Goal: Answer question/provide support: Share knowledge or assist other users

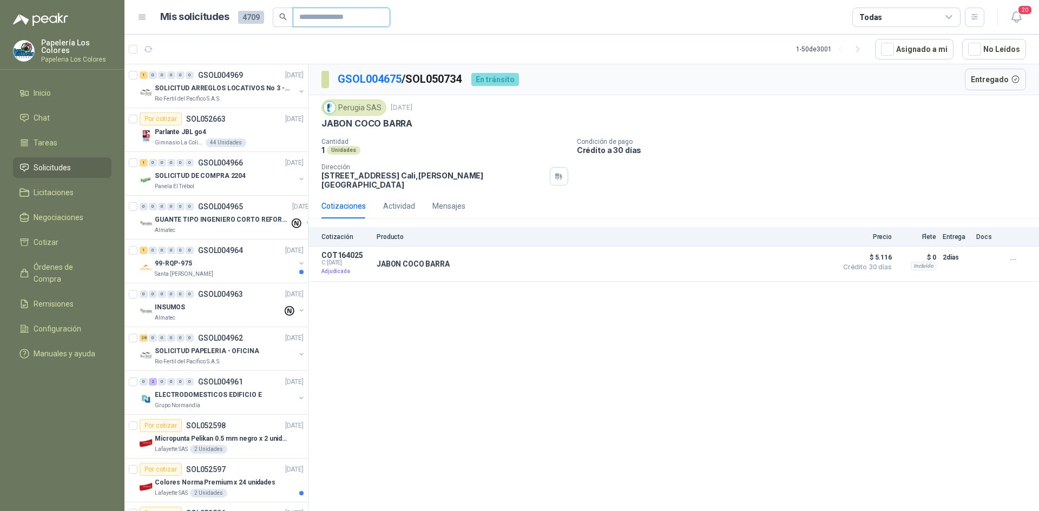
click at [321, 21] on input "text" at bounding box center [337, 17] width 76 height 18
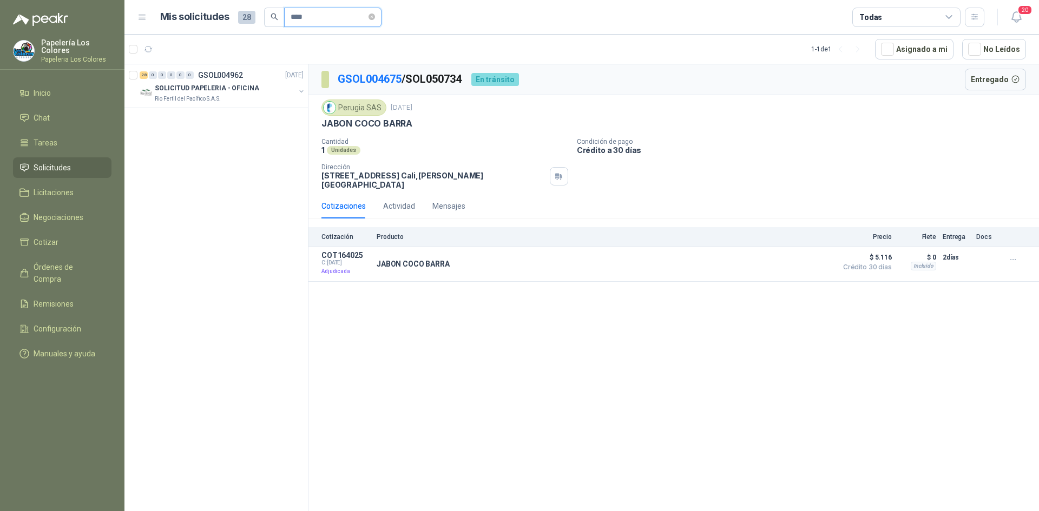
type input "****"
click at [244, 84] on p "SOLICITUD PAPELERIA - OFICINA" at bounding box center [207, 88] width 104 height 10
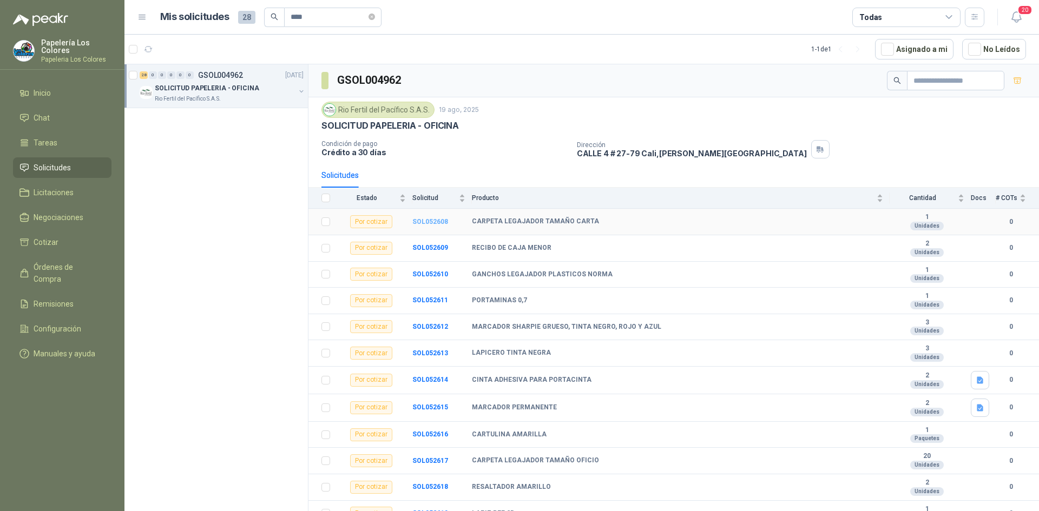
click at [428, 221] on b "SOL052608" at bounding box center [430, 222] width 36 height 8
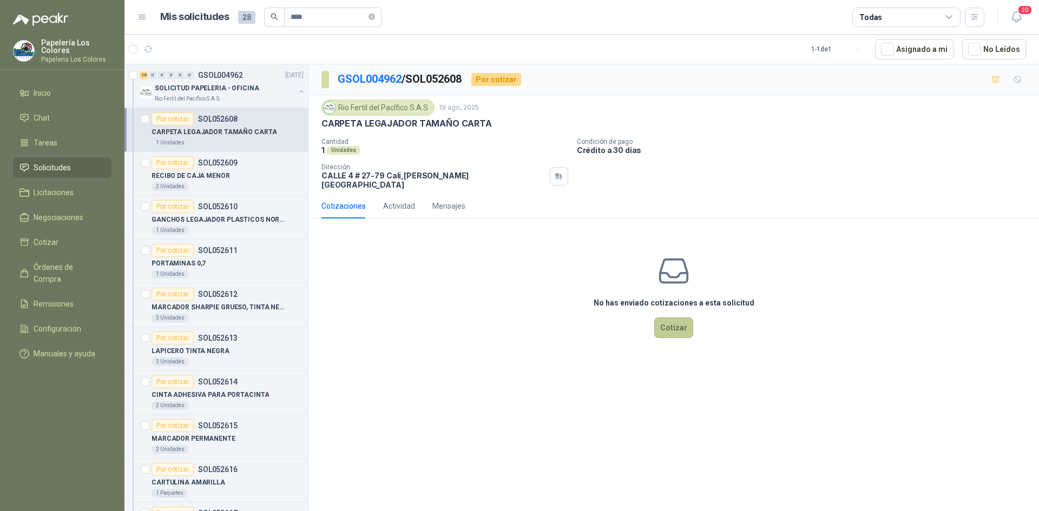
click at [674, 321] on button "Cotizar" at bounding box center [673, 328] width 39 height 21
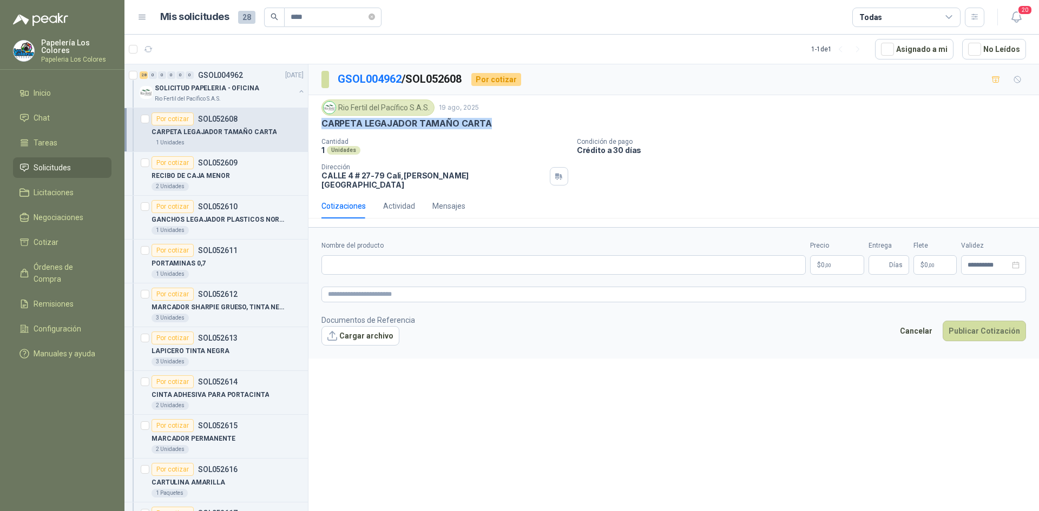
drag, startPoint x: 486, startPoint y: 122, endPoint x: 318, endPoint y: 131, distance: 168.0
click at [318, 131] on div "Rio Fertil del Pacífico S.A.S. 19 ago, 2025 CARPETA LEGAJADOR TAMAÑO CARTA Cant…" at bounding box center [673, 144] width 730 height 98
copy p "CARPETA LEGAJADOR TAMAÑO CARTA"
click at [429, 255] on input "Nombre del producto" at bounding box center [563, 264] width 484 height 19
paste input "**********"
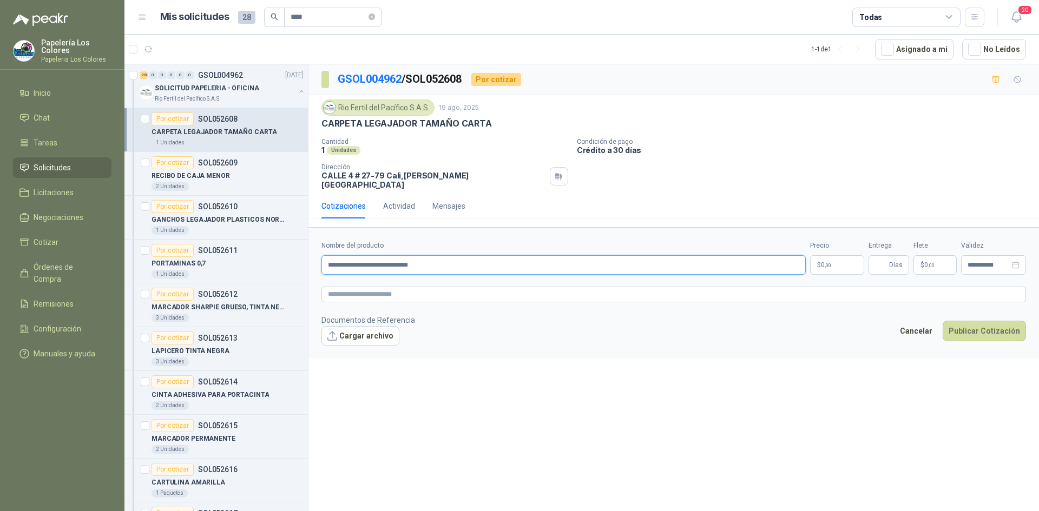
type input "**********"
click at [829, 255] on body "Papelería Los Colores Papeleria Los Colores Inicio Chat Tareas Solicitudes Lici…" at bounding box center [519, 255] width 1039 height 511
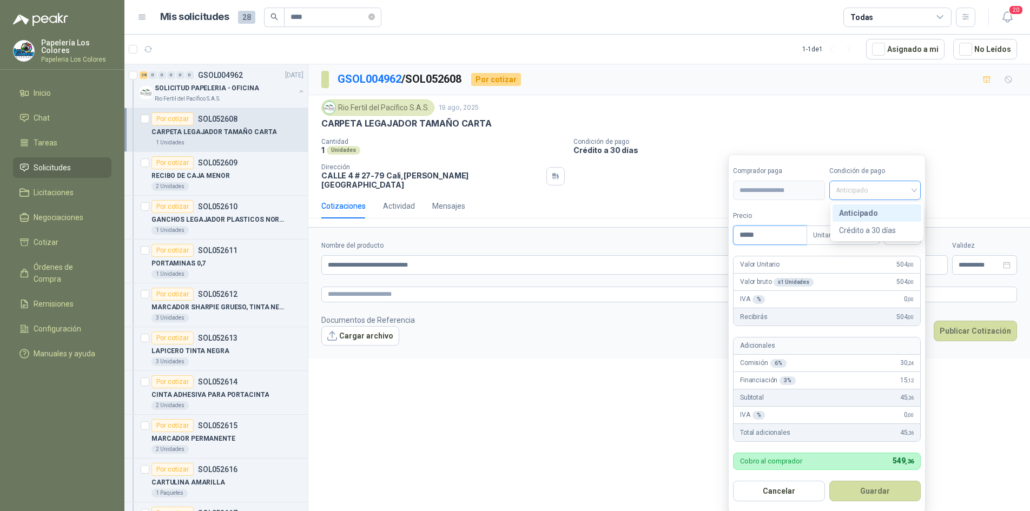
click at [885, 192] on span "Anticipado" at bounding box center [875, 190] width 79 height 16
type input "*****"
click at [858, 227] on div "Crédito a 30 días" at bounding box center [877, 231] width 76 height 12
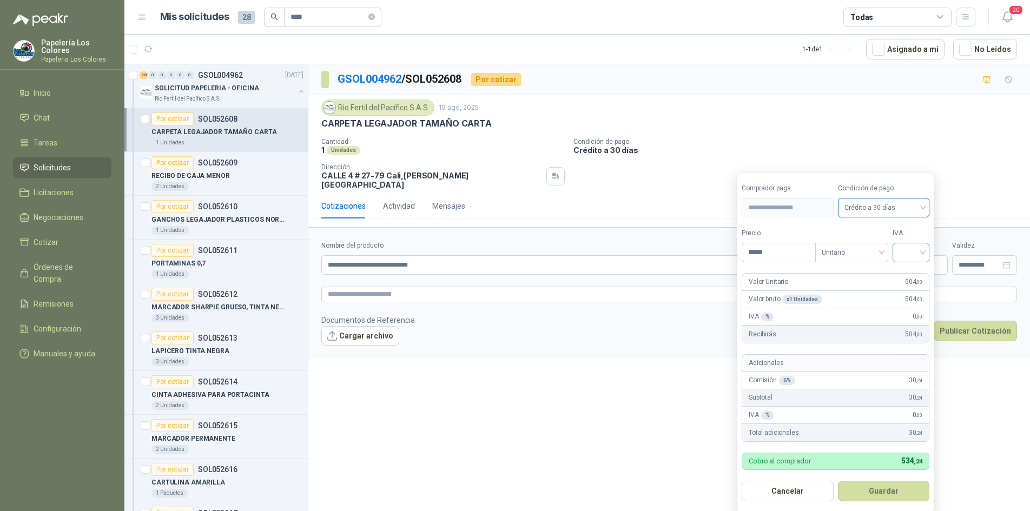
click at [916, 247] on input "search" at bounding box center [911, 251] width 24 height 16
click at [912, 273] on div "19%" at bounding box center [914, 275] width 20 height 12
click at [880, 491] on button "Guardar" at bounding box center [885, 491] width 93 height 21
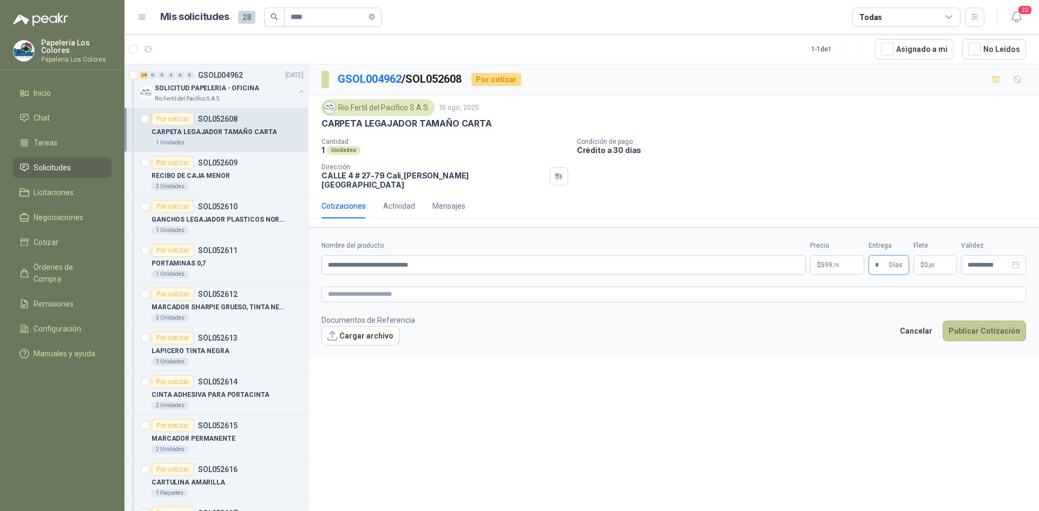
type input "*"
click at [990, 321] on button "Publicar Cotización" at bounding box center [984, 331] width 83 height 21
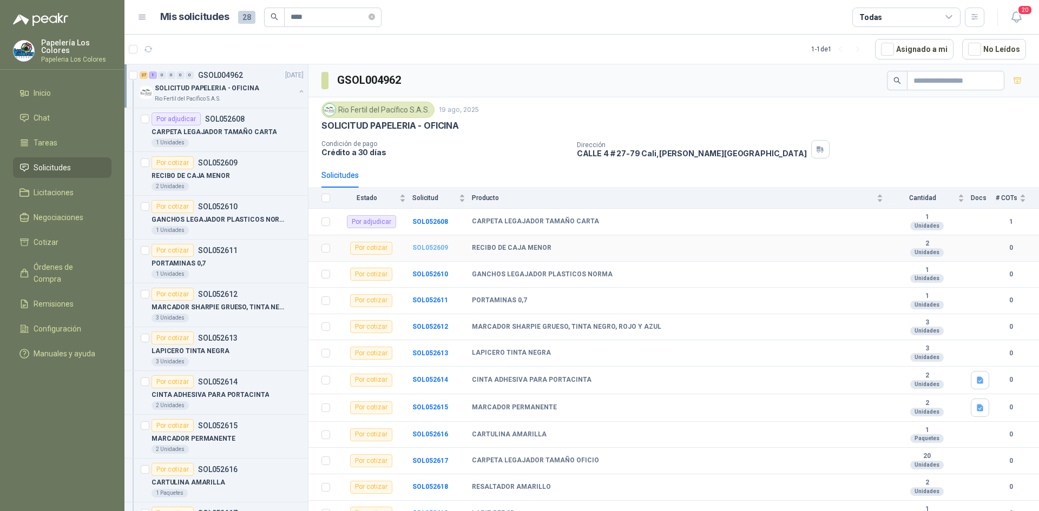
click at [425, 245] on b "SOL052609" at bounding box center [430, 248] width 36 height 8
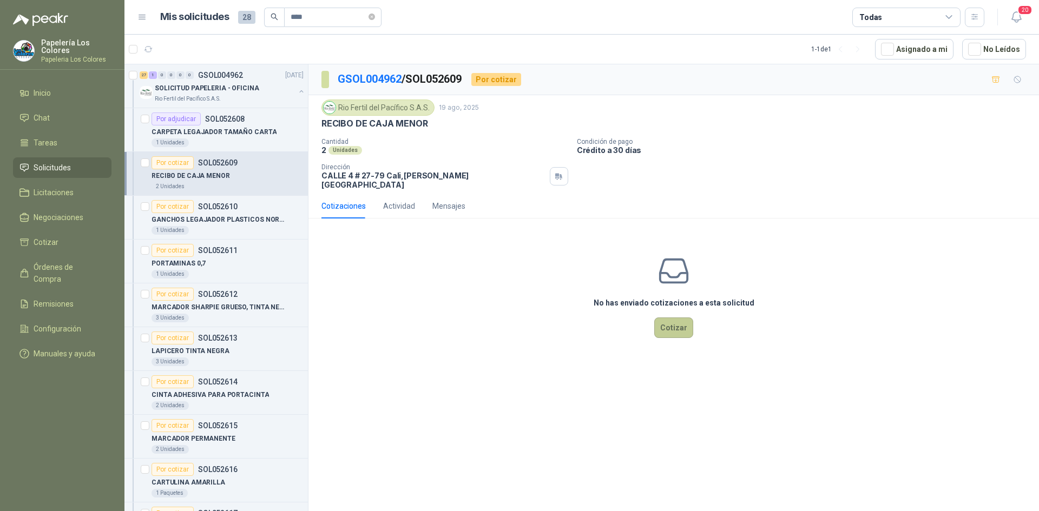
click at [673, 319] on button "Cotizar" at bounding box center [673, 328] width 39 height 21
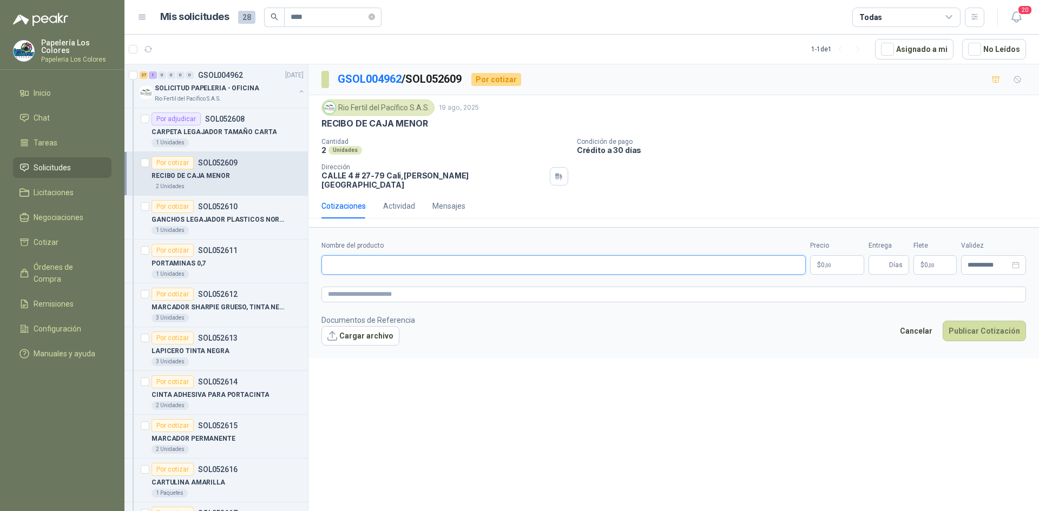
click at [370, 256] on input "Nombre del producto" at bounding box center [563, 264] width 484 height 19
drag, startPoint x: 425, startPoint y: 124, endPoint x: 319, endPoint y: 130, distance: 106.8
click at [319, 130] on div "Rio Fertil del Pacífico S.A.S. 19 ago, 2025 RECIBO DE CAJA MENOR Cantidad 2 Uni…" at bounding box center [673, 144] width 730 height 98
copy p "RECIBO DE CAJA MENOR"
click at [403, 257] on input "Nombre del producto" at bounding box center [563, 264] width 484 height 19
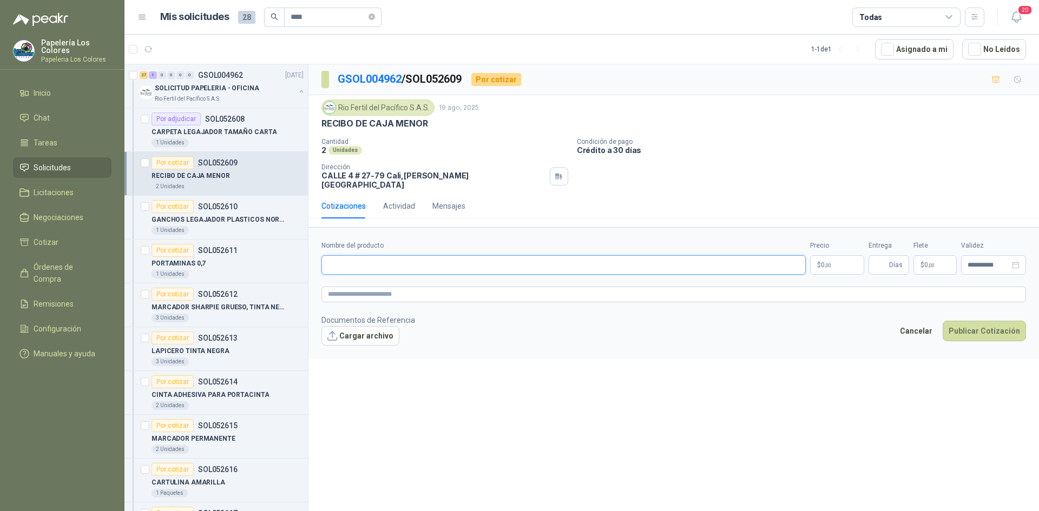
paste input "**********"
type input "**********"
click at [832, 254] on body "Papelería Los Colores Papeleria Los Colores Inicio Chat Tareas Solicitudes Lici…" at bounding box center [519, 255] width 1039 height 511
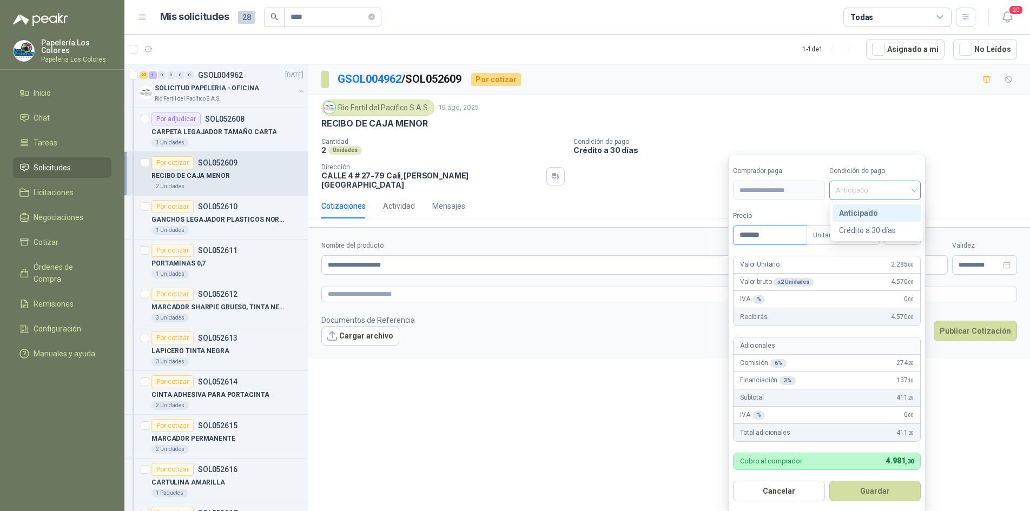
click at [876, 192] on span "Anticipado" at bounding box center [875, 190] width 79 height 16
type input "*******"
click at [867, 227] on div "Crédito a 30 días" at bounding box center [877, 231] width 76 height 12
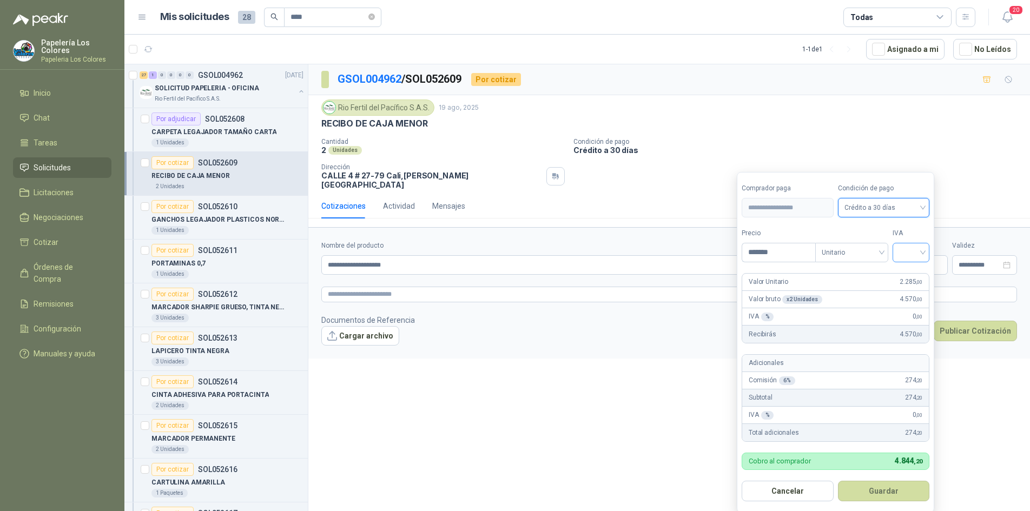
click at [909, 253] on input "search" at bounding box center [911, 251] width 24 height 16
click at [913, 271] on div "19%" at bounding box center [914, 275] width 20 height 12
click at [884, 489] on button "Guardar" at bounding box center [885, 491] width 93 height 21
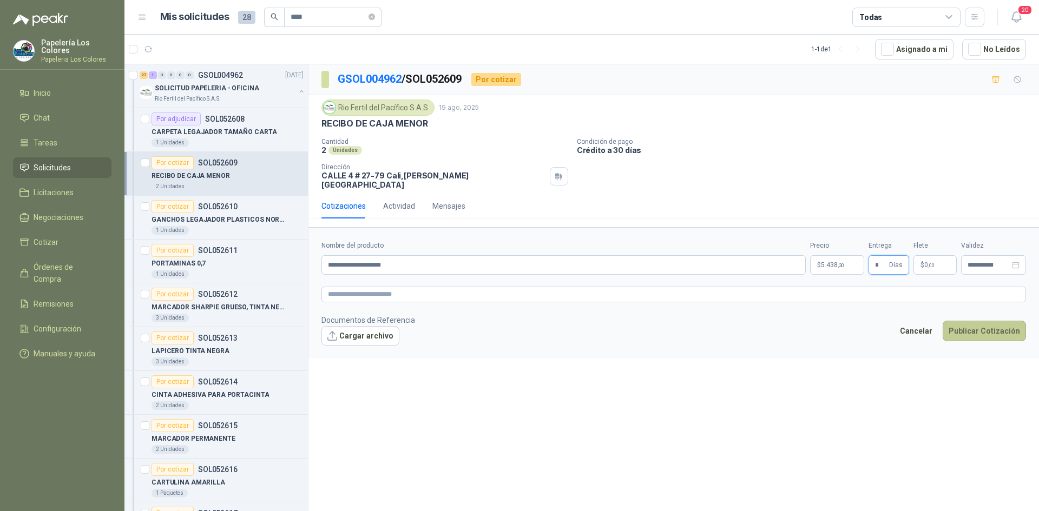
type input "*"
click at [983, 321] on button "Publicar Cotización" at bounding box center [984, 331] width 83 height 21
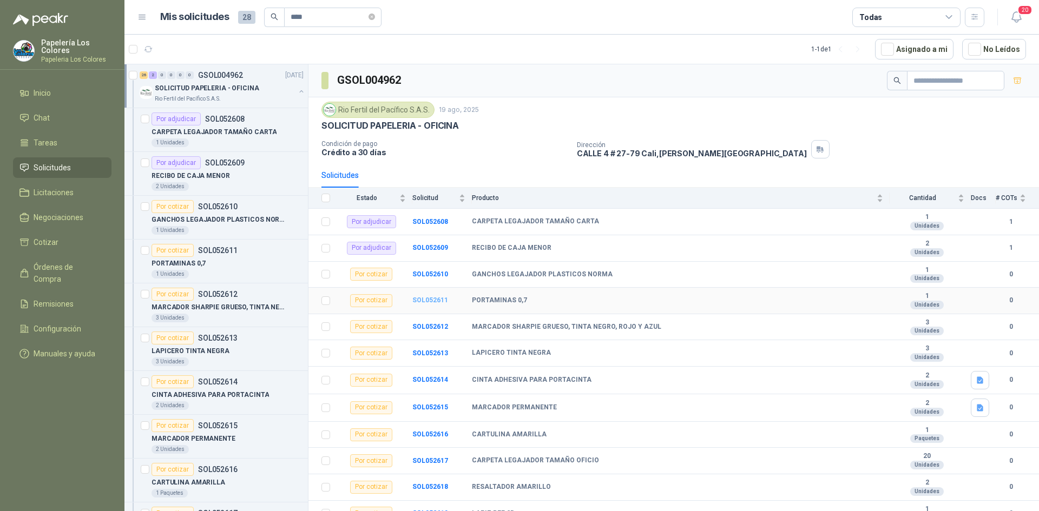
scroll to position [54, 0]
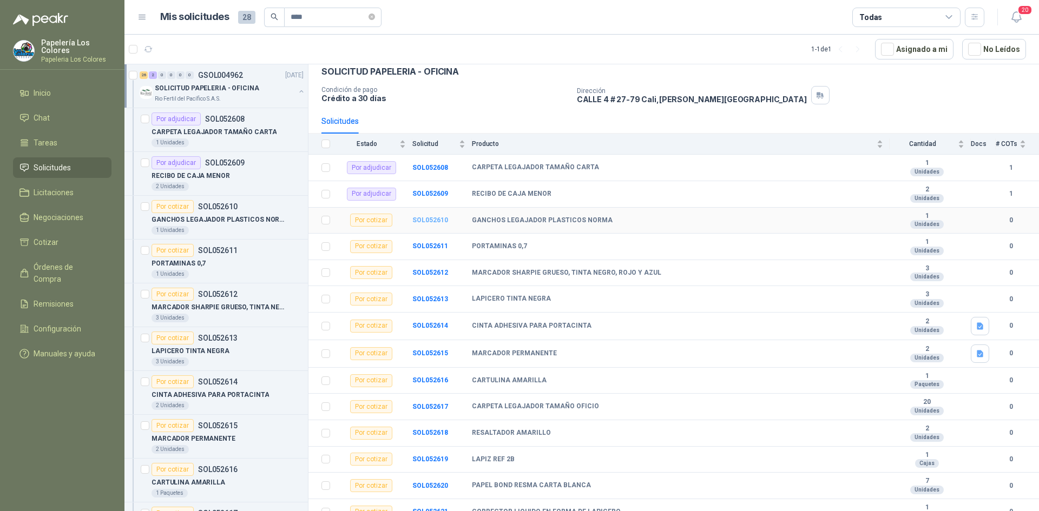
click at [429, 220] on b "SOL052610" at bounding box center [430, 220] width 36 height 8
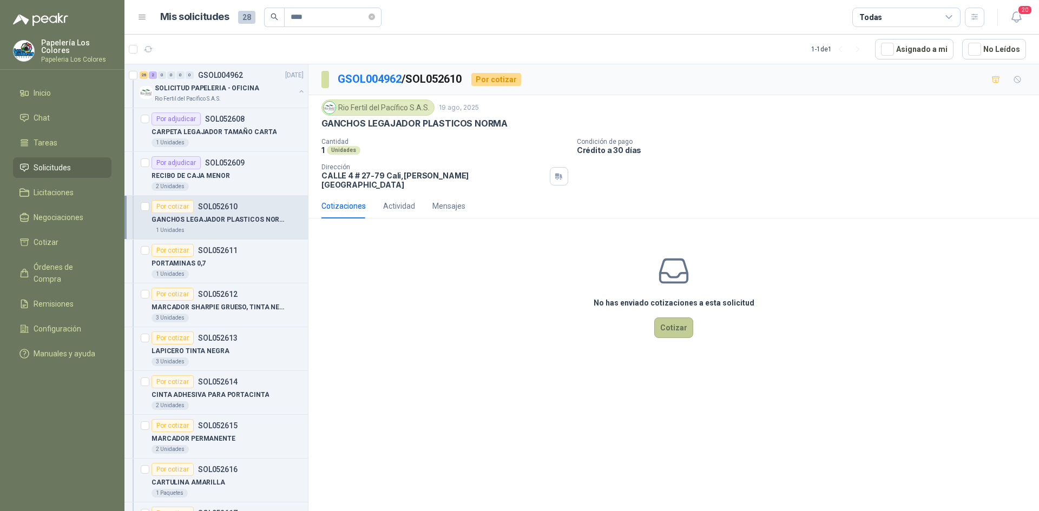
click at [674, 321] on button "Cotizar" at bounding box center [673, 328] width 39 height 21
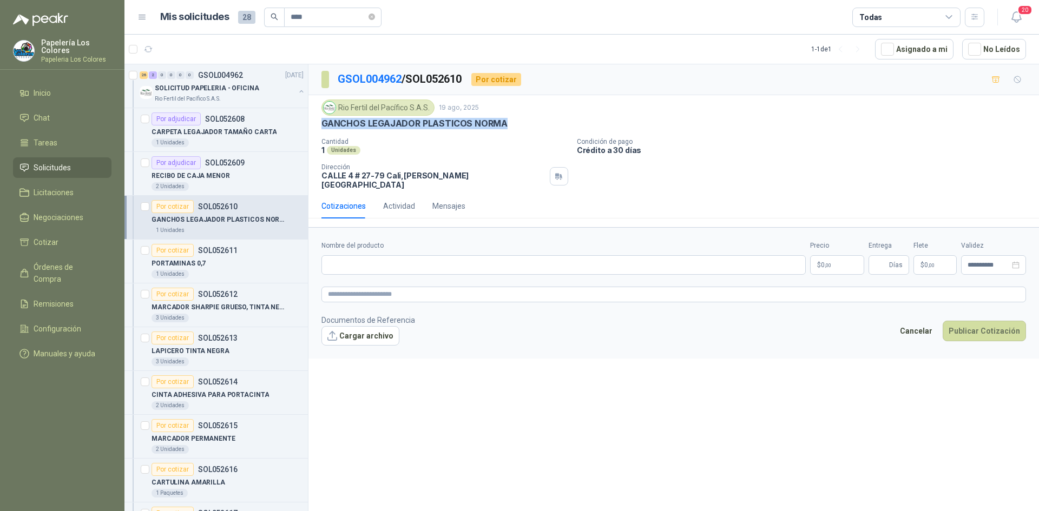
drag, startPoint x: 505, startPoint y: 124, endPoint x: 313, endPoint y: 133, distance: 192.3
click at [313, 133] on div "Rio Fertil del Pacífico S.A.S. 19 ago, 2025 GANCHOS LEGAJADOR PLASTICOS NORMA C…" at bounding box center [673, 144] width 730 height 98
copy p "GANCHOS LEGAJADOR PLASTICOS NORMA"
click at [442, 255] on input "Nombre del producto" at bounding box center [563, 264] width 484 height 19
paste input "**********"
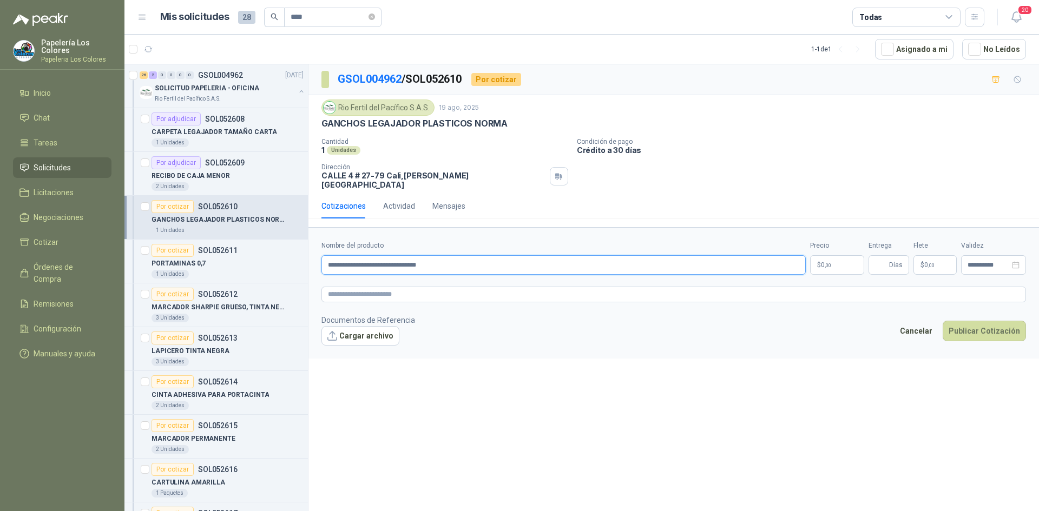
type input "**********"
click at [444, 290] on textarea at bounding box center [673, 295] width 704 height 16
paste textarea "**********"
type textarea "**********"
click at [834, 253] on body "Papelería Los Colores Papeleria Los Colores Inicio Chat Tareas Solicitudes Lici…" at bounding box center [519, 255] width 1039 height 511
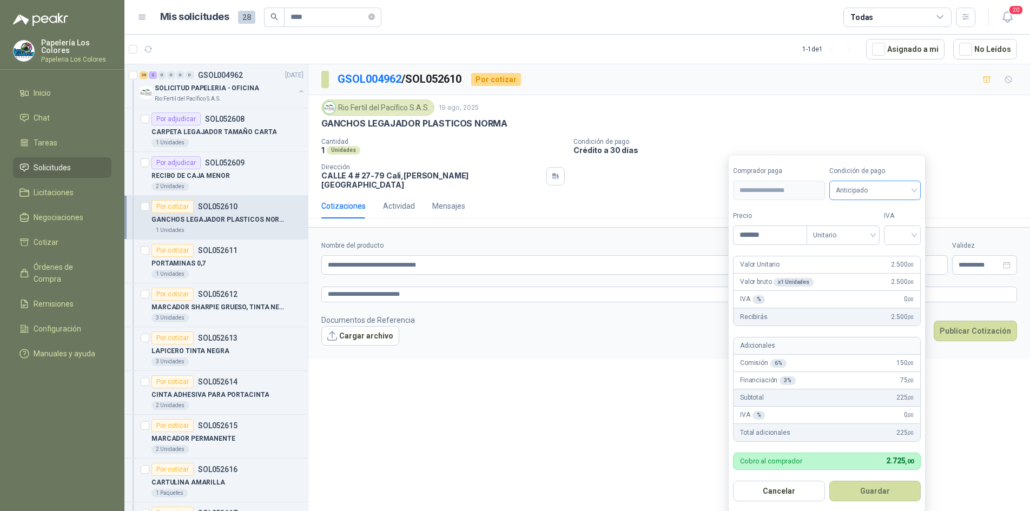
click at [895, 192] on span "Anticipado" at bounding box center [875, 190] width 79 height 16
type input "*******"
click at [871, 227] on div "Crédito a 30 días" at bounding box center [877, 231] width 76 height 12
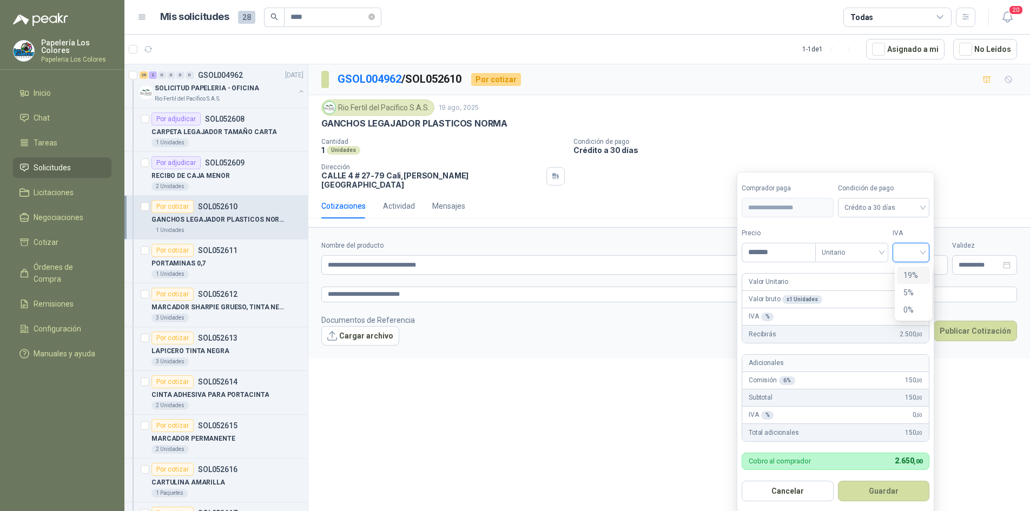
click at [912, 247] on input "search" at bounding box center [911, 251] width 24 height 16
click at [910, 272] on div "19%" at bounding box center [914, 275] width 20 height 12
click at [878, 485] on button "Guardar" at bounding box center [885, 491] width 93 height 21
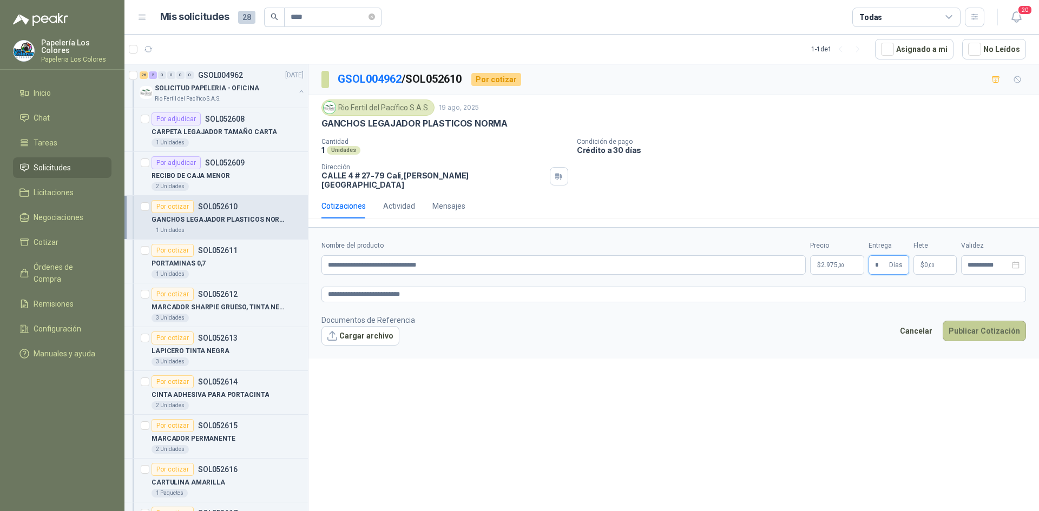
type input "*"
click at [978, 321] on button "Publicar Cotización" at bounding box center [984, 331] width 83 height 21
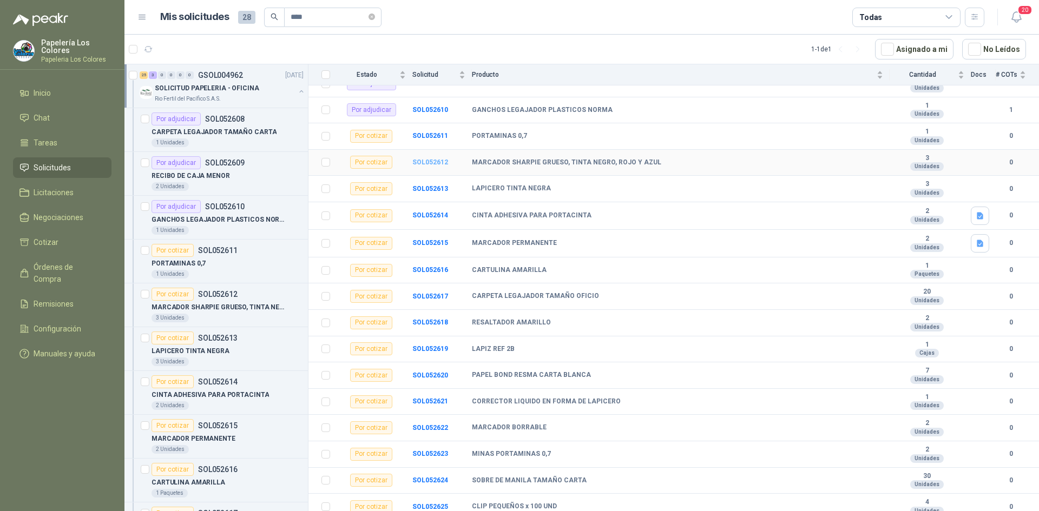
scroll to position [162, 0]
click at [428, 135] on b "SOL052611" at bounding box center [430, 138] width 36 height 8
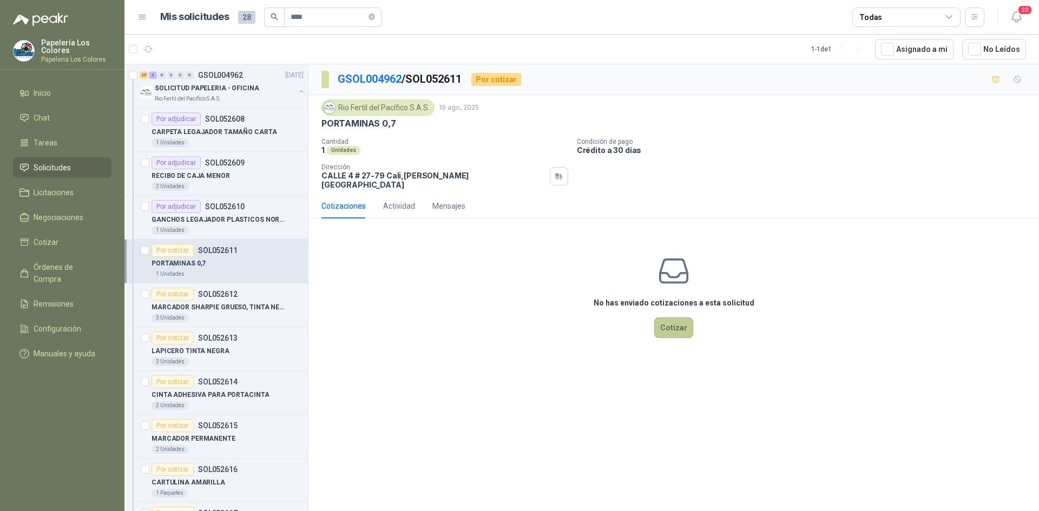
click at [676, 318] on button "Cotizar" at bounding box center [673, 328] width 39 height 21
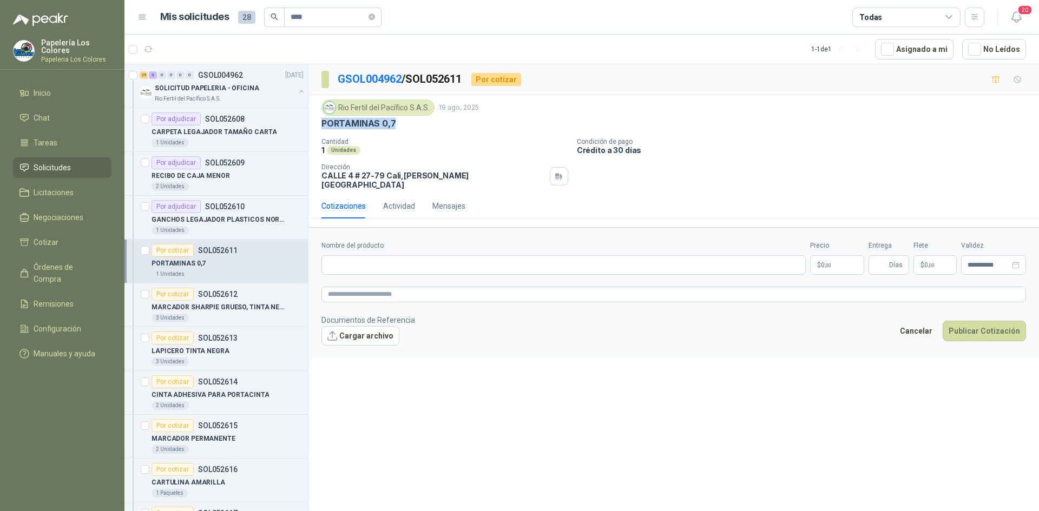
drag, startPoint x: 393, startPoint y: 124, endPoint x: 318, endPoint y: 125, distance: 74.7
click at [318, 125] on div "Rio Fertil del Pacífico S.A.S. 19 ago, 2025 PORTAMINAS 0,7 Cantidad 1 Unidades …" at bounding box center [673, 144] width 730 height 98
copy p "PORTAMINAS 0,7"
click at [444, 257] on input "Nombre del producto" at bounding box center [563, 264] width 484 height 19
paste input "**********"
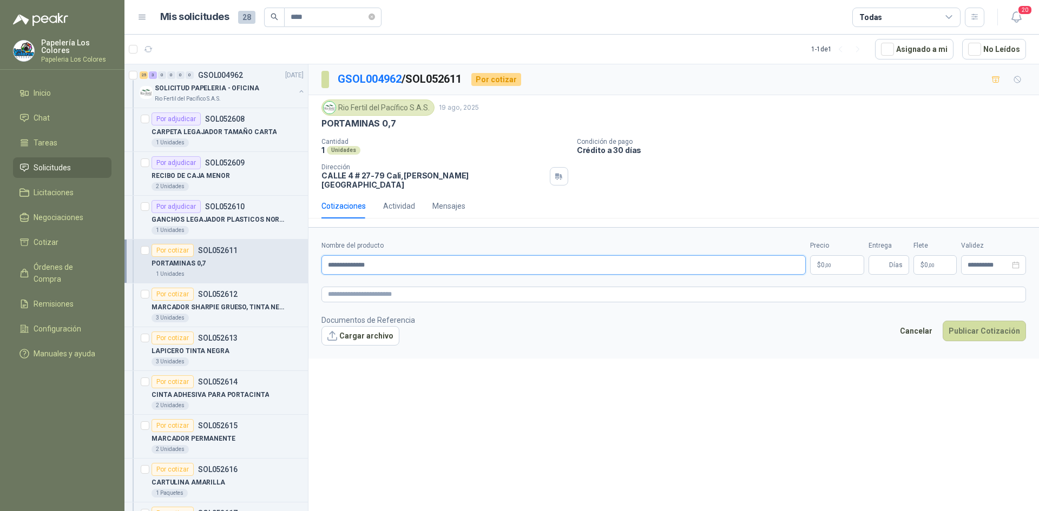
type input "**********"
click at [833, 256] on body "Papelería Los Colores Papeleria Los Colores Inicio Chat Tareas Solicitudes Lici…" at bounding box center [519, 255] width 1039 height 511
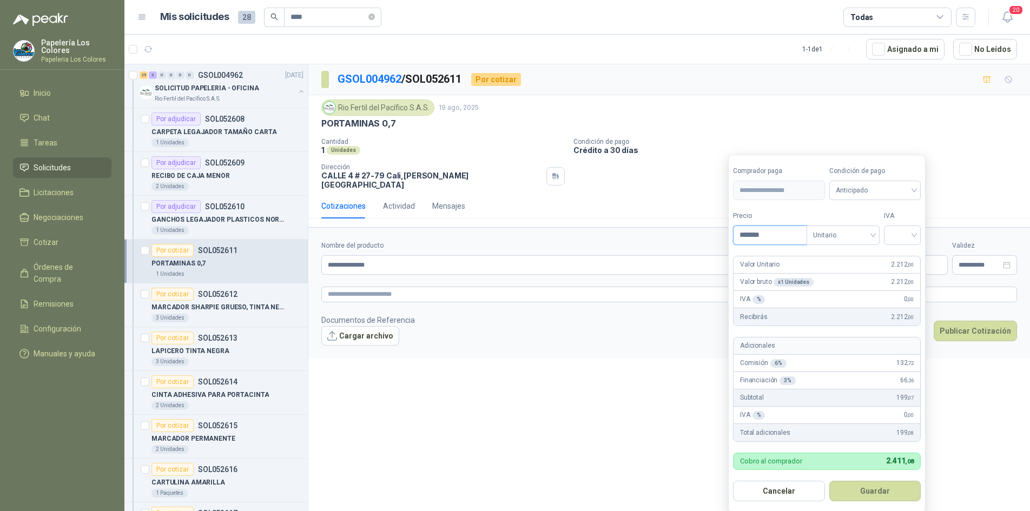
type input "*******"
click at [884, 193] on span "Anticipado" at bounding box center [875, 190] width 79 height 16
click at [871, 228] on div "Crédito a 30 días" at bounding box center [877, 231] width 76 height 12
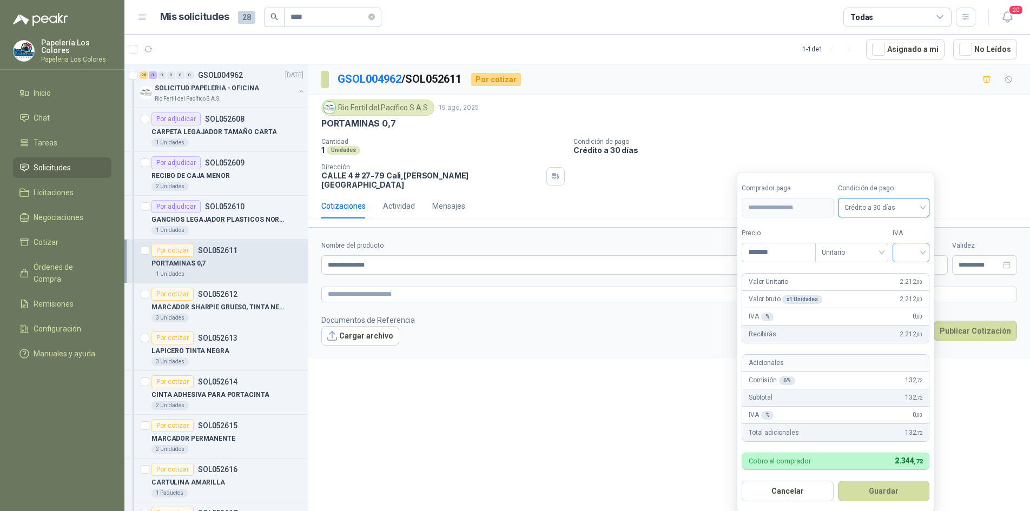
click at [910, 252] on input "search" at bounding box center [911, 251] width 24 height 16
click at [904, 274] on div "19%" at bounding box center [914, 275] width 20 height 12
click at [878, 493] on button "Guardar" at bounding box center [885, 491] width 93 height 21
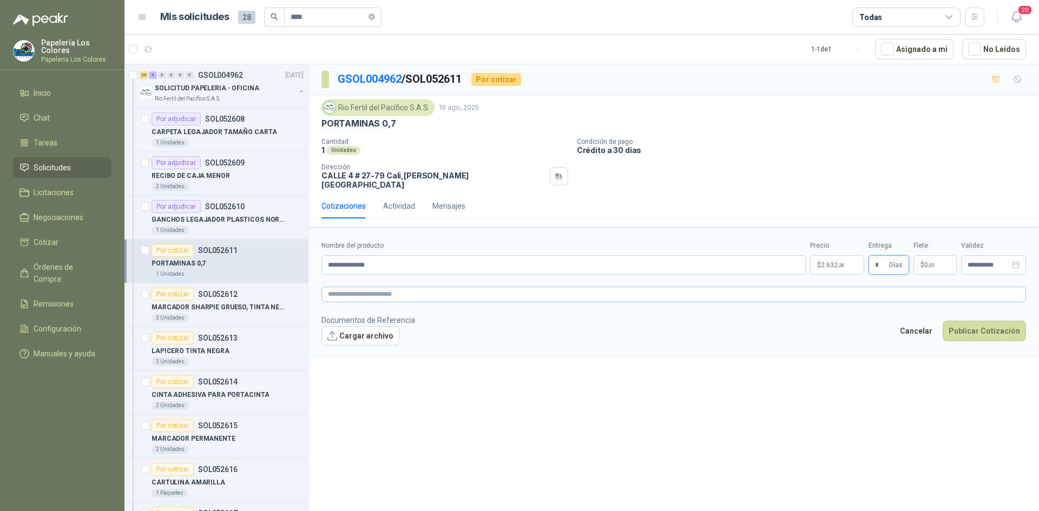
type input "*"
click at [379, 287] on textarea at bounding box center [673, 295] width 704 height 16
click at [400, 287] on textarea at bounding box center [673, 295] width 704 height 16
paste textarea "**********"
type textarea "**********"
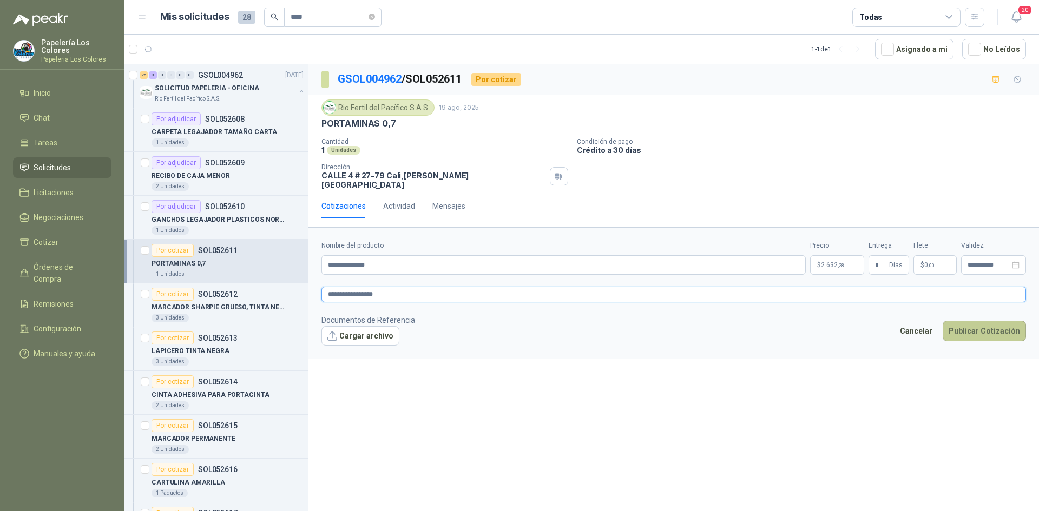
type textarea "**********"
click at [986, 324] on button "Publicar Cotización" at bounding box center [984, 331] width 83 height 21
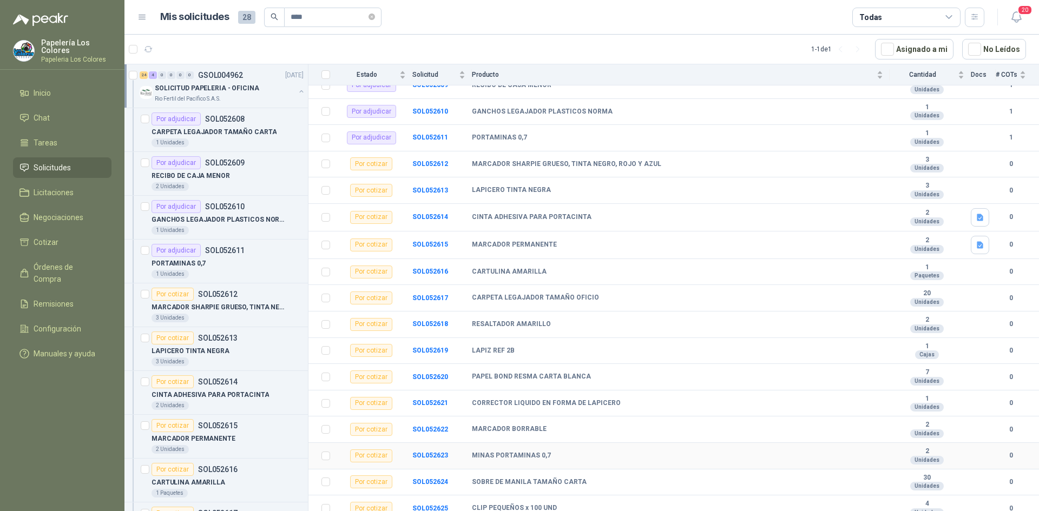
scroll to position [162, 0]
click at [423, 164] on b "SOL052612" at bounding box center [430, 165] width 36 height 8
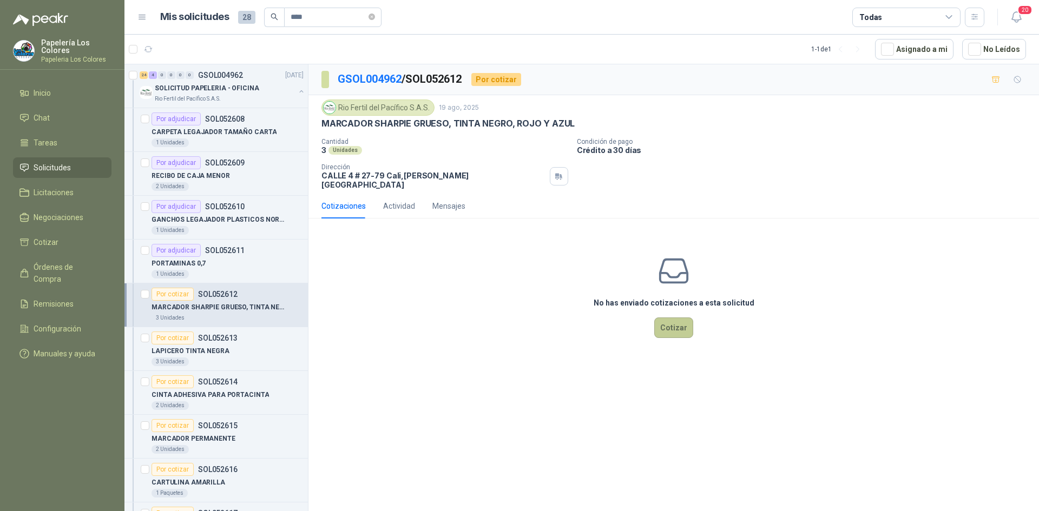
click at [669, 318] on button "Cotizar" at bounding box center [673, 328] width 39 height 21
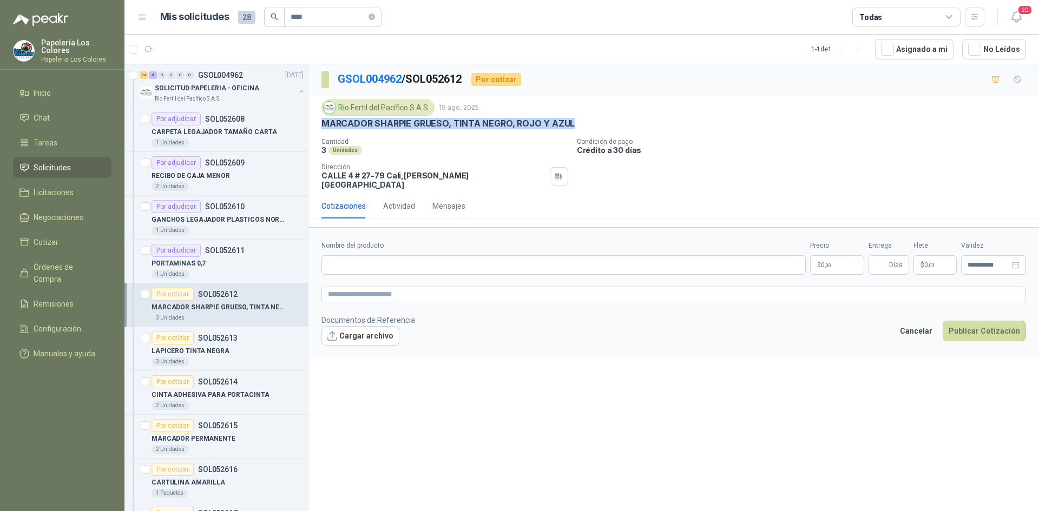
drag, startPoint x: 570, startPoint y: 123, endPoint x: 321, endPoint y: 126, distance: 248.4
click at [321, 126] on p "MARCADOR SHARPIE GRUESO, TINTA NEGRO, ROJO Y AZUL" at bounding box center [447, 123] width 253 height 11
copy p "MARCADOR SHARPIE GRUESO, TINTA NEGRO, ROJO Y AZUL"
click at [407, 256] on input "Nombre del producto" at bounding box center [563, 264] width 484 height 19
paste input "**********"
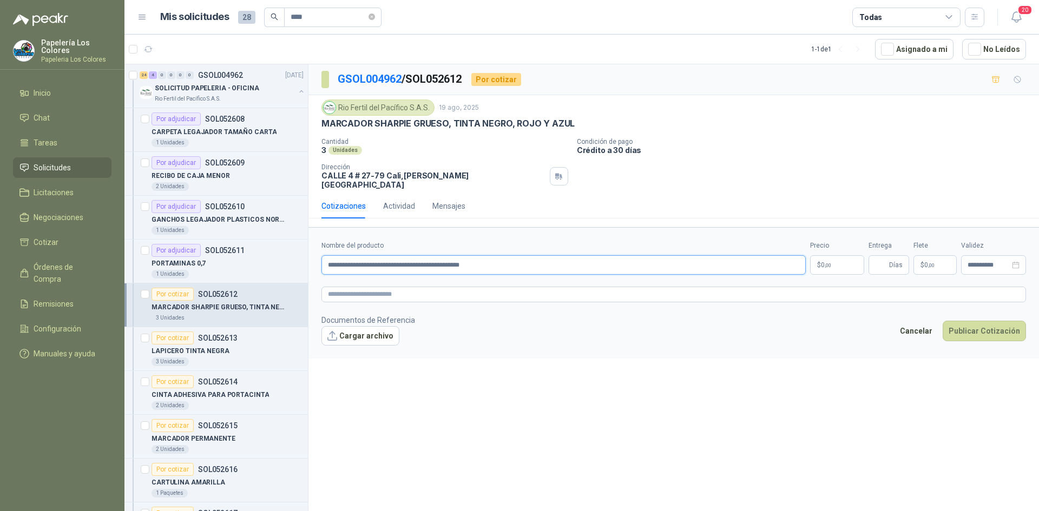
type input "**********"
click at [832, 255] on body "Papelería Los Colores Papeleria Los Colores Inicio Chat Tareas Solicitudes Lici…" at bounding box center [519, 255] width 1039 height 511
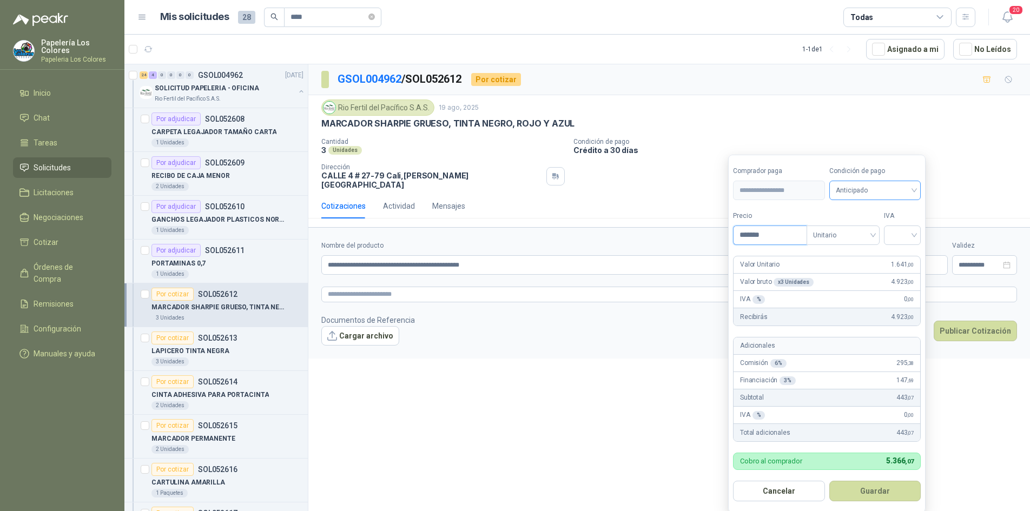
click at [884, 188] on span "Anticipado" at bounding box center [875, 190] width 79 height 16
type input "*******"
click at [865, 229] on div "Crédito a 30 días" at bounding box center [877, 231] width 76 height 12
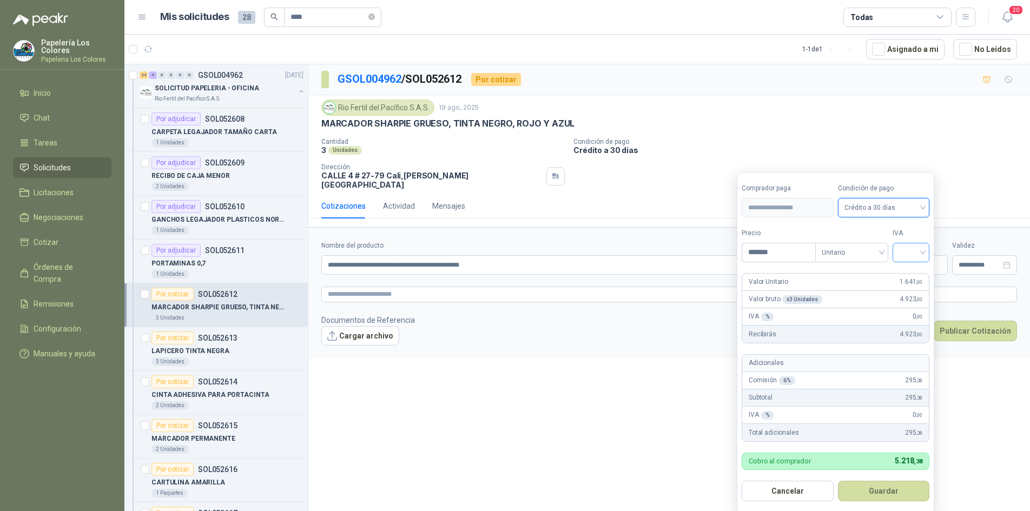
click at [918, 255] on input "search" at bounding box center [911, 251] width 24 height 16
click at [910, 275] on div "19%" at bounding box center [914, 275] width 20 height 12
click at [879, 491] on button "Guardar" at bounding box center [885, 491] width 93 height 21
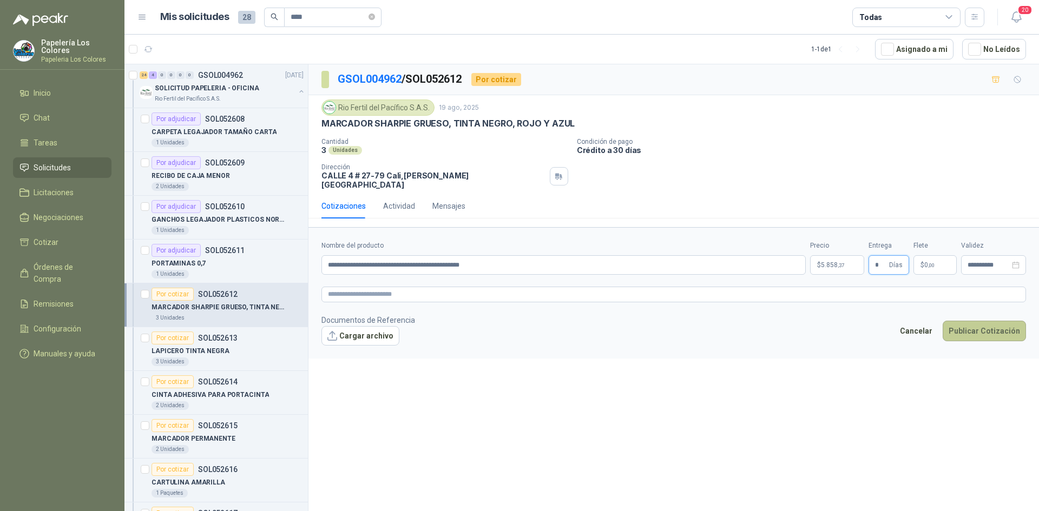
type input "*"
click at [986, 321] on button "Publicar Cotización" at bounding box center [984, 331] width 83 height 21
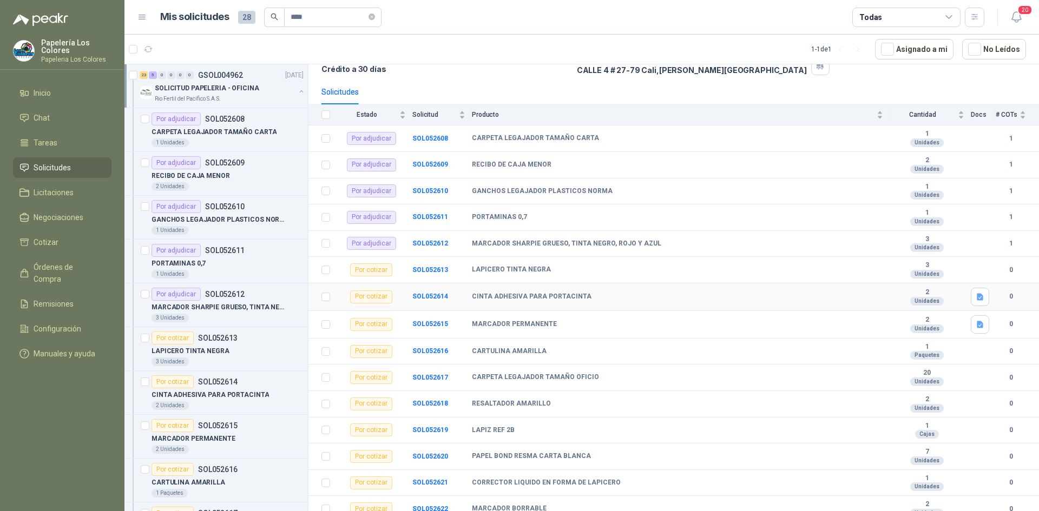
scroll to position [54, 0]
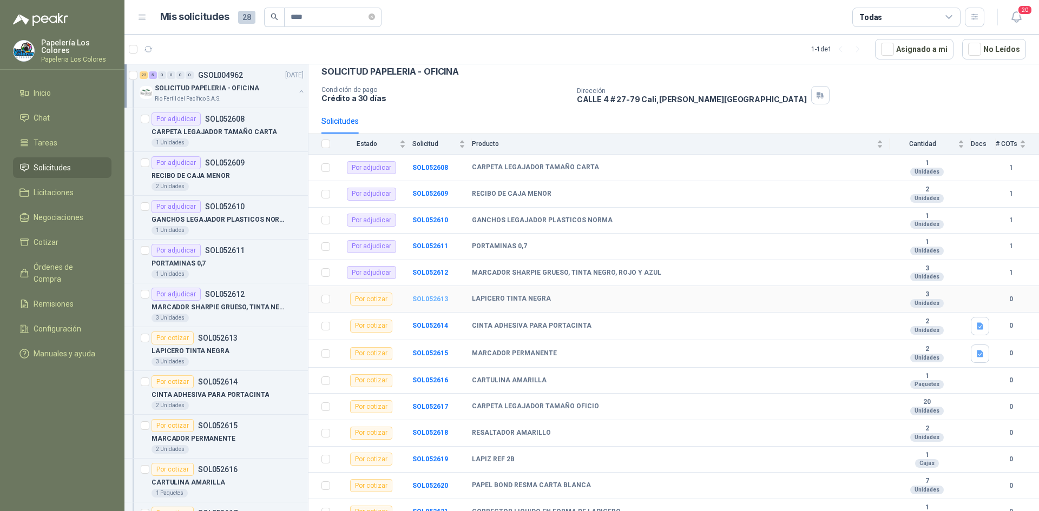
click at [424, 300] on b "SOL052613" at bounding box center [430, 299] width 36 height 8
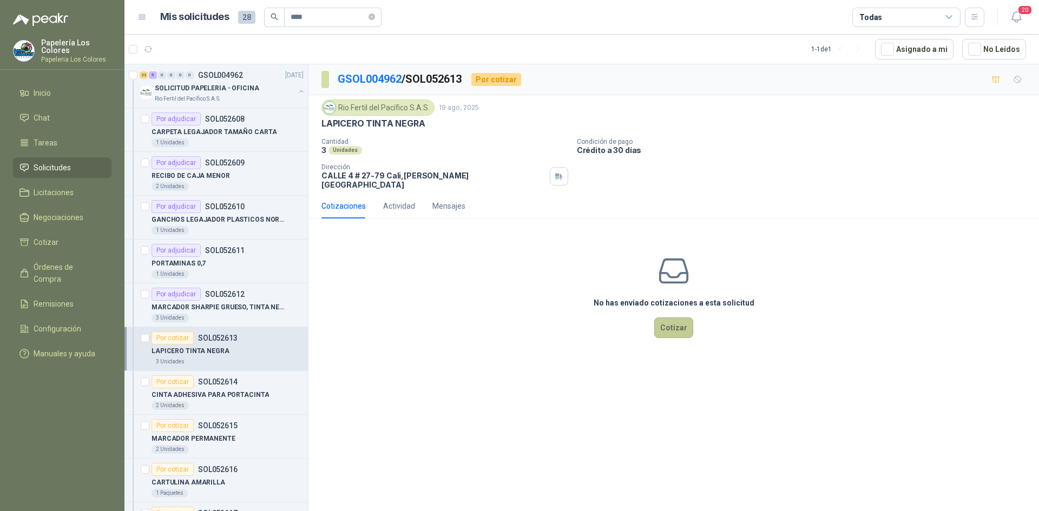
click at [673, 319] on button "Cotizar" at bounding box center [673, 328] width 39 height 21
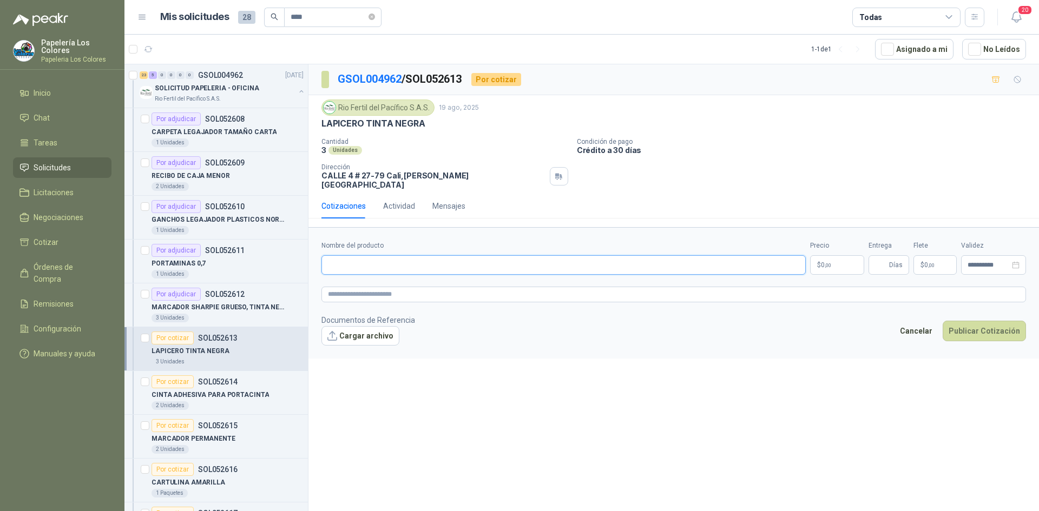
click at [383, 255] on input "Nombre del producto" at bounding box center [563, 264] width 484 height 19
drag, startPoint x: 417, startPoint y: 124, endPoint x: 324, endPoint y: 126, distance: 92.5
click at [324, 126] on p "LAPICERO TINTA NEGRA" at bounding box center [372, 123] width 103 height 11
click at [426, 126] on div "LAPICERO TINTA NEGRA" at bounding box center [673, 123] width 704 height 11
click at [424, 126] on div "LAPICERO TINTA NEGRA" at bounding box center [673, 123] width 704 height 11
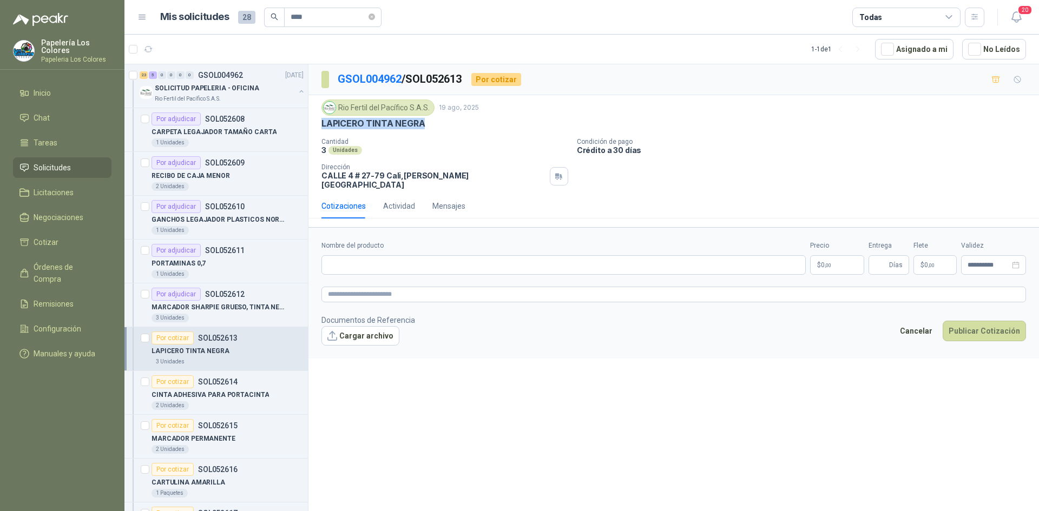
drag, startPoint x: 423, startPoint y: 126, endPoint x: 315, endPoint y: 133, distance: 107.9
click at [315, 133] on div "Rio Fertil del Pacífico S.A.S. 19 ago, 2025 LAPICERO TINTA NEGRA Cantidad 3 Uni…" at bounding box center [673, 144] width 730 height 98
copy p "LAPICERO TINTA NEGRA"
click at [429, 255] on input "Nombre del producto" at bounding box center [563, 264] width 484 height 19
paste input "**********"
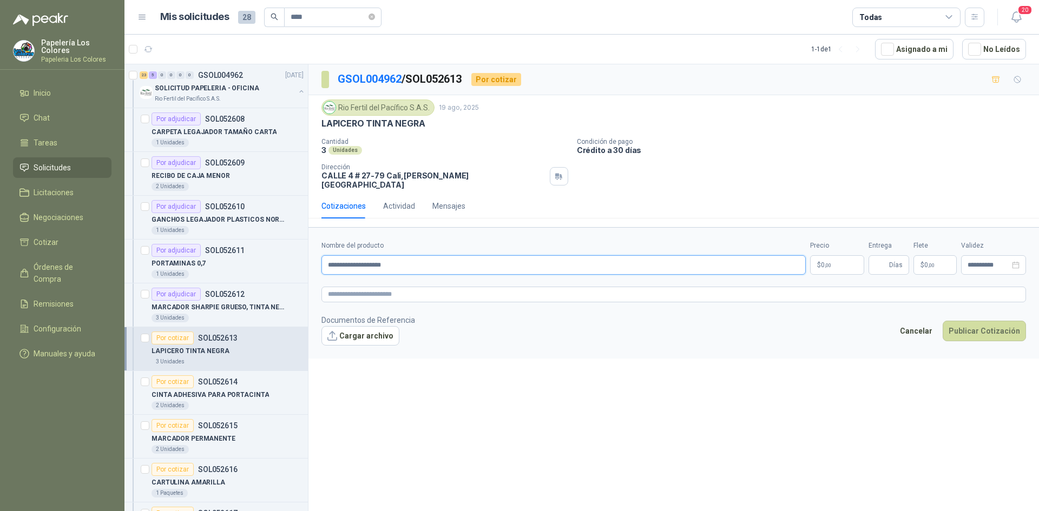
type input "**********"
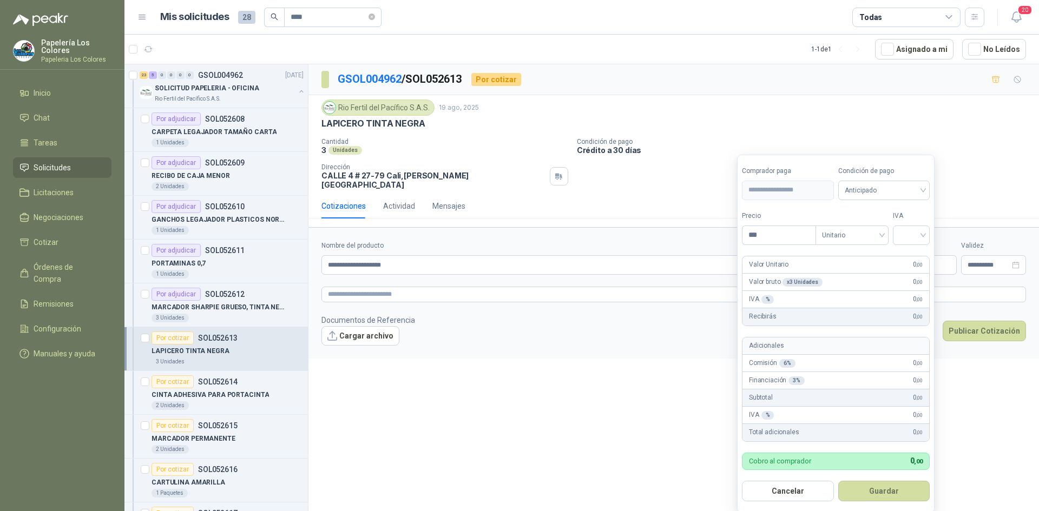
click at [837, 259] on body "Papelería Los Colores Papeleria Los Colores Inicio Chat Tareas Solicitudes Lici…" at bounding box center [519, 255] width 1039 height 511
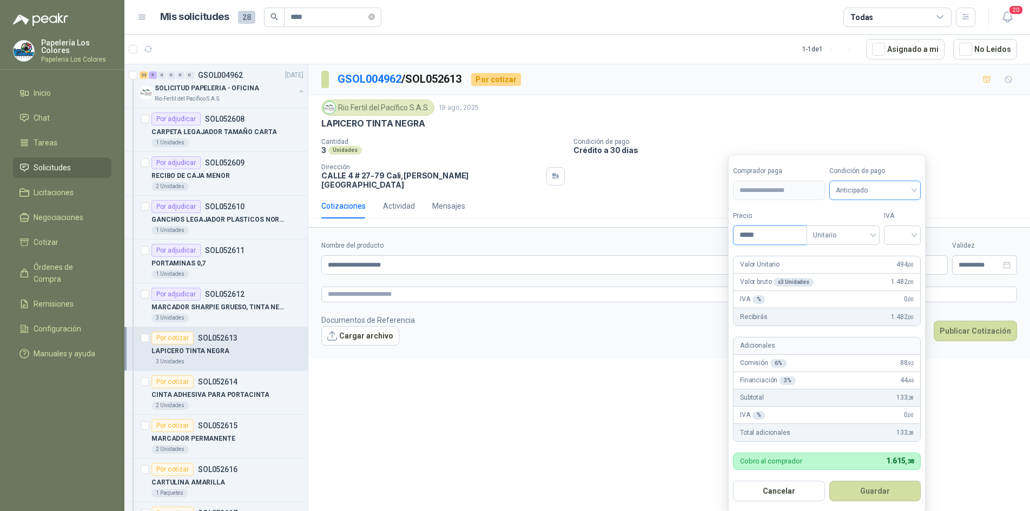
click at [869, 191] on span "Anticipado" at bounding box center [875, 190] width 79 height 16
type input "*****"
click at [870, 230] on div "Crédito a 30 días" at bounding box center [877, 231] width 76 height 12
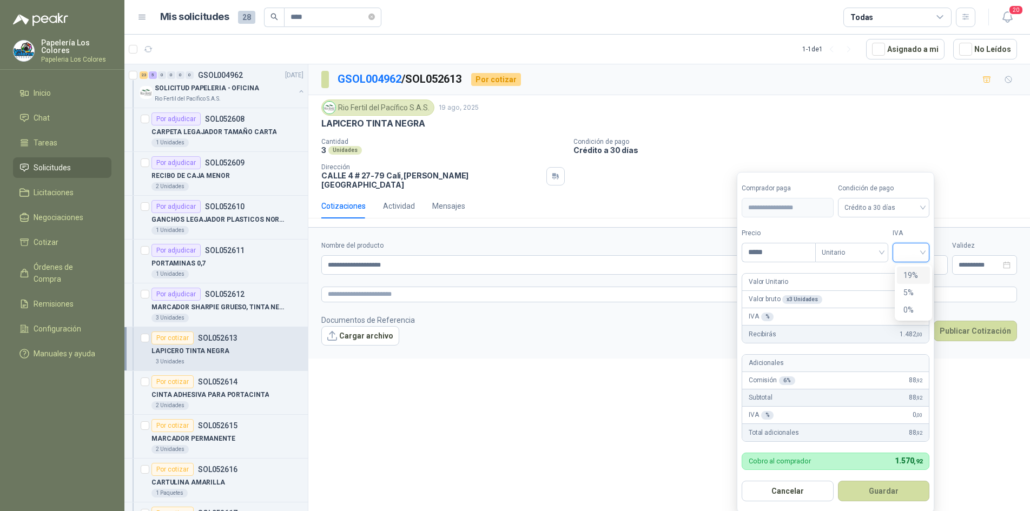
click at [913, 251] on input "search" at bounding box center [911, 251] width 24 height 16
click at [906, 272] on div "19%" at bounding box center [914, 275] width 20 height 12
click at [881, 490] on button "Guardar" at bounding box center [885, 491] width 93 height 21
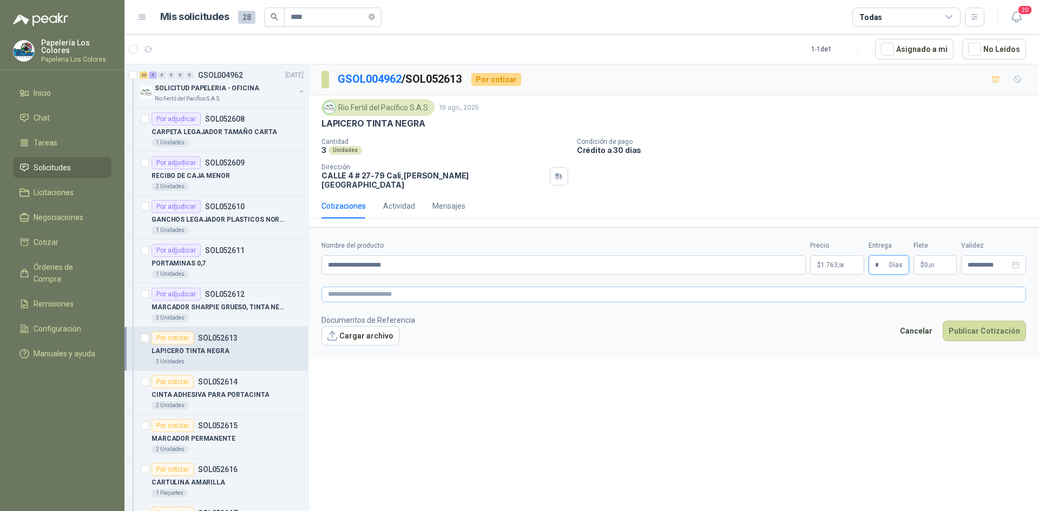
type input "*"
click at [389, 287] on textarea at bounding box center [673, 295] width 704 height 16
paste textarea "**********"
type textarea "**********"
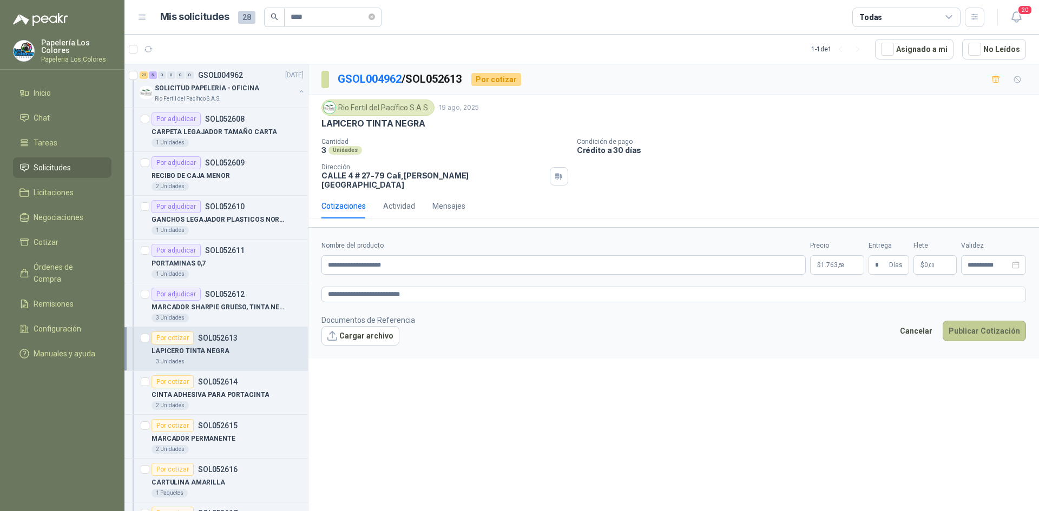
click at [990, 322] on button "Publicar Cotización" at bounding box center [984, 331] width 83 height 21
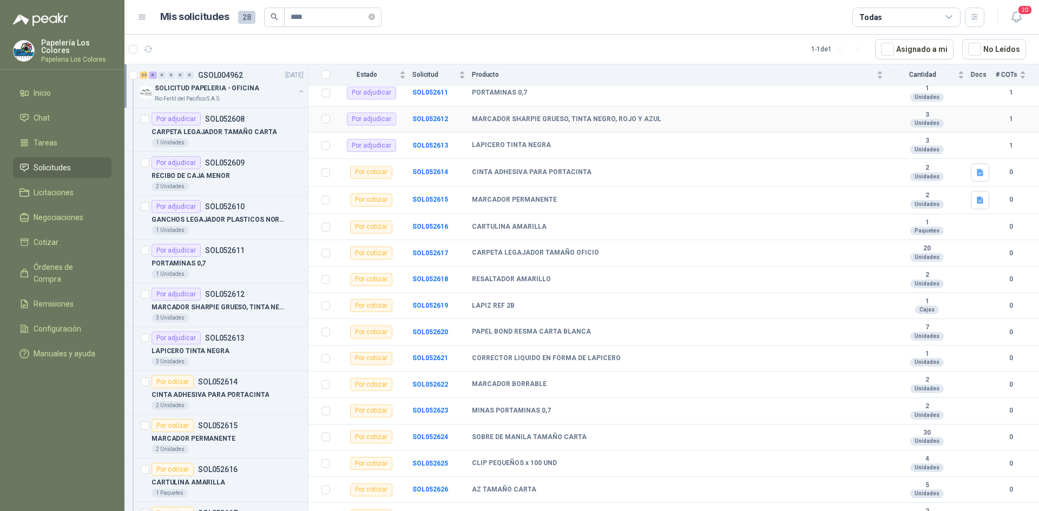
scroll to position [216, 0]
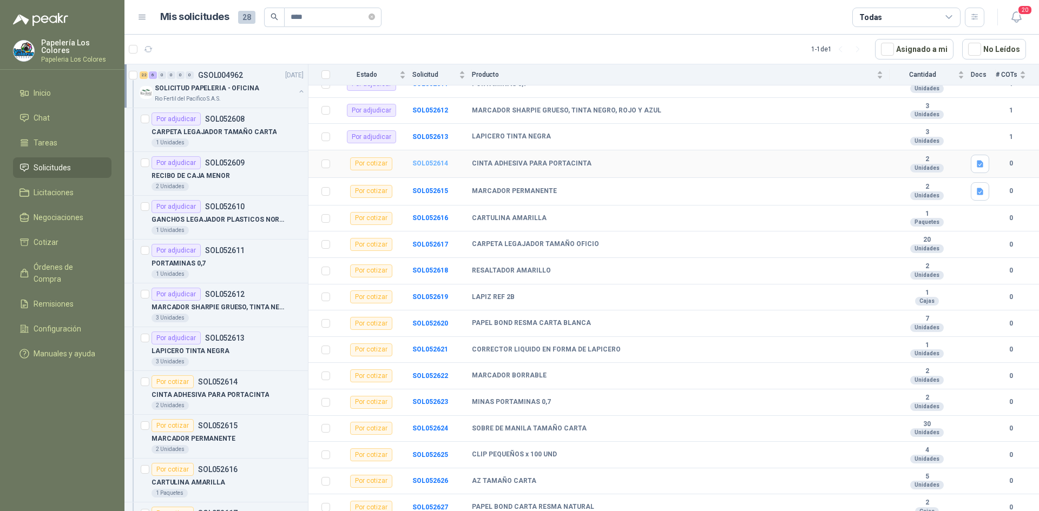
click at [430, 160] on b "SOL052614" at bounding box center [430, 164] width 36 height 8
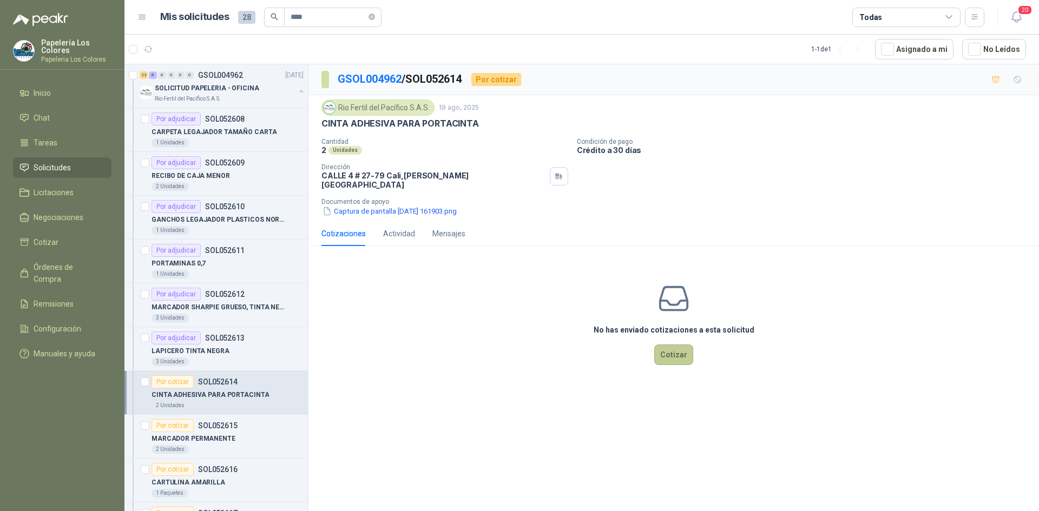
click at [674, 345] on button "Cotizar" at bounding box center [673, 355] width 39 height 21
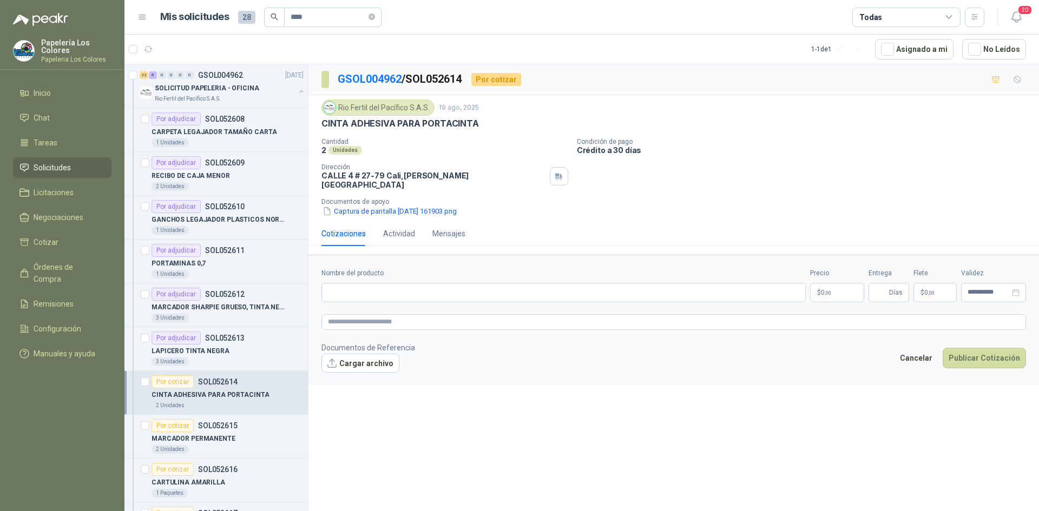
drag, startPoint x: 475, startPoint y: 123, endPoint x: 324, endPoint y: 135, distance: 151.5
click at [324, 135] on div "Rio Fertil del Pacífico S.A.S. 19 ago, 2025 CINTA ADHESIVA PARA PORTACINTA Cant…" at bounding box center [673, 158] width 704 height 117
click at [453, 130] on div "Rio Fertil del Pacífico S.A.S. 19 ago, 2025 CINTA ADHESIVA PARA PORTACINTA Cant…" at bounding box center [673, 158] width 704 height 117
click at [512, 139] on p "Cantidad" at bounding box center [444, 142] width 247 height 8
drag, startPoint x: 475, startPoint y: 124, endPoint x: 321, endPoint y: 127, distance: 154.2
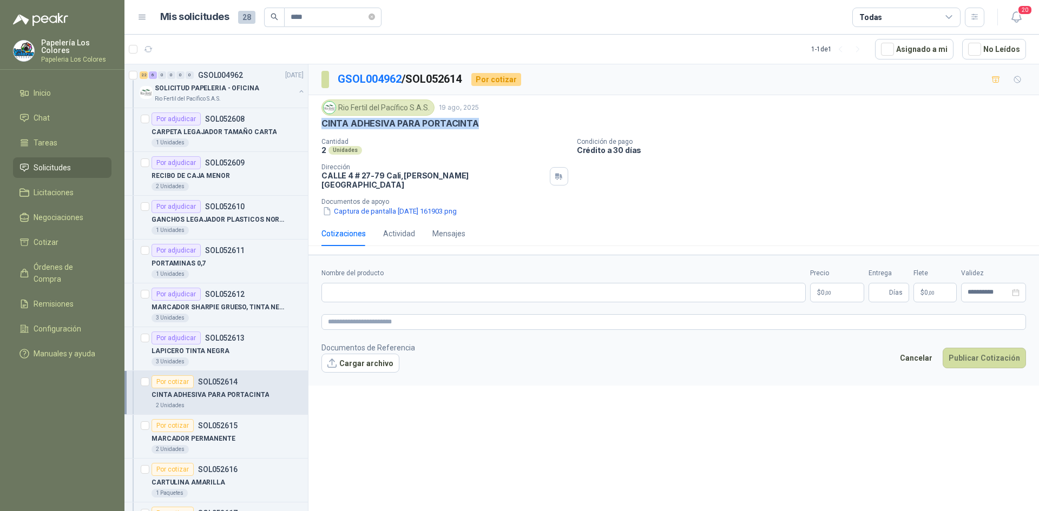
click at [321, 127] on div "Rio Fertil del Pacífico S.A.S. 19 ago, 2025 CINTA ADHESIVA PARA PORTACINTA Cant…" at bounding box center [673, 158] width 730 height 126
copy p "CINTA ADHESIVA PARA PORTACINTA"
click at [452, 287] on input "Nombre del producto" at bounding box center [563, 292] width 484 height 19
paste input "**********"
type input "**********"
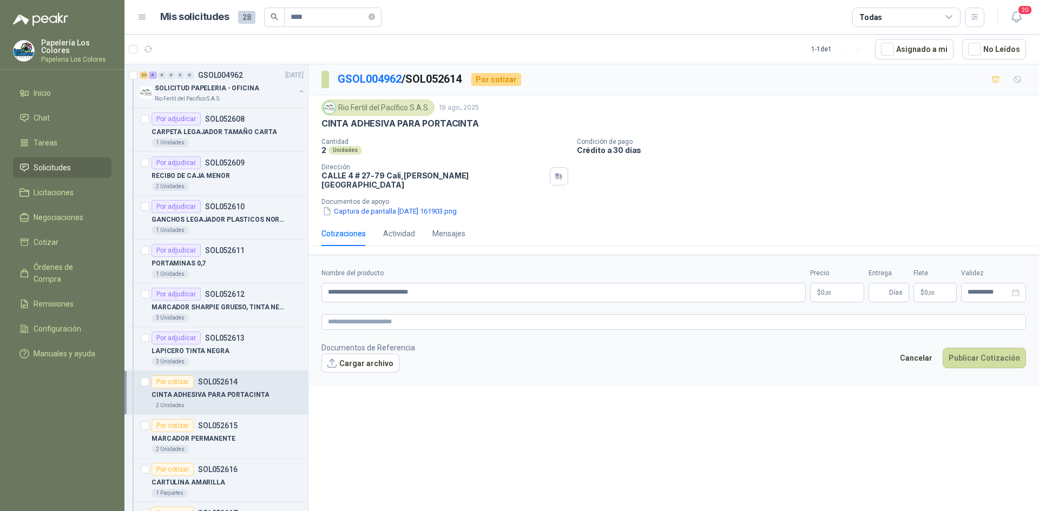
click at [836, 280] on body "Papelería Los Colores Papeleria Los Colores Inicio Chat Tareas Solicitudes Lici…" at bounding box center [519, 255] width 1039 height 511
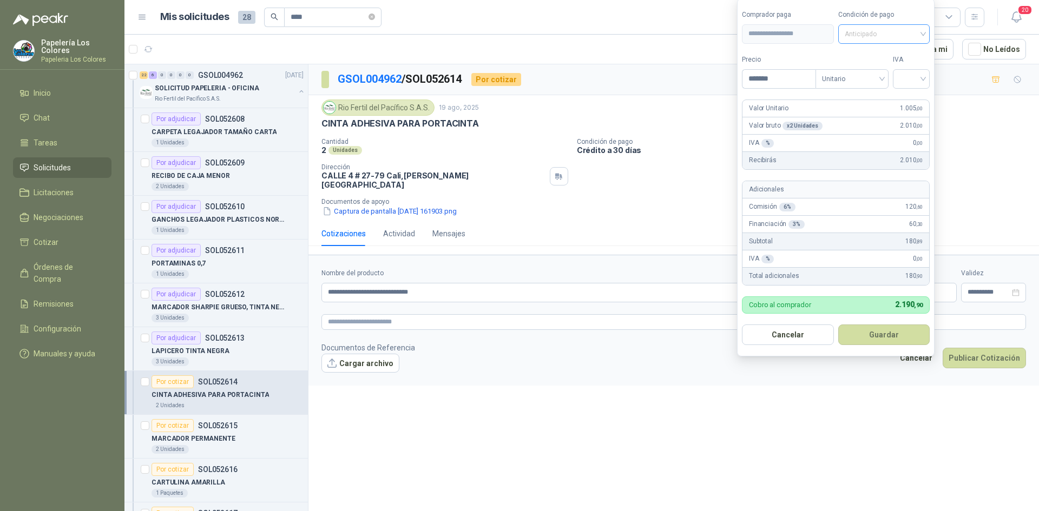
click at [875, 30] on span "Anticipado" at bounding box center [884, 34] width 79 height 16
type input "*******"
click at [874, 71] on div "Crédito a 30 días" at bounding box center [886, 74] width 76 height 12
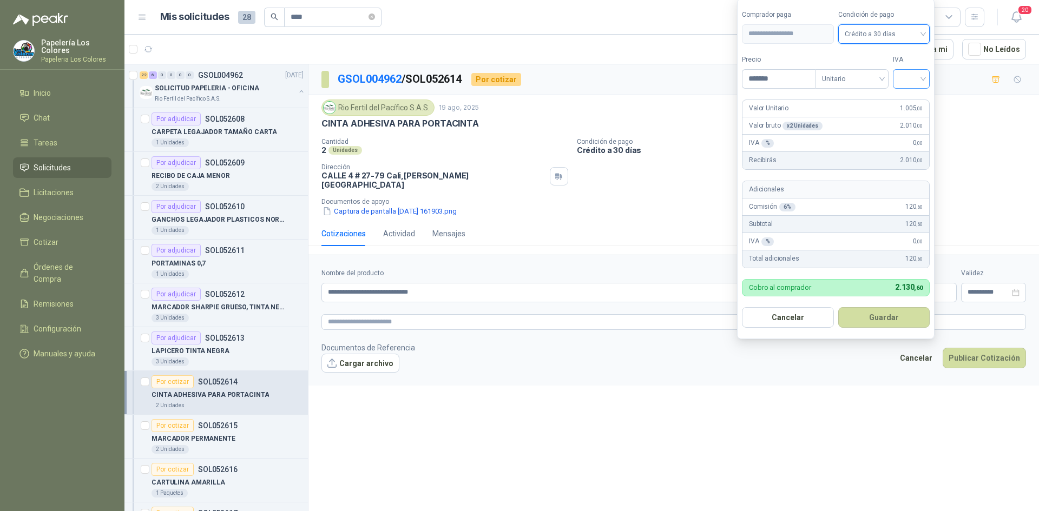
click at [914, 76] on input "search" at bounding box center [911, 78] width 24 height 16
click at [916, 97] on div "19%" at bounding box center [914, 101] width 20 height 12
click at [885, 313] on button "Guardar" at bounding box center [885, 317] width 93 height 21
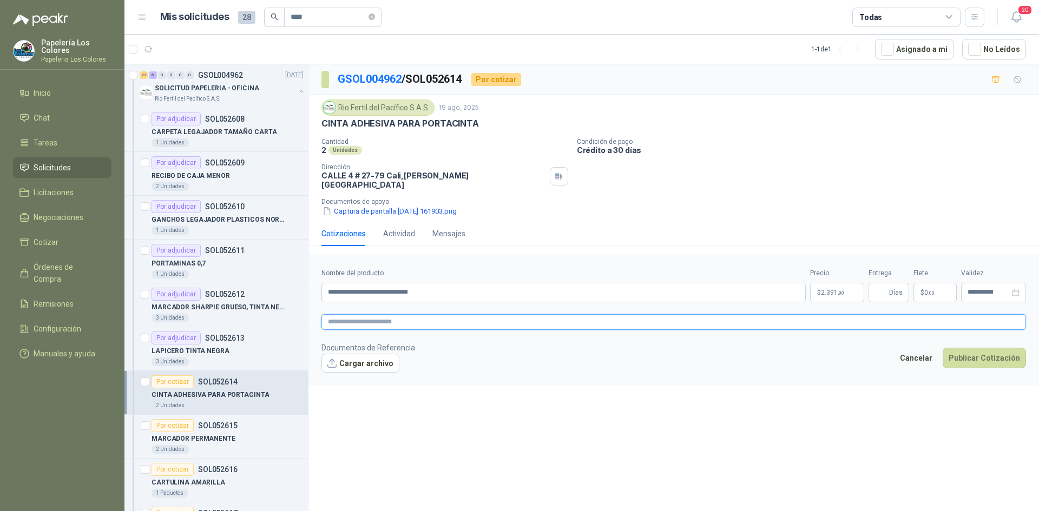
click at [382, 314] on textarea at bounding box center [673, 322] width 704 height 16
paste textarea "**********"
type textarea "**********"
drag, startPoint x: 884, startPoint y: 286, endPoint x: 884, endPoint y: 295, distance: 9.7
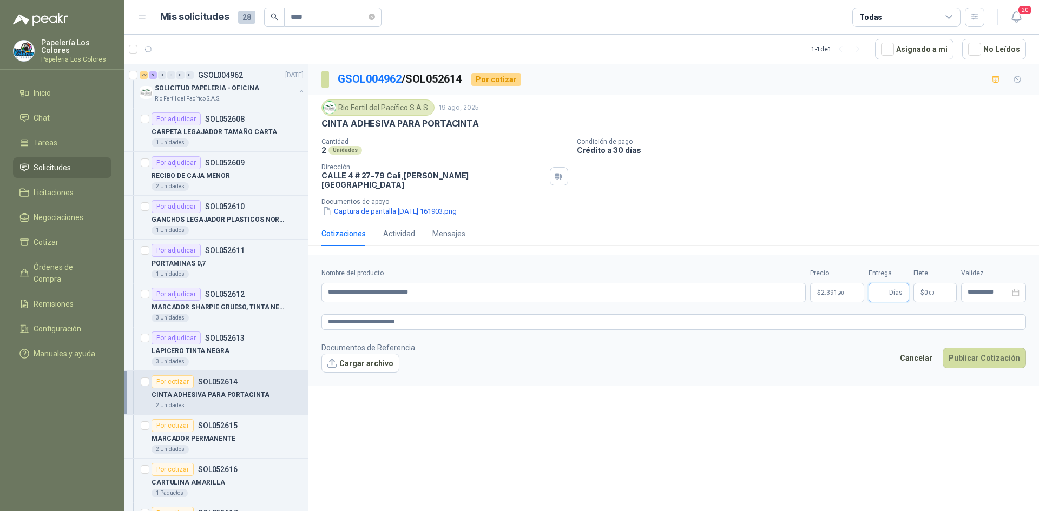
click at [884, 286] on input "Entrega" at bounding box center [881, 293] width 12 height 18
type input "*"
click at [974, 348] on button "Publicar Cotización" at bounding box center [984, 358] width 83 height 21
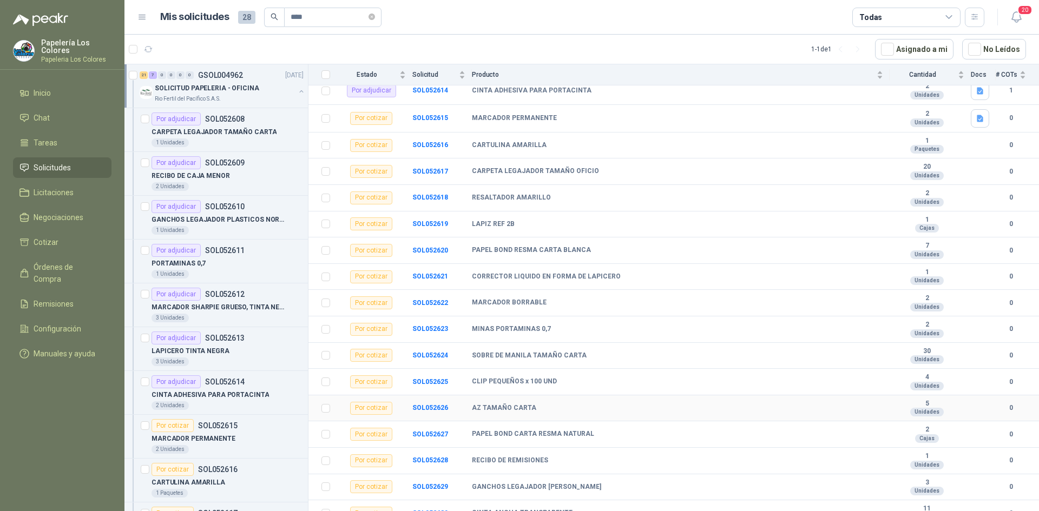
scroll to position [271, 0]
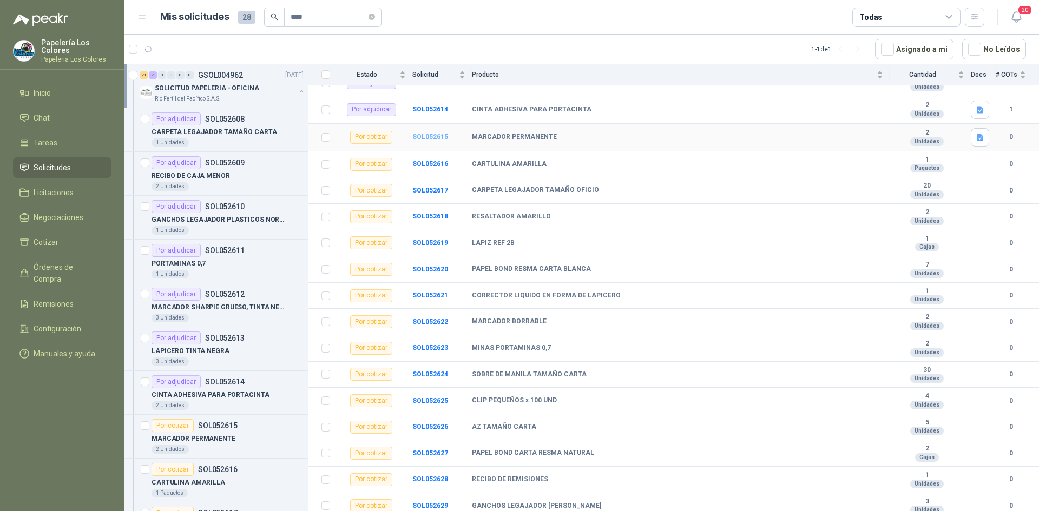
click at [424, 135] on b "SOL052615" at bounding box center [430, 137] width 36 height 8
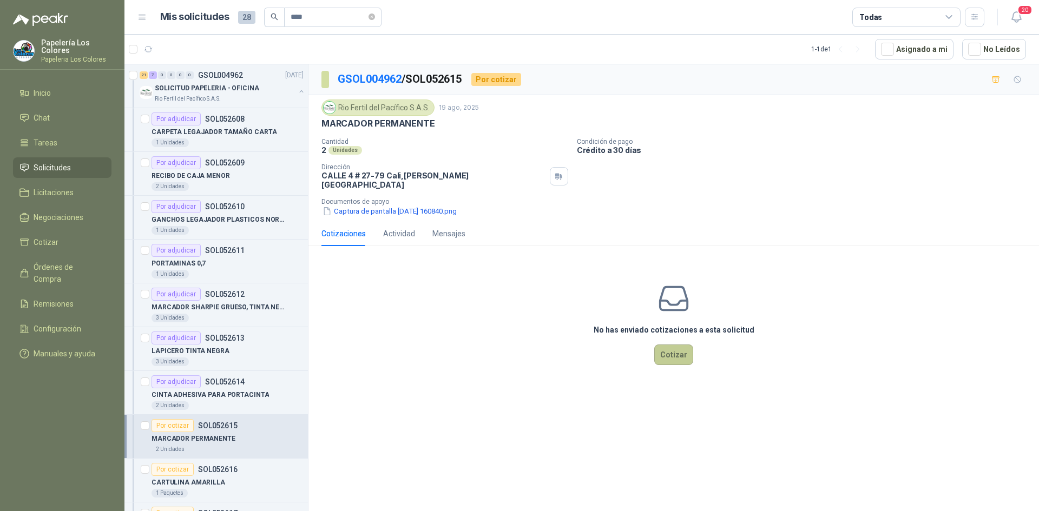
click at [672, 348] on button "Cotizar" at bounding box center [673, 355] width 39 height 21
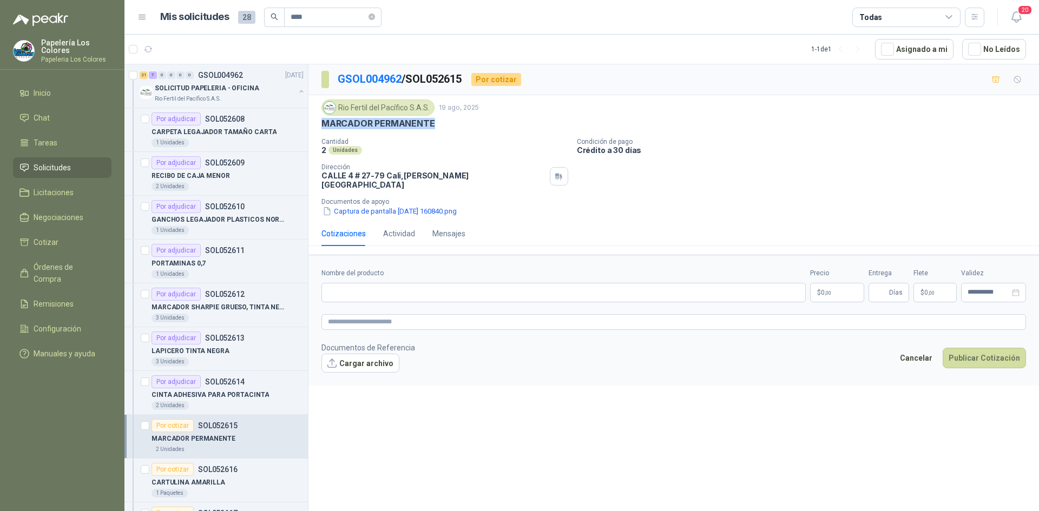
drag, startPoint x: 433, startPoint y: 124, endPoint x: 321, endPoint y: 124, distance: 112.0
click at [321, 124] on div "Rio Fertil del Pacífico S.A.S. 19 ago, 2025 MARCADOR PERMANENTE Cantidad 2 Unid…" at bounding box center [673, 158] width 730 height 126
copy p "MARCADOR PERMANENTE"
click at [437, 291] on input "Nombre del producto" at bounding box center [563, 292] width 484 height 19
paste input "**********"
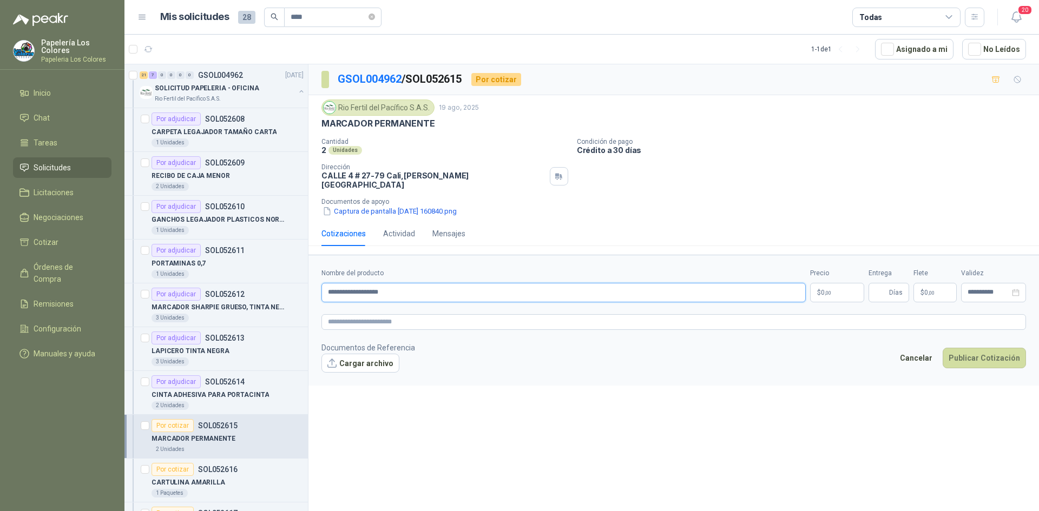
type input "**********"
drag, startPoint x: 843, startPoint y: 284, endPoint x: 809, endPoint y: 299, distance: 37.5
click at [842, 284] on body "Papelería Los Colores Papeleria Los Colores Inicio Chat Tareas Solicitudes Lici…" at bounding box center [519, 255] width 1039 height 511
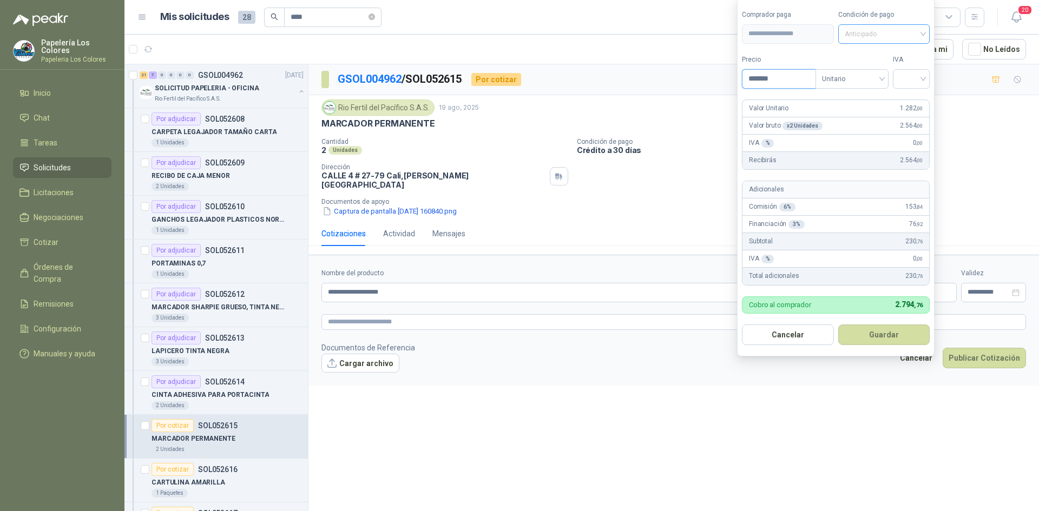
click at [885, 35] on span "Anticipado" at bounding box center [884, 34] width 79 height 16
type input "*******"
click at [871, 71] on div "Crédito a 30 días" at bounding box center [886, 74] width 76 height 12
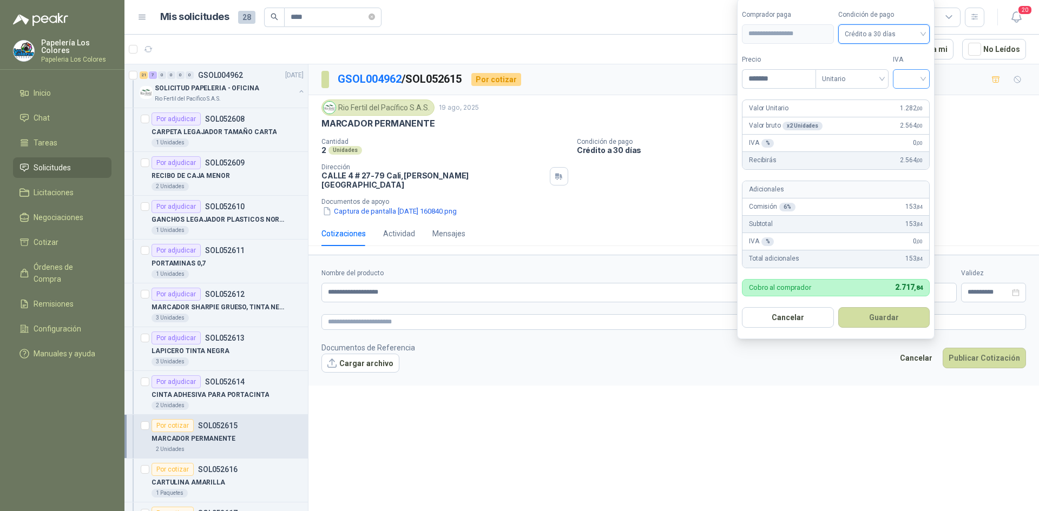
click at [911, 78] on input "search" at bounding box center [911, 78] width 24 height 16
click at [906, 103] on div "19%" at bounding box center [914, 101] width 20 height 12
click at [876, 315] on button "Guardar" at bounding box center [885, 317] width 93 height 21
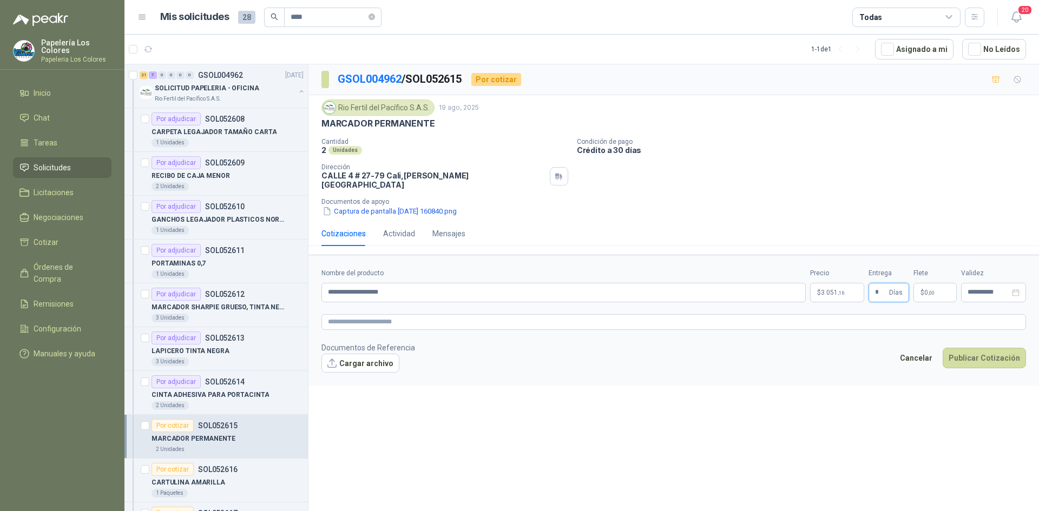
type input "*"
click at [373, 314] on textarea at bounding box center [673, 322] width 704 height 16
paste textarea "**********"
type textarea "**********"
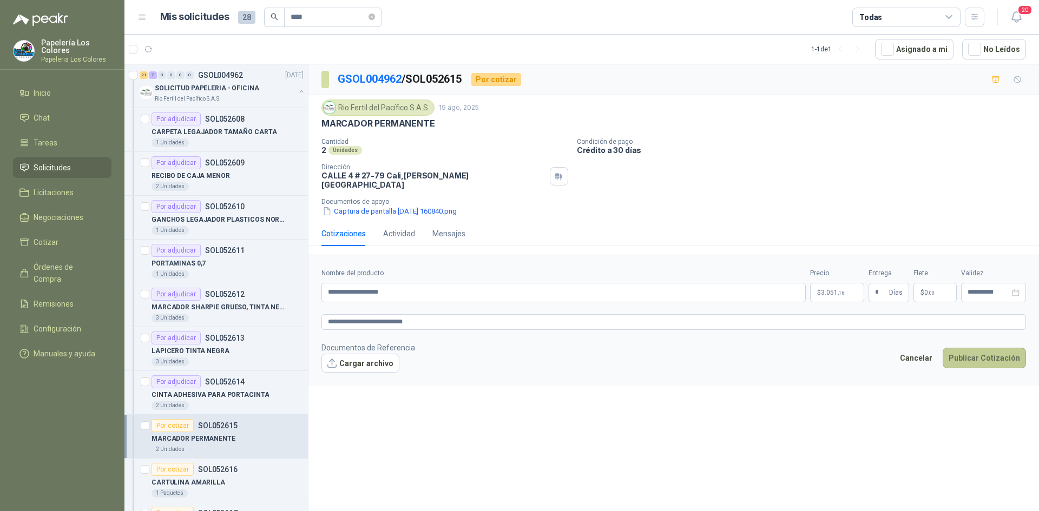
click at [972, 350] on button "Publicar Cotización" at bounding box center [984, 358] width 83 height 21
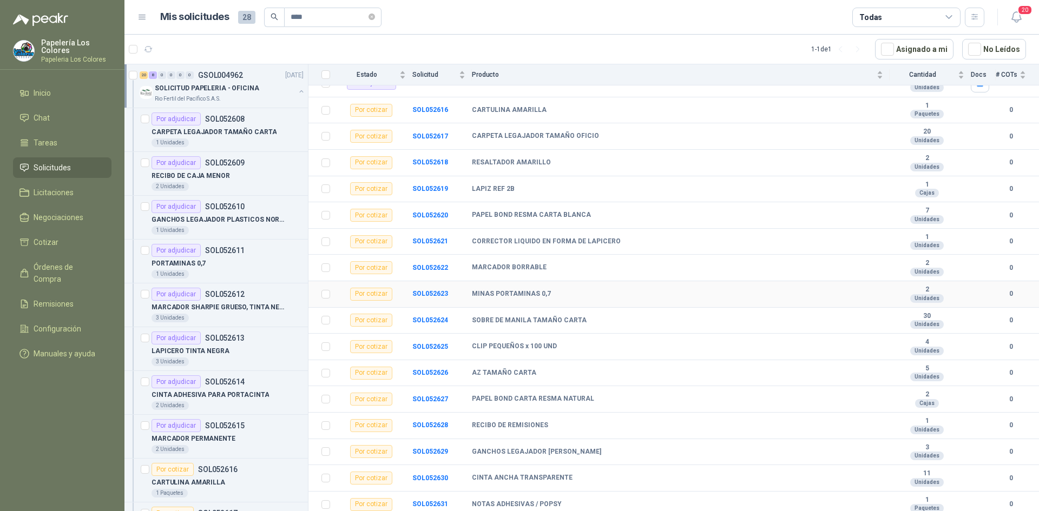
scroll to position [271, 0]
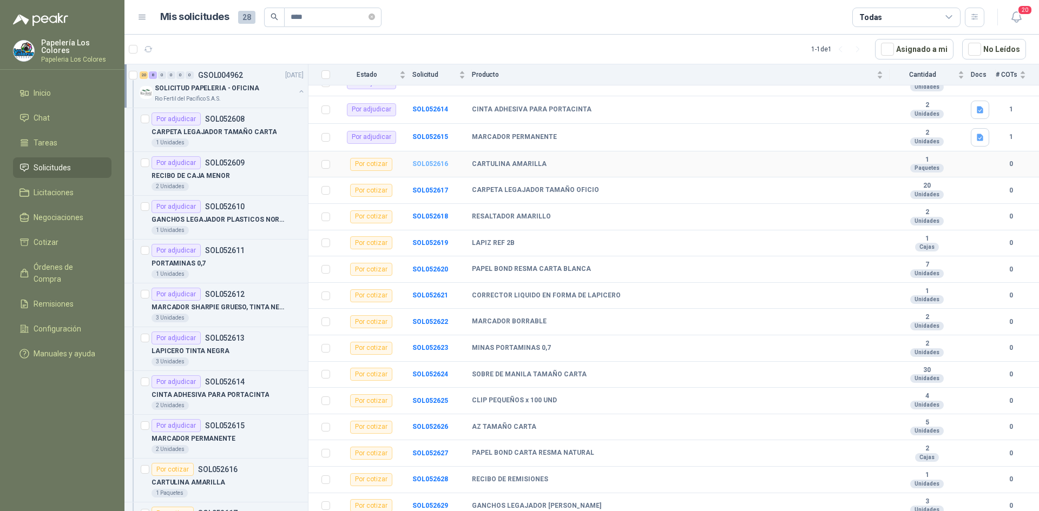
click at [420, 163] on b "SOL052616" at bounding box center [430, 164] width 36 height 8
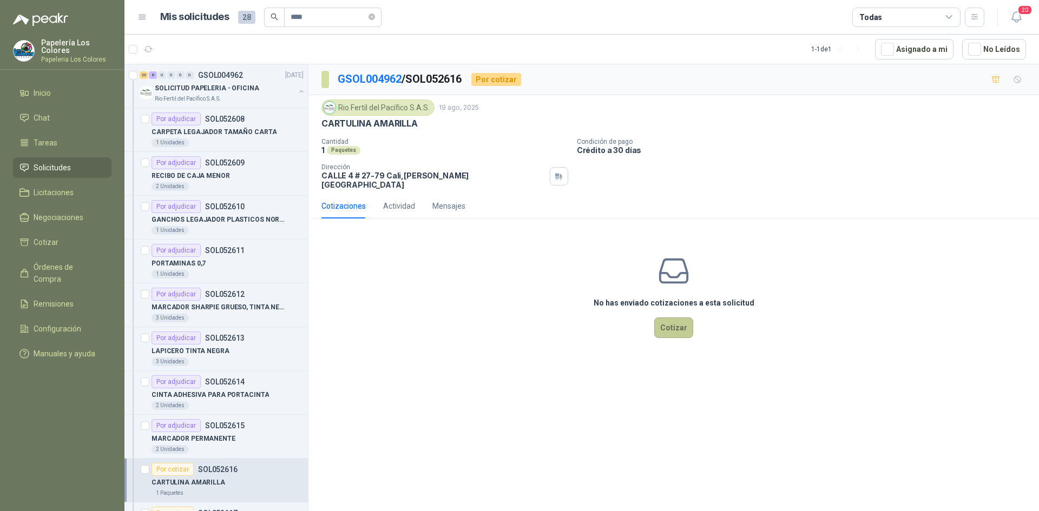
click at [678, 318] on button "Cotizar" at bounding box center [673, 328] width 39 height 21
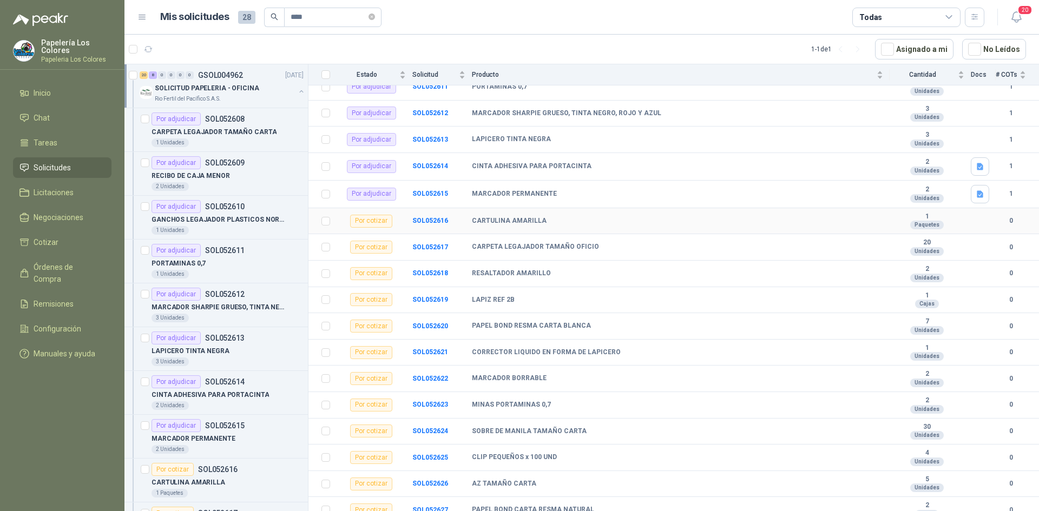
scroll to position [216, 0]
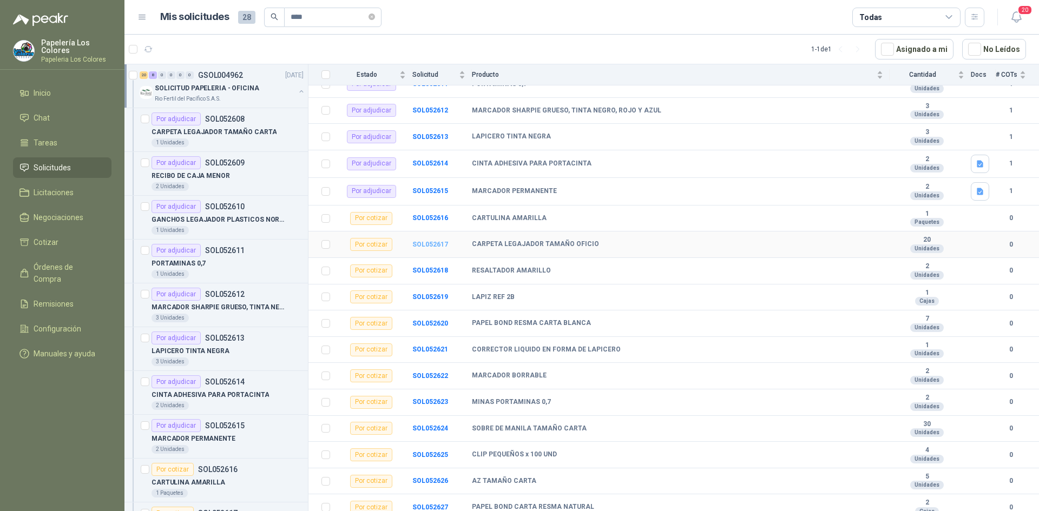
click at [424, 244] on b "SOL052617" at bounding box center [430, 245] width 36 height 8
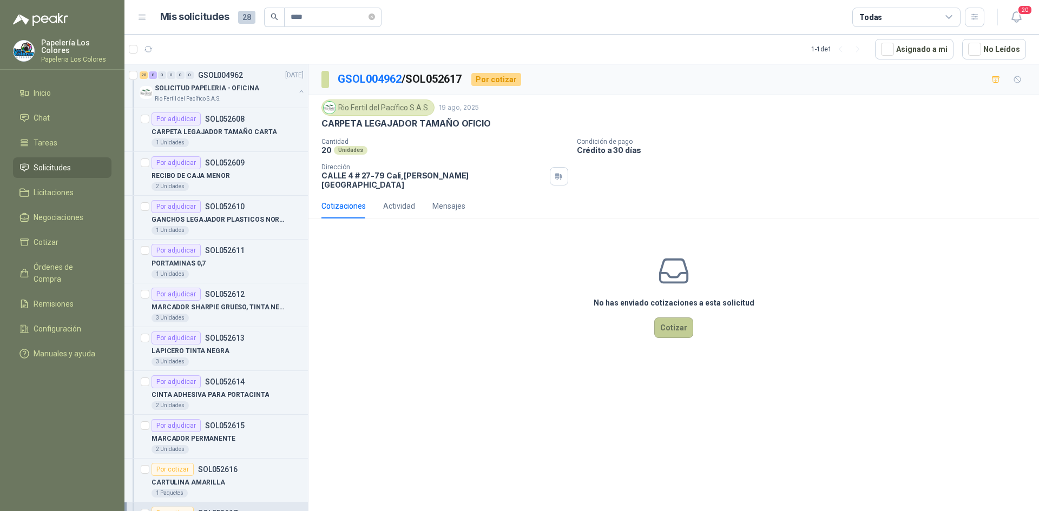
click at [674, 320] on button "Cotizar" at bounding box center [673, 328] width 39 height 21
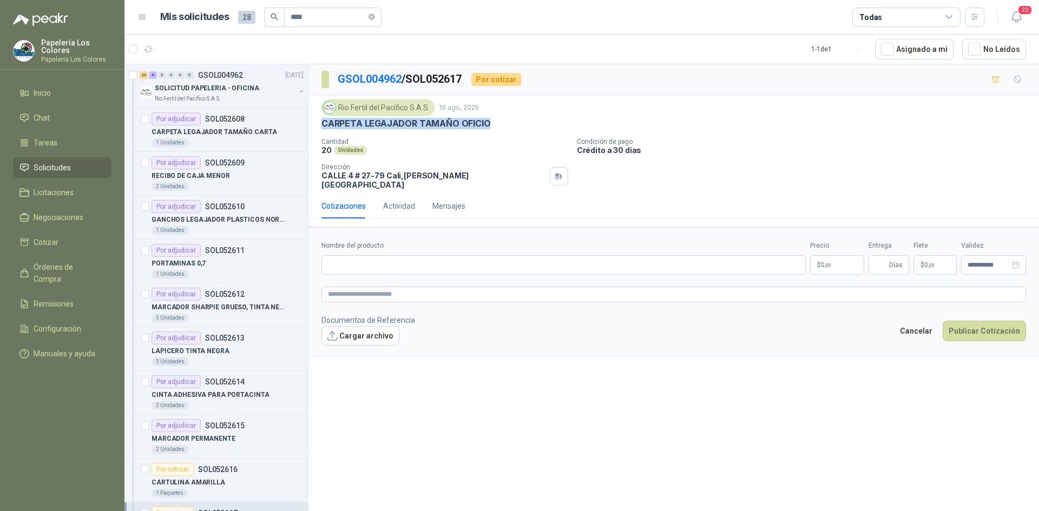
drag, startPoint x: 486, startPoint y: 123, endPoint x: 320, endPoint y: 131, distance: 166.8
click at [320, 131] on div "Rio Fertil del Pacífico S.A.S. 19 ago, 2025 CARPETA LEGAJADOR TAMAÑO OFICIO Can…" at bounding box center [673, 144] width 730 height 98
copy p "CARPETA LEGAJADOR TAMAÑO OFICIO"
click at [403, 265] on input "Nombre del producto" at bounding box center [563, 264] width 484 height 19
paste input "**********"
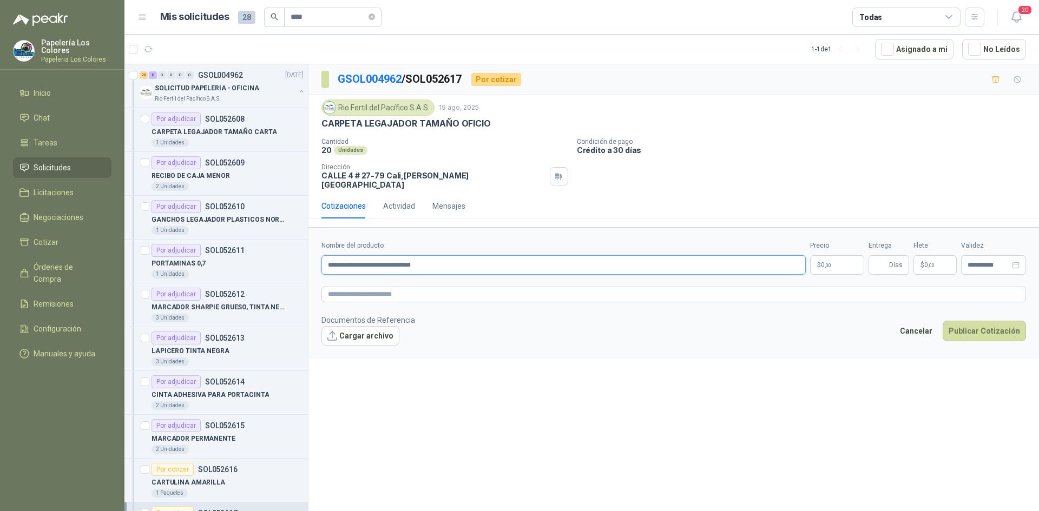
type input "**********"
click at [836, 256] on body "Papelería Los Colores Papeleria Los Colores Inicio Chat Tareas Solicitudes Lici…" at bounding box center [519, 255] width 1039 height 511
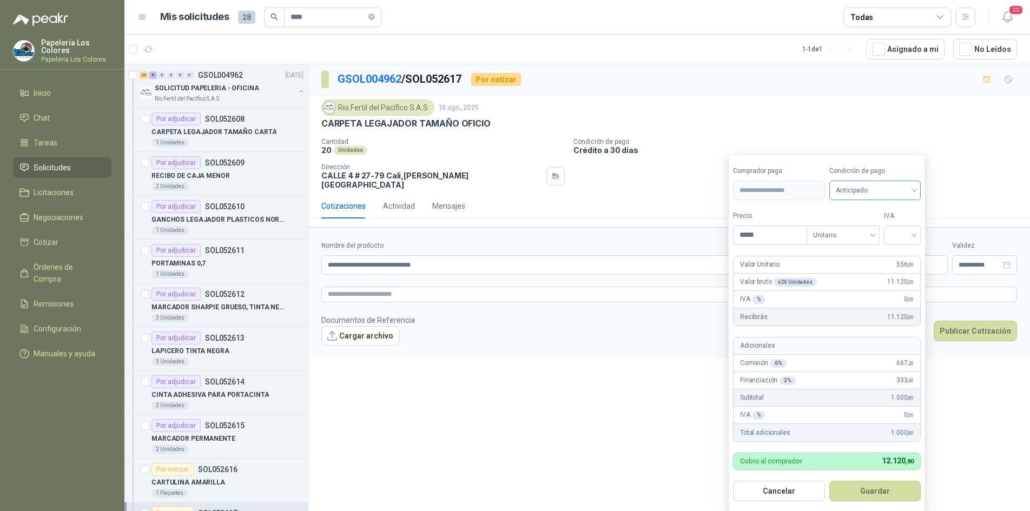
click at [865, 190] on span "Anticipado" at bounding box center [875, 190] width 79 height 16
type input "*****"
click at [872, 227] on div "Crédito a 30 días" at bounding box center [877, 231] width 76 height 12
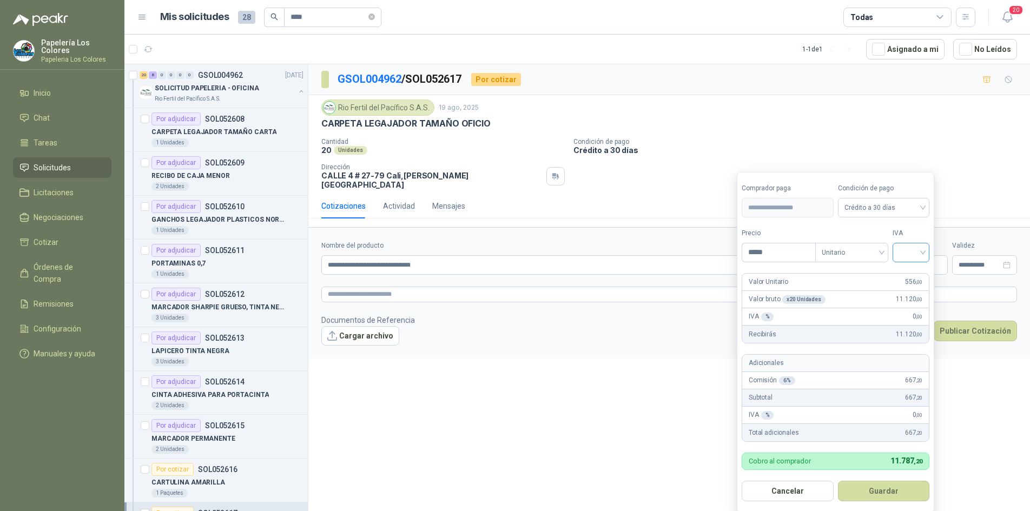
click at [911, 248] on input "search" at bounding box center [911, 251] width 24 height 16
click at [913, 271] on div "19%" at bounding box center [914, 275] width 20 height 12
click at [882, 493] on button "Guardar" at bounding box center [885, 491] width 93 height 21
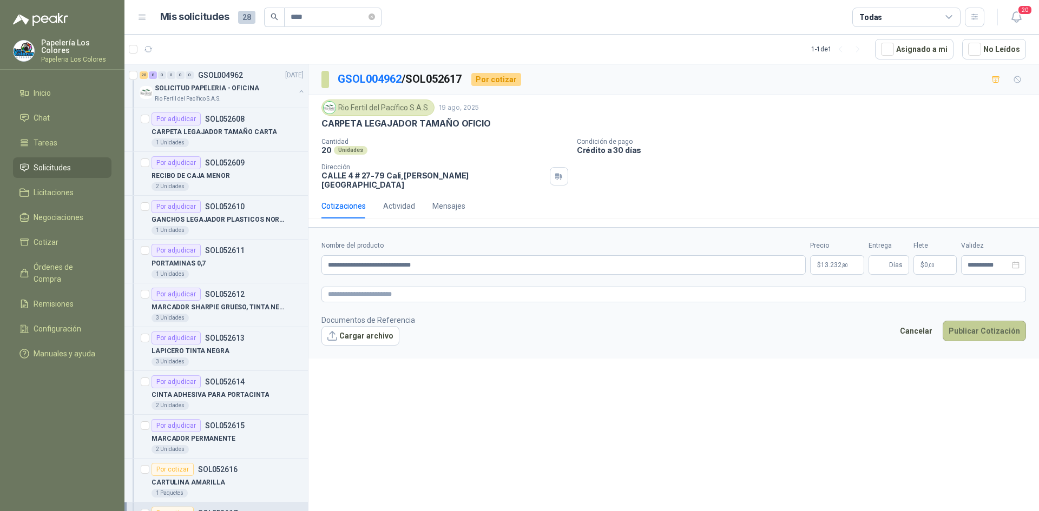
click at [979, 321] on button "Publicar Cotización" at bounding box center [984, 331] width 83 height 21
type input "*"
click at [976, 321] on button "Publicar Cotización" at bounding box center [984, 331] width 83 height 21
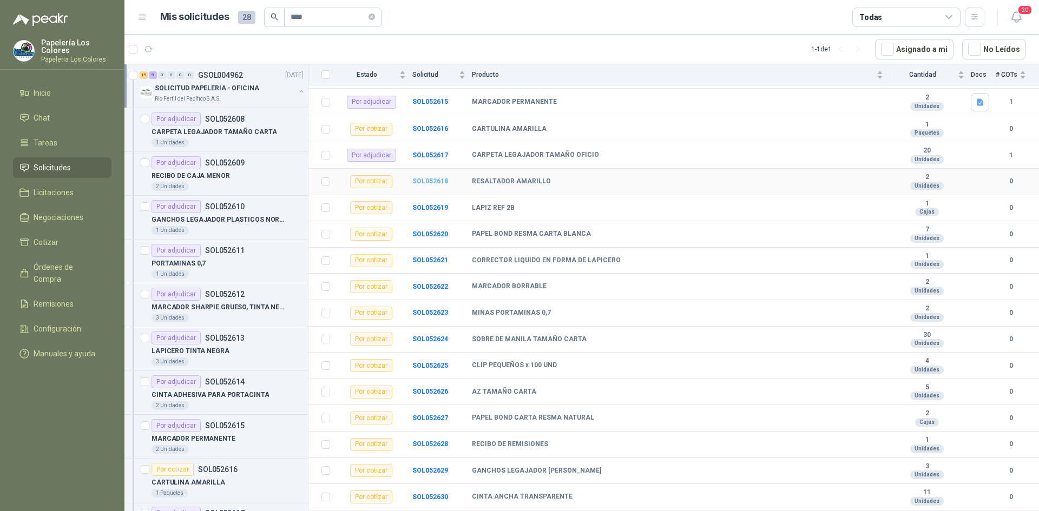
scroll to position [325, 0]
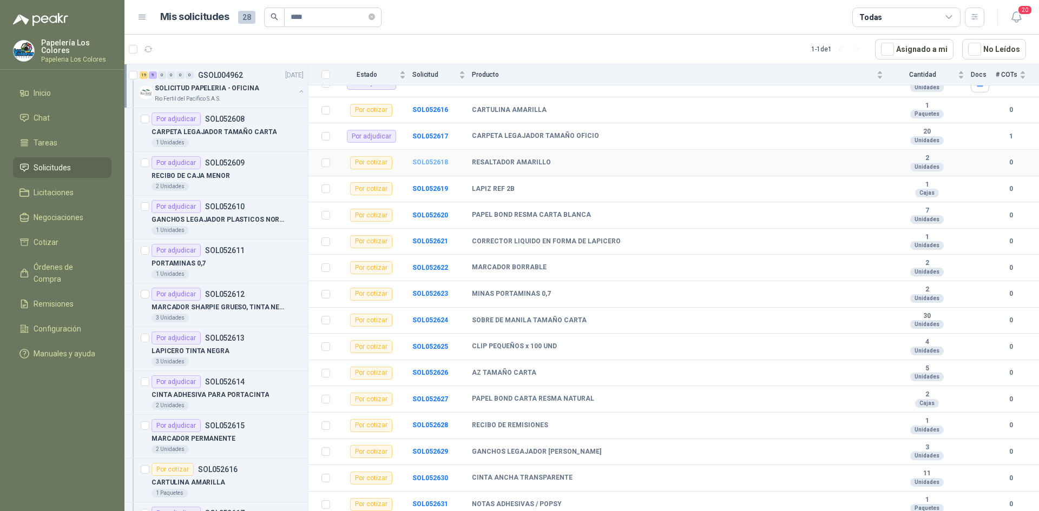
click at [429, 161] on b "SOL052618" at bounding box center [430, 163] width 36 height 8
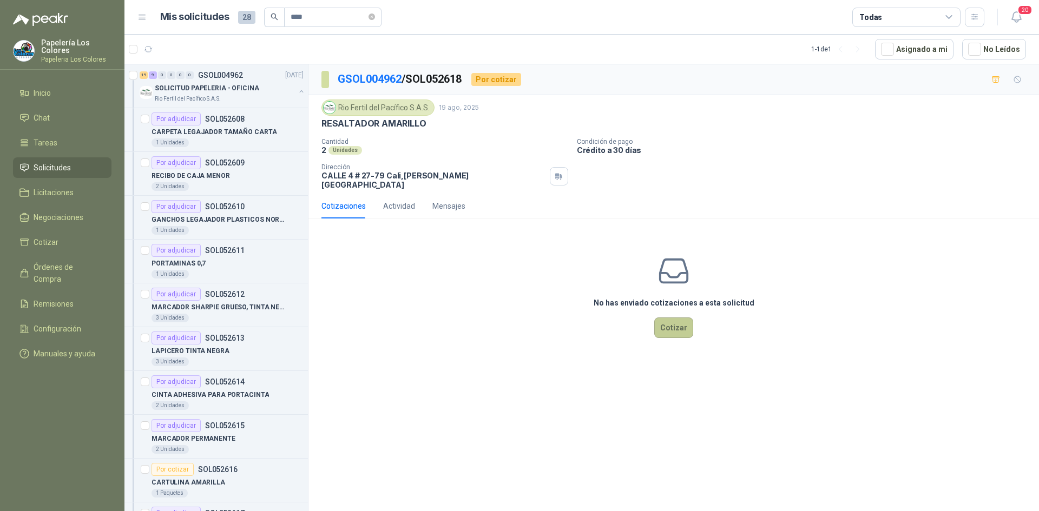
click at [668, 318] on button "Cotizar" at bounding box center [673, 328] width 39 height 21
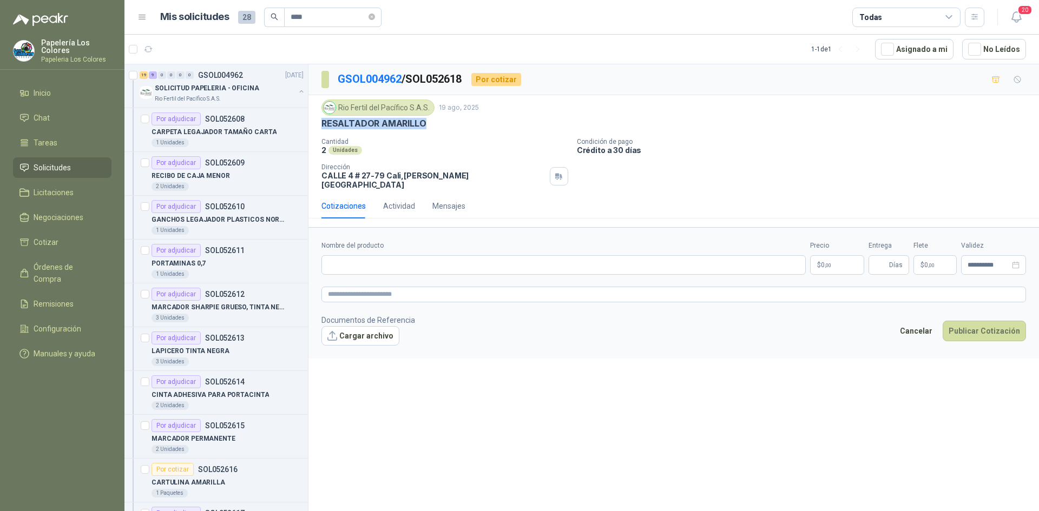
drag, startPoint x: 420, startPoint y: 123, endPoint x: 322, endPoint y: 121, distance: 97.9
click at [322, 121] on p "RESALTADOR AMARILLO" at bounding box center [373, 123] width 105 height 11
copy p "RESALTADOR AMARILLO"
click at [401, 261] on input "Nombre del producto" at bounding box center [563, 264] width 484 height 19
paste input "**********"
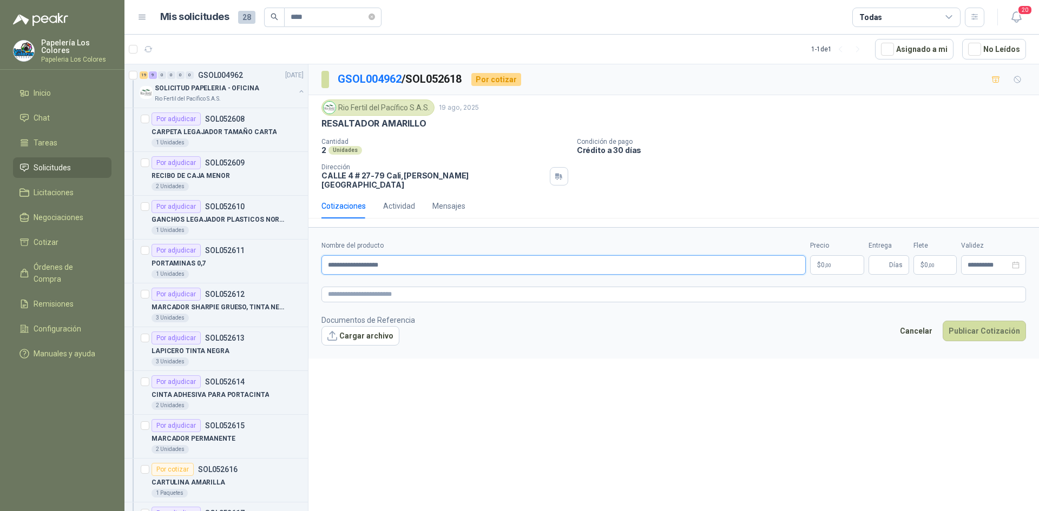
type input "**********"
click at [828, 255] on body "Papelería Los Colores Papeleria Los Colores Inicio Chat Tareas Solicitudes Lici…" at bounding box center [519, 255] width 1039 height 511
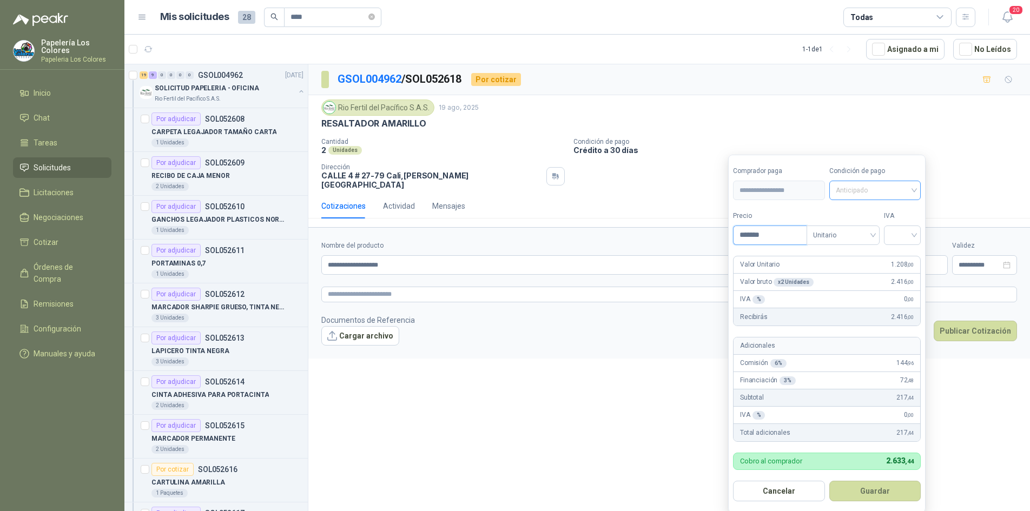
click at [897, 192] on span "Anticipado" at bounding box center [875, 190] width 79 height 16
type input "*******"
click at [878, 227] on div "Crédito a 30 días" at bounding box center [877, 231] width 76 height 12
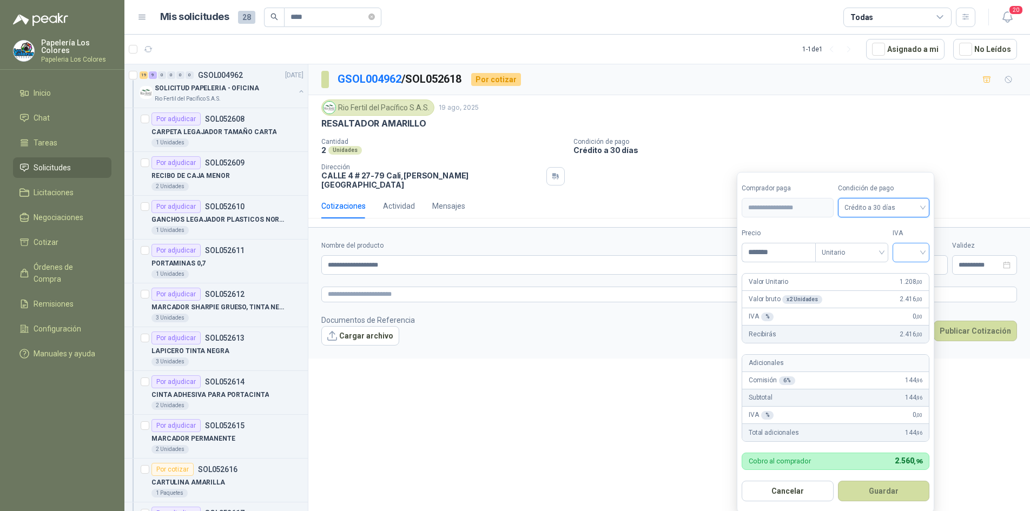
click at [910, 246] on input "search" at bounding box center [911, 251] width 24 height 16
click at [912, 275] on div "19%" at bounding box center [914, 275] width 20 height 12
click at [872, 489] on button "Guardar" at bounding box center [885, 491] width 93 height 21
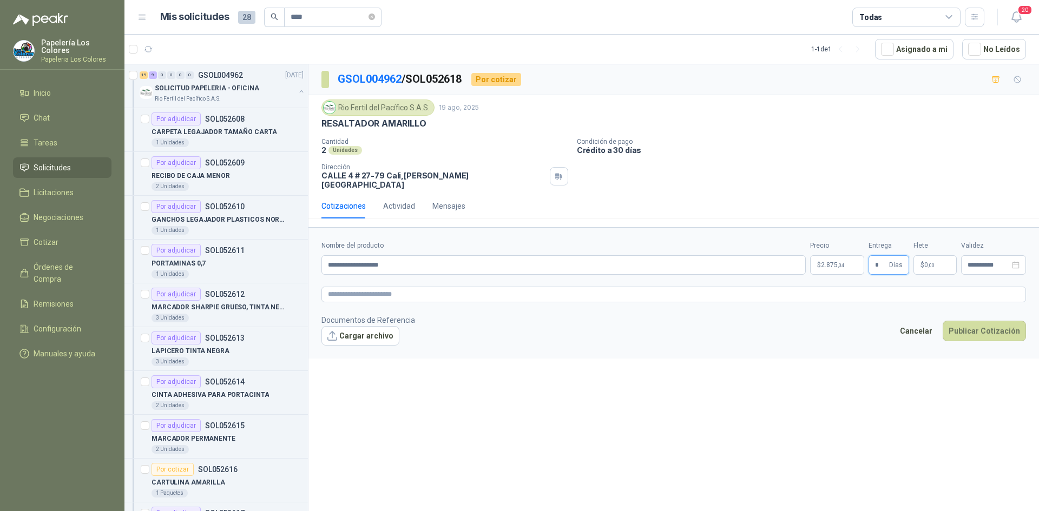
type input "*"
click at [391, 287] on textarea at bounding box center [673, 295] width 704 height 16
paste textarea "**********"
type textarea "**********"
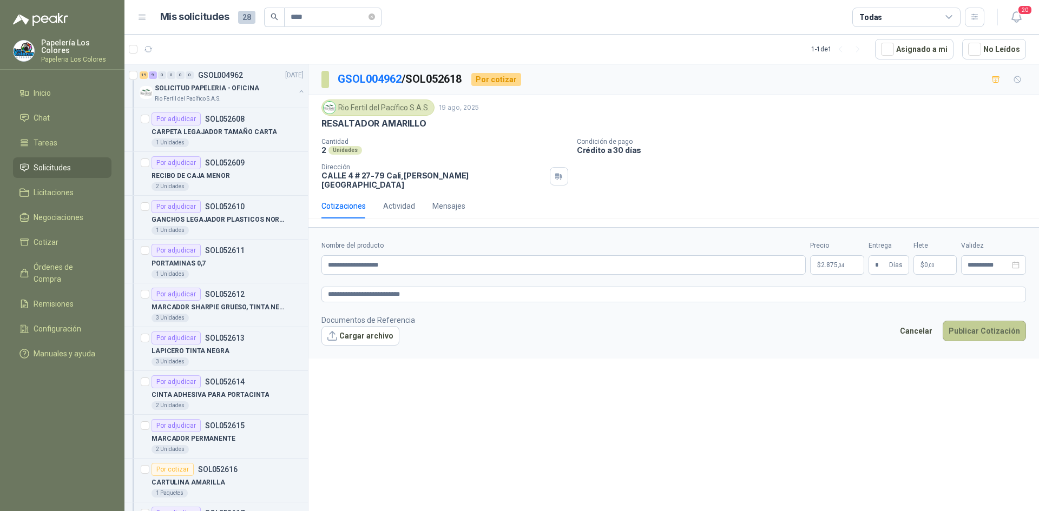
click at [980, 322] on button "Publicar Cotización" at bounding box center [984, 331] width 83 height 21
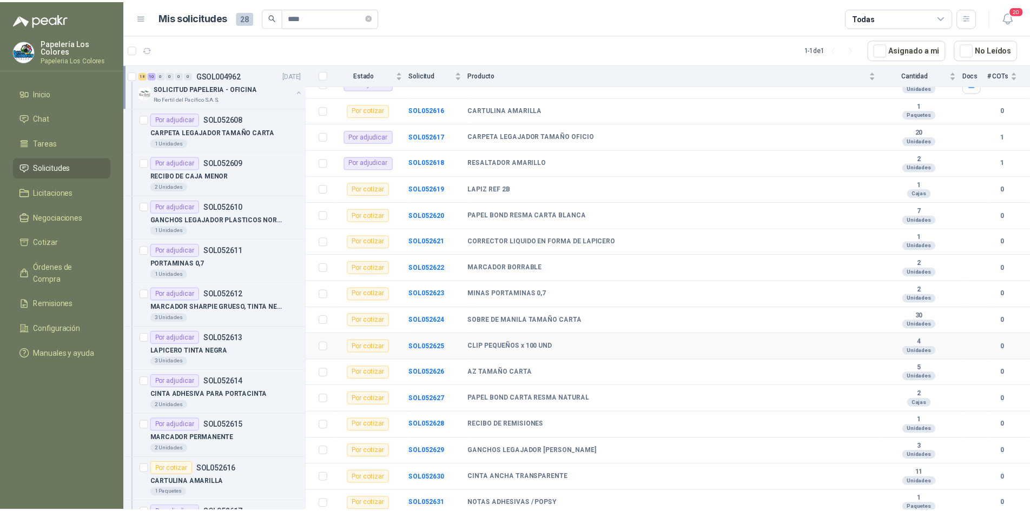
scroll to position [379, 0]
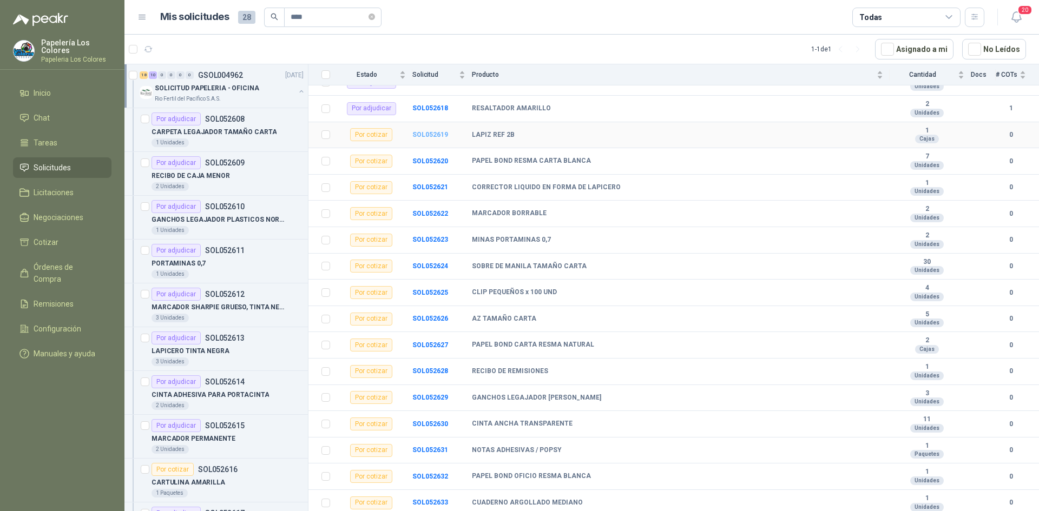
click at [435, 135] on b "SOL052619" at bounding box center [430, 135] width 36 height 8
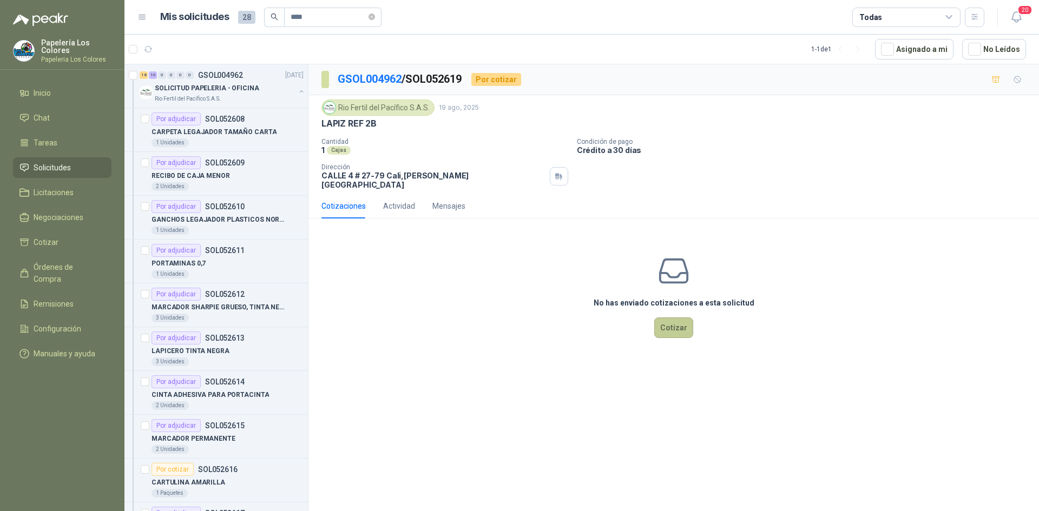
click at [680, 318] on button "Cotizar" at bounding box center [673, 328] width 39 height 21
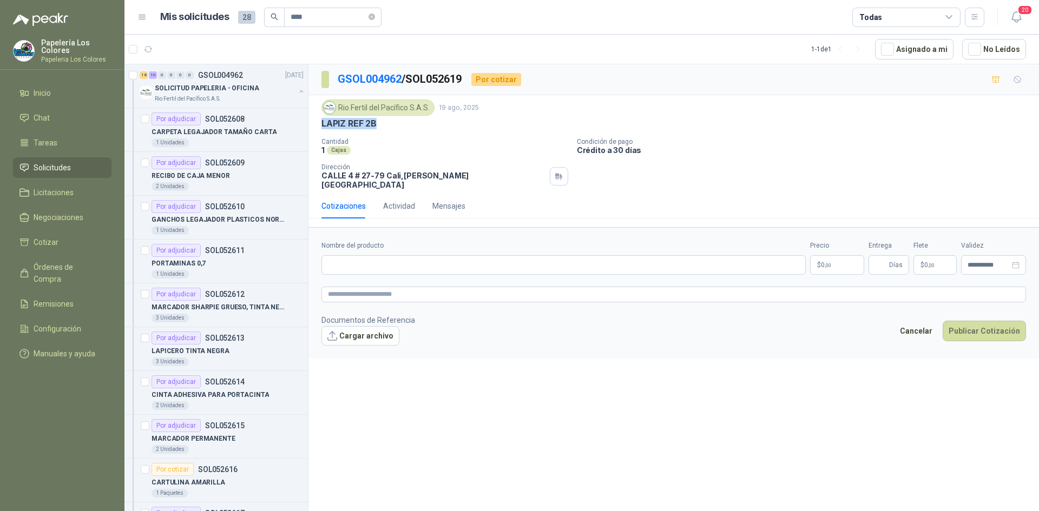
drag, startPoint x: 376, startPoint y: 122, endPoint x: 311, endPoint y: 126, distance: 65.6
click at [311, 126] on div "Rio Fertil del Pacífico S.A.S. 19 ago, 2025 LAPIZ REF 2B Cantidad 1 Cajas Condi…" at bounding box center [673, 144] width 730 height 98
click at [455, 255] on input "Nombre del producto" at bounding box center [563, 264] width 484 height 19
paste input "**********"
type input "**********"
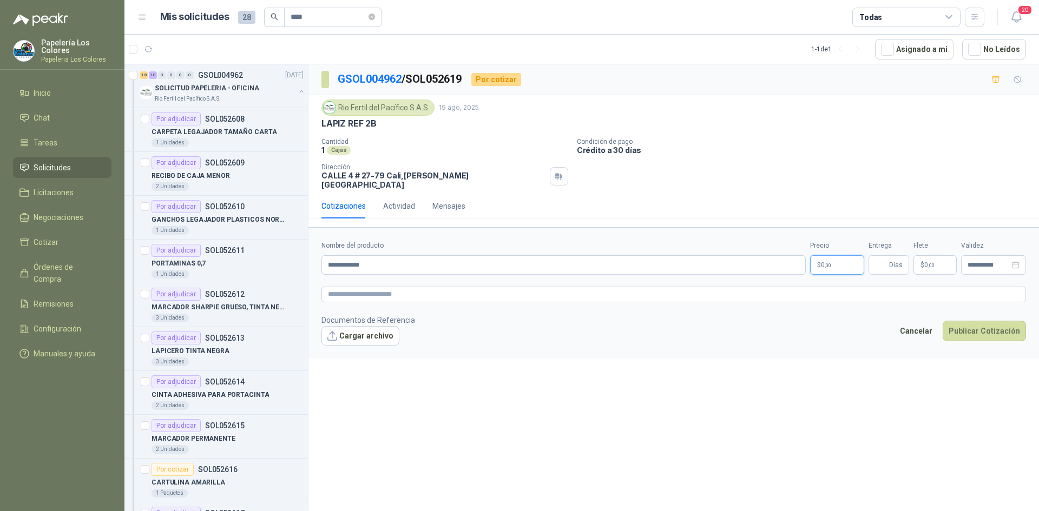
click at [838, 256] on body "Papelería Los Colores Papeleria Los Colores Inicio Chat Tareas Solicitudes Lici…" at bounding box center [519, 255] width 1039 height 511
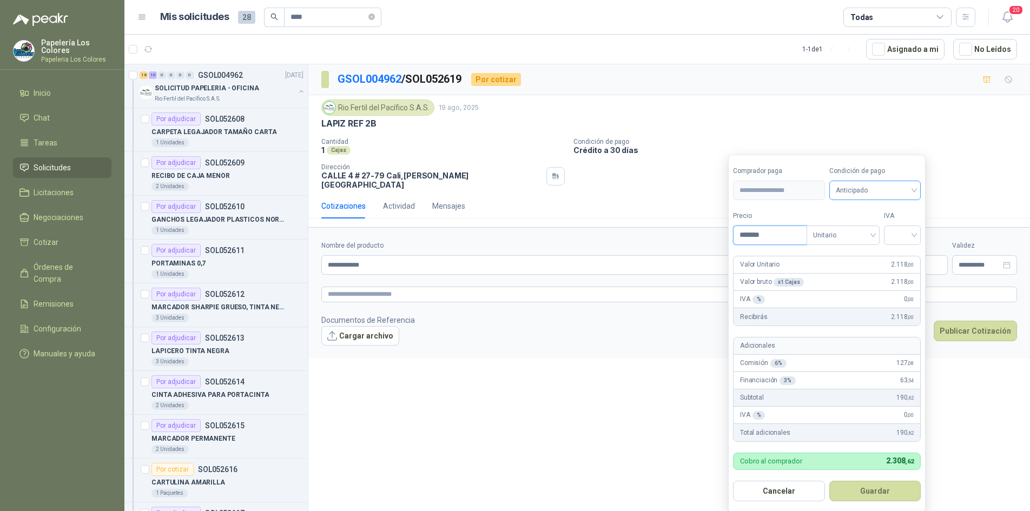
click at [892, 188] on span "Anticipado" at bounding box center [875, 190] width 79 height 16
type input "*******"
click at [876, 227] on div "Crédito a 30 días" at bounding box center [877, 231] width 76 height 12
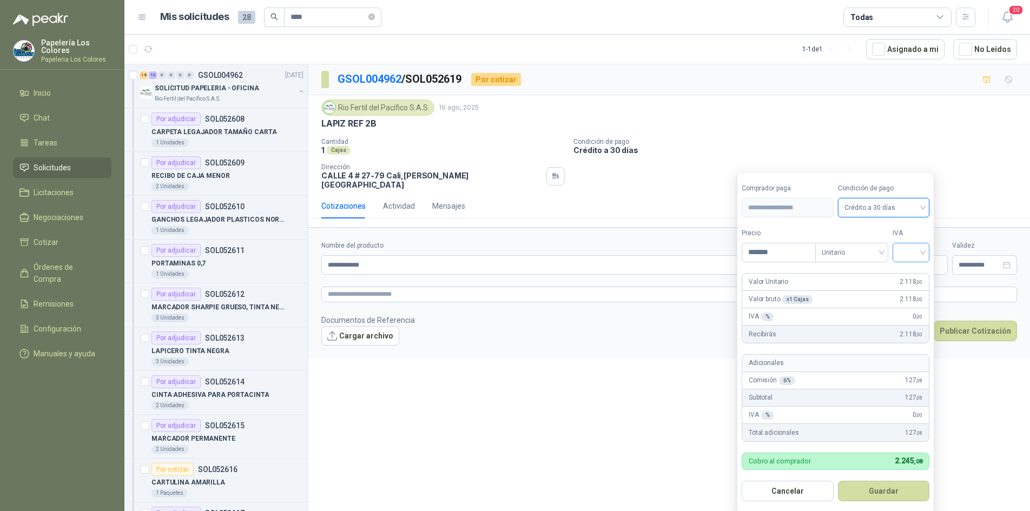
click at [911, 250] on input "search" at bounding box center [911, 251] width 24 height 16
click at [910, 274] on div "19%" at bounding box center [914, 275] width 20 height 12
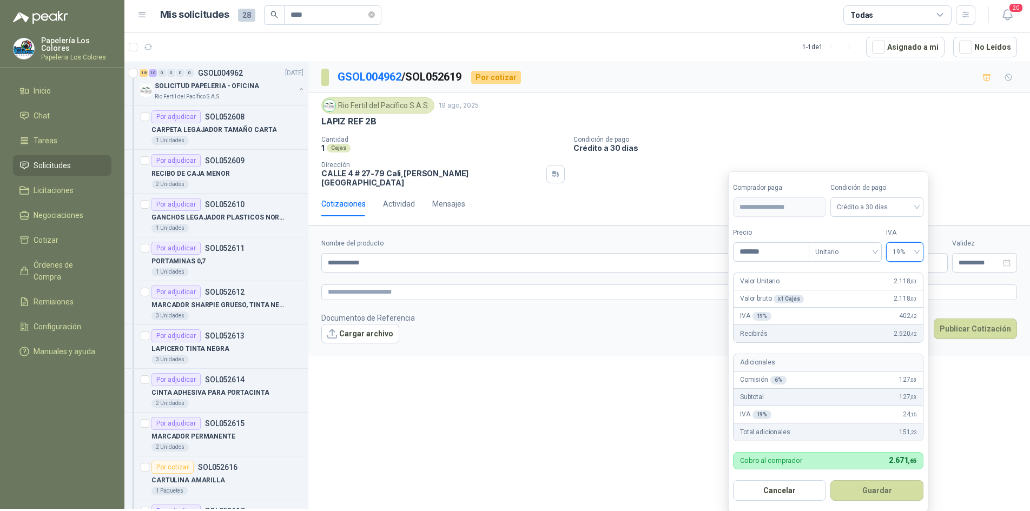
scroll to position [4, 0]
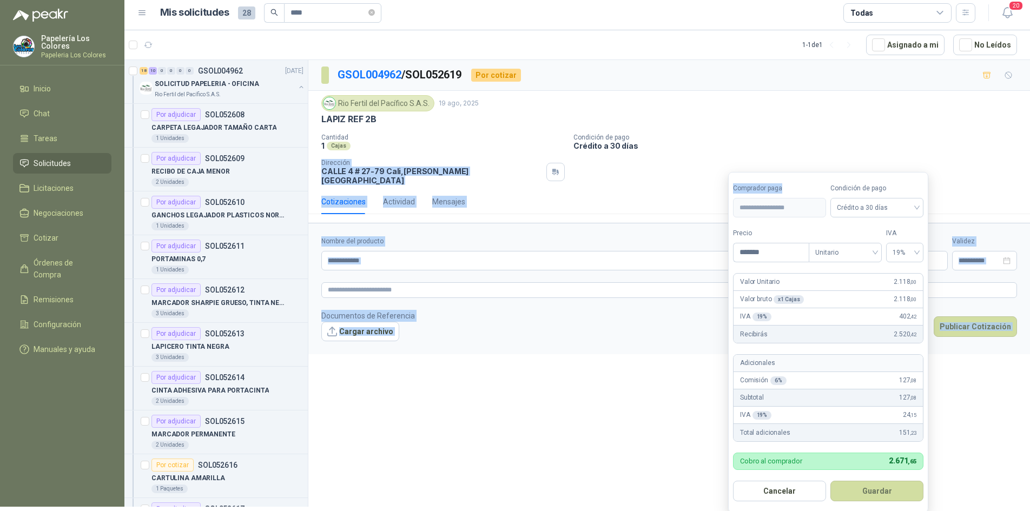
drag, startPoint x: 819, startPoint y: 178, endPoint x: 767, endPoint y: 147, distance: 60.7
click at [767, 147] on body "Papelería Los Colores Papeleria Los Colores Inicio Chat Tareas Solicitudes Lici…" at bounding box center [515, 251] width 1030 height 511
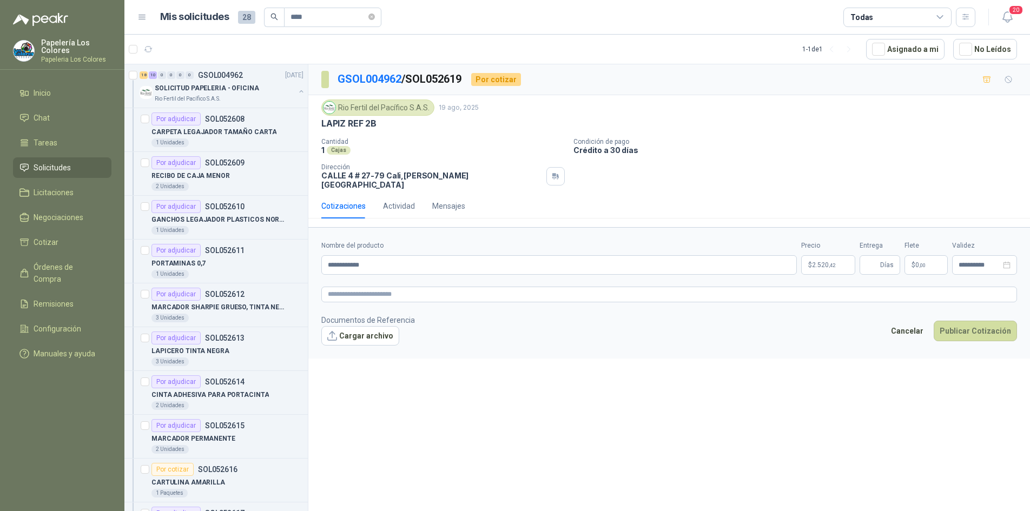
scroll to position [0, 0]
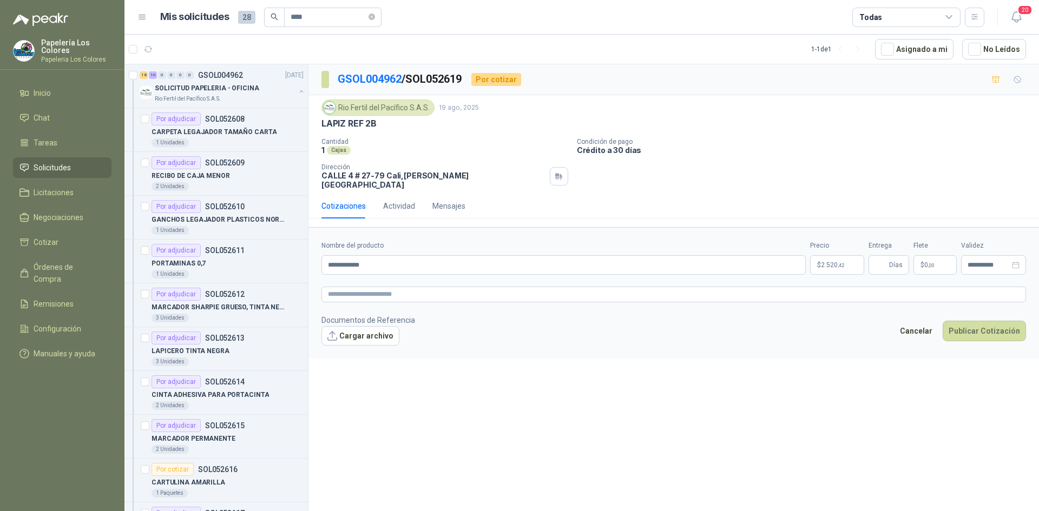
drag, startPoint x: 745, startPoint y: 135, endPoint x: 728, endPoint y: 145, distance: 19.2
click at [744, 135] on div "Rio Fertil del Pacífico S.A.S. 19 ago, 2025 LAPIZ REF 2B Cantidad 1 Cajas Condi…" at bounding box center [673, 145] width 704 height 90
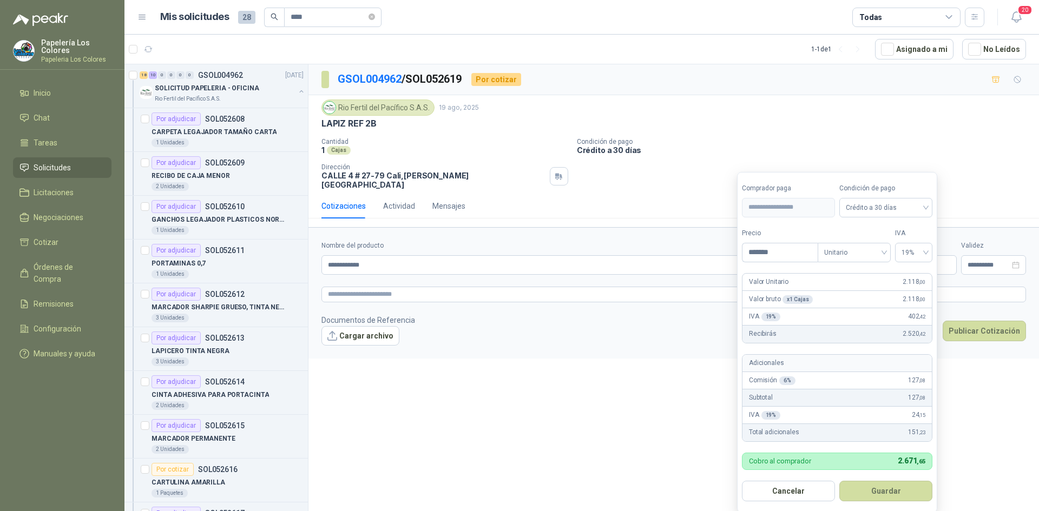
click at [846, 258] on body "Papelería Los Colores Papeleria Los Colores Inicio Chat Tareas Solicitudes Lici…" at bounding box center [519, 255] width 1039 height 511
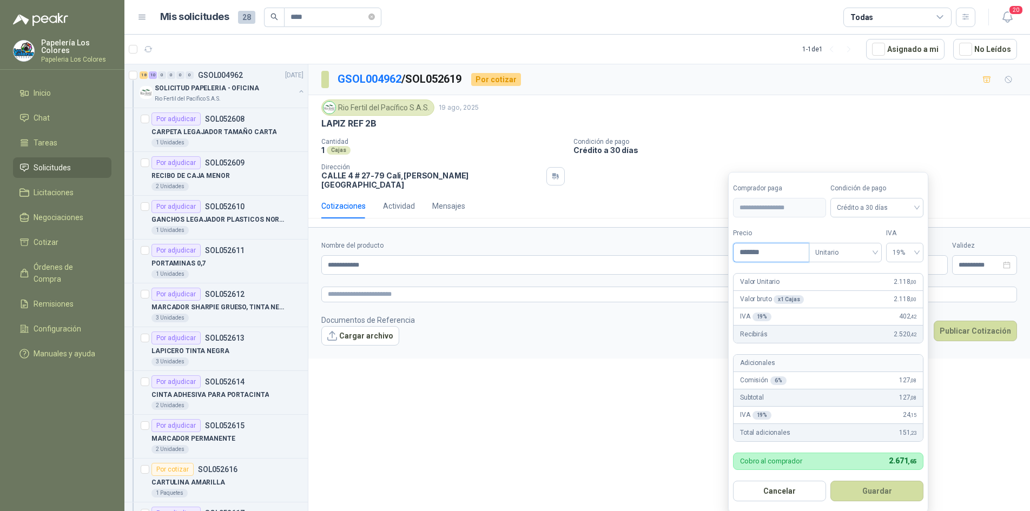
click at [772, 256] on input "*******" at bounding box center [771, 252] width 75 height 18
click at [801, 286] on div "Valor Unitario 2.520 ,00" at bounding box center [828, 282] width 189 height 17
click at [887, 279] on div "Valor Unitario 2.520 ,00" at bounding box center [828, 282] width 189 height 17
click at [907, 284] on span "2.520 ,00" at bounding box center [905, 282] width 23 height 10
click at [917, 255] on div "19%" at bounding box center [904, 252] width 37 height 19
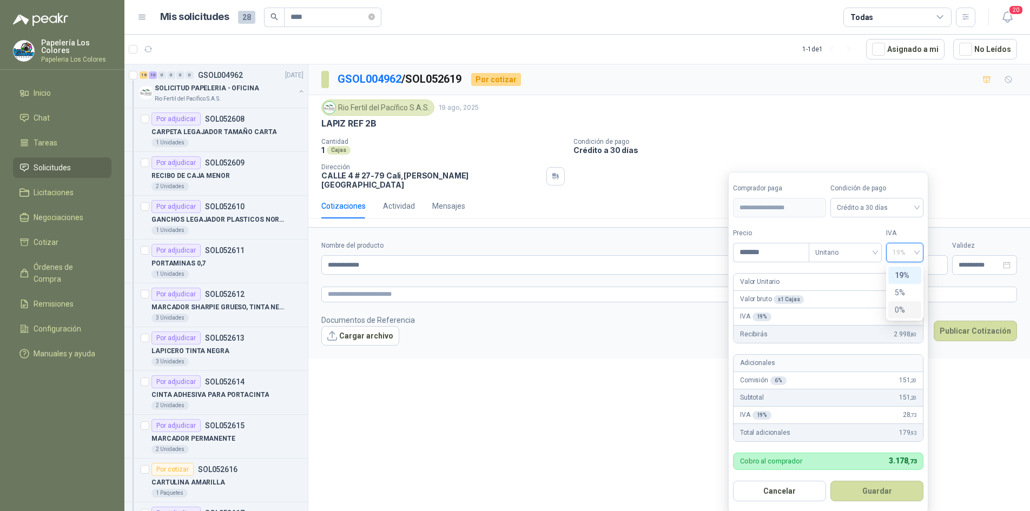
click at [899, 307] on div "0%" at bounding box center [905, 310] width 20 height 12
click at [914, 253] on span "0%" at bounding box center [905, 253] width 24 height 16
click at [899, 308] on div "0%" at bounding box center [905, 310] width 20 height 12
click at [773, 252] on input "*******" at bounding box center [771, 252] width 75 height 18
drag, startPoint x: 773, startPoint y: 253, endPoint x: 710, endPoint y: 257, distance: 62.9
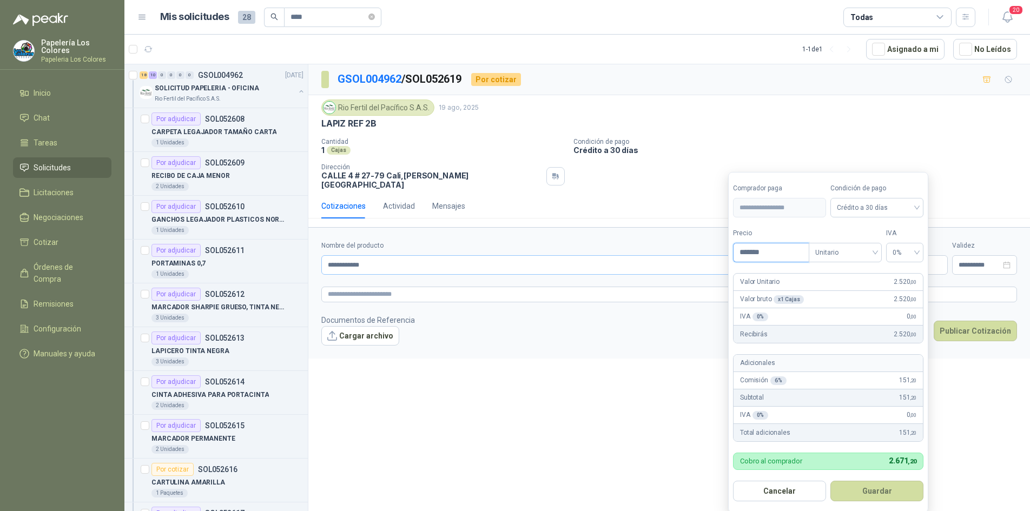
click at [710, 257] on body "Papelería Los Colores Papeleria Los Colores Inicio Chat Tareas Solicitudes Lici…" at bounding box center [515, 255] width 1030 height 511
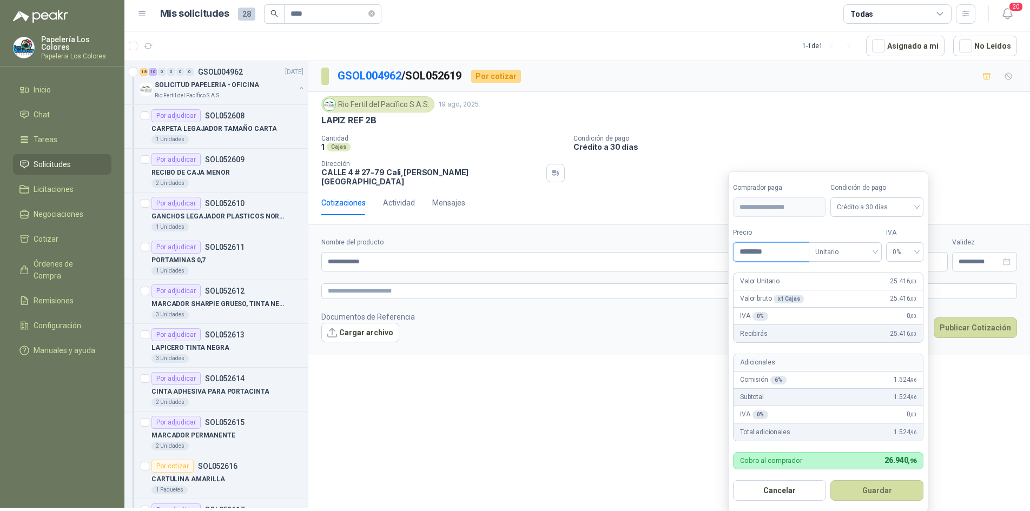
scroll to position [4, 0]
click at [873, 251] on span "Unitario" at bounding box center [845, 253] width 60 height 16
type input "********"
click at [831, 271] on div "Unitario" at bounding box center [846, 275] width 56 height 12
click at [872, 485] on button "Guardar" at bounding box center [877, 491] width 93 height 21
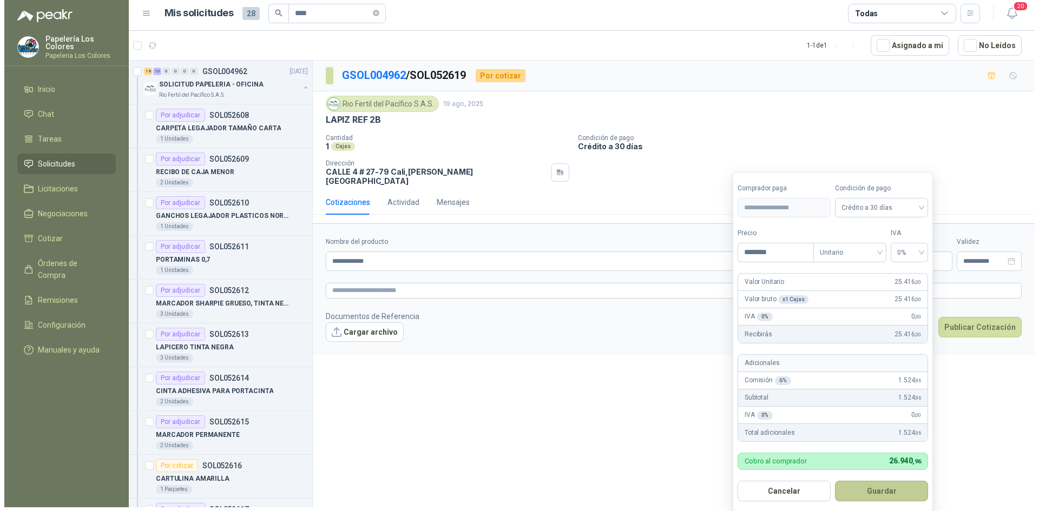
scroll to position [0, 0]
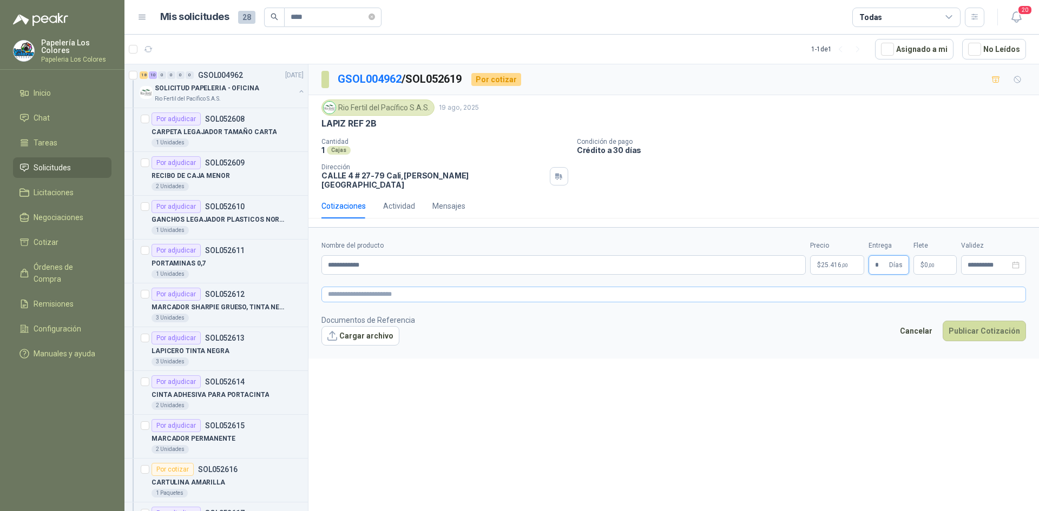
type input "*"
click at [394, 287] on textarea at bounding box center [673, 295] width 704 height 16
type textarea "*"
type textarea "**"
type textarea "***"
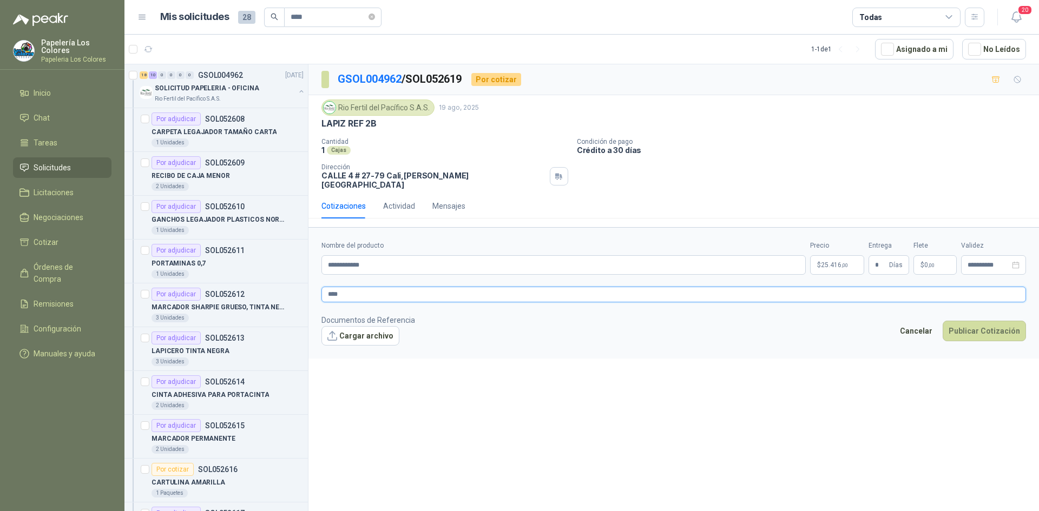
type textarea "*****"
type textarea "*******"
type textarea "********"
type textarea "*********"
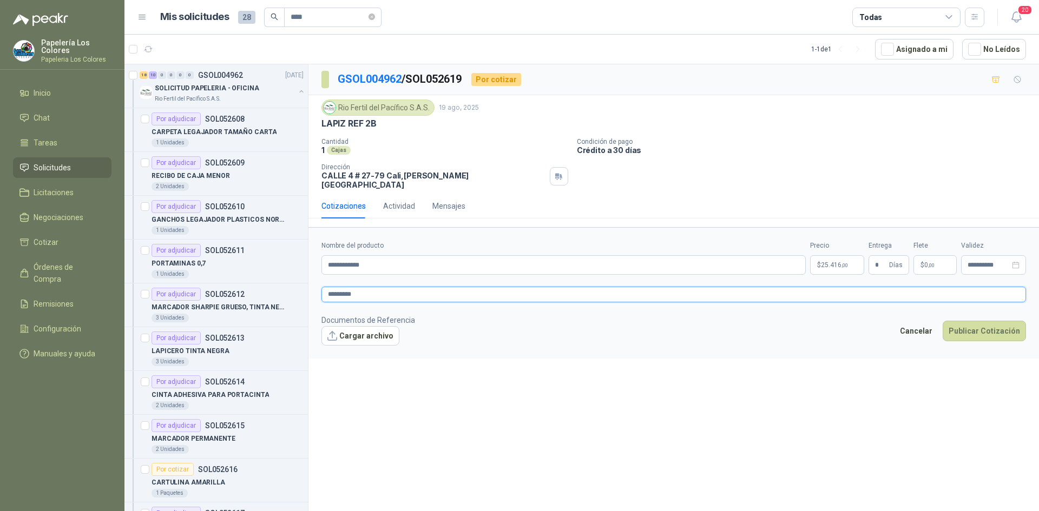
type textarea "**********"
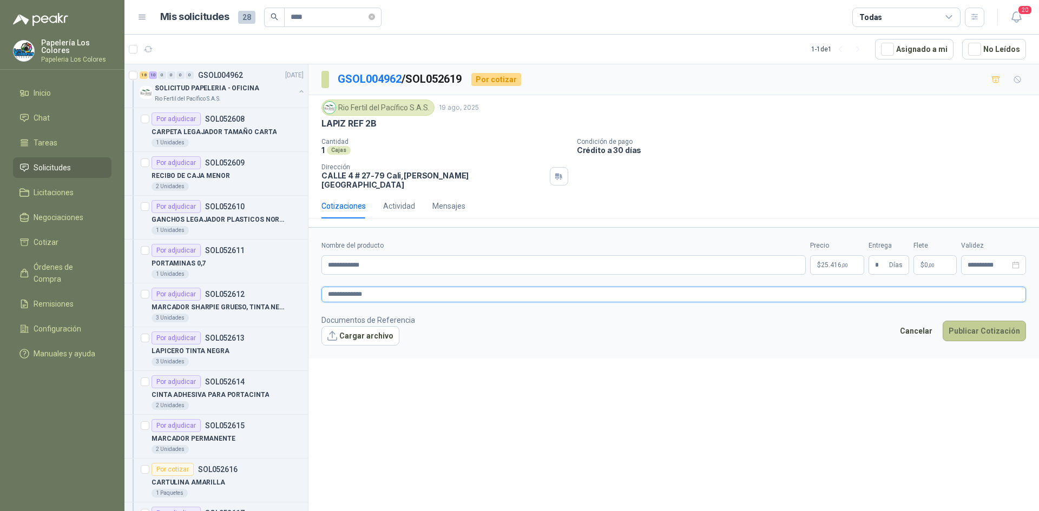
type textarea "**********"
click at [975, 321] on button "Publicar Cotización" at bounding box center [984, 331] width 83 height 21
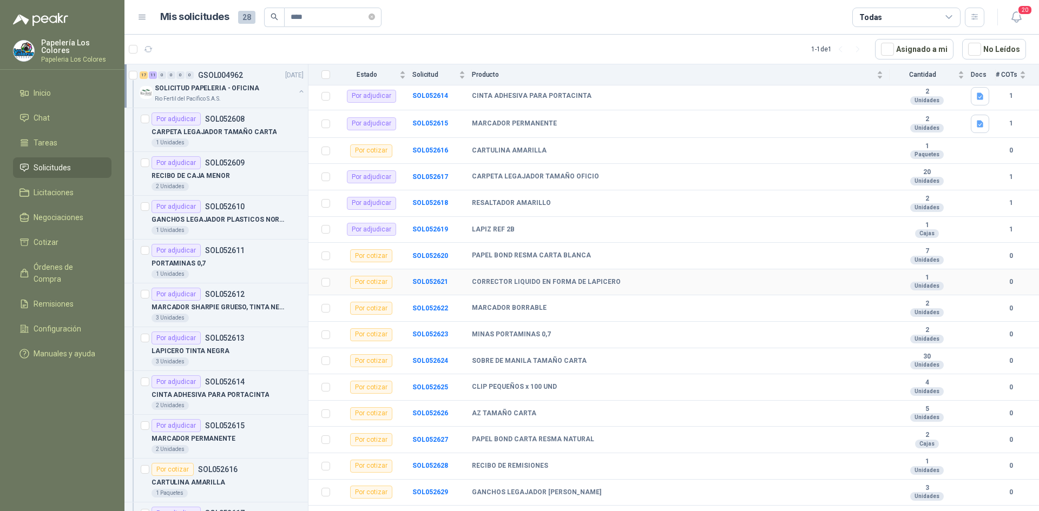
scroll to position [325, 0]
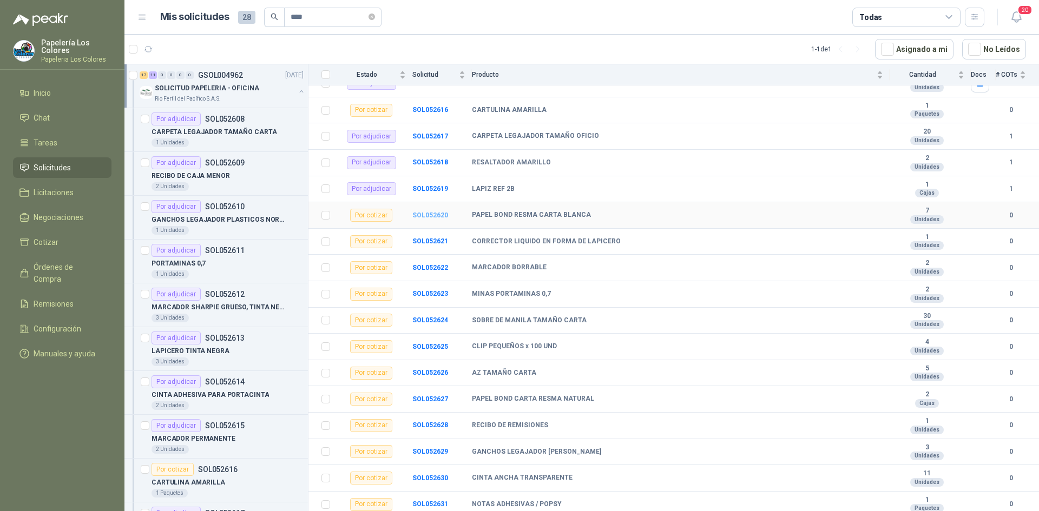
click at [429, 214] on b "SOL052620" at bounding box center [430, 216] width 36 height 8
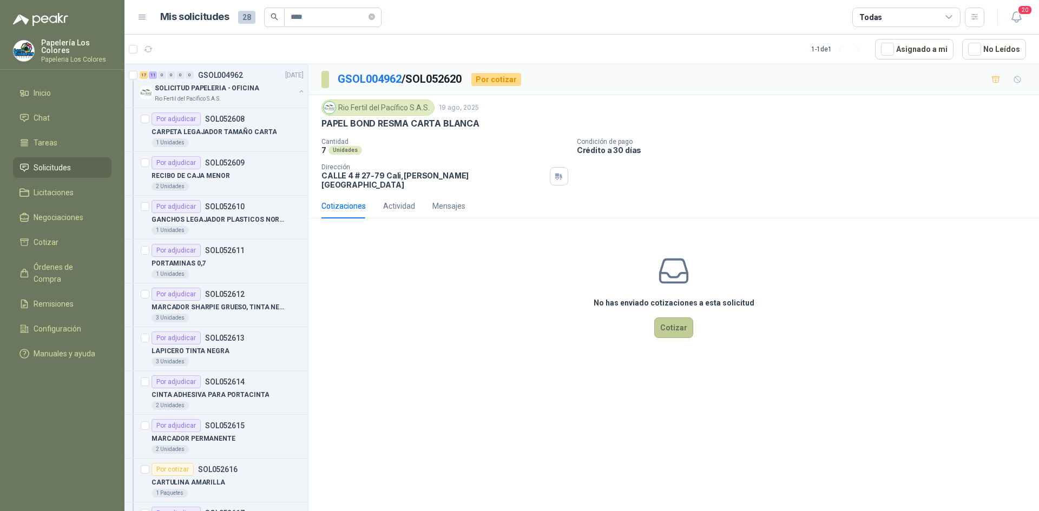
click at [676, 319] on button "Cotizar" at bounding box center [673, 328] width 39 height 21
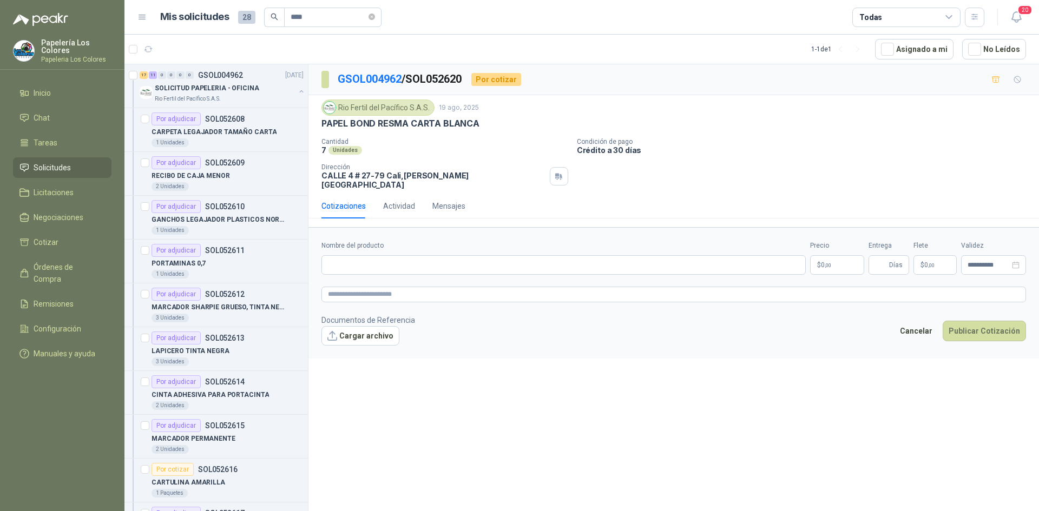
drag, startPoint x: 474, startPoint y: 123, endPoint x: 322, endPoint y: 138, distance: 152.7
click at [322, 138] on div "Rio Fertil del Pacífico S.A.S. 19 ago, 2025 PAPEL BOND RESMA CARTA BLANCA Canti…" at bounding box center [673, 145] width 704 height 90
click at [503, 130] on div "Rio Fertil del Pacífico S.A.S. 19 ago, 2025 PAPEL BOND RESMA CARTA BLANCA Canti…" at bounding box center [673, 145] width 704 height 90
click at [476, 124] on p "PAPEL BOND RESMA CARTA BLANCA" at bounding box center [400, 123] width 158 height 11
drag, startPoint x: 473, startPoint y: 123, endPoint x: 336, endPoint y: 120, distance: 136.9
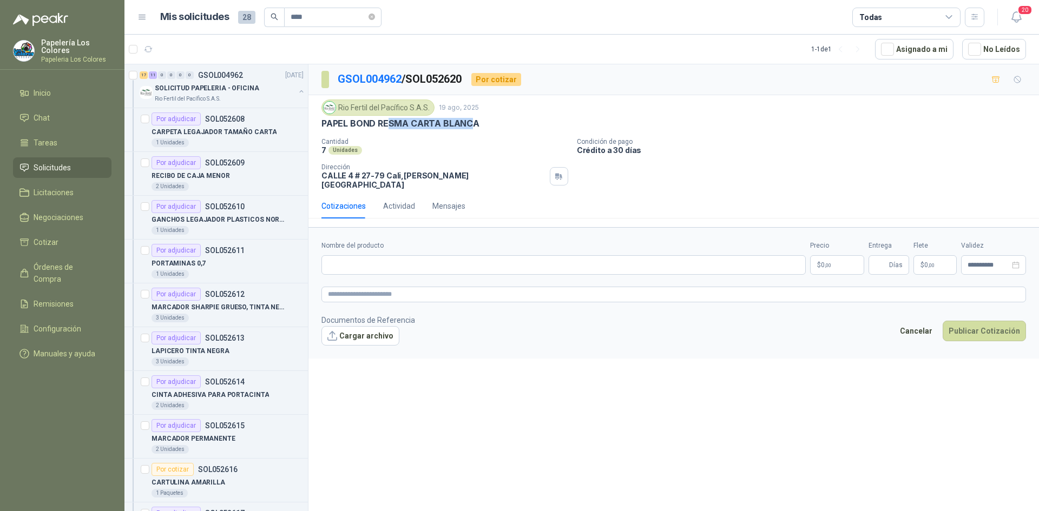
click at [383, 129] on p "PAPEL BOND RESMA CARTA BLANCA" at bounding box center [400, 123] width 158 height 11
drag, startPoint x: 322, startPoint y: 123, endPoint x: 478, endPoint y: 128, distance: 155.9
click at [478, 128] on div "PAPEL BOND RESMA CARTA BLANCA" at bounding box center [673, 123] width 704 height 11
click at [401, 262] on input "Nombre del producto" at bounding box center [563, 264] width 484 height 19
paste input "**********"
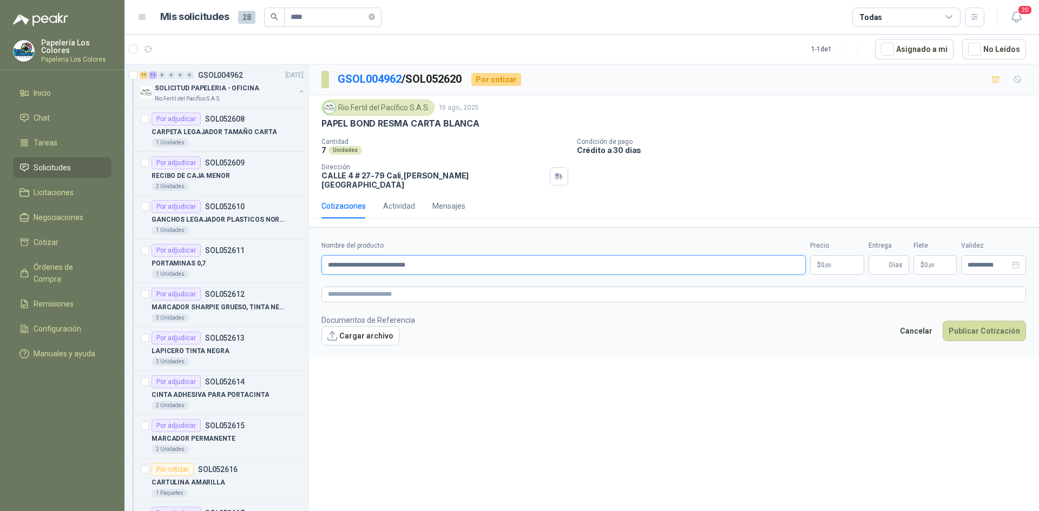
type input "**********"
click at [833, 261] on body "Papelería Los Colores Papeleria Los Colores Inicio Chat Tareas Solicitudes Lici…" at bounding box center [519, 255] width 1039 height 511
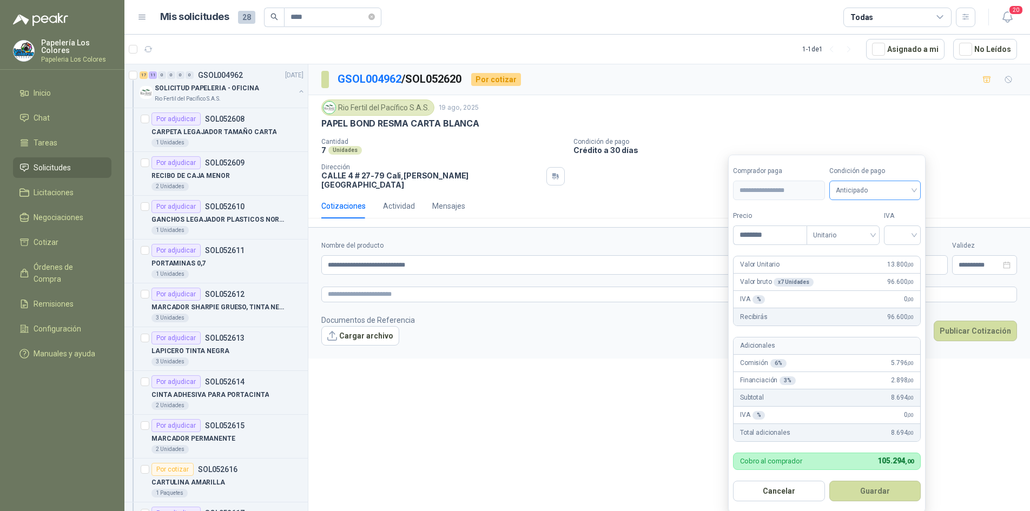
click at [882, 190] on span "Anticipado" at bounding box center [875, 190] width 79 height 16
type input "********"
click at [868, 226] on div "Crédito a 30 días" at bounding box center [877, 231] width 76 height 12
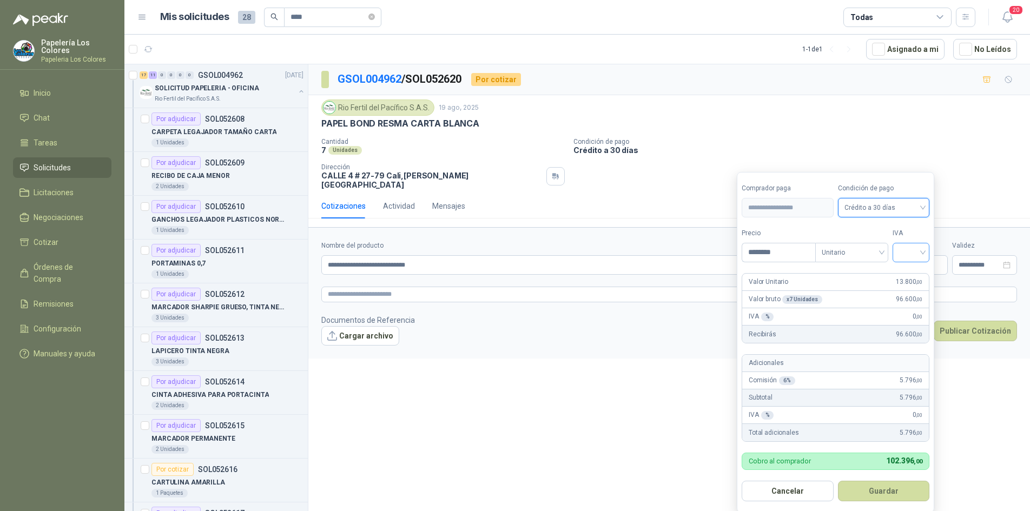
click at [911, 252] on input "search" at bounding box center [911, 251] width 24 height 16
click at [921, 246] on input "search" at bounding box center [911, 251] width 24 height 16
click at [916, 272] on div "19%" at bounding box center [914, 275] width 20 height 12
click at [881, 492] on button "Guardar" at bounding box center [885, 491] width 93 height 21
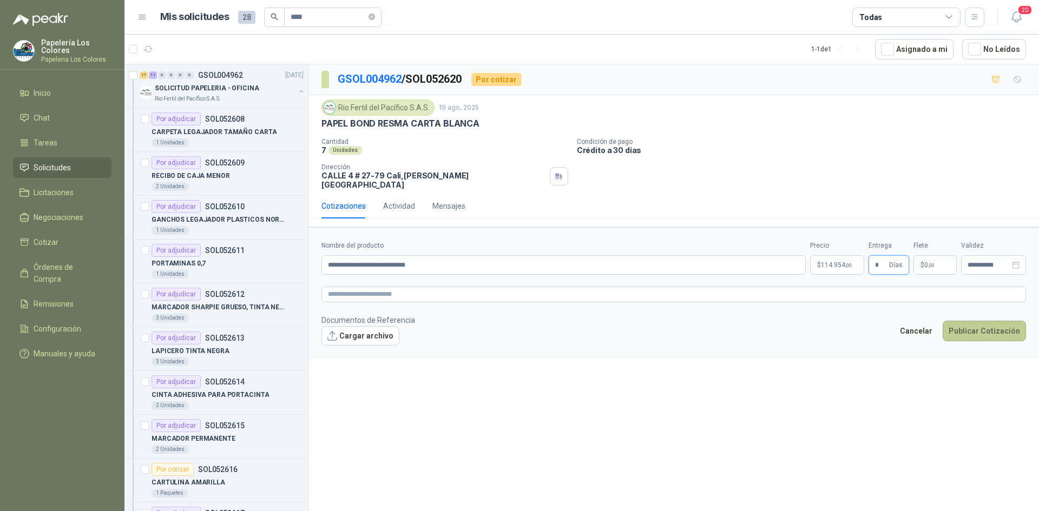
type input "*"
click at [1004, 321] on button "Publicar Cotización" at bounding box center [984, 331] width 83 height 21
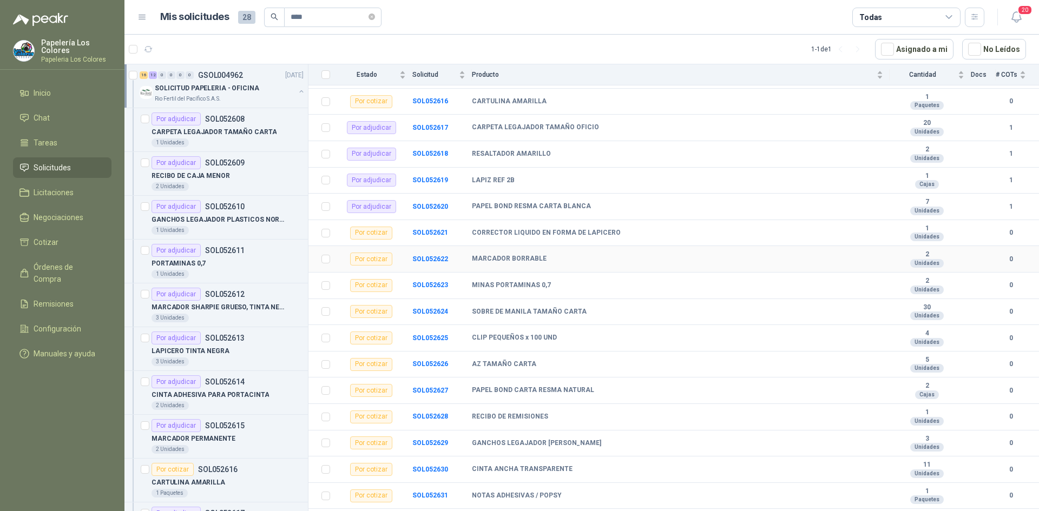
scroll to position [379, 0]
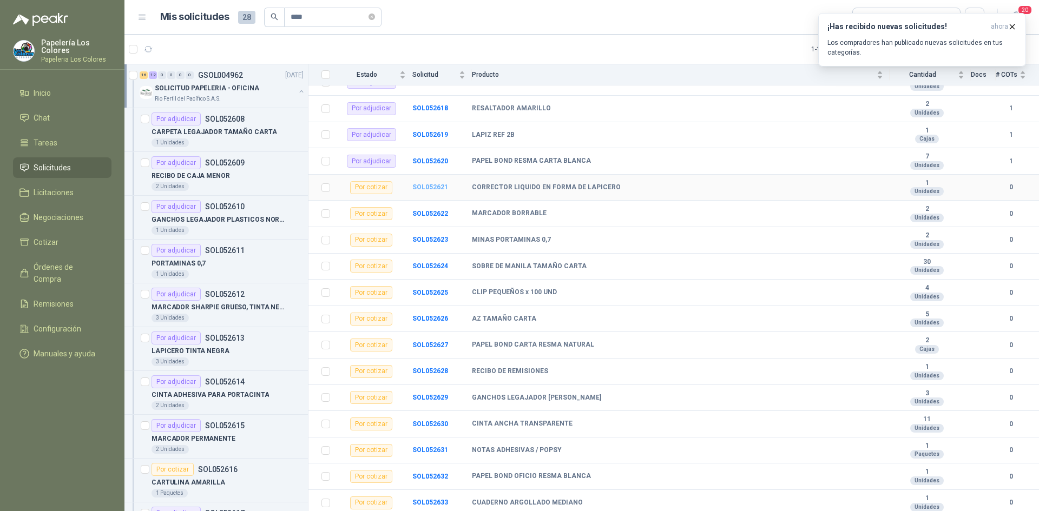
click at [421, 188] on b "SOL052621" at bounding box center [430, 187] width 36 height 8
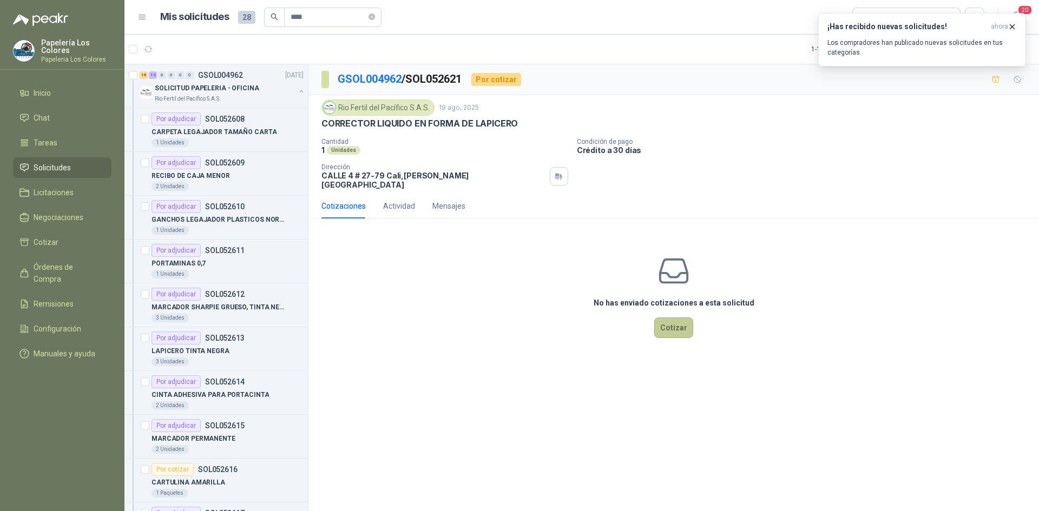
click at [677, 321] on button "Cotizar" at bounding box center [673, 328] width 39 height 21
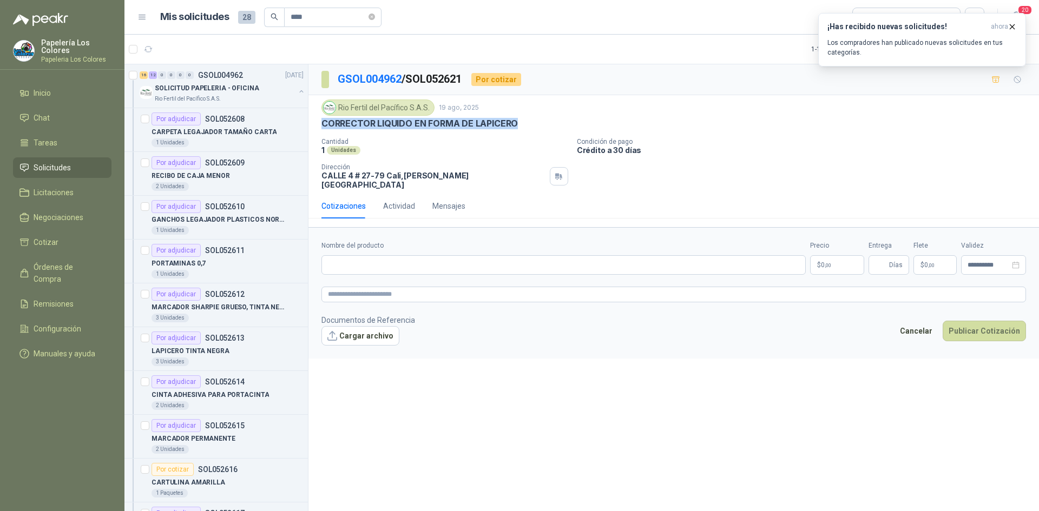
drag, startPoint x: 515, startPoint y: 123, endPoint x: 321, endPoint y: 133, distance: 193.9
click at [321, 133] on div "Rio Fertil del Pacífico S.A.S. 19 ago, 2025 CORRECTOR LIQUIDO EN FORMA DE LAPIC…" at bounding box center [673, 144] width 730 height 98
click at [388, 258] on input "Nombre del producto" at bounding box center [563, 264] width 484 height 19
paste input "**********"
type input "**********"
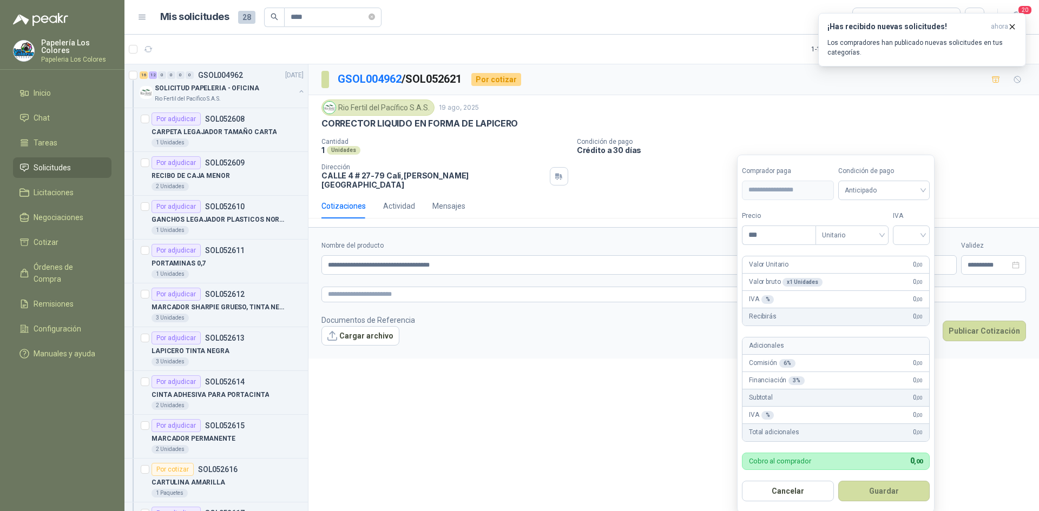
click at [829, 253] on body "Papelería Los Colores Papeleria Los Colores Inicio Chat Tareas Solicitudes Lici…" at bounding box center [519, 255] width 1039 height 511
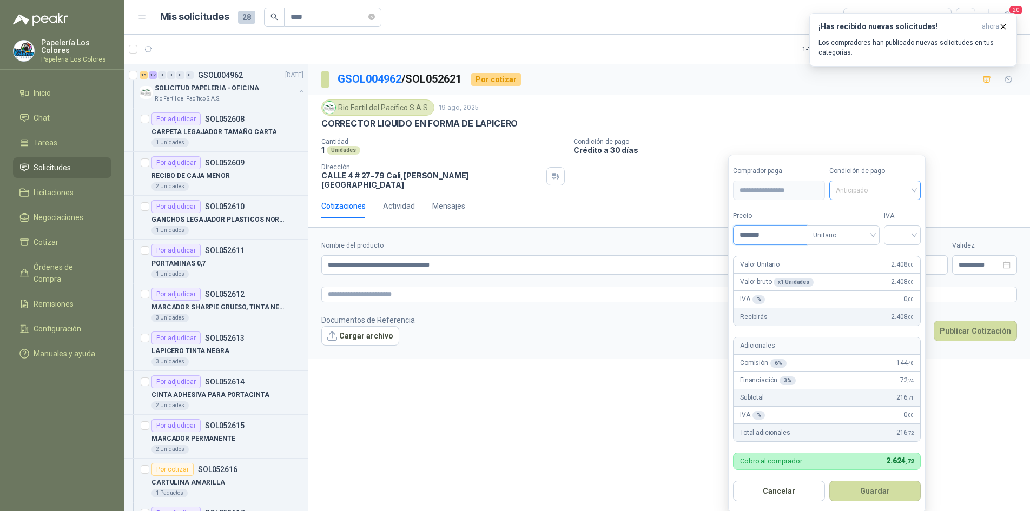
click at [860, 194] on span "Anticipado" at bounding box center [875, 190] width 79 height 16
type input "*******"
click at [867, 228] on div "Crédito a 30 días" at bounding box center [877, 231] width 76 height 12
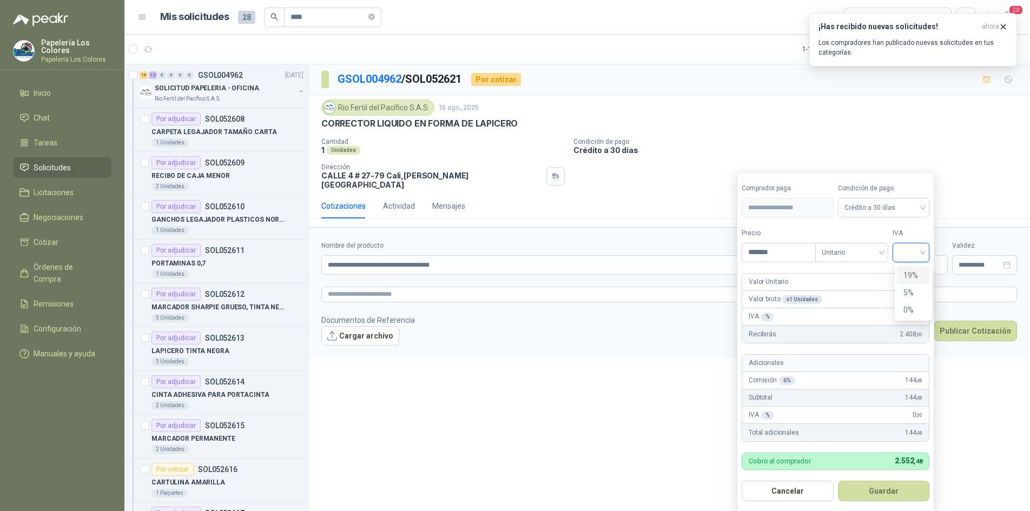
click at [909, 247] on input "search" at bounding box center [911, 251] width 24 height 16
click at [909, 275] on div "19%" at bounding box center [914, 275] width 20 height 12
click at [881, 492] on button "Guardar" at bounding box center [885, 491] width 93 height 21
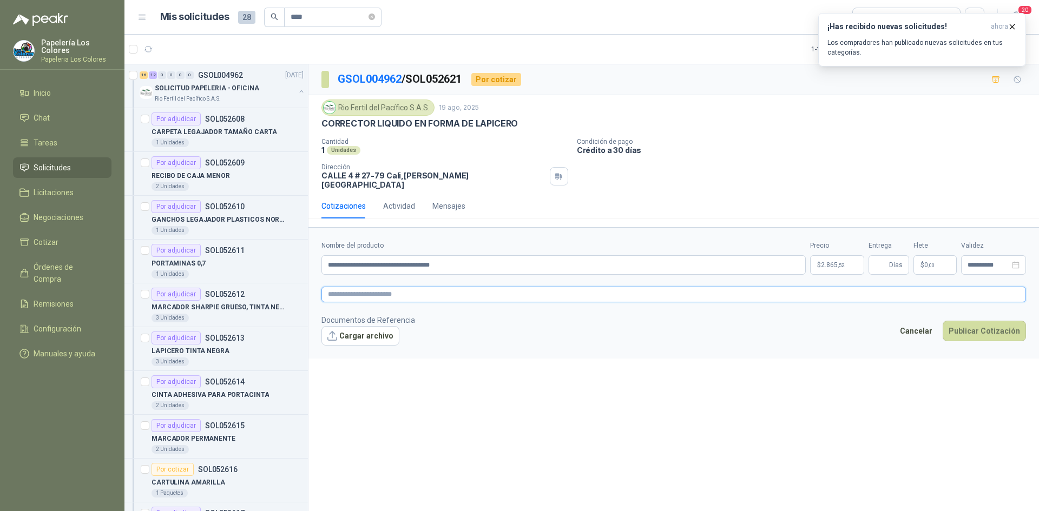
click at [417, 287] on textarea at bounding box center [673, 295] width 704 height 16
paste textarea "**********"
type textarea "**********"
click at [893, 256] on span "Días" at bounding box center [896, 265] width 14 height 18
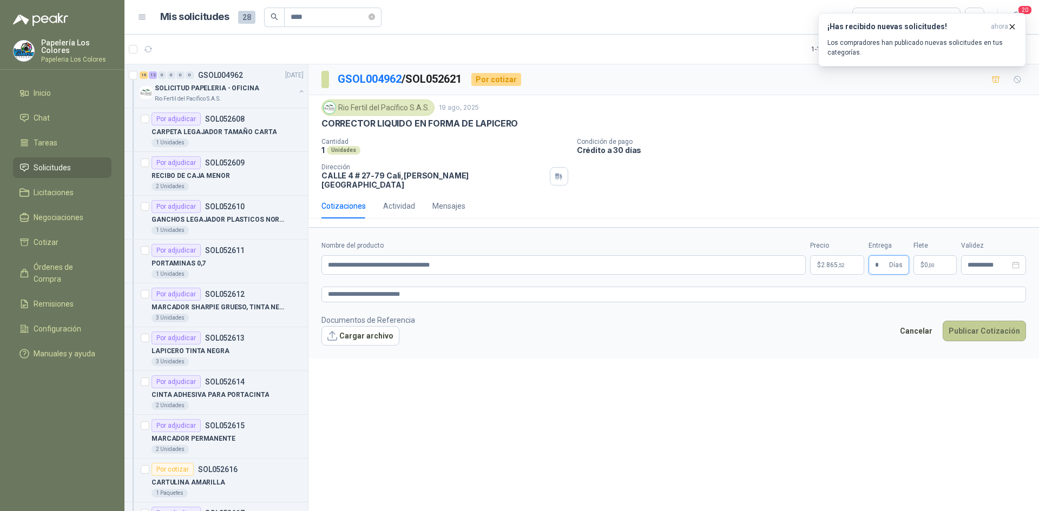
type input "*"
click at [979, 322] on button "Publicar Cotización" at bounding box center [984, 331] width 83 height 21
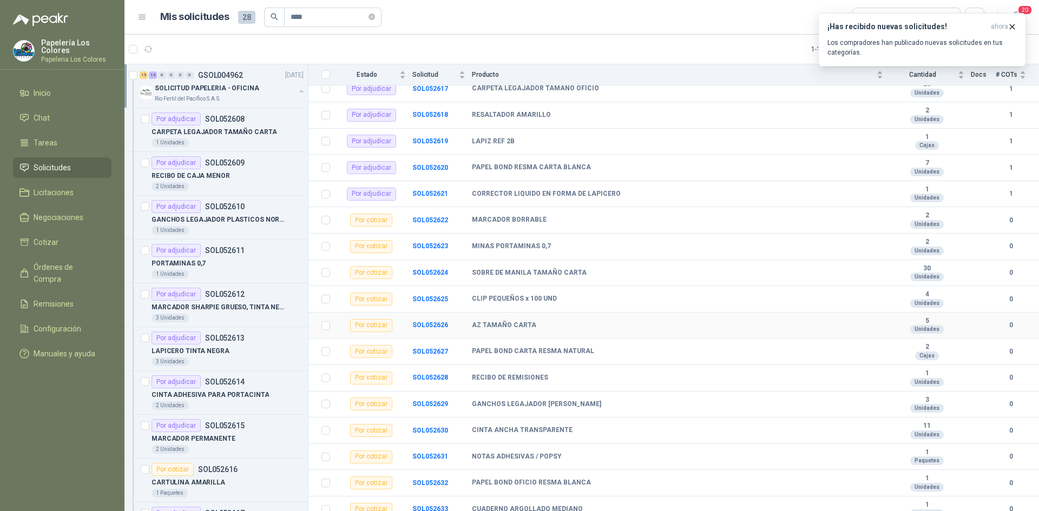
scroll to position [379, 0]
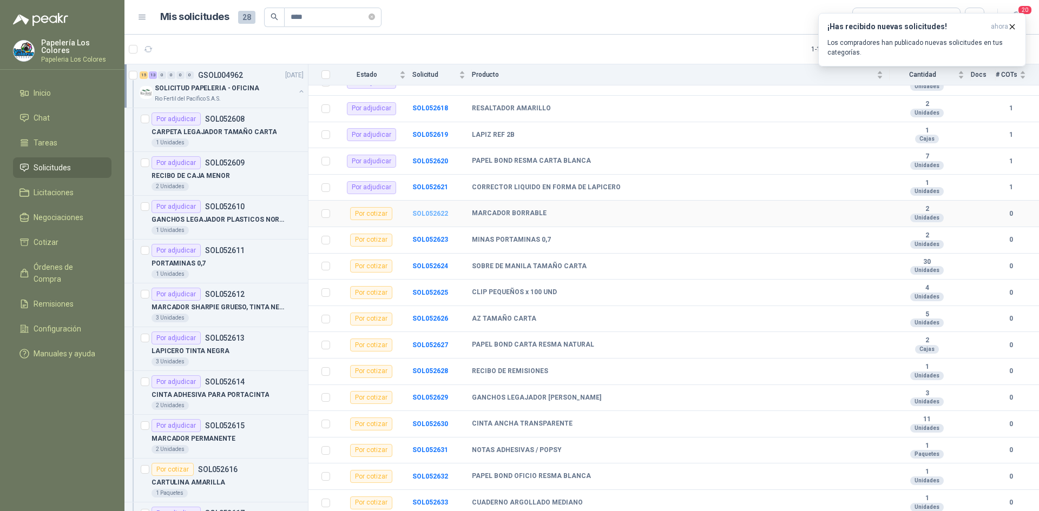
click at [421, 212] on b "SOL052622" at bounding box center [430, 214] width 36 height 8
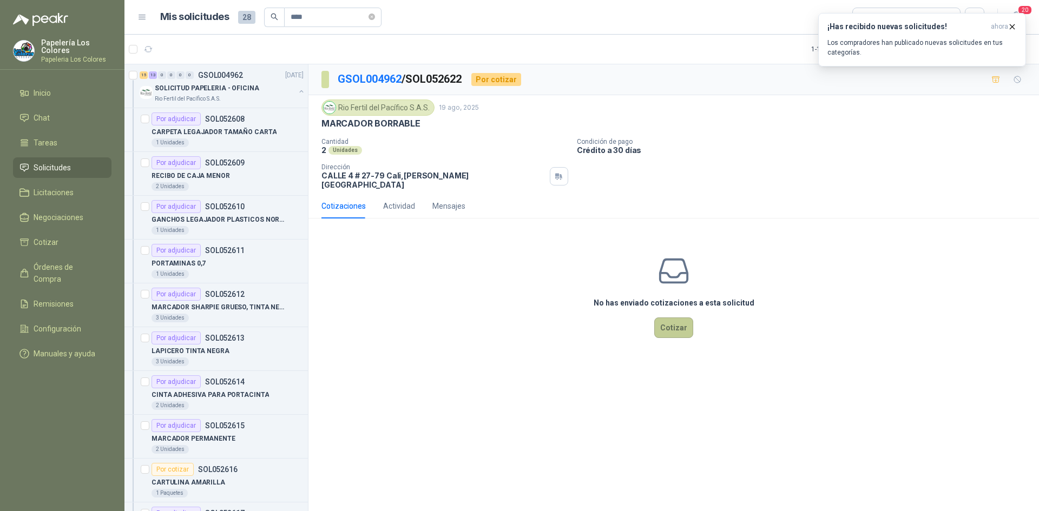
click at [679, 318] on button "Cotizar" at bounding box center [673, 328] width 39 height 21
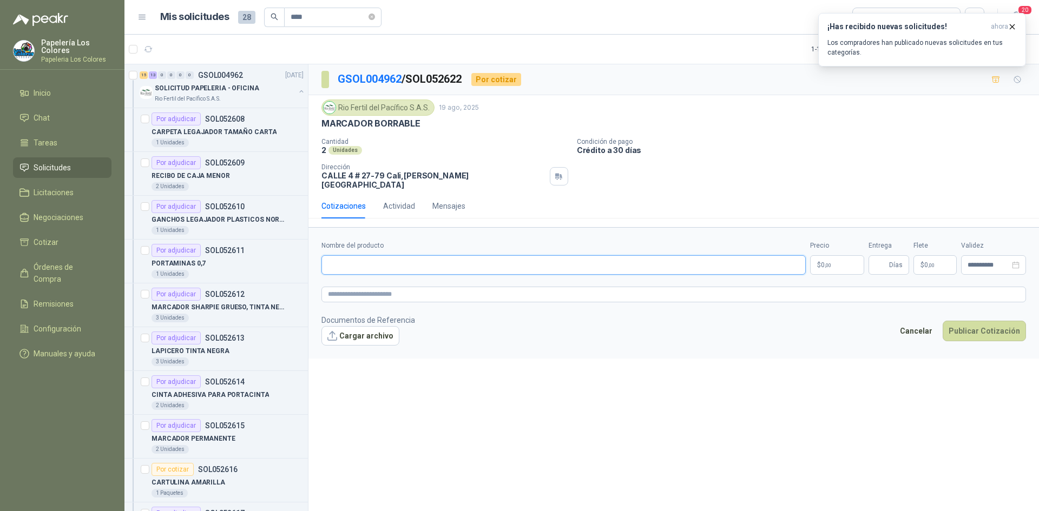
click at [394, 255] on input "Nombre del producto" at bounding box center [563, 264] width 484 height 19
drag, startPoint x: 419, startPoint y: 123, endPoint x: 313, endPoint y: 124, distance: 106.1
click at [313, 124] on div "Rio Fertil del Pacífico S.A.S. 19 ago, 2025 MARCADOR BORRABLE Cantidad 2 Unidad…" at bounding box center [673, 144] width 730 height 98
click at [403, 260] on input "Nombre del producto" at bounding box center [563, 264] width 484 height 19
paste input "**********"
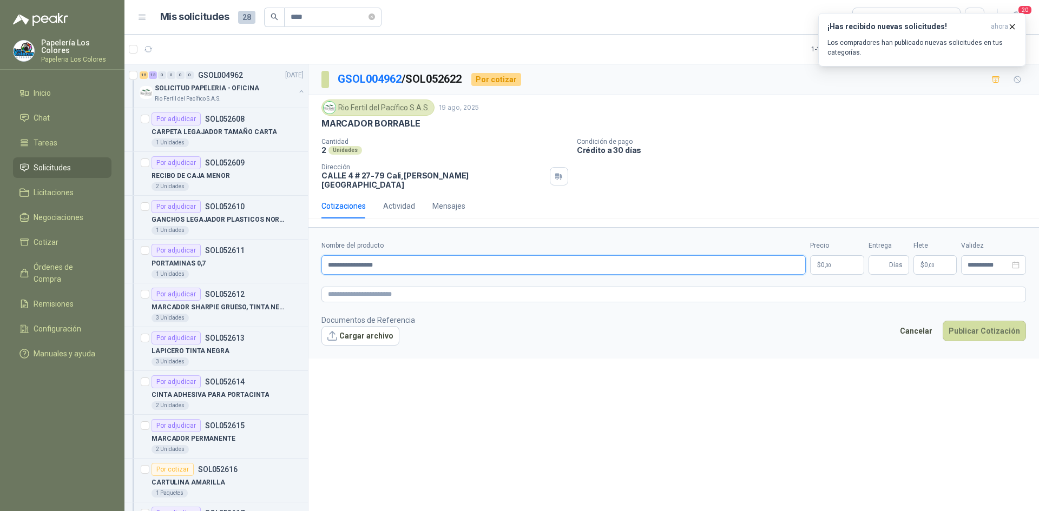
type input "**********"
click at [839, 258] on body "Papelería Los Colores Papeleria Los Colores Inicio Chat Tareas Solicitudes Lici…" at bounding box center [519, 255] width 1039 height 511
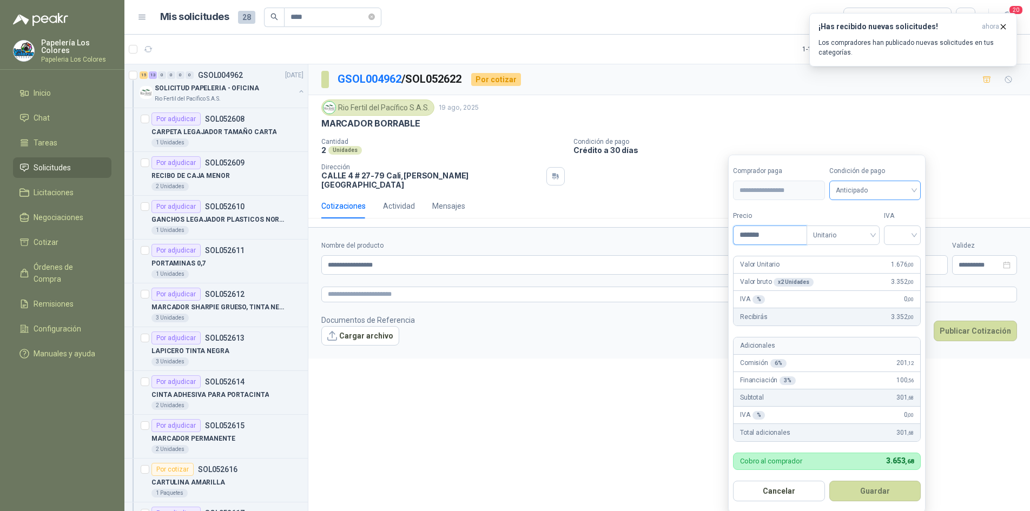
click at [895, 190] on span "Anticipado" at bounding box center [875, 190] width 79 height 16
type input "*******"
click at [878, 230] on div "Crédito a 30 días" at bounding box center [877, 231] width 76 height 12
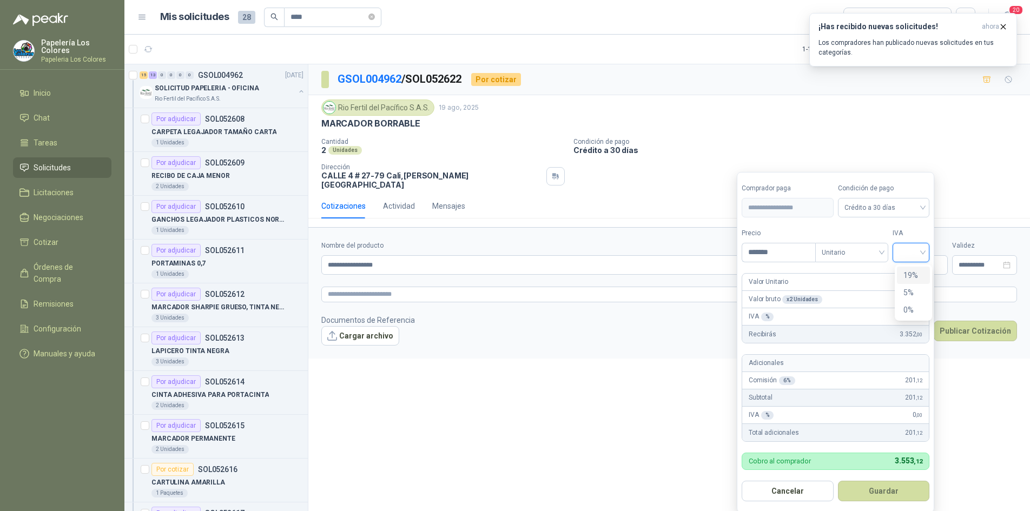
click at [911, 251] on input "search" at bounding box center [911, 251] width 24 height 16
click at [912, 274] on div "19%" at bounding box center [914, 275] width 20 height 12
click at [873, 485] on button "Guardar" at bounding box center [885, 491] width 93 height 21
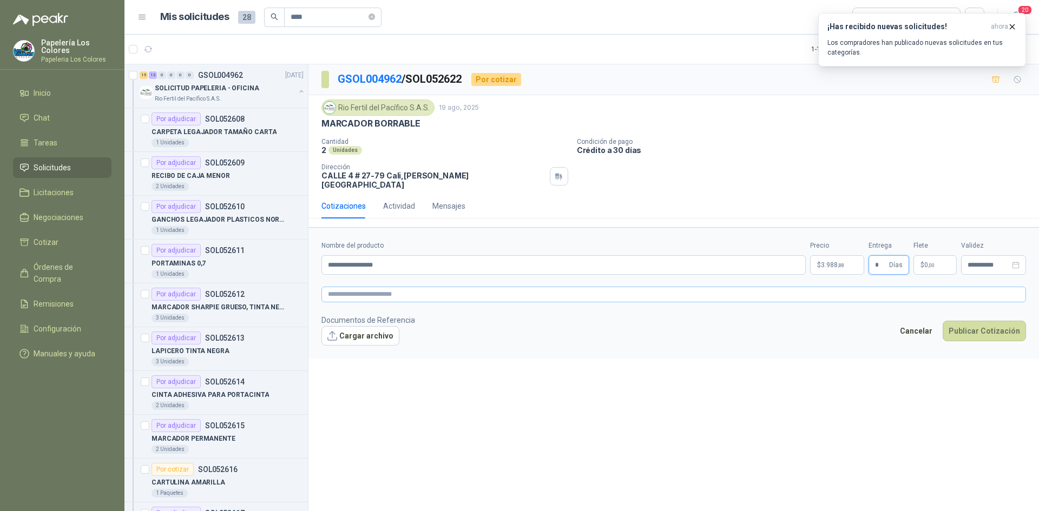
type input "*"
click at [448, 287] on textarea at bounding box center [673, 295] width 704 height 16
click at [364, 287] on textarea at bounding box center [673, 295] width 704 height 16
paste textarea "**********"
type textarea "**********"
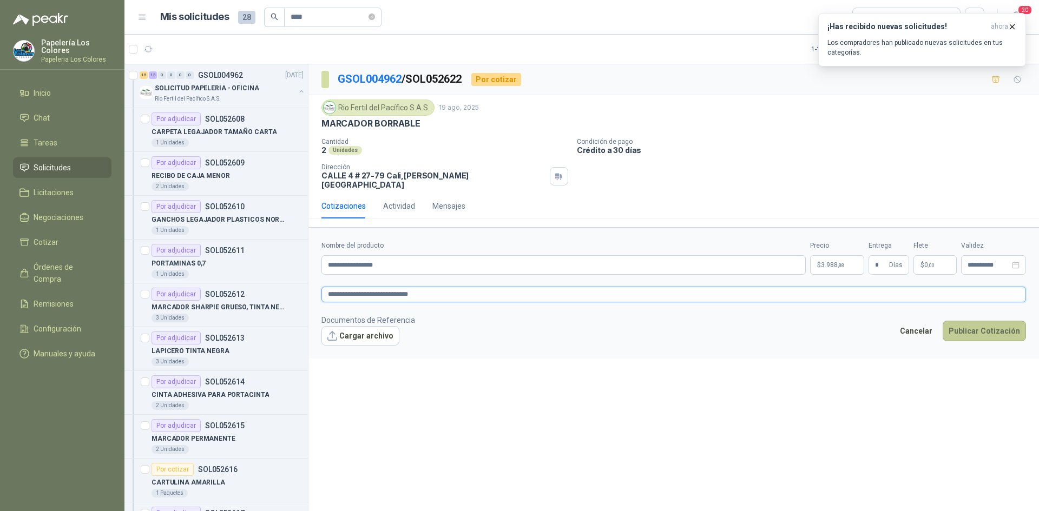
type textarea "**********"
click at [983, 321] on button "Publicar Cotización" at bounding box center [984, 331] width 83 height 21
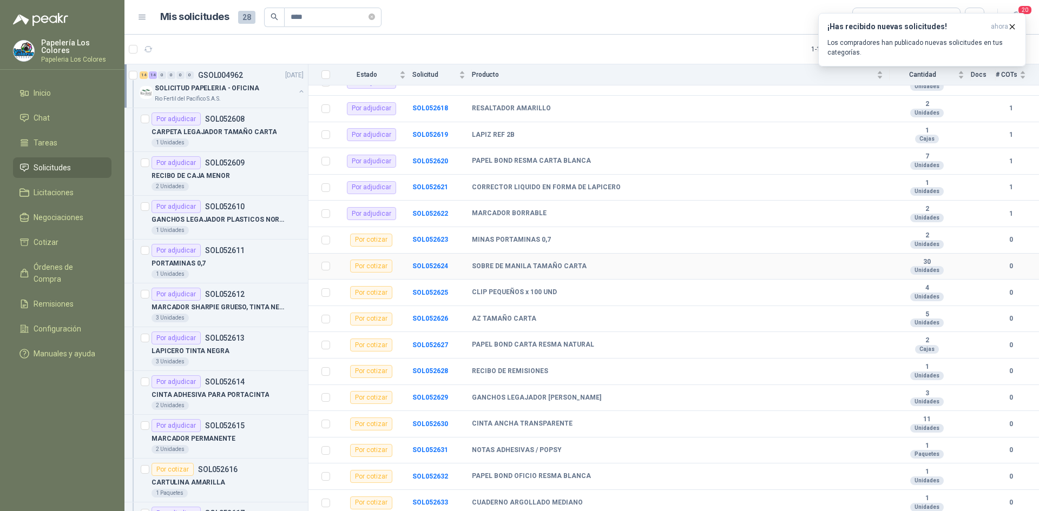
scroll to position [433, 0]
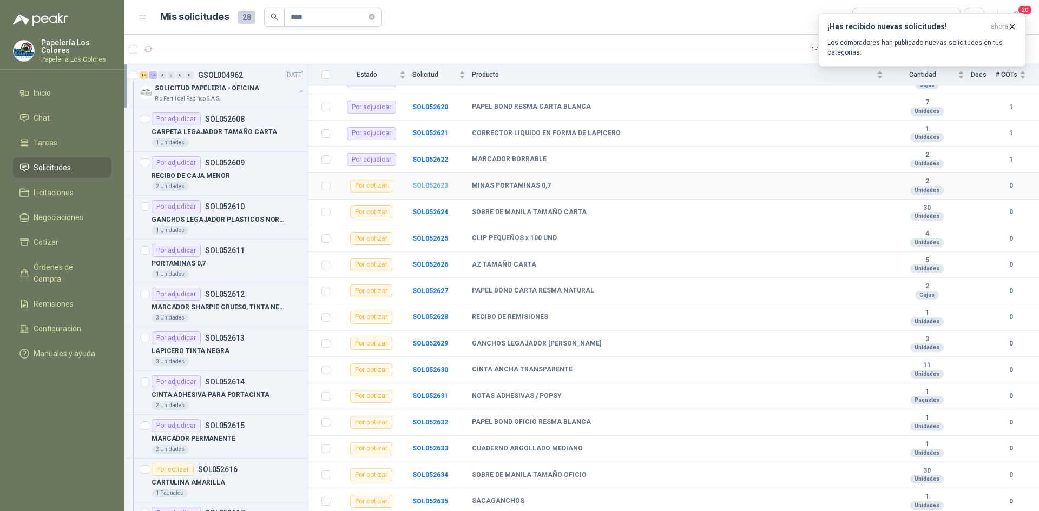
click at [426, 186] on b "SOL052623" at bounding box center [430, 186] width 36 height 8
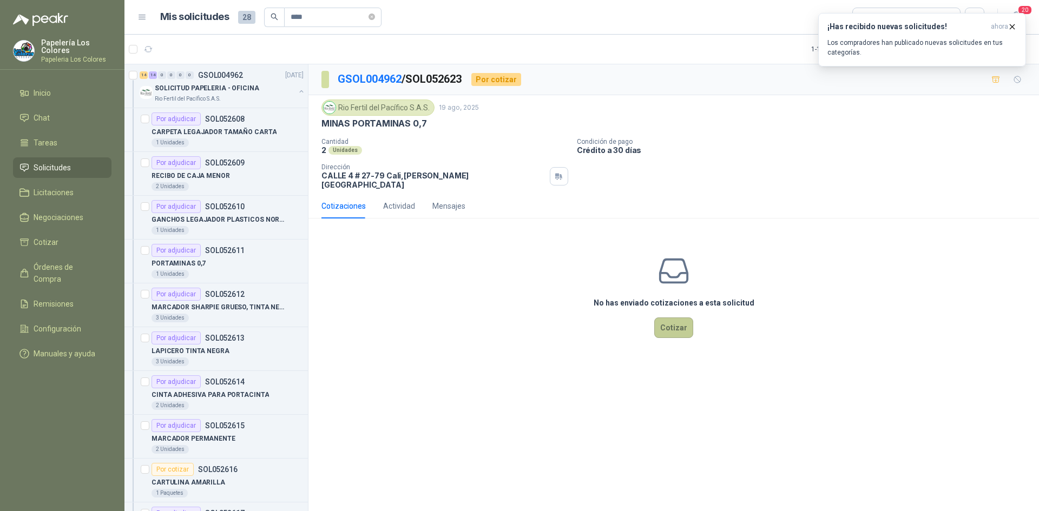
click at [676, 319] on button "Cotizar" at bounding box center [673, 328] width 39 height 21
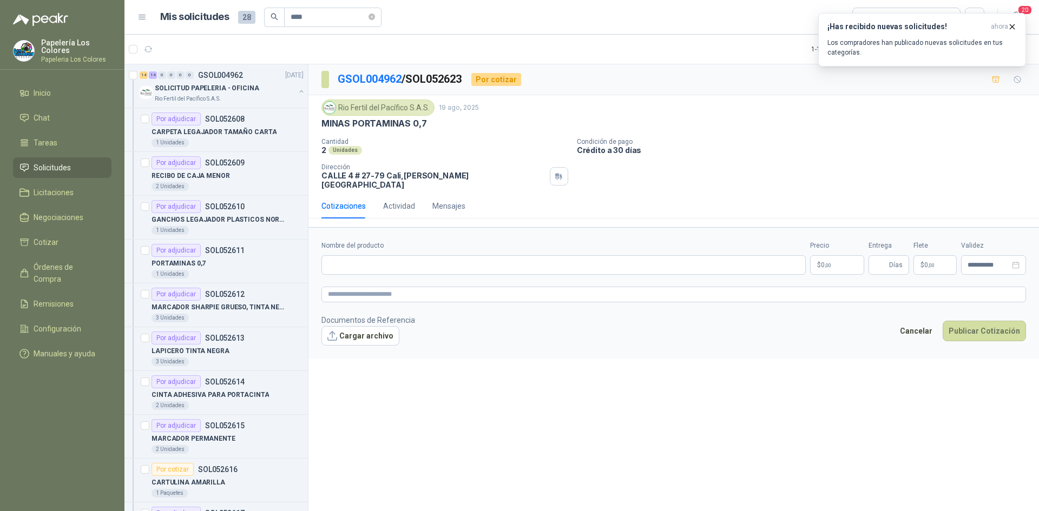
click at [426, 123] on div "MINAS PORTAMINAS 0,7" at bounding box center [673, 123] width 704 height 11
drag, startPoint x: 424, startPoint y: 122, endPoint x: 318, endPoint y: 129, distance: 105.7
click at [318, 129] on div "Rio Fertil del Pacífico S.A.S. 19 ago, 2025 MINAS PORTAMINAS 0,7 Cantidad 2 Uni…" at bounding box center [673, 144] width 730 height 98
click at [421, 256] on input "Nombre del producto" at bounding box center [563, 264] width 484 height 19
paste input "**********"
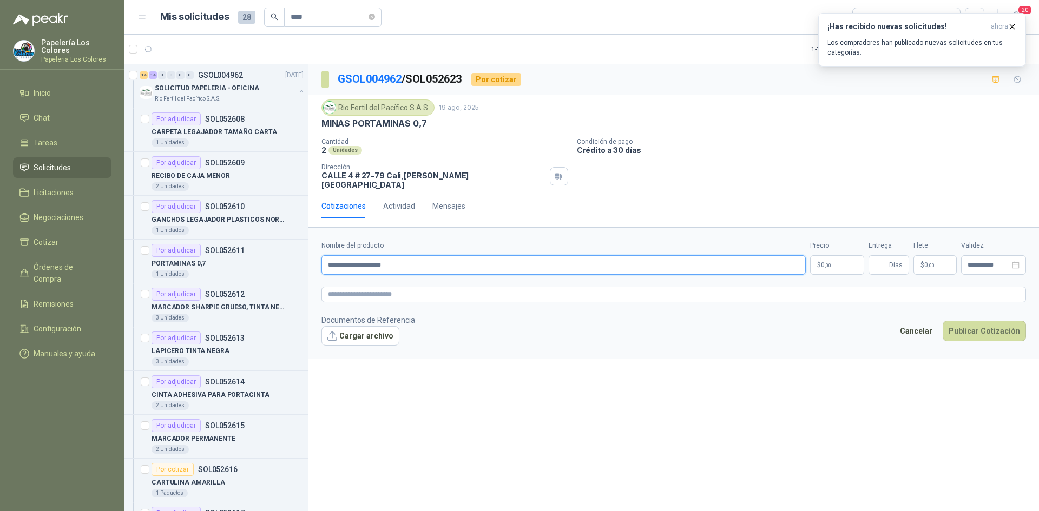
type input "**********"
click at [835, 255] on body "Papelería Los Colores Papeleria Los Colores Inicio Chat Tareas Solicitudes Lici…" at bounding box center [519, 255] width 1039 height 511
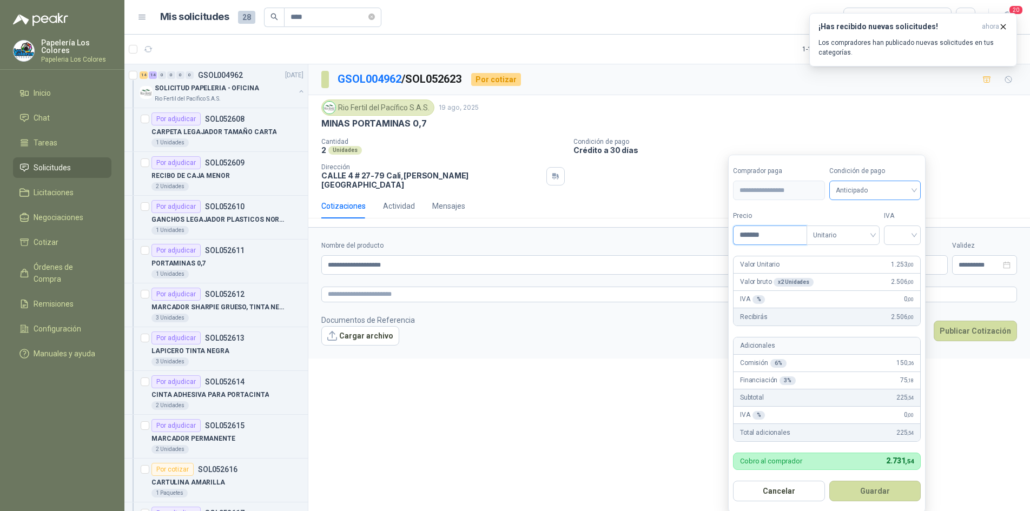
click at [857, 195] on span "Anticipado" at bounding box center [875, 190] width 79 height 16
type input "*******"
click at [867, 232] on div "Crédito a 30 días" at bounding box center [877, 231] width 76 height 12
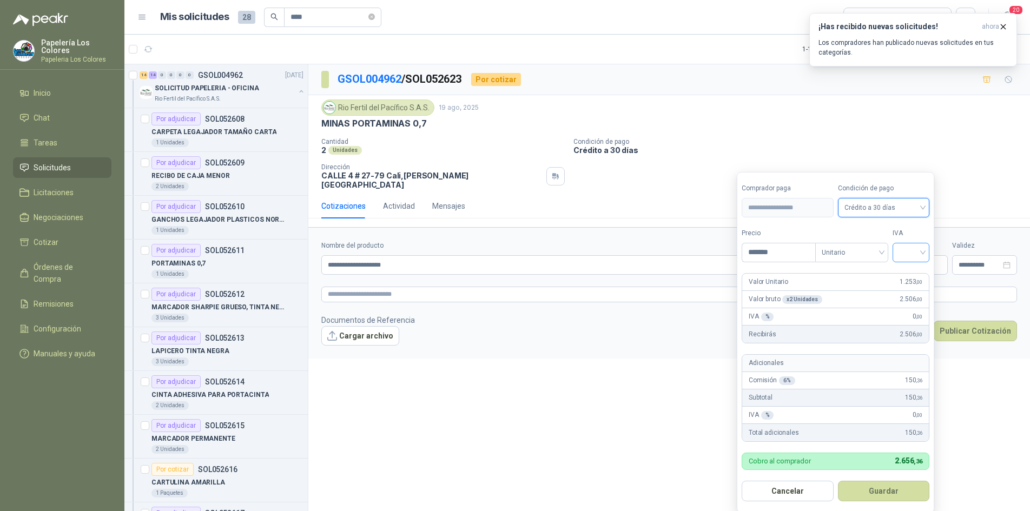
click at [909, 247] on input "search" at bounding box center [911, 251] width 24 height 16
click at [911, 274] on div "19%" at bounding box center [914, 275] width 20 height 12
click at [883, 490] on button "Guardar" at bounding box center [885, 491] width 93 height 21
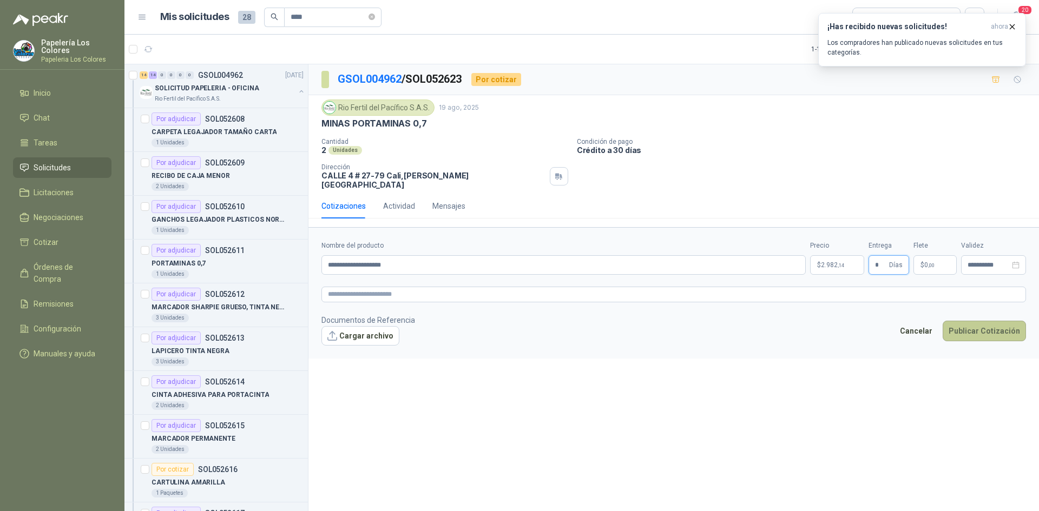
type input "*"
click at [982, 321] on button "Publicar Cotización" at bounding box center [984, 331] width 83 height 21
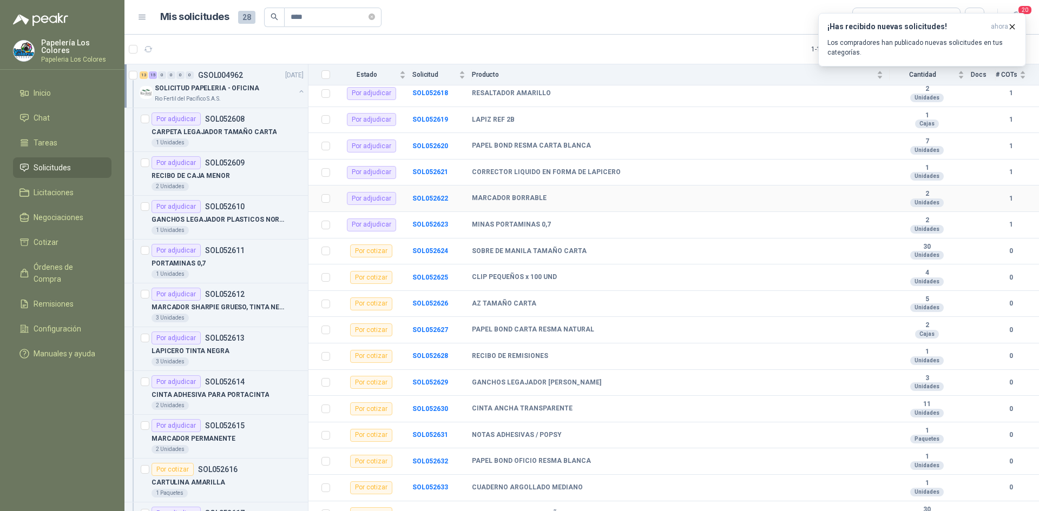
scroll to position [433, 0]
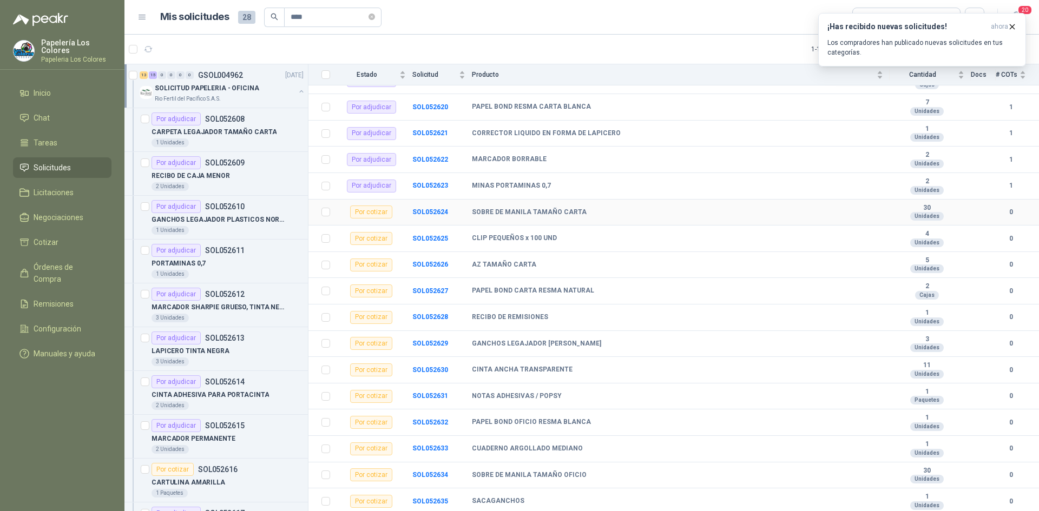
click at [432, 207] on td "SOL052624" at bounding box center [442, 213] width 60 height 27
click at [432, 209] on b "SOL052624" at bounding box center [430, 212] width 36 height 8
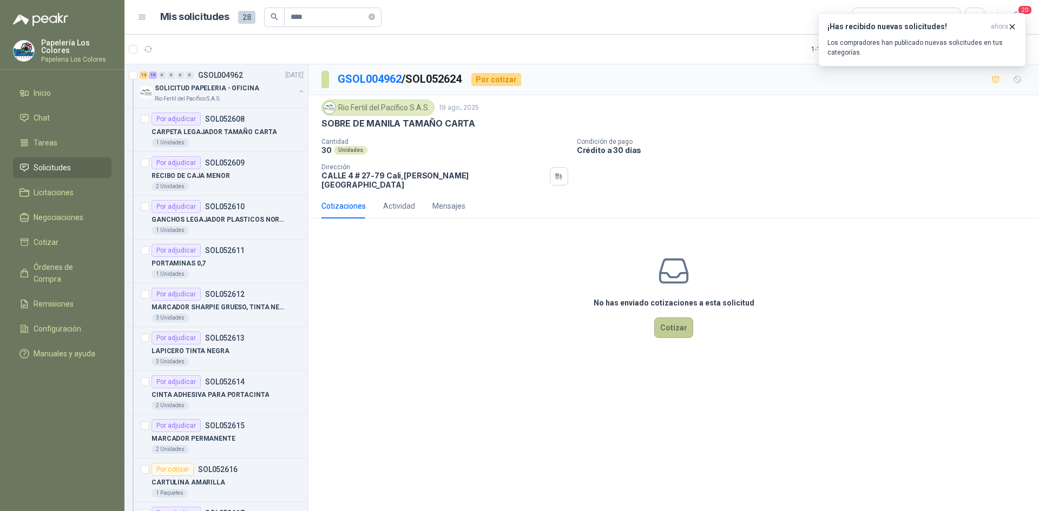
click at [668, 318] on button "Cotizar" at bounding box center [673, 328] width 39 height 21
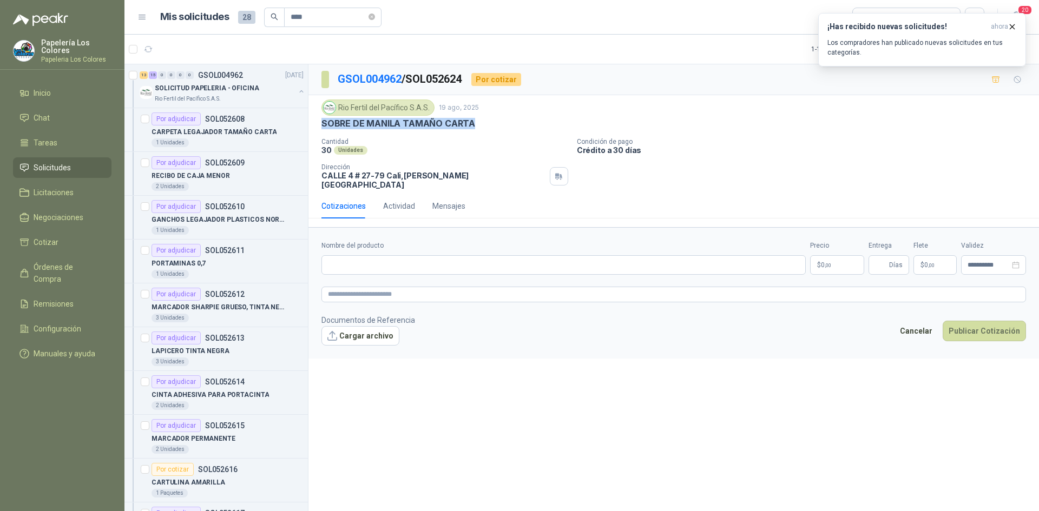
drag, startPoint x: 471, startPoint y: 122, endPoint x: 315, endPoint y: 126, distance: 155.9
click at [315, 126] on div "Rio Fertil del Pacífico S.A.S. 19 ago, 2025 SOBRE DE MANILA TAMAÑO CARTA Cantid…" at bounding box center [673, 144] width 730 height 98
click at [439, 256] on input "Nombre del producto" at bounding box center [563, 264] width 484 height 19
paste input "**********"
type input "**********"
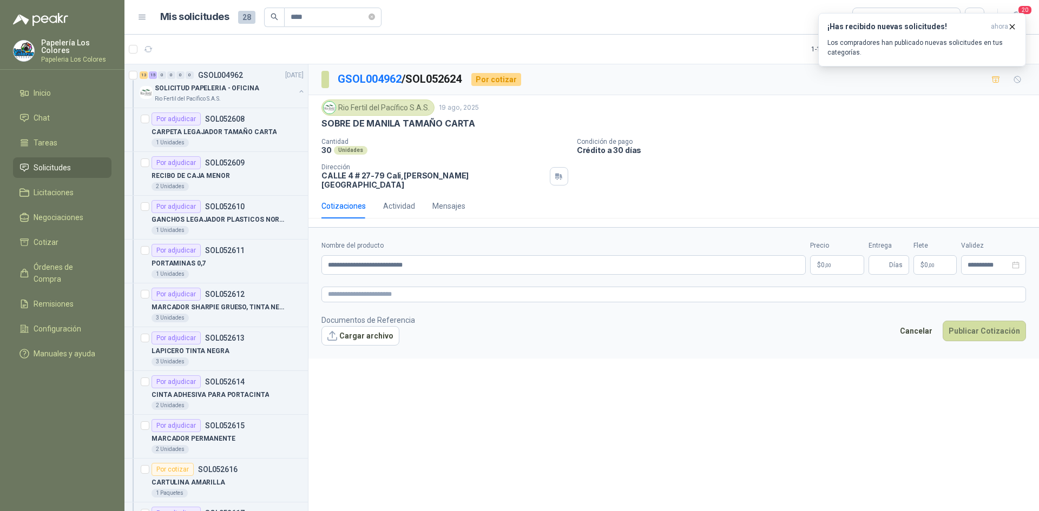
click at [834, 256] on body "Papelería Los Colores Papeleria Los Colores Inicio Chat Tareas Solicitudes Lici…" at bounding box center [519, 255] width 1039 height 511
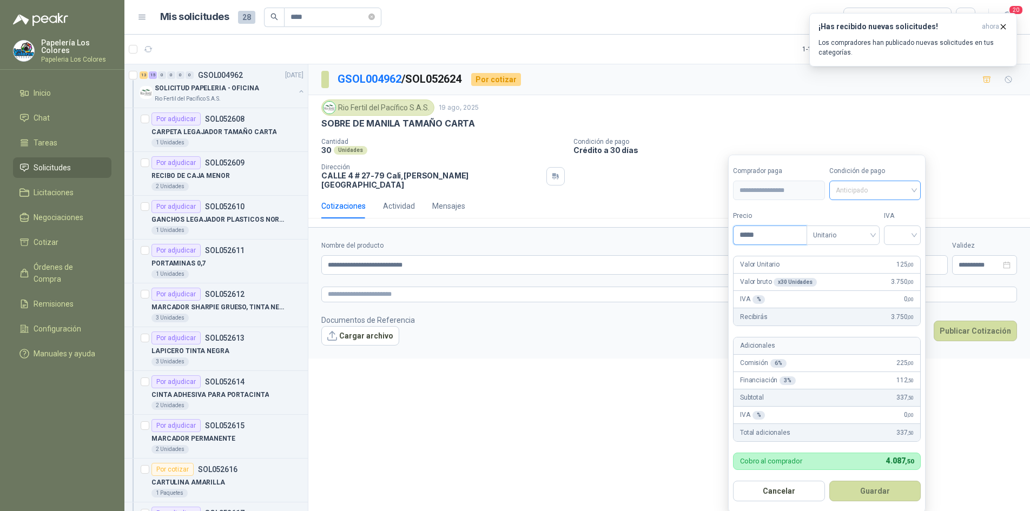
click at [861, 194] on span "Anticipado" at bounding box center [875, 190] width 79 height 16
type input "*****"
click at [868, 229] on div "Crédito a 30 días" at bounding box center [877, 231] width 76 height 12
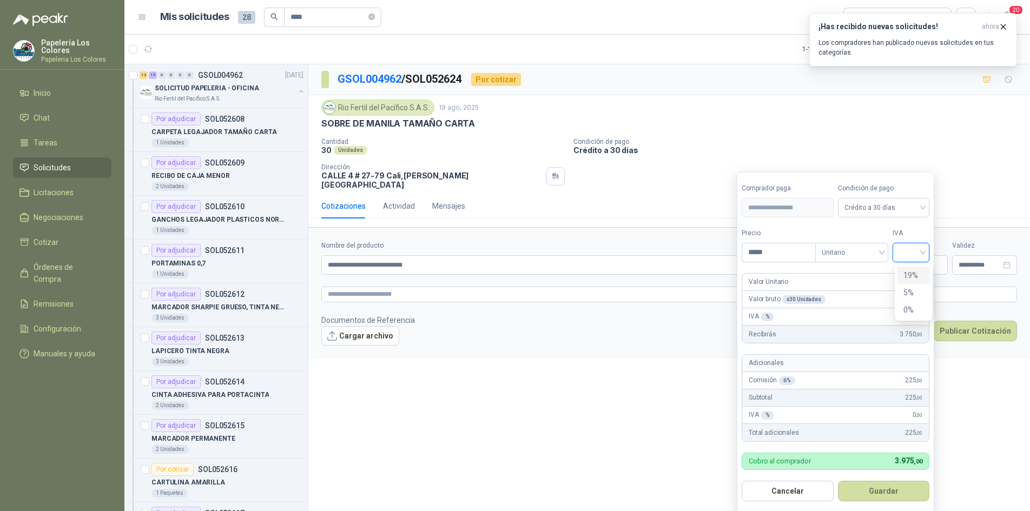
click at [913, 246] on input "search" at bounding box center [911, 251] width 24 height 16
click at [913, 273] on div "19%" at bounding box center [914, 275] width 20 height 12
click at [873, 491] on button "Guardar" at bounding box center [885, 491] width 93 height 21
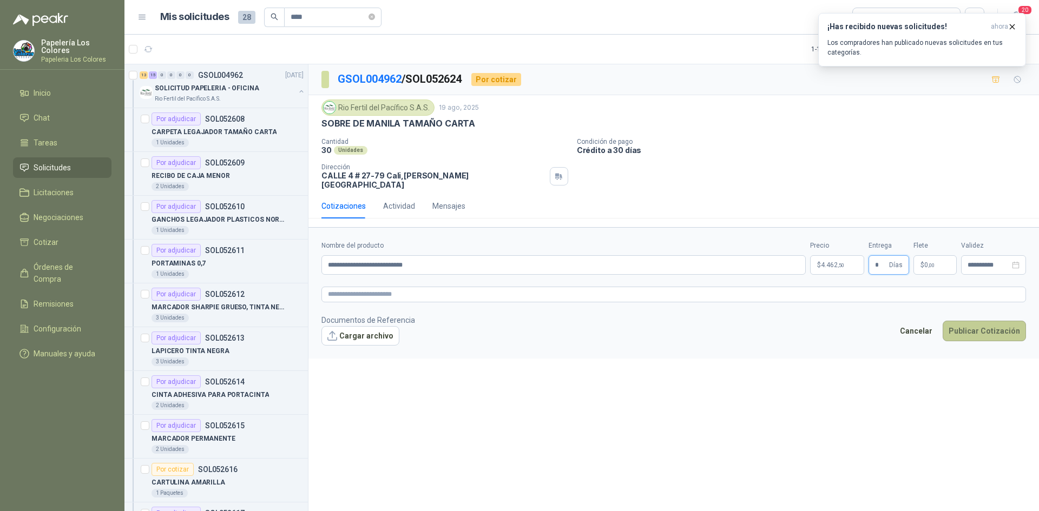
type input "*"
click at [991, 321] on button "Publicar Cotización" at bounding box center [984, 331] width 83 height 21
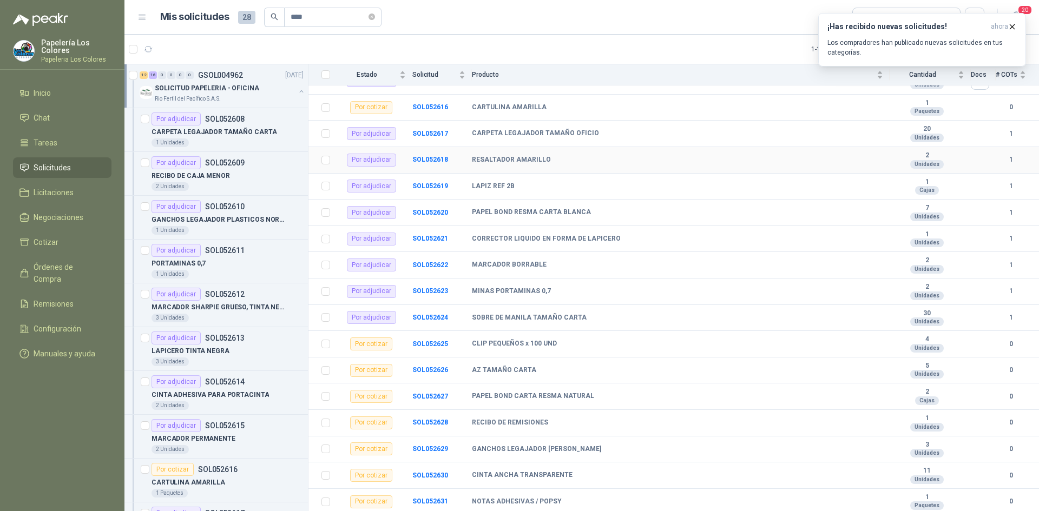
scroll to position [433, 0]
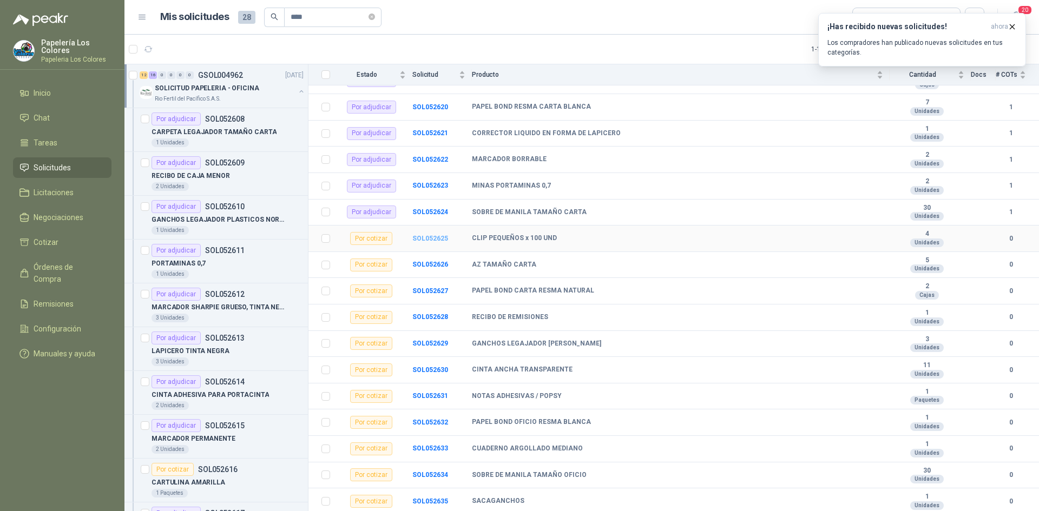
click at [431, 237] on b "SOL052625" at bounding box center [430, 239] width 36 height 8
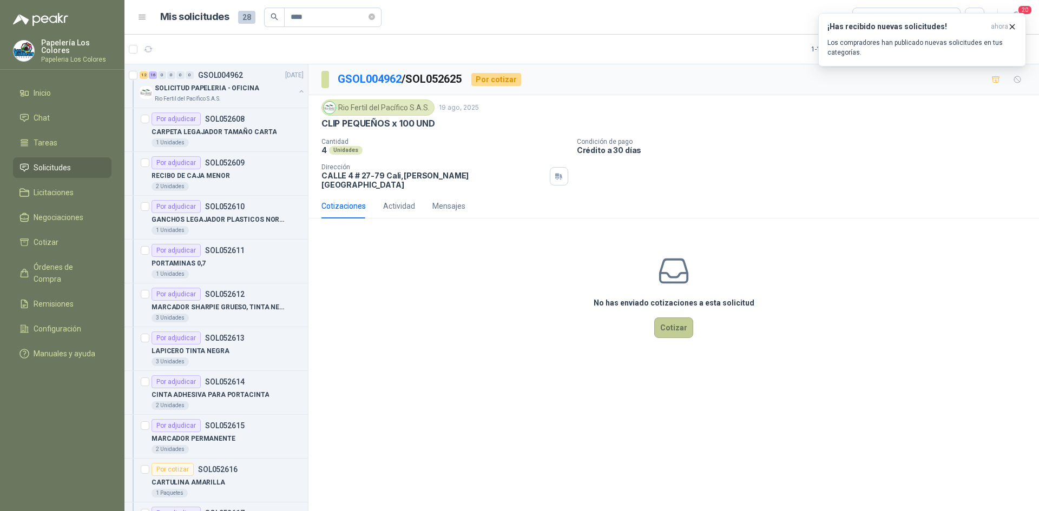
click at [676, 324] on button "Cotizar" at bounding box center [673, 328] width 39 height 21
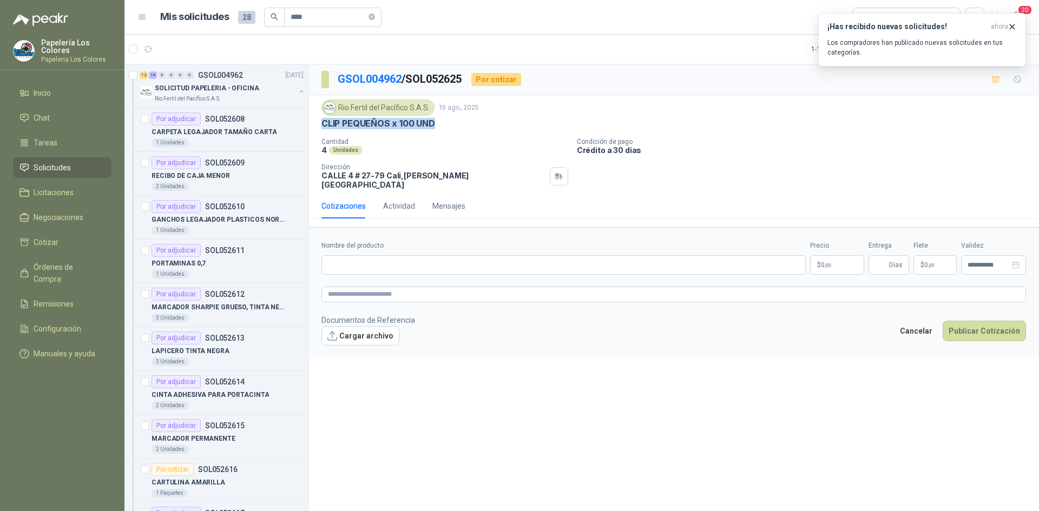
drag, startPoint x: 433, startPoint y: 123, endPoint x: 321, endPoint y: 126, distance: 112.6
click at [321, 126] on div "Rio Fertil del Pacífico S.A.S. 19 ago, 2025 CLIP PEQUEÑOS x 100 UND Cantidad 4 …" at bounding box center [673, 144] width 730 height 98
click at [431, 257] on input "Nombre del producto" at bounding box center [563, 264] width 484 height 19
paste input "**********"
type input "**********"
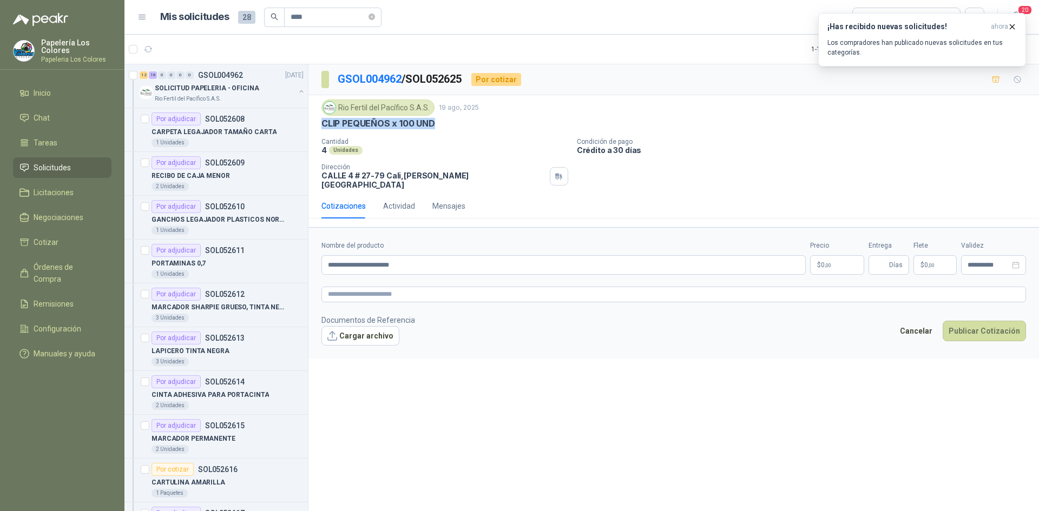
drag, startPoint x: 434, startPoint y: 124, endPoint x: 316, endPoint y: 130, distance: 118.1
click at [316, 130] on div "Rio Fertil del Pacífico S.A.S. 19 ago, 2025 CLIP PEQUEÑOS x 100 UND Cantidad 4 …" at bounding box center [673, 144] width 730 height 98
click at [405, 256] on input "**********" at bounding box center [563, 264] width 484 height 19
click at [432, 291] on textarea at bounding box center [673, 295] width 704 height 16
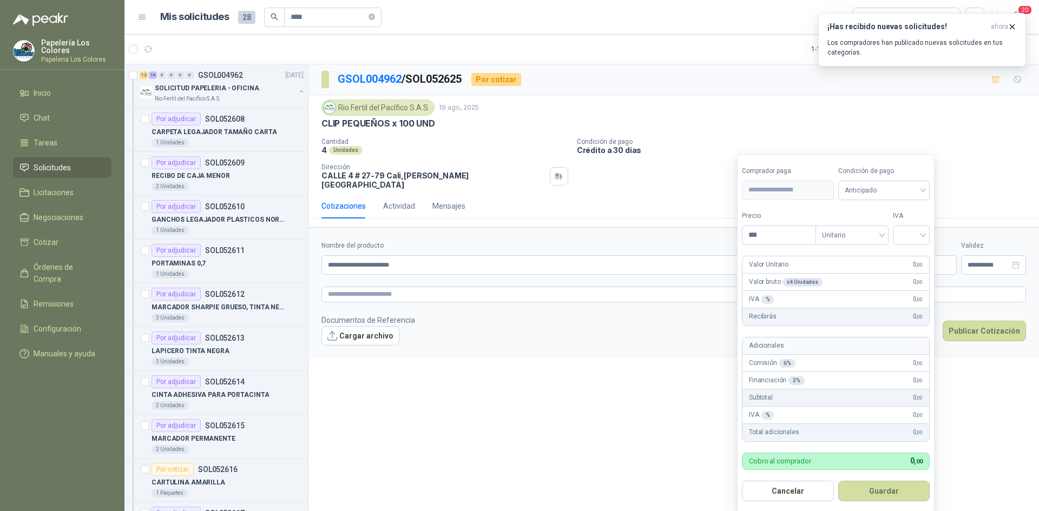
click at [835, 257] on body "Papelería Los Colores Papeleria Los Colores Inicio Chat Tareas Solicitudes Lici…" at bounding box center [519, 255] width 1039 height 511
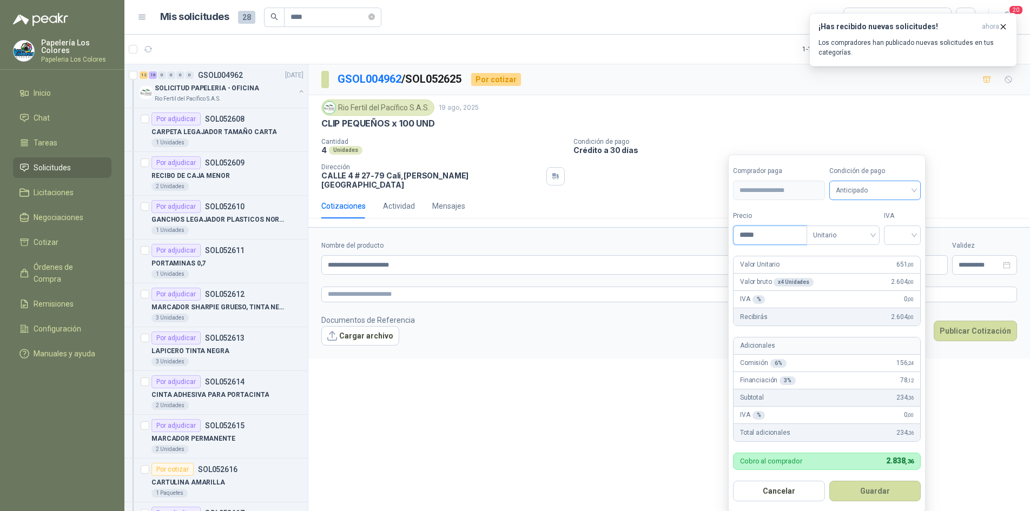
click at [901, 190] on span "Anticipado" at bounding box center [875, 190] width 79 height 16
type input "*****"
click at [866, 227] on div "Crédito a 30 días" at bounding box center [877, 231] width 76 height 12
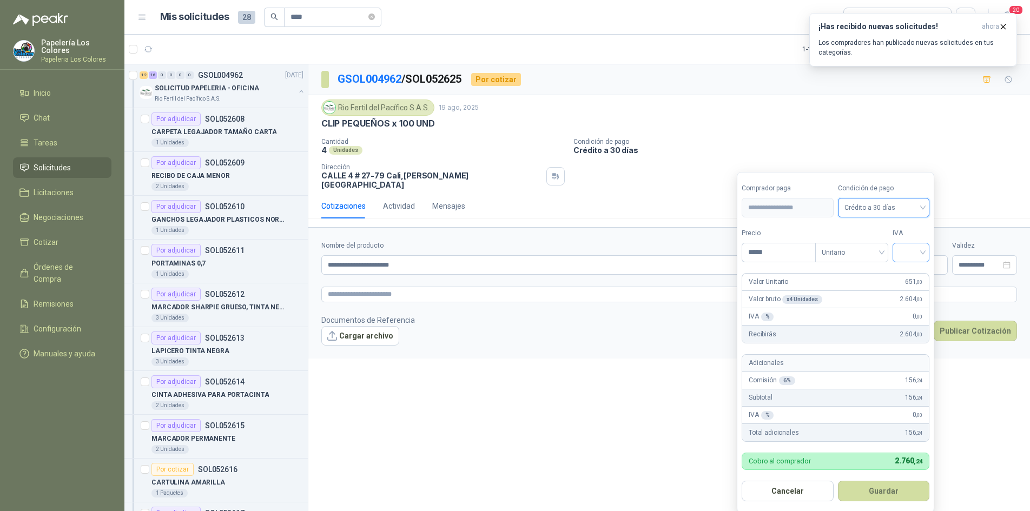
click at [911, 247] on input "search" at bounding box center [911, 251] width 24 height 16
click at [911, 270] on div "19%" at bounding box center [914, 275] width 20 height 12
click at [880, 490] on button "Guardar" at bounding box center [885, 491] width 93 height 21
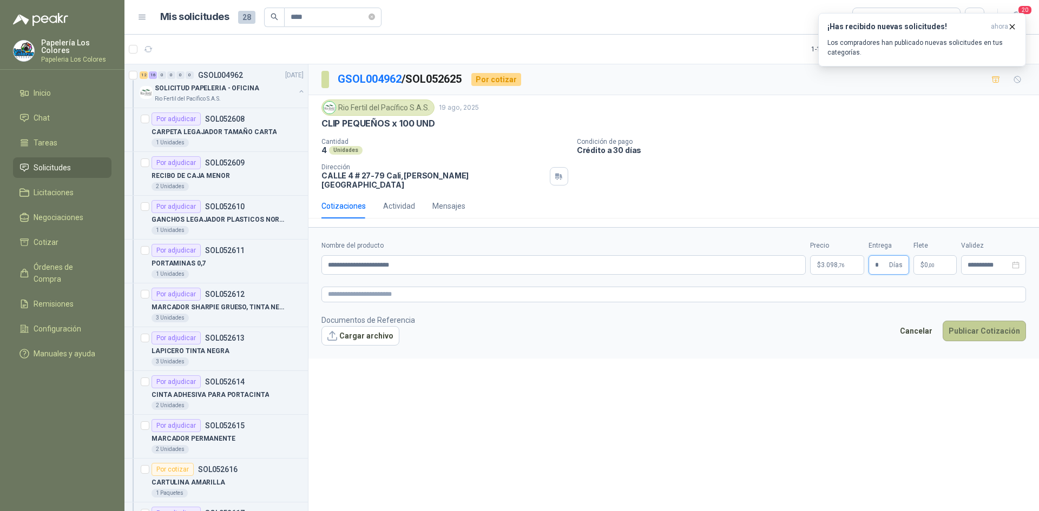
type input "*"
click at [969, 321] on button "Publicar Cotización" at bounding box center [984, 331] width 83 height 21
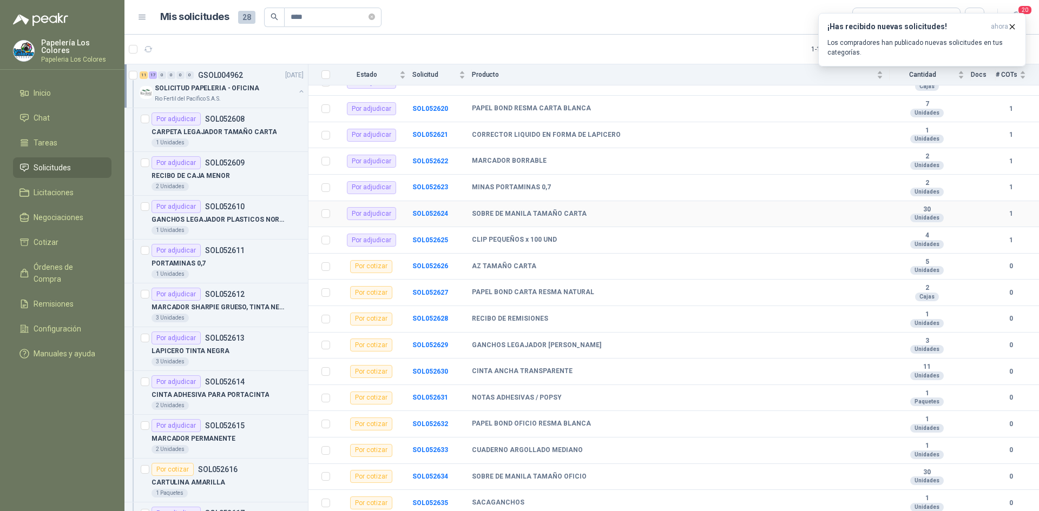
scroll to position [433, 0]
click at [419, 264] on b "SOL052626" at bounding box center [430, 265] width 36 height 8
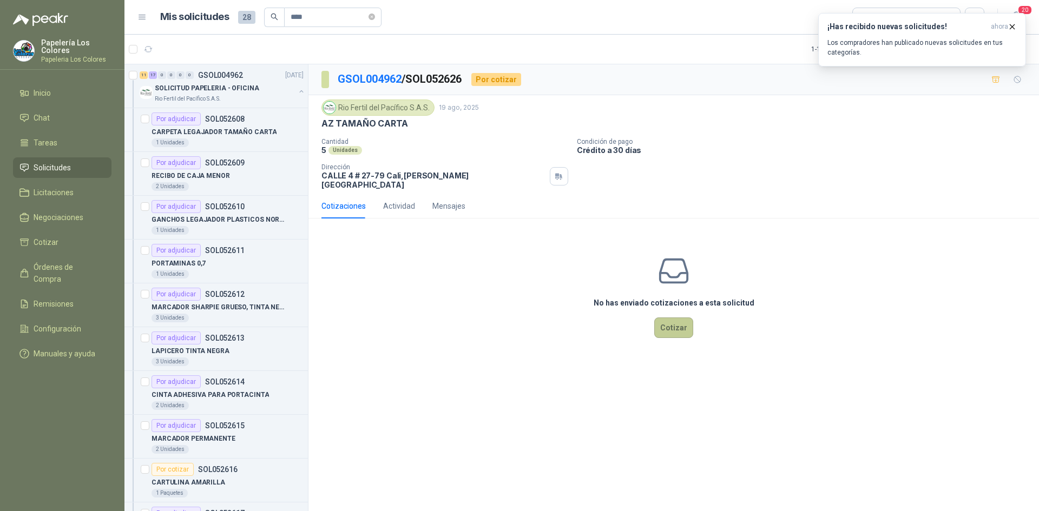
click at [670, 318] on button "Cotizar" at bounding box center [673, 328] width 39 height 21
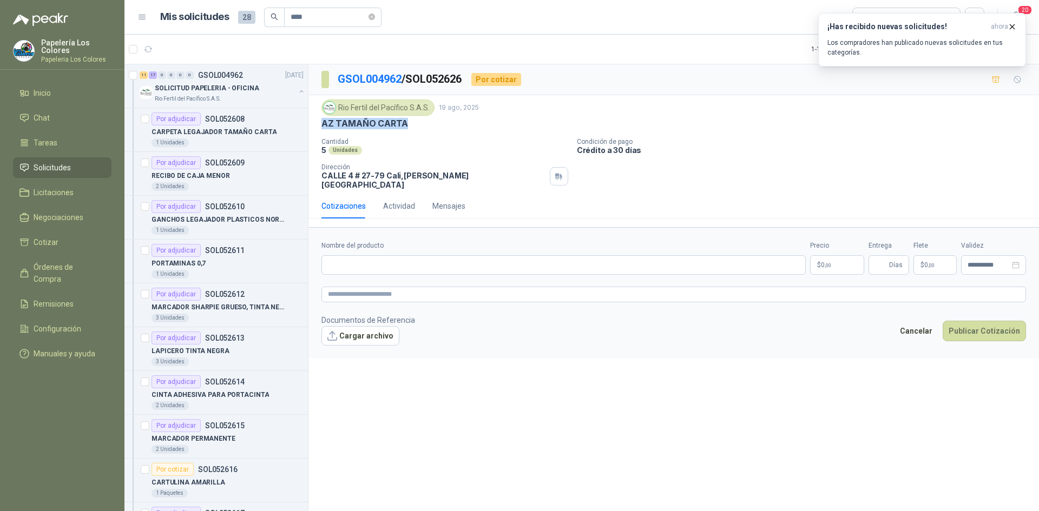
drag, startPoint x: 405, startPoint y: 123, endPoint x: 319, endPoint y: 123, distance: 85.5
click at [319, 123] on div "Rio Fertil del Pacífico S.A.S. 19 ago, 2025 AZ TAMAÑO CARTA Cantidad 5 Unidades…" at bounding box center [673, 144] width 730 height 98
click at [456, 256] on input "Nombre del producto" at bounding box center [563, 264] width 484 height 19
paste input "**********"
type input "**********"
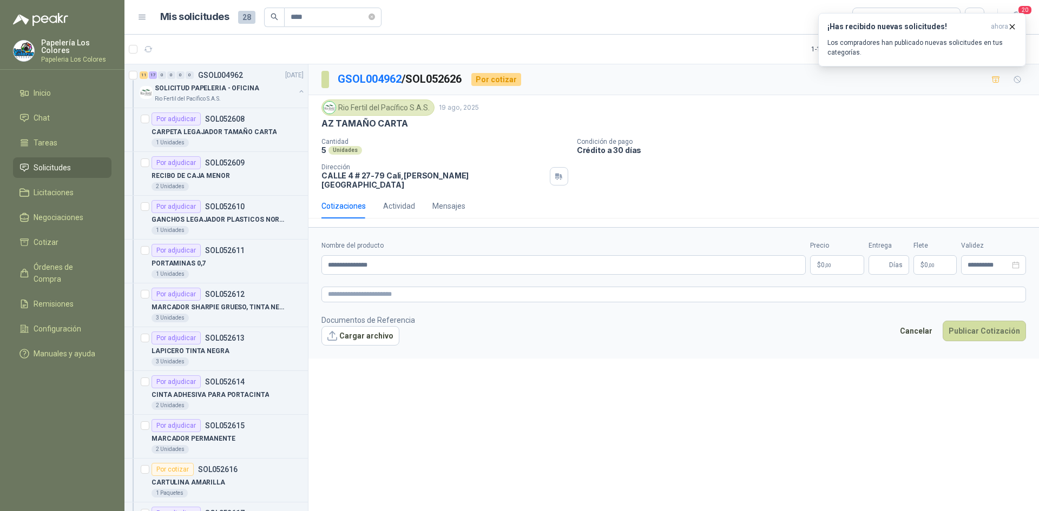
click at [840, 255] on body "Papelería Los Colores Papeleria Los Colores Inicio Chat Tareas Solicitudes Lici…" at bounding box center [519, 255] width 1039 height 511
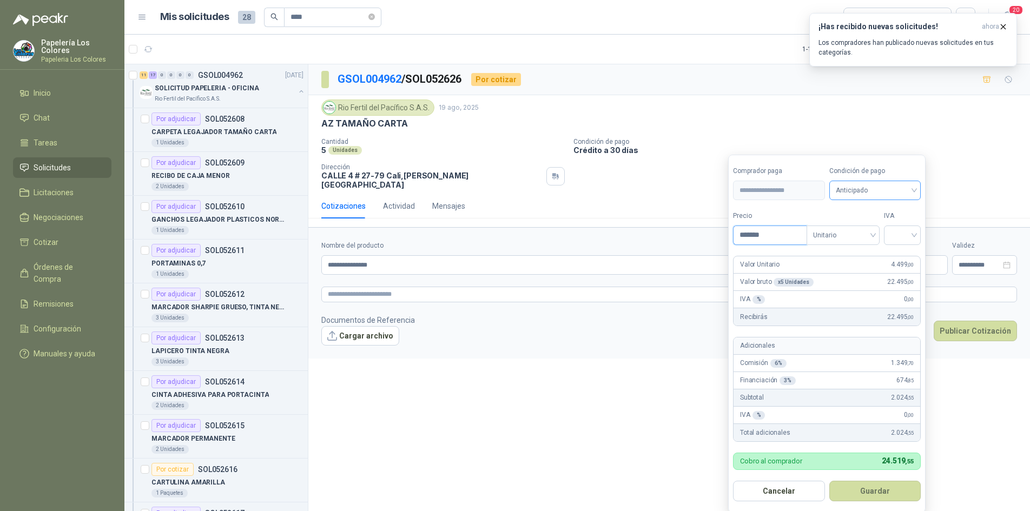
click at [863, 192] on span "Anticipado" at bounding box center [875, 190] width 79 height 16
type input "*******"
click at [878, 228] on div "Crédito a 30 días" at bounding box center [877, 231] width 76 height 12
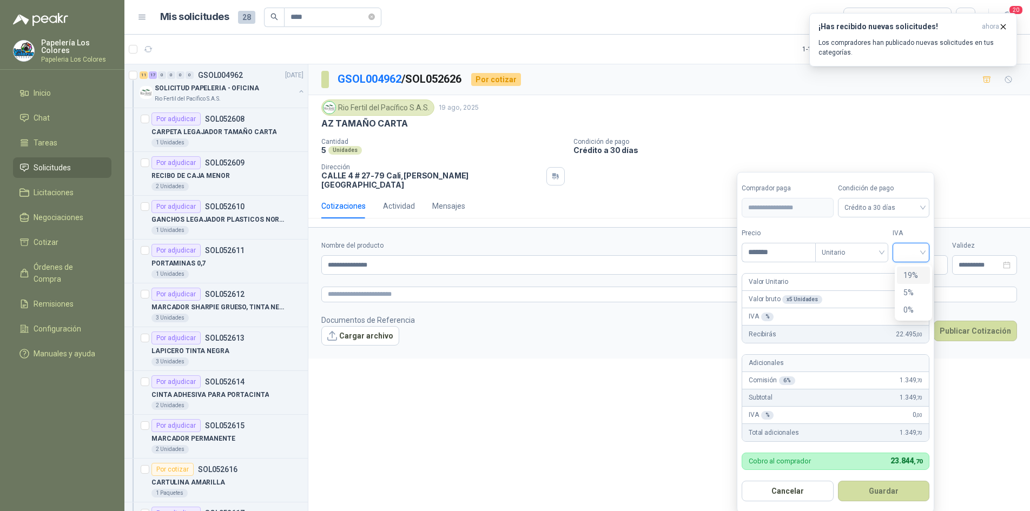
click at [911, 253] on input "search" at bounding box center [911, 251] width 24 height 16
click at [912, 271] on div "19%" at bounding box center [914, 275] width 20 height 12
click at [883, 491] on button "Guardar" at bounding box center [885, 491] width 93 height 21
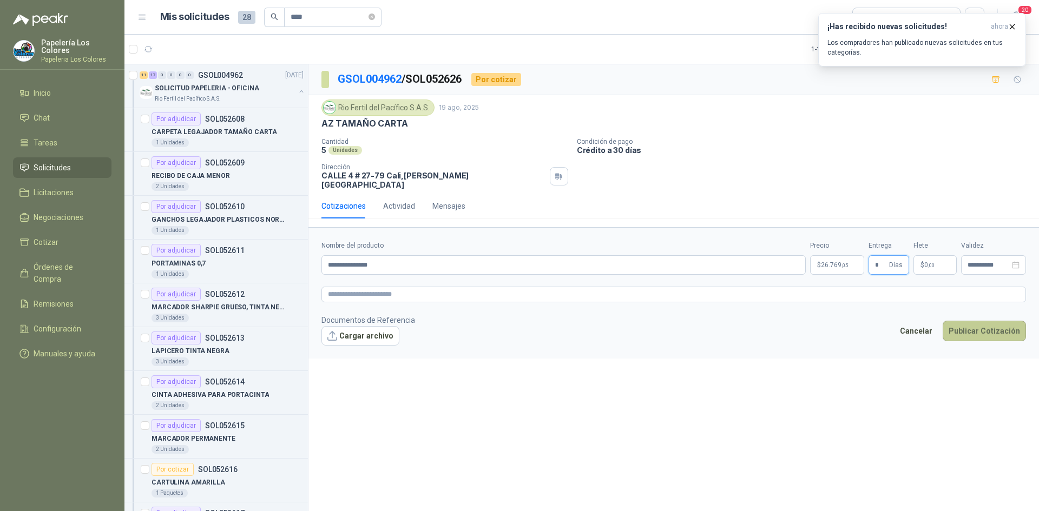
type input "*"
click at [979, 322] on button "Publicar Cotización" at bounding box center [984, 331] width 83 height 21
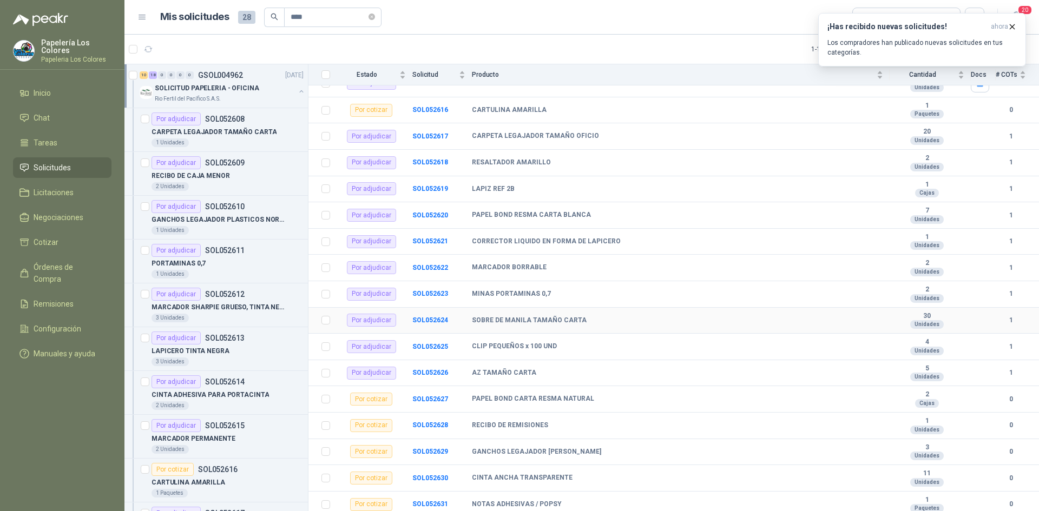
scroll to position [433, 0]
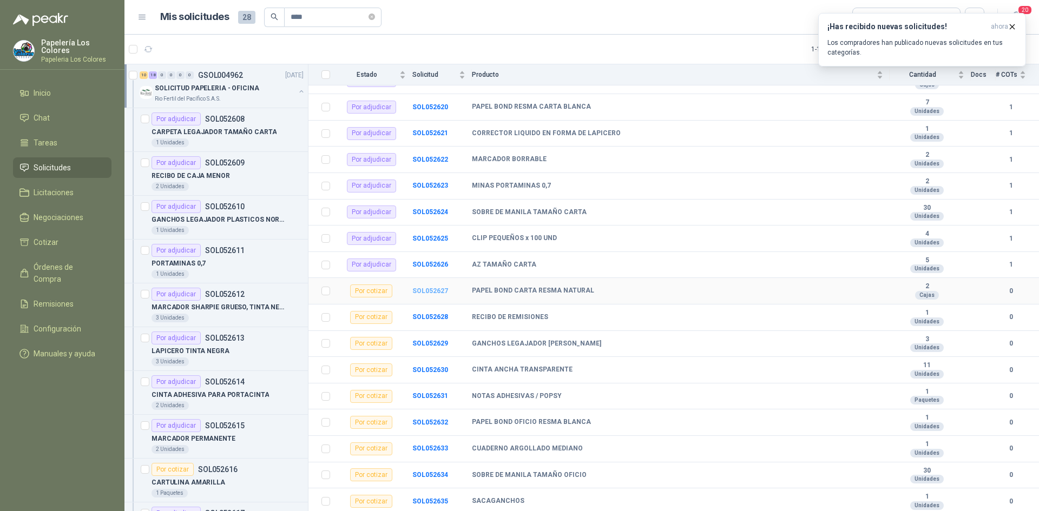
click at [425, 289] on b "SOL052627" at bounding box center [430, 291] width 36 height 8
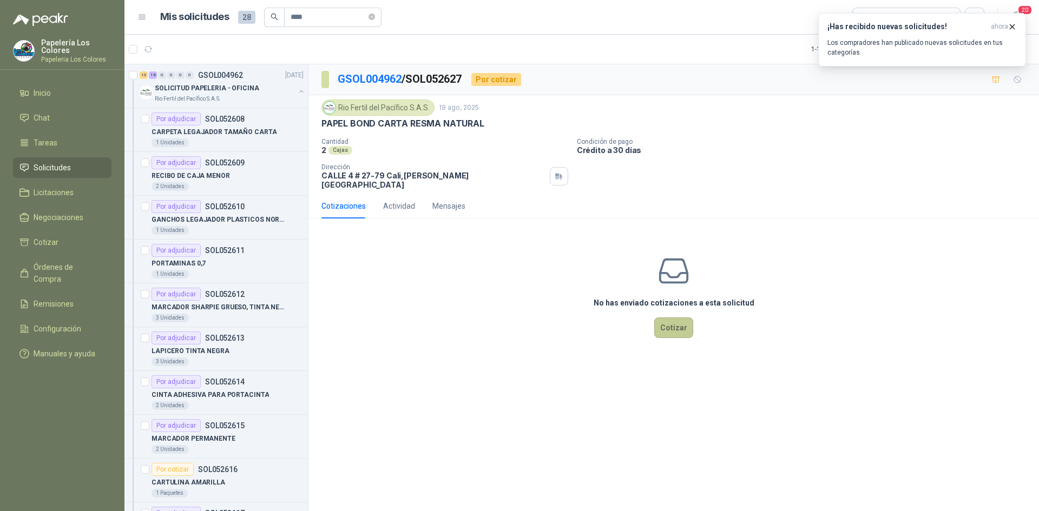
click at [679, 318] on button "Cotizar" at bounding box center [673, 328] width 39 height 21
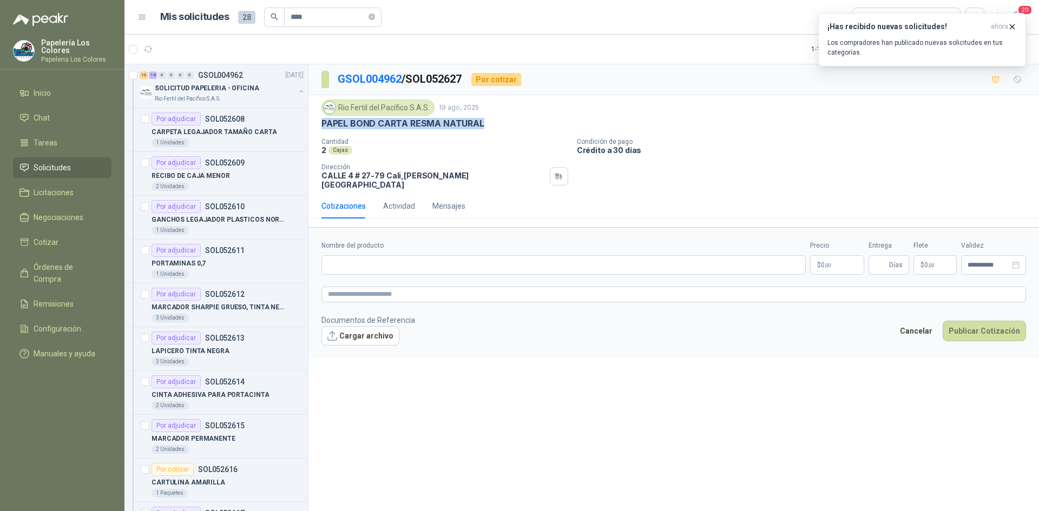
drag, startPoint x: 480, startPoint y: 123, endPoint x: 323, endPoint y: 130, distance: 157.1
click at [323, 130] on div "Rio Fertil del Pacífico S.A.S. 19 ago, 2025 PAPEL BOND CARTA RESMA NATURAL Cant…" at bounding box center [673, 145] width 704 height 90
click at [425, 255] on input "Nombre del producto" at bounding box center [563, 264] width 484 height 19
paste input "**********"
type input "**********"
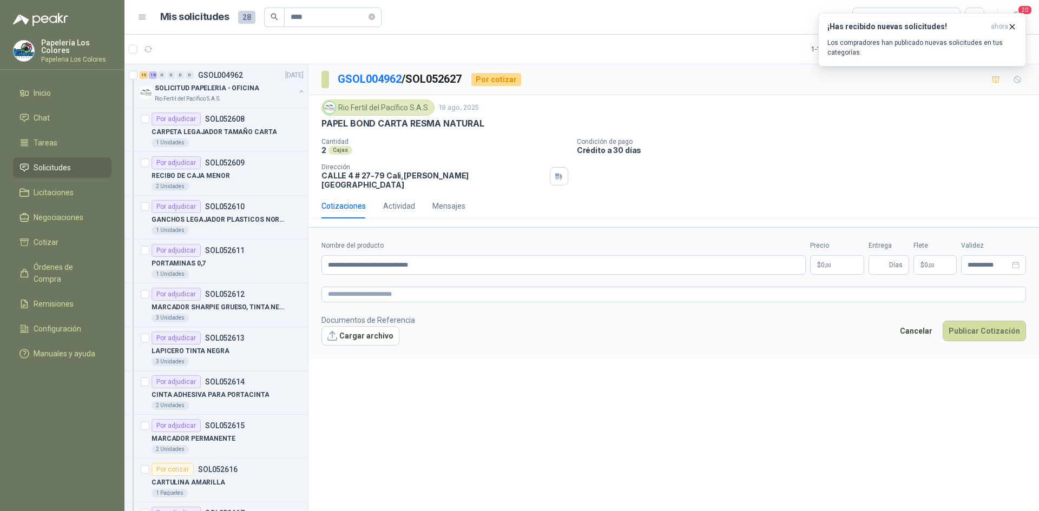
click at [835, 258] on body "Papelería Los Colores Papeleria Los Colores Inicio Chat Tareas Solicitudes Lici…" at bounding box center [519, 255] width 1039 height 511
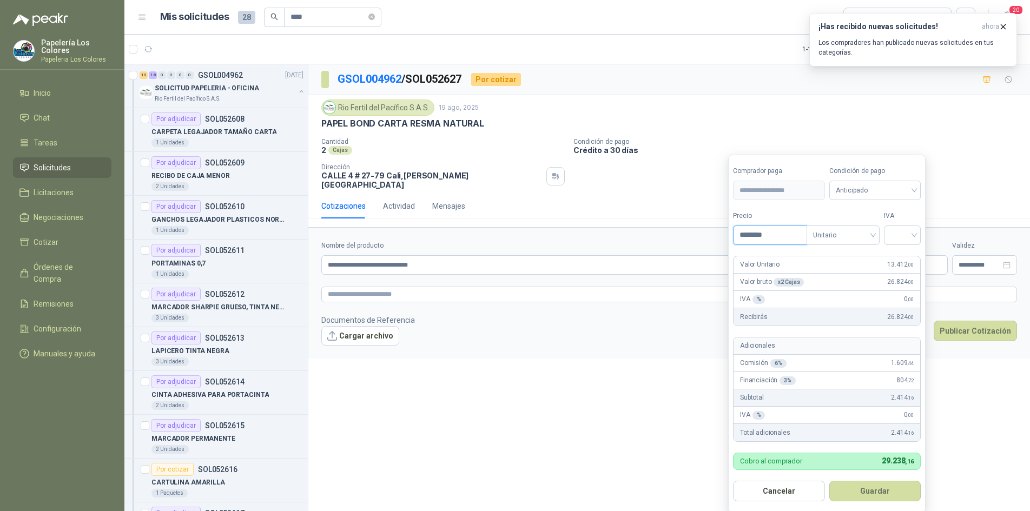
type input "********"
click at [867, 491] on button "Guardar" at bounding box center [875, 491] width 92 height 21
click at [885, 192] on span "Anticipado" at bounding box center [875, 190] width 79 height 16
click at [867, 227] on div "Crédito a 30 días" at bounding box center [877, 231] width 76 height 12
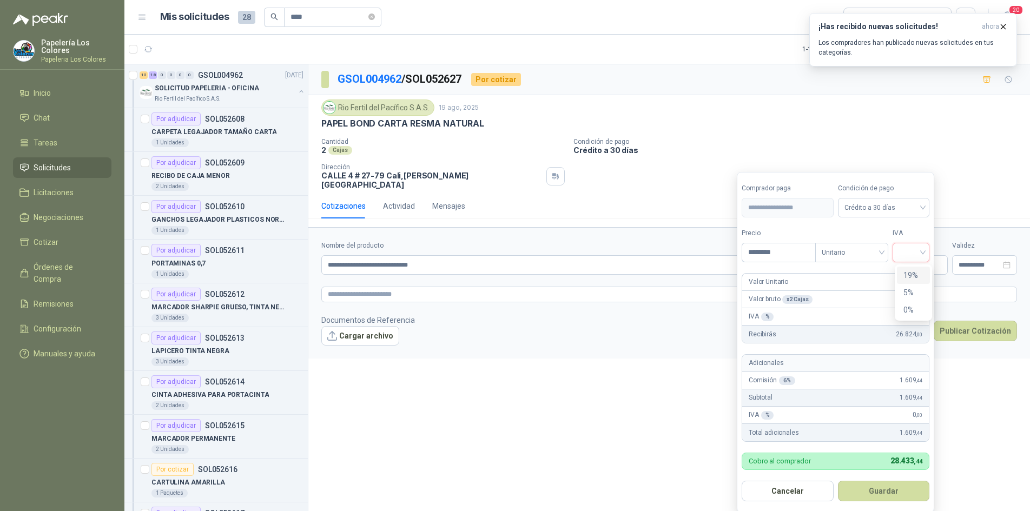
drag, startPoint x: 907, startPoint y: 248, endPoint x: 918, endPoint y: 266, distance: 20.6
click at [907, 249] on input "search" at bounding box center [911, 251] width 24 height 16
click at [913, 277] on div "19%" at bounding box center [914, 275] width 20 height 12
click at [885, 486] on button "Guardar" at bounding box center [885, 491] width 93 height 21
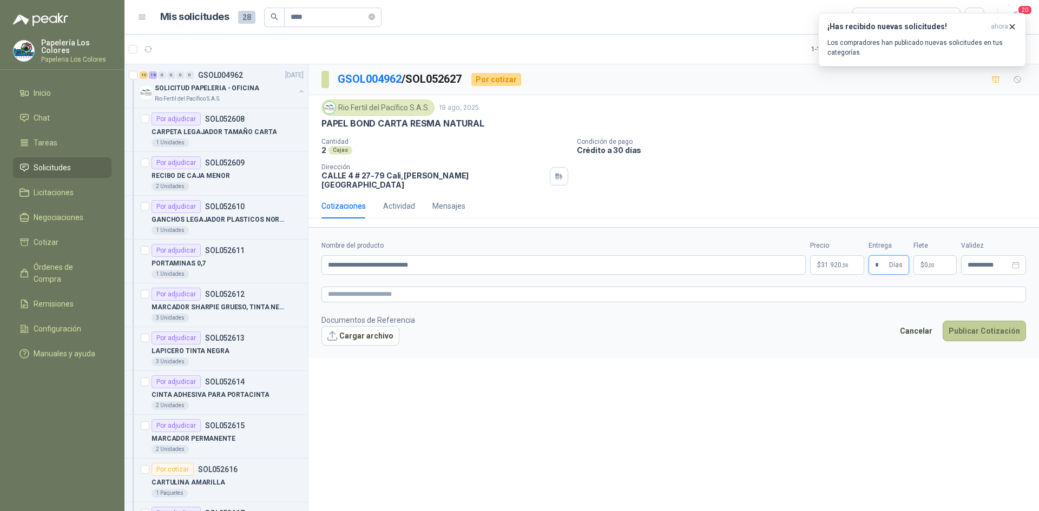
type input "*"
click at [976, 321] on button "Publicar Cotización" at bounding box center [984, 331] width 83 height 21
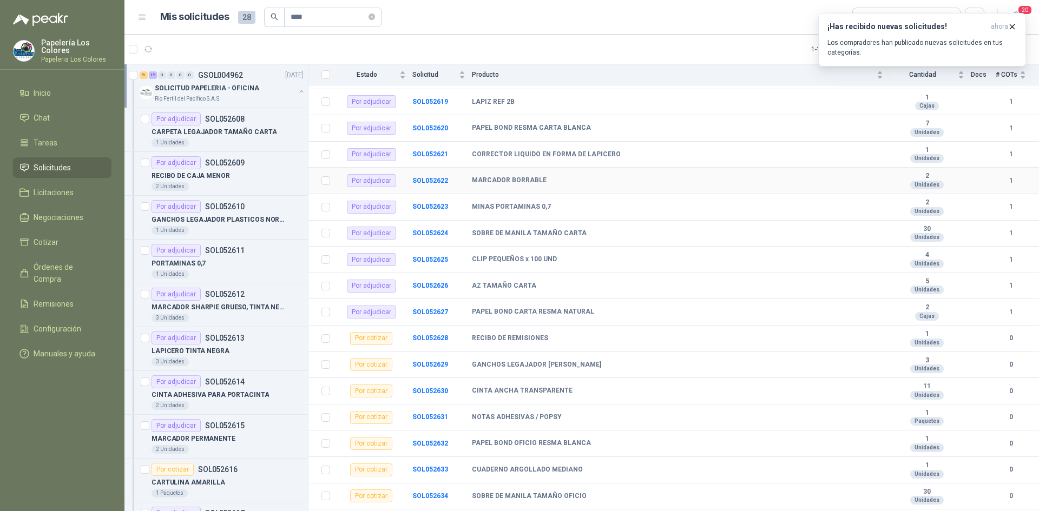
scroll to position [433, 0]
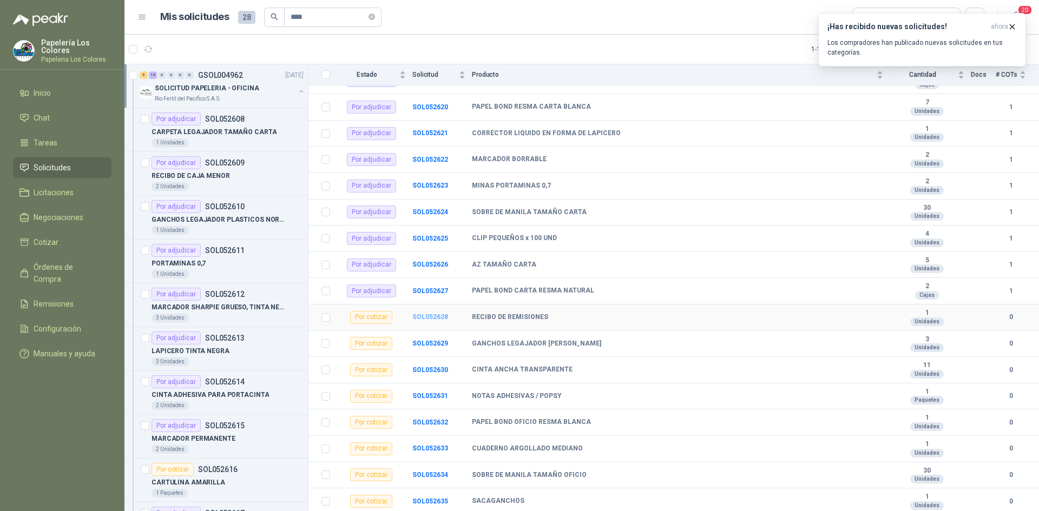
click at [428, 318] on b "SOL052628" at bounding box center [430, 317] width 36 height 8
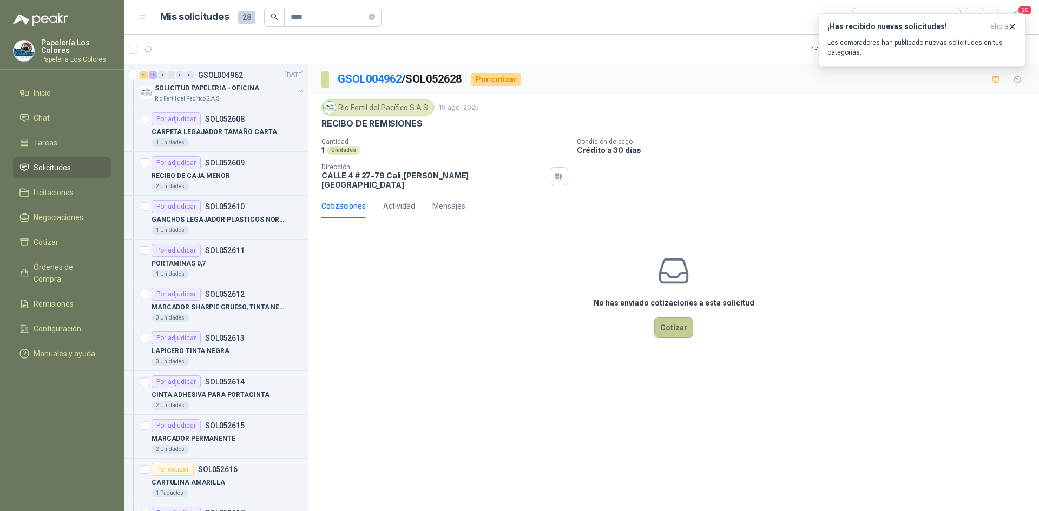
click at [675, 318] on button "Cotizar" at bounding box center [673, 328] width 39 height 21
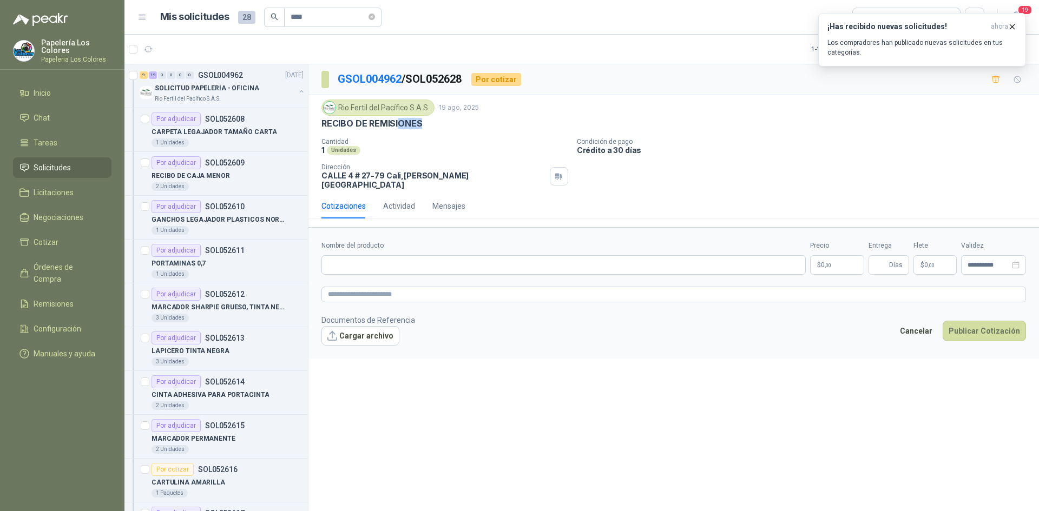
drag, startPoint x: 421, startPoint y: 122, endPoint x: 400, endPoint y: 118, distance: 21.4
click at [400, 118] on p "RECIBO DE REMISIONES" at bounding box center [371, 123] width 101 height 11
click at [427, 127] on div "RECIBO DE REMISIONES" at bounding box center [673, 123] width 704 height 11
click at [421, 127] on div "RECIBO DE REMISIONES" at bounding box center [673, 123] width 704 height 11
click at [374, 140] on p "Cantidad" at bounding box center [444, 142] width 247 height 8
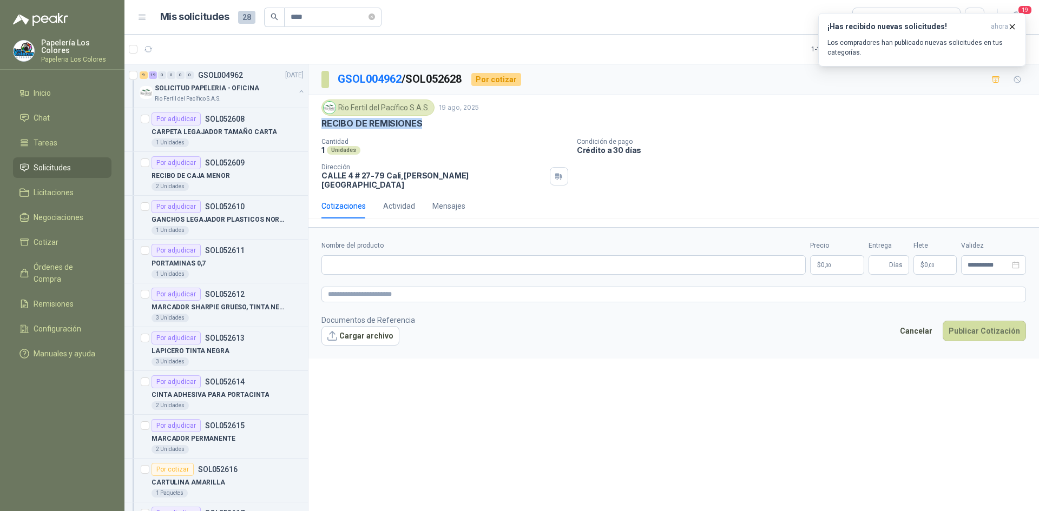
drag, startPoint x: 322, startPoint y: 123, endPoint x: 430, endPoint y: 126, distance: 108.3
click at [430, 126] on div "RECIBO DE REMISIONES" at bounding box center [673, 123] width 704 height 11
click at [384, 258] on input "Nombre del producto" at bounding box center [563, 264] width 484 height 19
paste input "**********"
type input "**********"
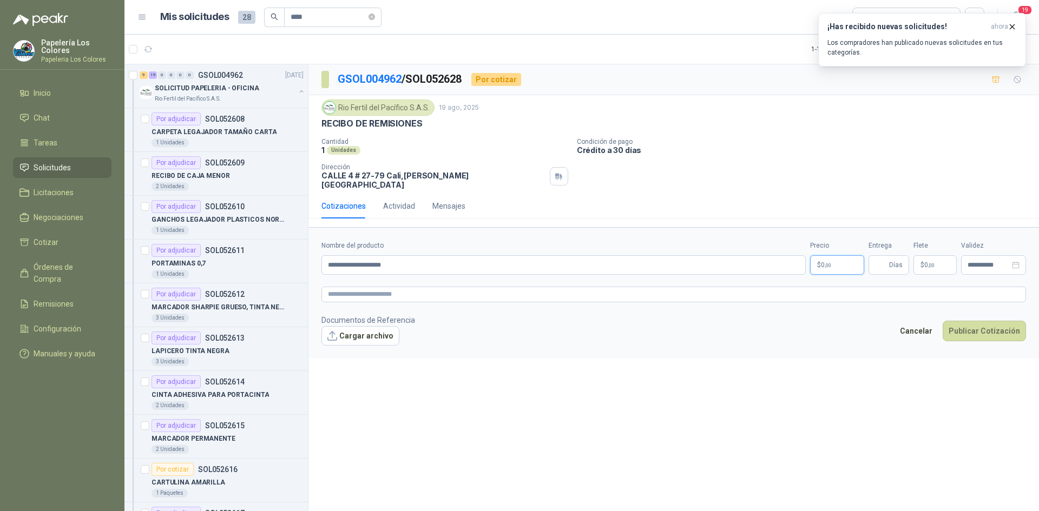
click at [833, 253] on body "Papelería Los Colores Papeleria Los Colores Inicio Chat Tareas Solicitudes Lici…" at bounding box center [519, 255] width 1039 height 511
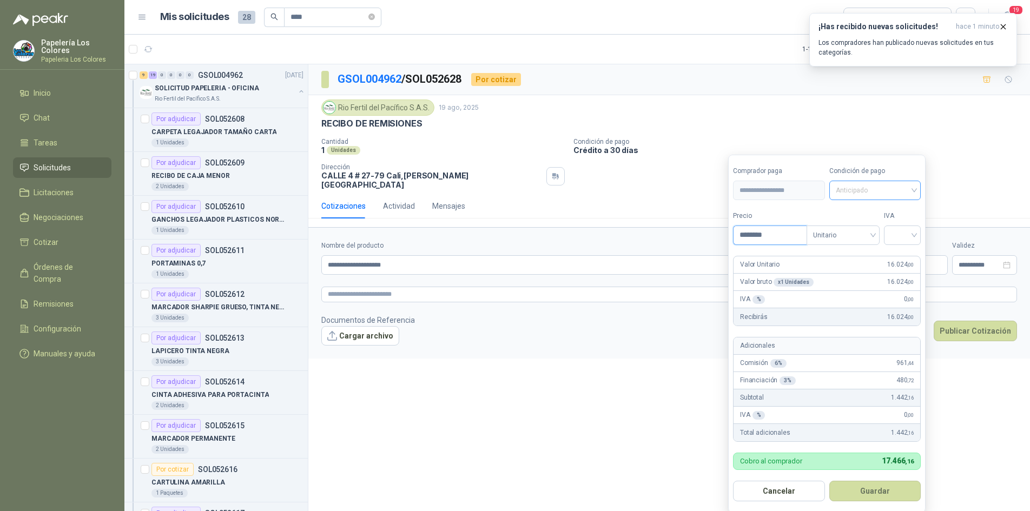
click at [894, 193] on span "Anticipado" at bounding box center [875, 190] width 79 height 16
type input "********"
click at [870, 226] on div "Crédito a 30 días" at bounding box center [877, 231] width 76 height 12
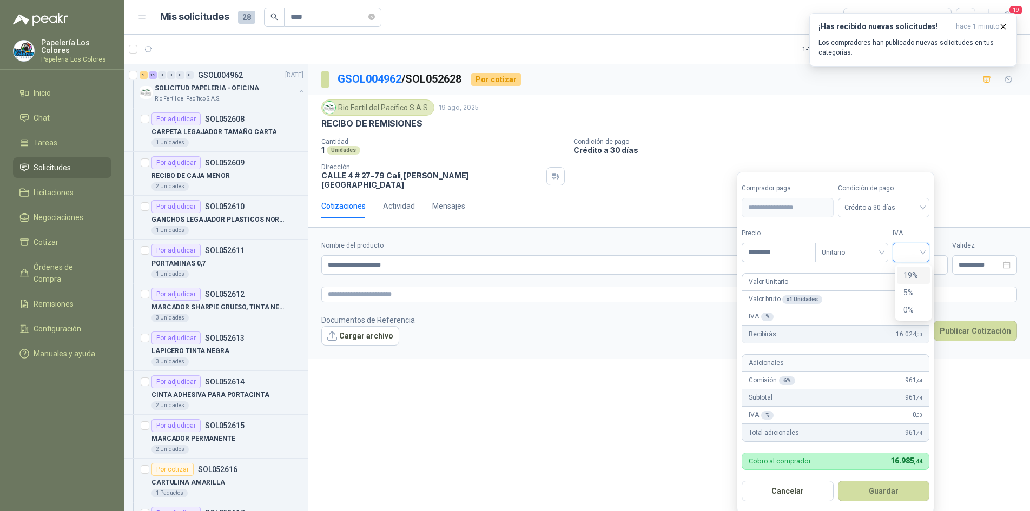
click at [919, 248] on input "search" at bounding box center [911, 251] width 24 height 16
click at [906, 272] on div "19%" at bounding box center [914, 275] width 20 height 12
click at [868, 488] on button "Guardar" at bounding box center [885, 491] width 93 height 21
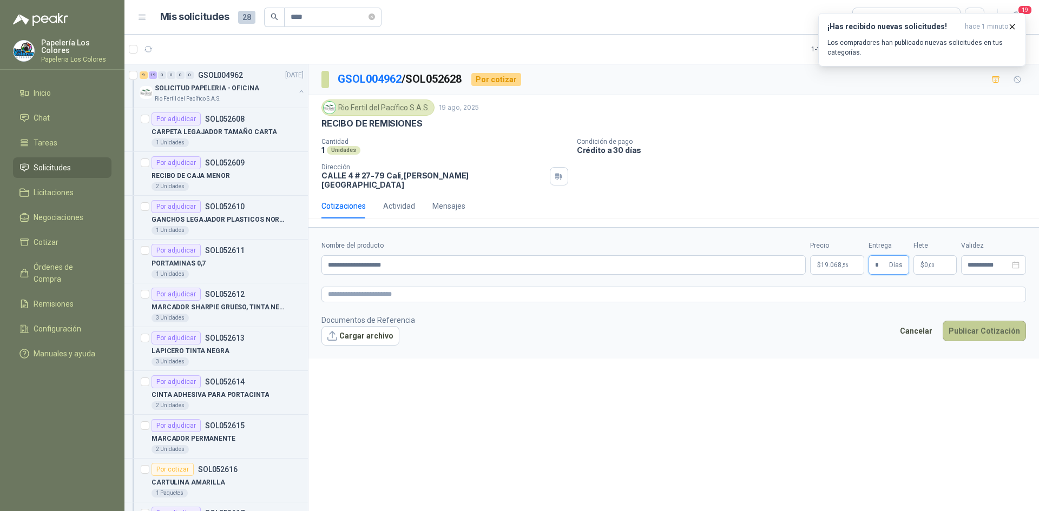
type input "*"
click at [984, 321] on button "Publicar Cotización" at bounding box center [984, 331] width 83 height 21
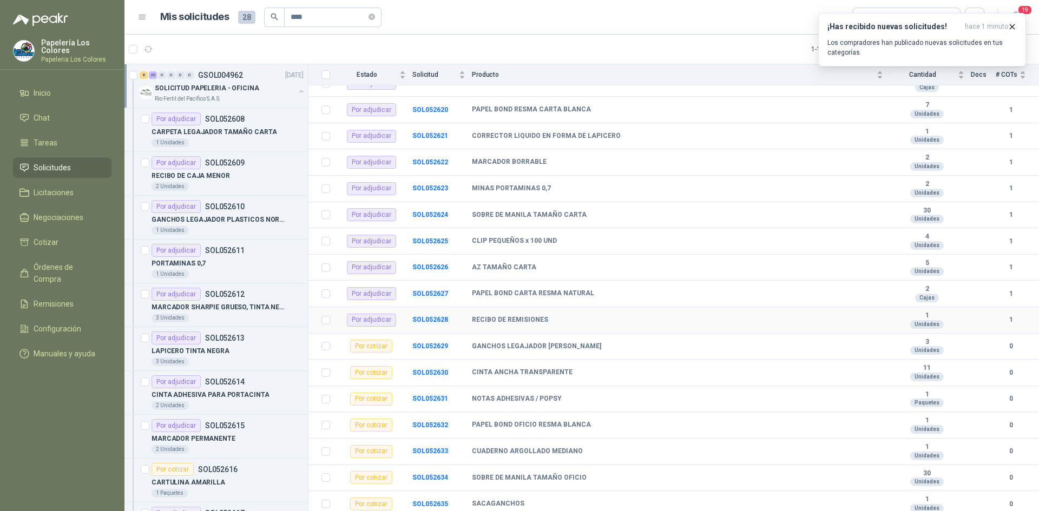
scroll to position [433, 0]
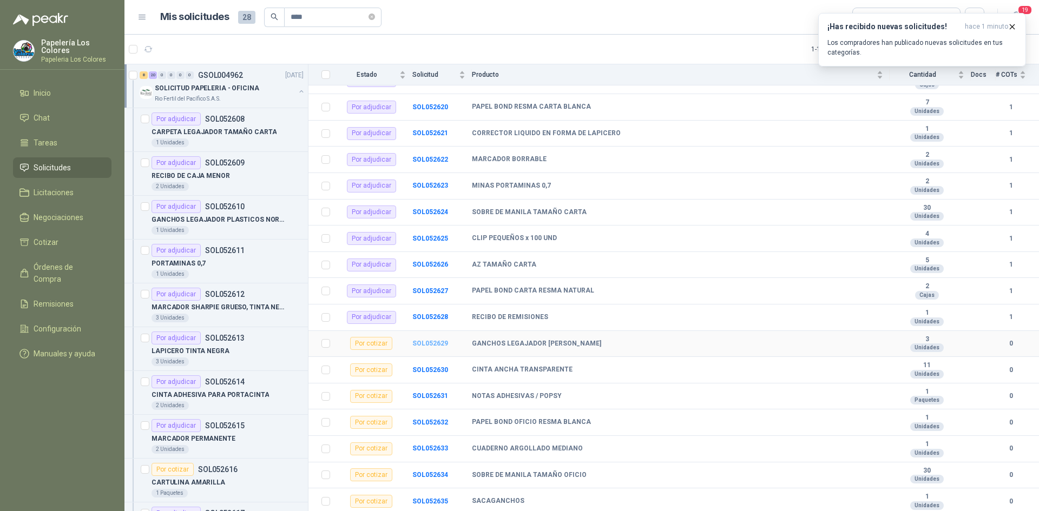
click at [427, 341] on b "SOL052629" at bounding box center [430, 344] width 36 height 8
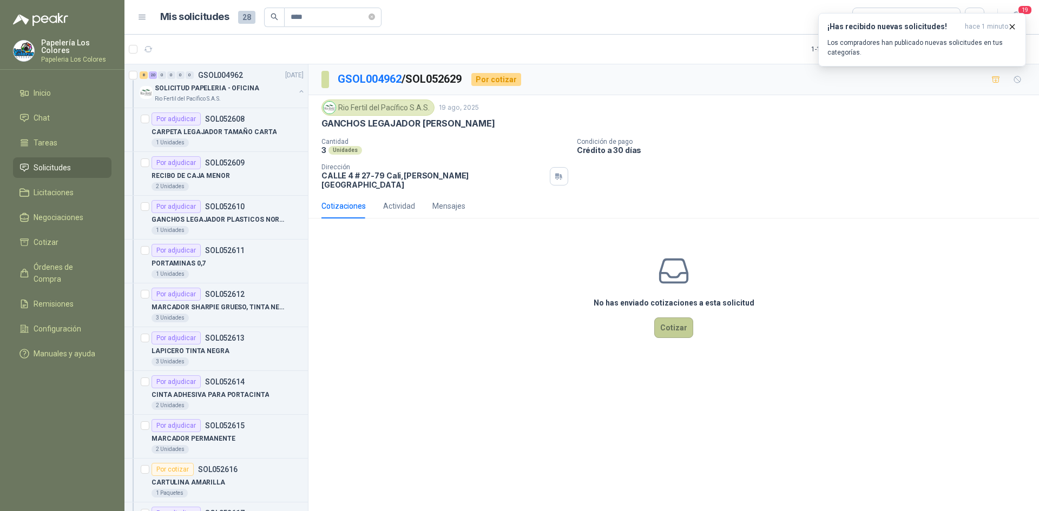
click at [677, 318] on button "Cotizar" at bounding box center [673, 328] width 39 height 21
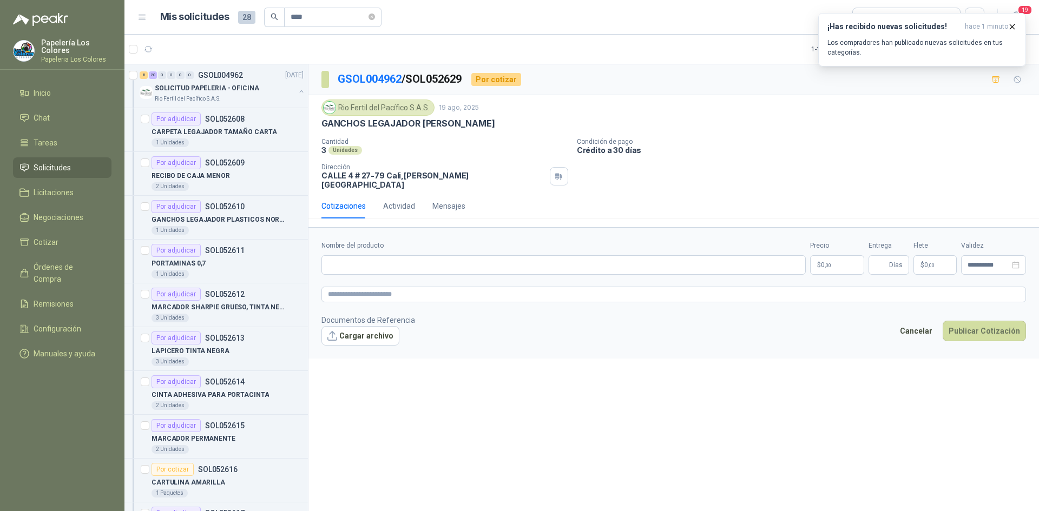
drag, startPoint x: 504, startPoint y: 123, endPoint x: 320, endPoint y: 133, distance: 184.2
click at [320, 133] on div "Rio Fertil del Pacífico S.A.S. 19 ago, 2025 GANCHOS LEGAJADOR NORMA METALICOS C…" at bounding box center [673, 144] width 730 height 98
click at [385, 257] on input "Nombre del producto" at bounding box center [563, 264] width 484 height 19
paste input "**********"
type input "**********"
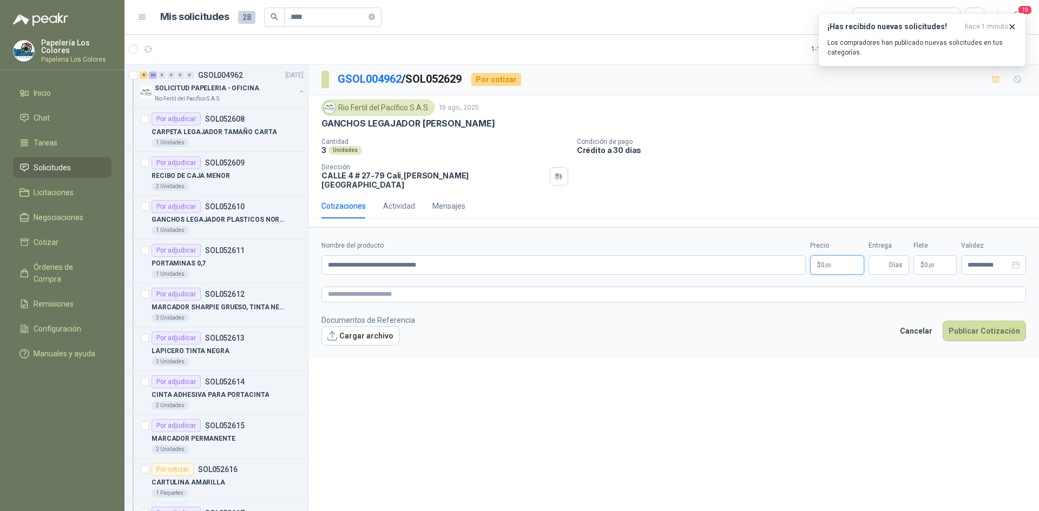
click at [827, 252] on body "Papelería Los Colores Papeleria Los Colores Inicio Chat Tareas Solicitudes Lici…" at bounding box center [519, 255] width 1039 height 511
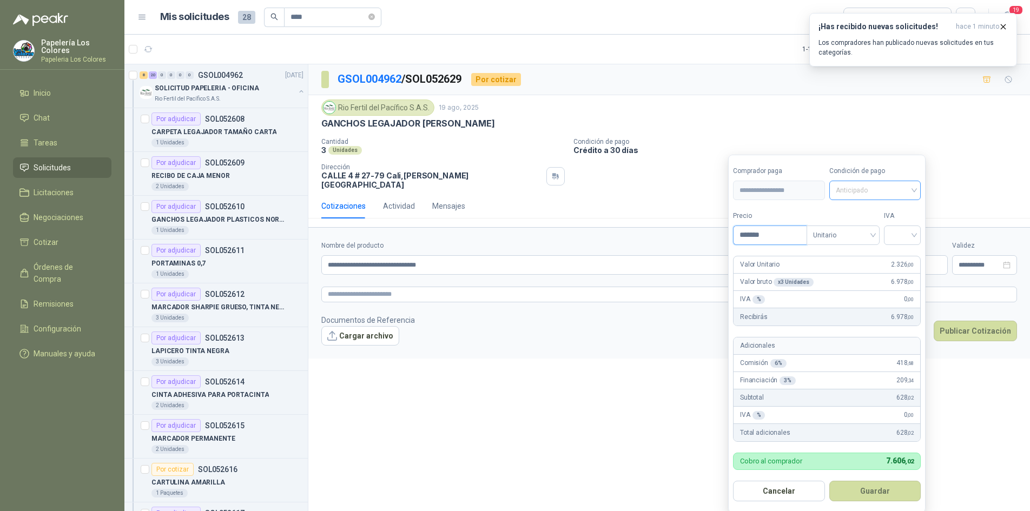
click at [874, 192] on span "Anticipado" at bounding box center [875, 190] width 79 height 16
type input "*******"
click at [870, 230] on div "Crédito a 30 días" at bounding box center [877, 231] width 76 height 12
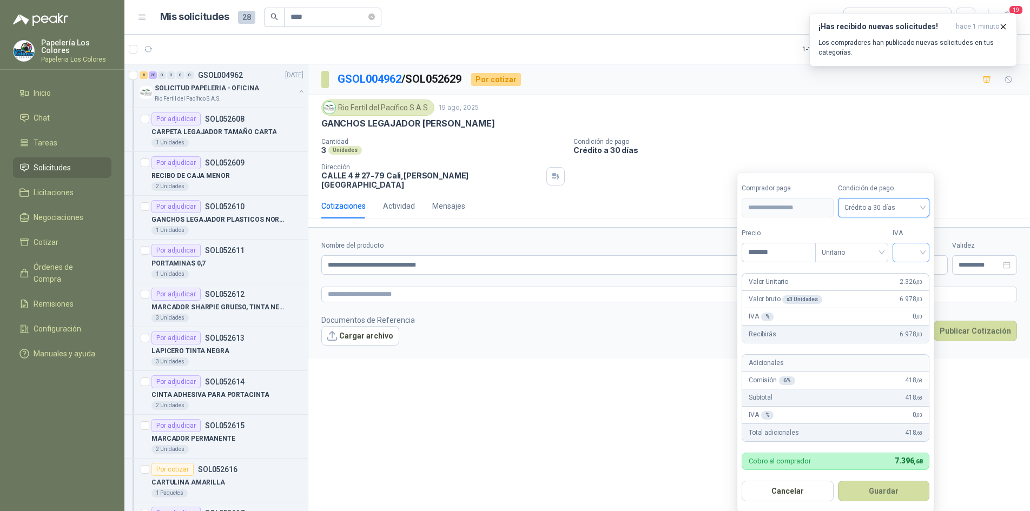
click at [906, 248] on input "search" at bounding box center [911, 251] width 24 height 16
click at [907, 276] on div "19%" at bounding box center [914, 275] width 20 height 12
click at [876, 493] on button "Guardar" at bounding box center [885, 491] width 93 height 21
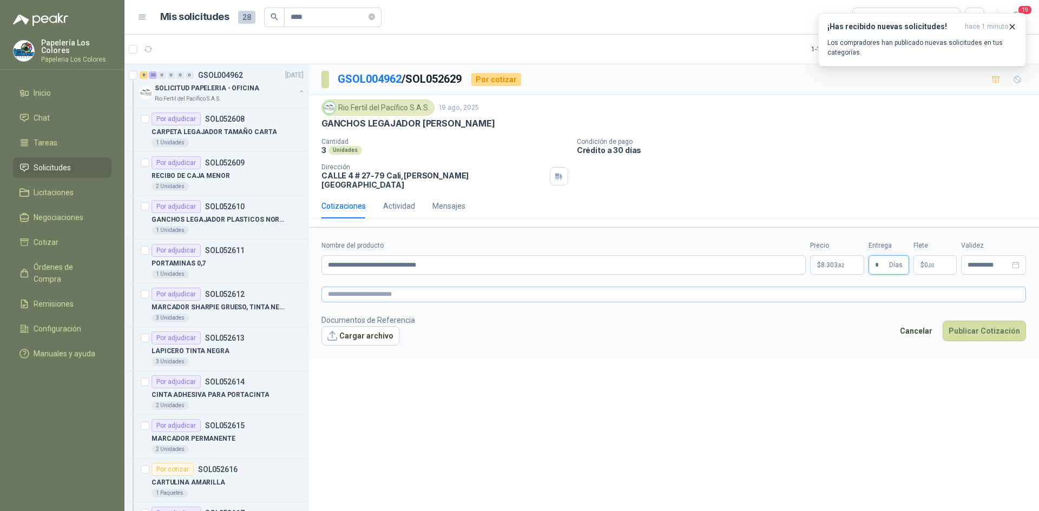
type input "*"
click at [450, 287] on textarea at bounding box center [673, 295] width 704 height 16
click at [376, 287] on textarea at bounding box center [673, 295] width 704 height 16
paste textarea "**********"
type textarea "**********"
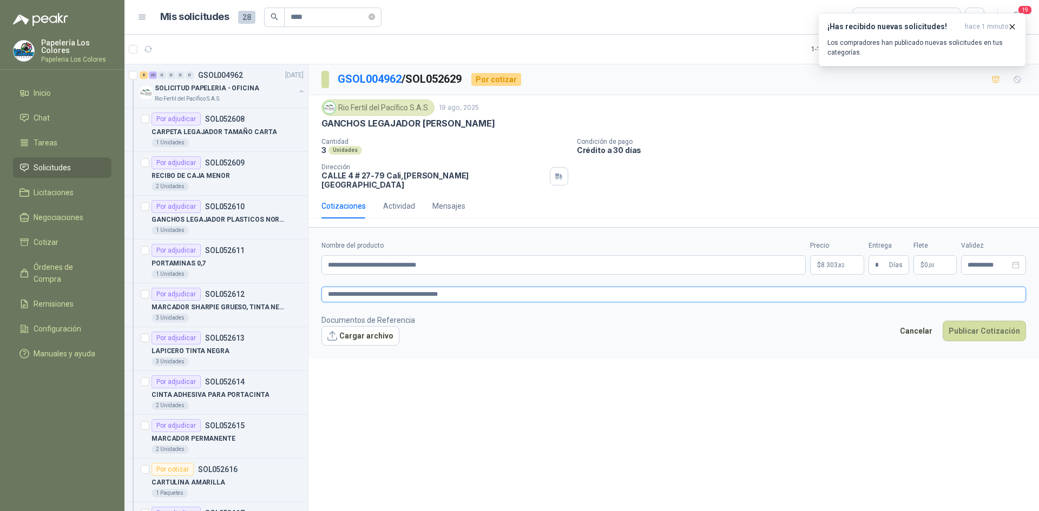
type textarea "**********"
click at [987, 321] on button "Publicar Cotización" at bounding box center [984, 331] width 83 height 21
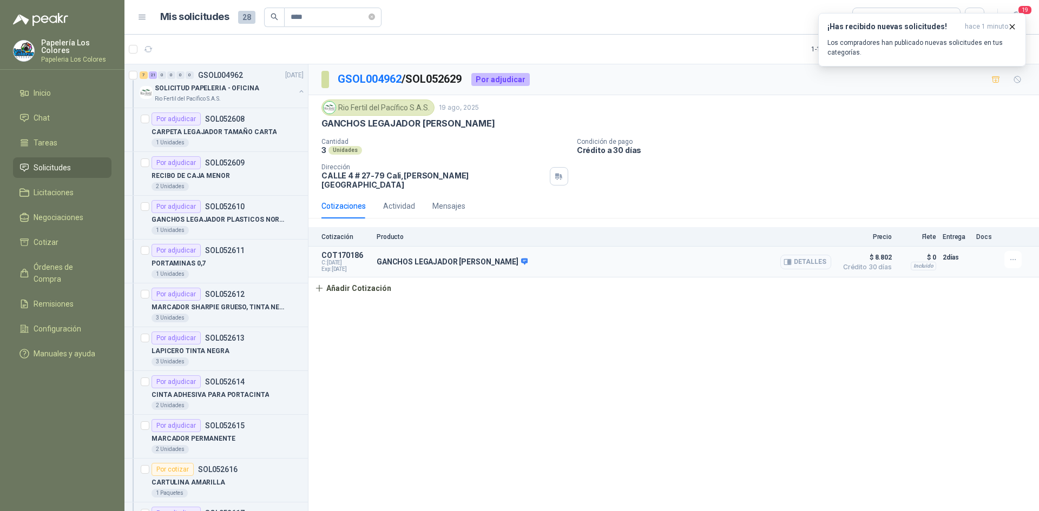
click at [817, 256] on button "Detalles" at bounding box center [805, 262] width 51 height 15
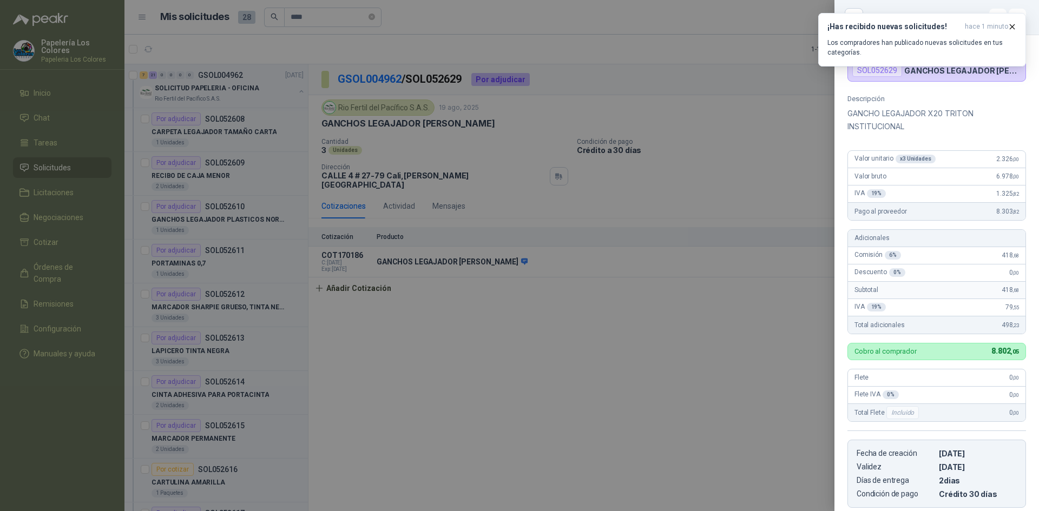
scroll to position [1, 0]
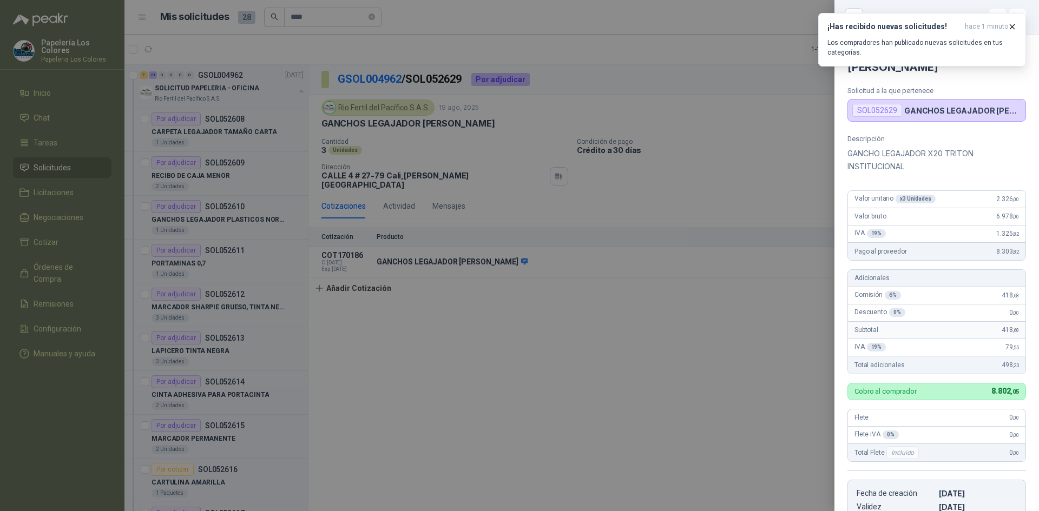
click at [750, 132] on div at bounding box center [519, 255] width 1039 height 511
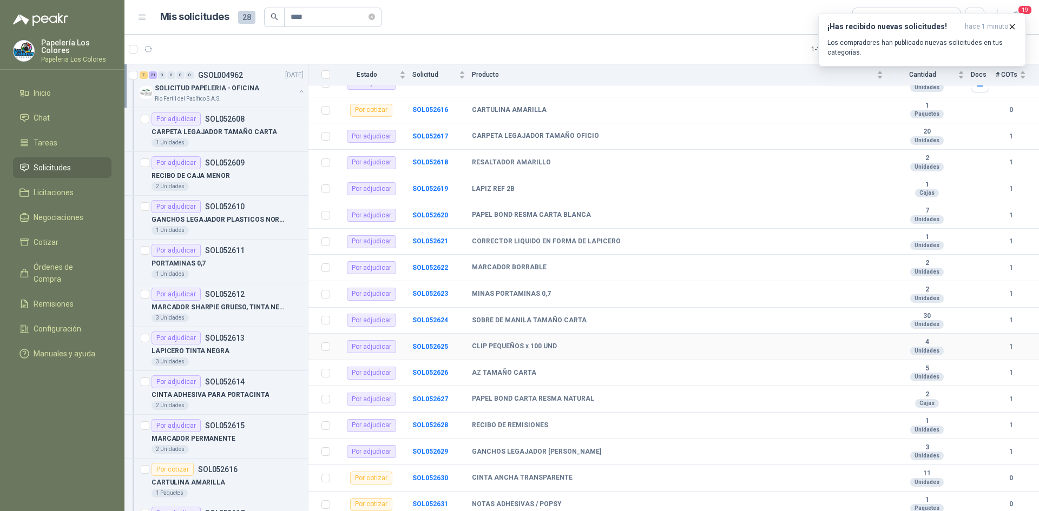
scroll to position [433, 0]
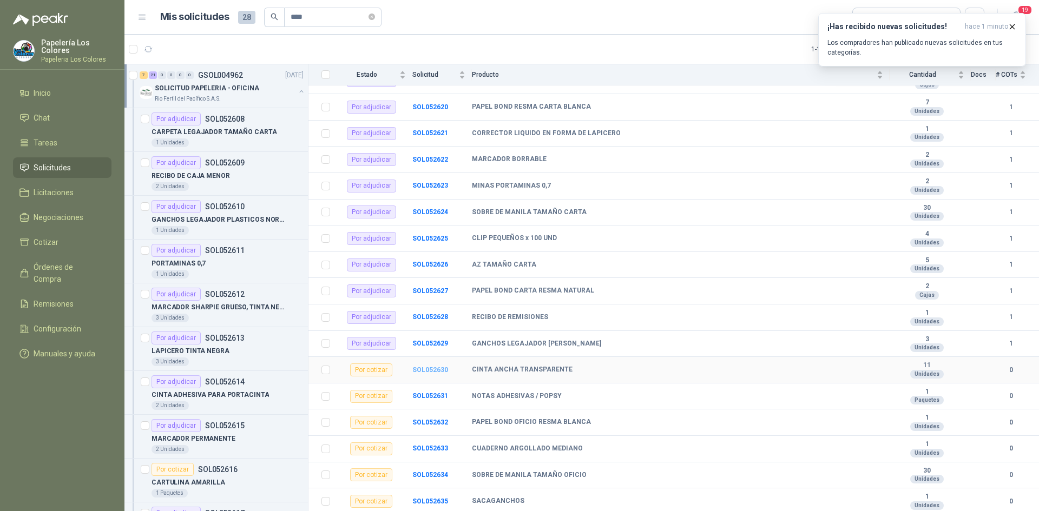
click at [427, 368] on b "SOL052630" at bounding box center [430, 370] width 36 height 8
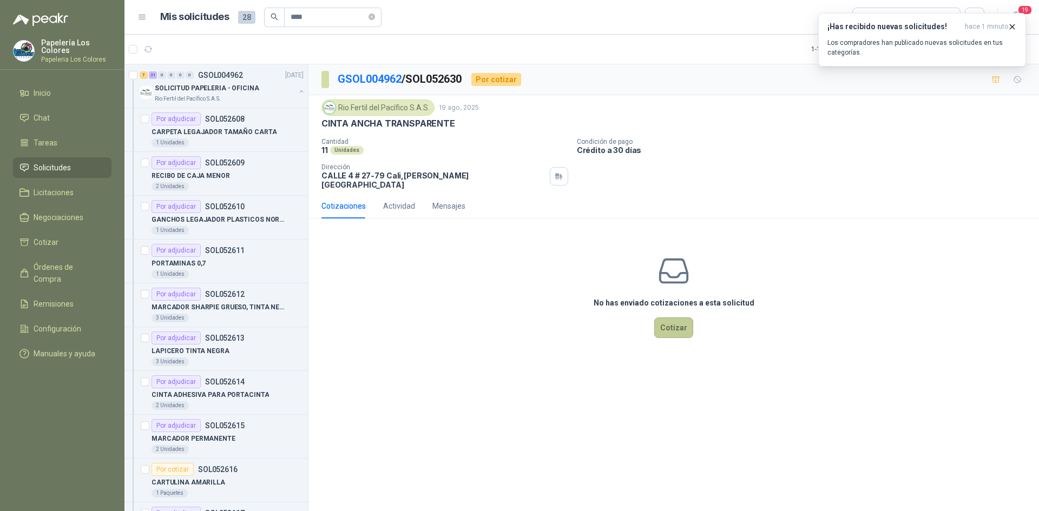
click at [667, 318] on button "Cotizar" at bounding box center [673, 328] width 39 height 21
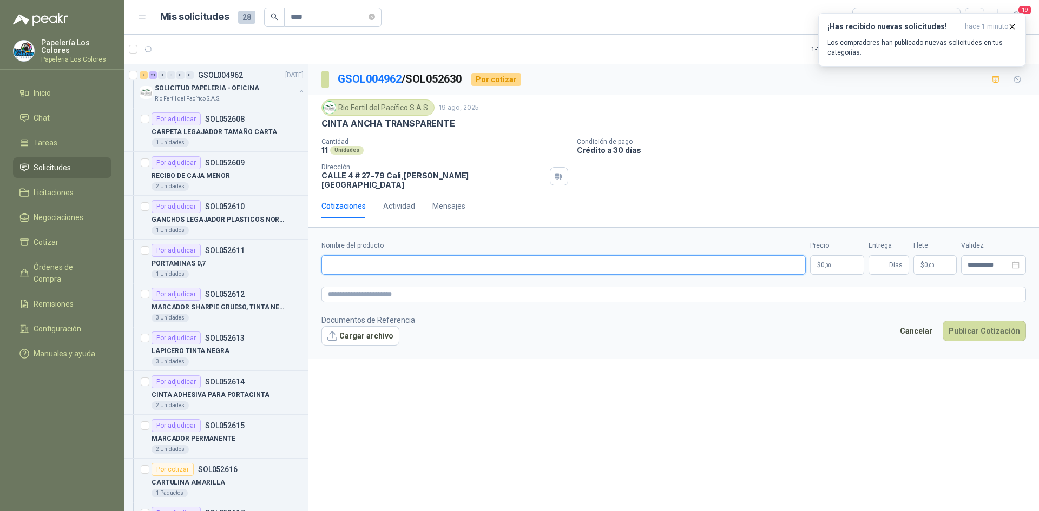
click at [363, 256] on input "Nombre del producto" at bounding box center [563, 264] width 484 height 19
drag, startPoint x: 452, startPoint y: 123, endPoint x: 309, endPoint y: 126, distance: 142.9
click at [309, 126] on div "Rio Fertil del Pacífico S.A.S. 19 ago, 2025 CINTA ANCHA TRANSPARENTE Cantidad 1…" at bounding box center [673, 144] width 730 height 98
click at [485, 258] on input "Nombre del producto" at bounding box center [563, 264] width 484 height 19
paste input "**********"
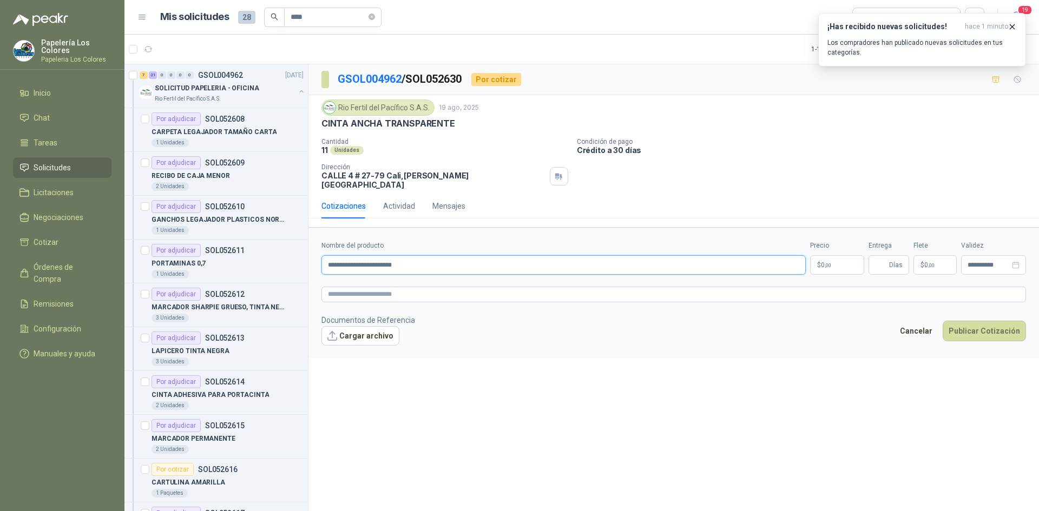
type input "**********"
click at [826, 251] on body "Papelería Los Colores Papeleria Los Colores Inicio Chat Tareas Solicitudes Lici…" at bounding box center [519, 255] width 1039 height 511
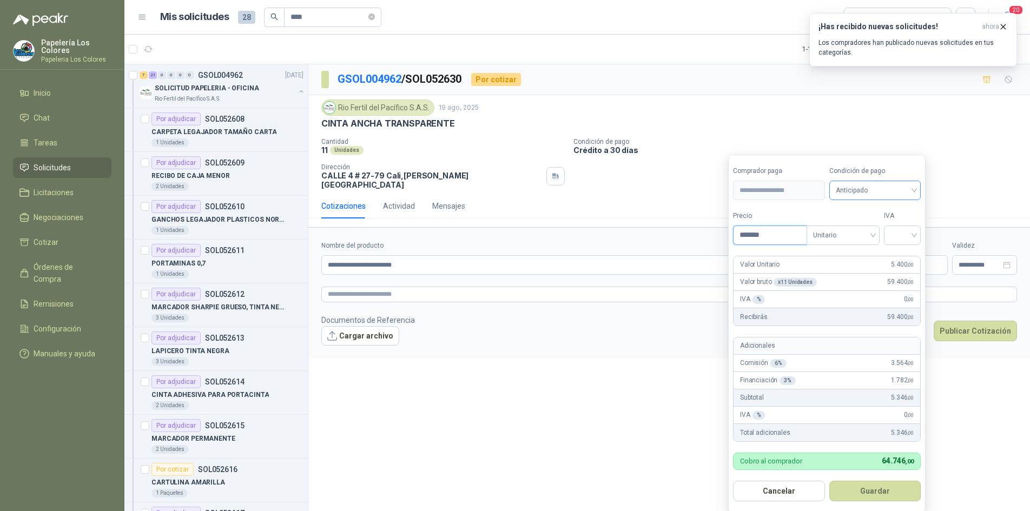
click at [876, 187] on span "Anticipado" at bounding box center [875, 190] width 79 height 16
type input "*******"
click at [903, 233] on div "Crédito a 30 días" at bounding box center [877, 231] width 76 height 12
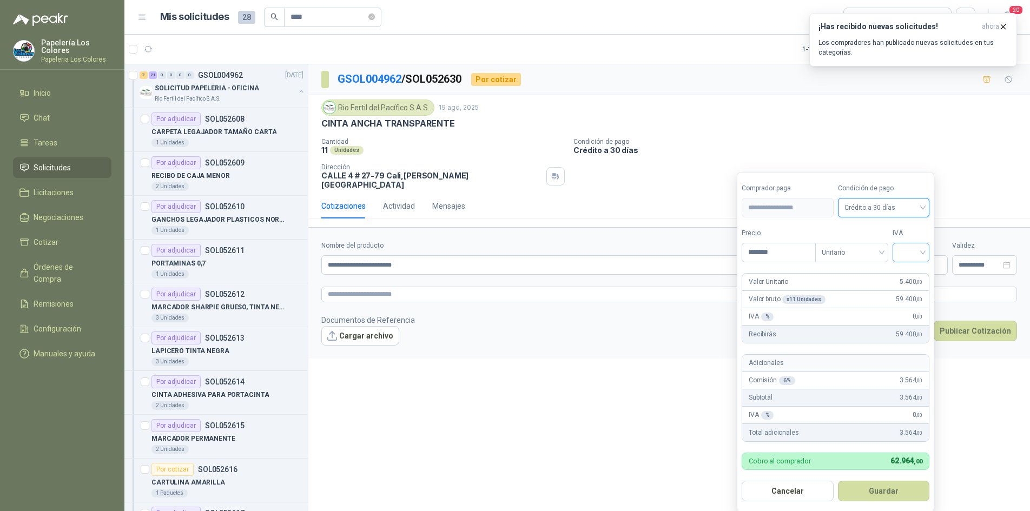
drag, startPoint x: 908, startPoint y: 248, endPoint x: 910, endPoint y: 256, distance: 8.9
click at [908, 248] on input "search" at bounding box center [911, 251] width 24 height 16
click at [911, 271] on div "19%" at bounding box center [914, 275] width 20 height 12
click at [882, 489] on button "Guardar" at bounding box center [885, 491] width 93 height 21
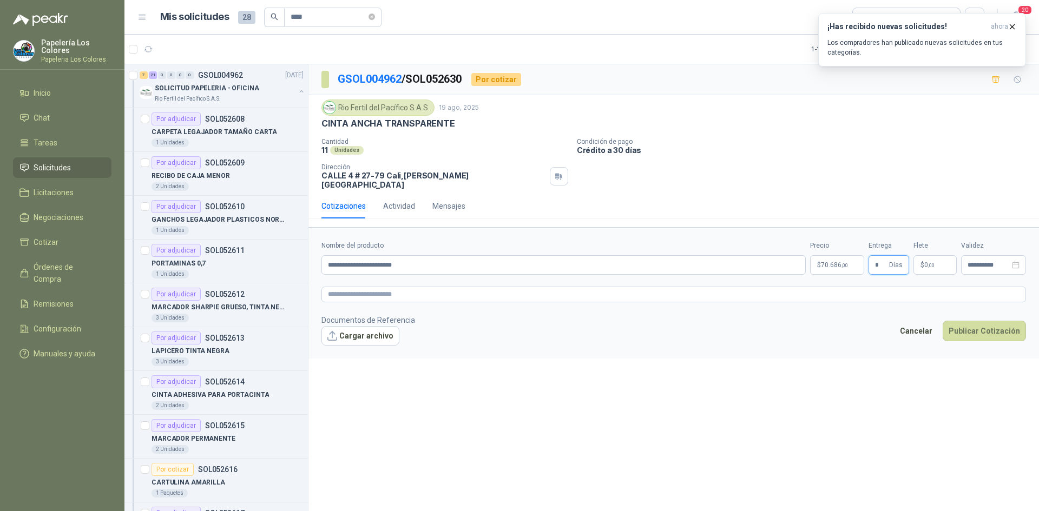
type input "*"
click at [430, 287] on textarea at bounding box center [673, 295] width 704 height 16
paste textarea "**********"
type textarea "**********"
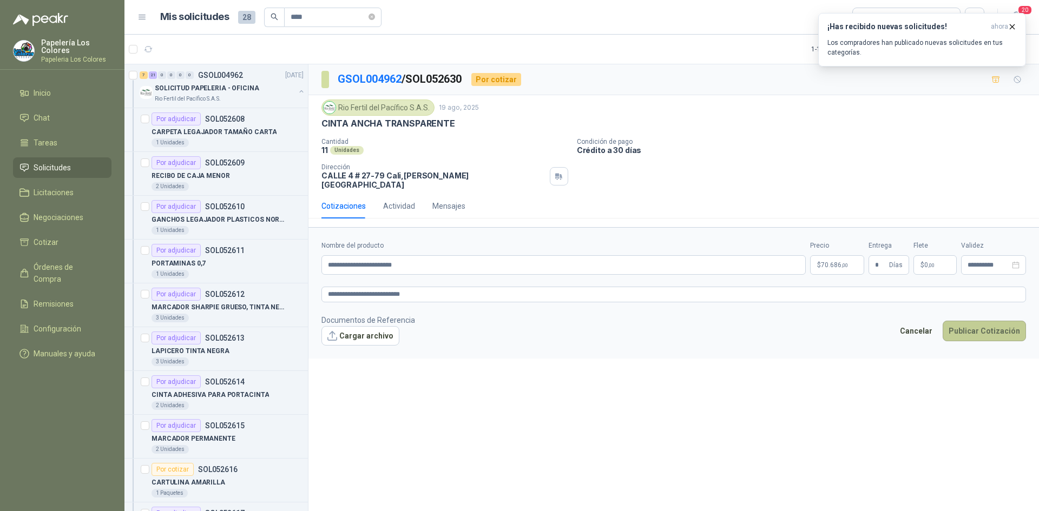
click at [981, 321] on button "Publicar Cotización" at bounding box center [984, 331] width 83 height 21
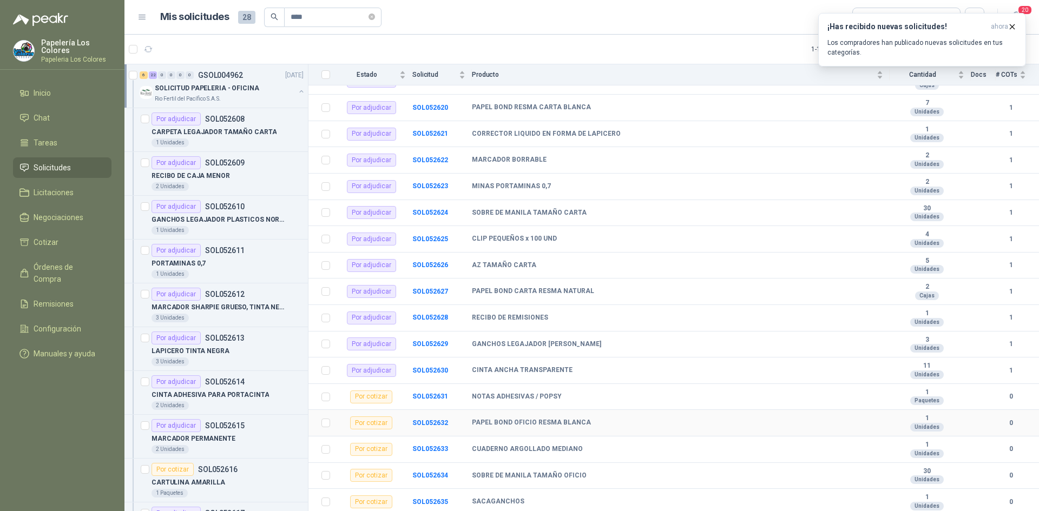
scroll to position [433, 0]
click at [431, 396] on b "SOL052631" at bounding box center [430, 396] width 36 height 8
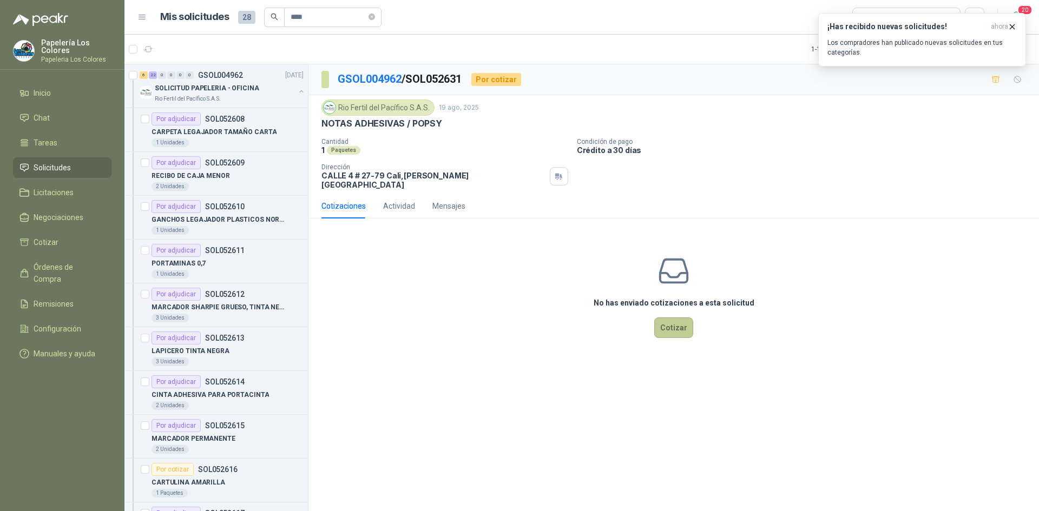
click at [677, 318] on button "Cotizar" at bounding box center [673, 328] width 39 height 21
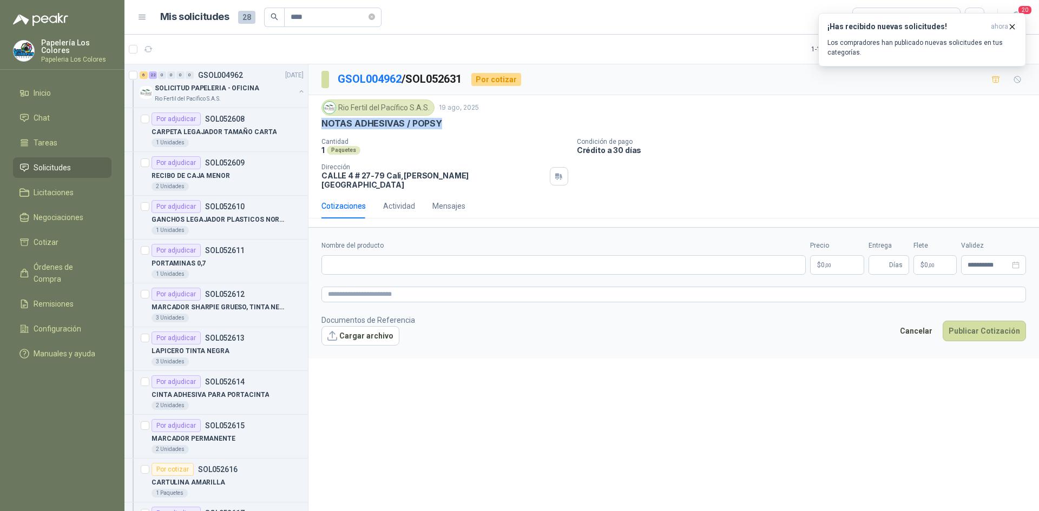
drag, startPoint x: 438, startPoint y: 124, endPoint x: 320, endPoint y: 128, distance: 118.5
click at [320, 128] on div "Rio Fertil del Pacífico S.A.S. 19 ago, 2025 NOTAS ADHESIVAS / POPSY Cantidad 1 …" at bounding box center [673, 144] width 730 height 98
click at [408, 262] on input "Nombre del producto" at bounding box center [563, 264] width 484 height 19
paste input "**********"
type input "**********"
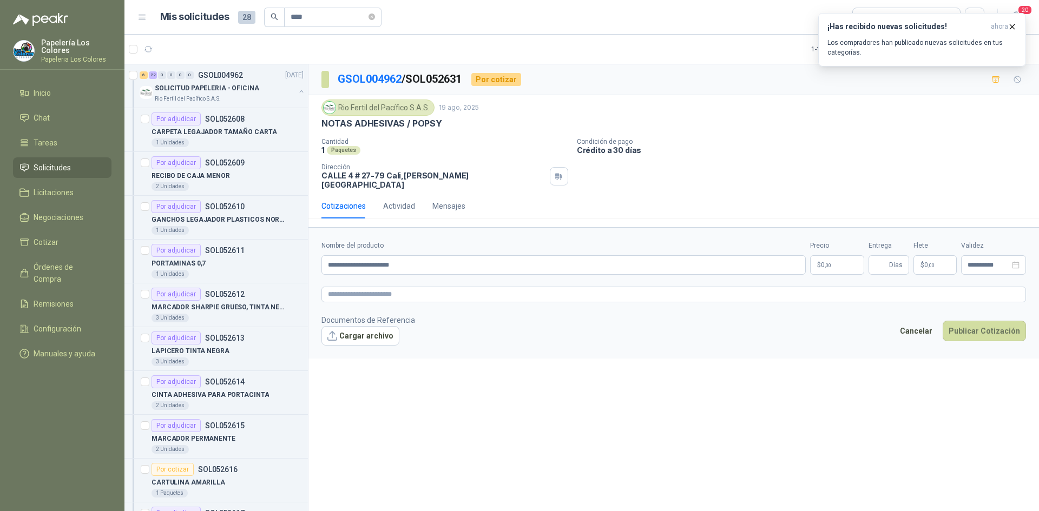
click at [824, 258] on body "Papelería Los Colores Papeleria Los Colores Inicio Chat Tareas Solicitudes Lici…" at bounding box center [519, 255] width 1039 height 511
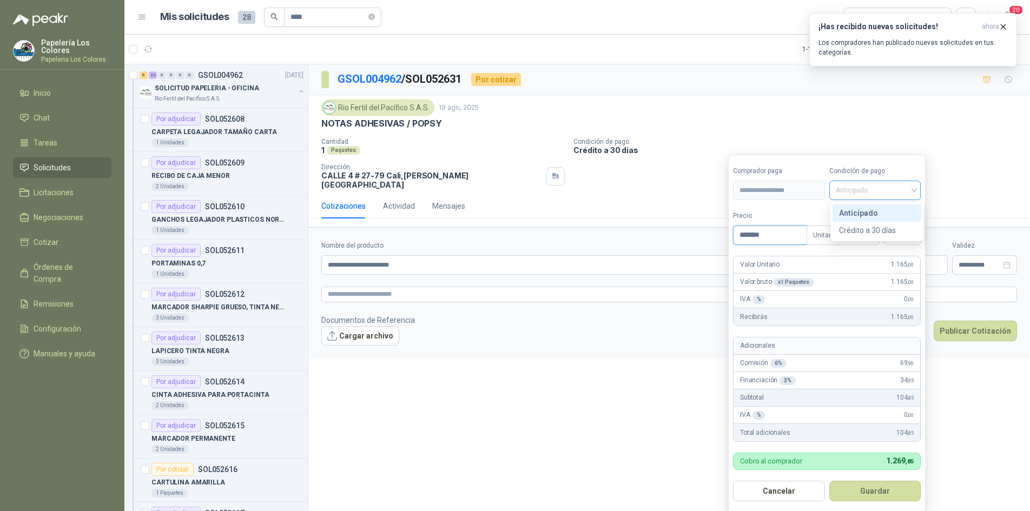
click at [857, 194] on span "Anticipado" at bounding box center [875, 190] width 79 height 16
type input "*******"
click at [862, 227] on div "Crédito a 30 días" at bounding box center [877, 231] width 76 height 12
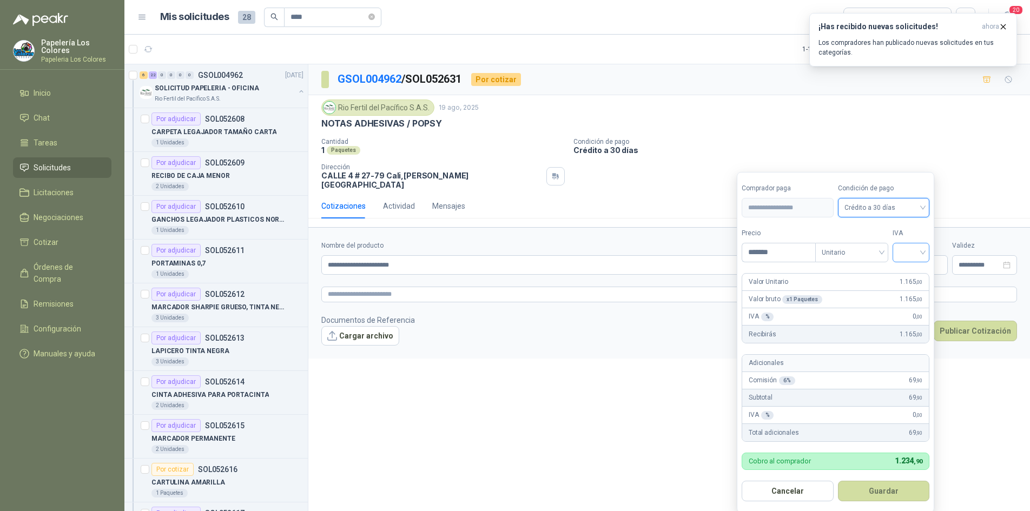
click at [918, 247] on input "search" at bounding box center [911, 251] width 24 height 16
click at [915, 273] on div "19%" at bounding box center [914, 275] width 20 height 12
click at [883, 486] on button "Guardar" at bounding box center [885, 491] width 93 height 21
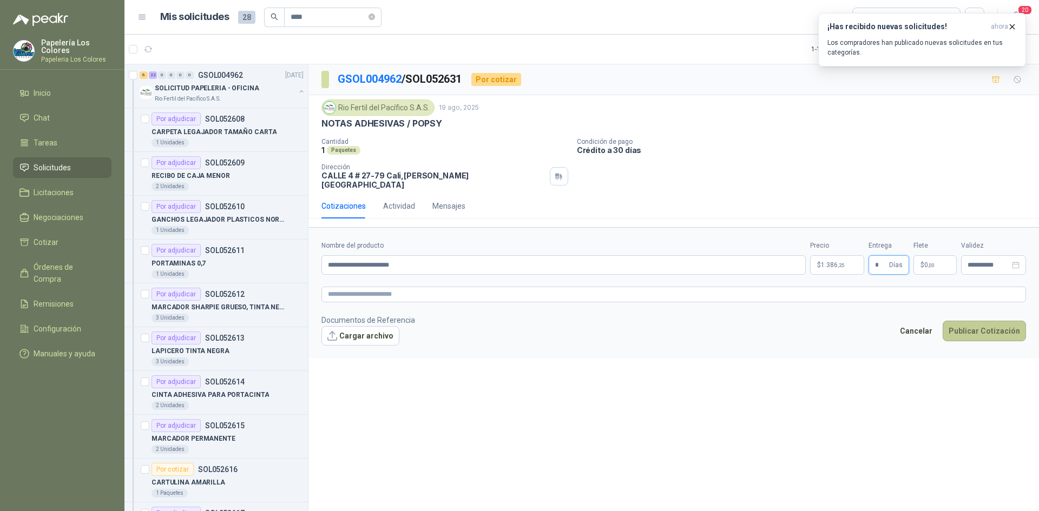
type input "*"
click at [980, 321] on button "Publicar Cotización" at bounding box center [984, 331] width 83 height 21
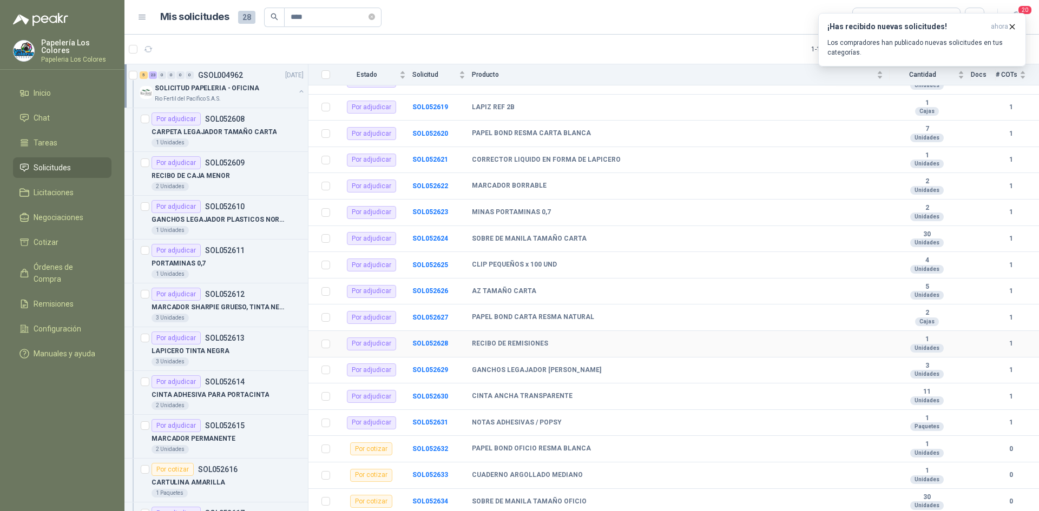
scroll to position [433, 0]
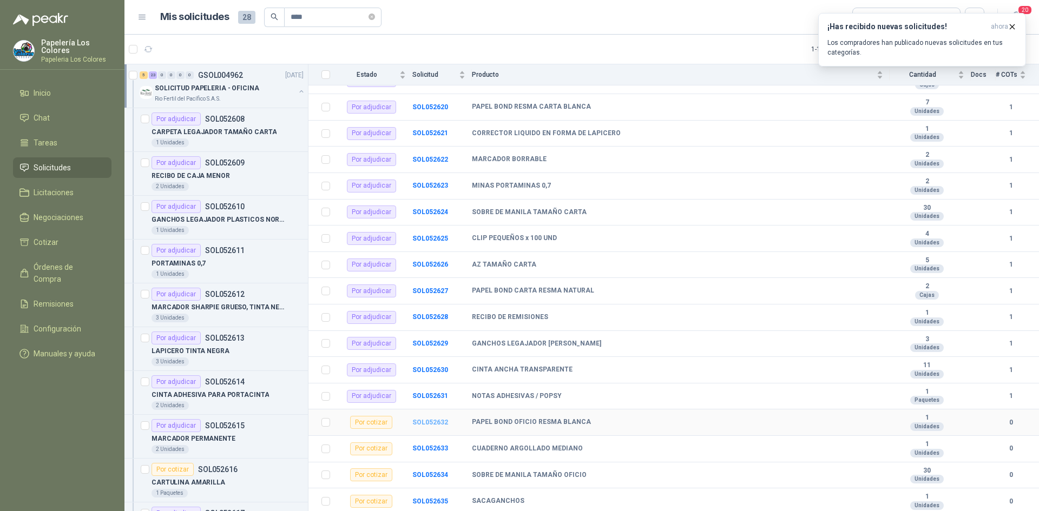
click at [428, 423] on b "SOL052632" at bounding box center [430, 423] width 36 height 8
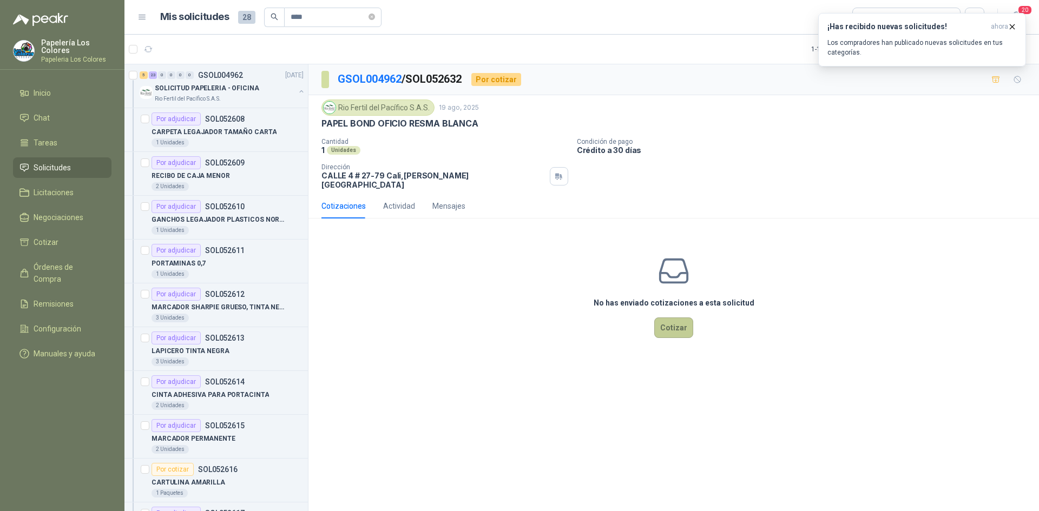
click at [675, 318] on button "Cotizar" at bounding box center [673, 328] width 39 height 21
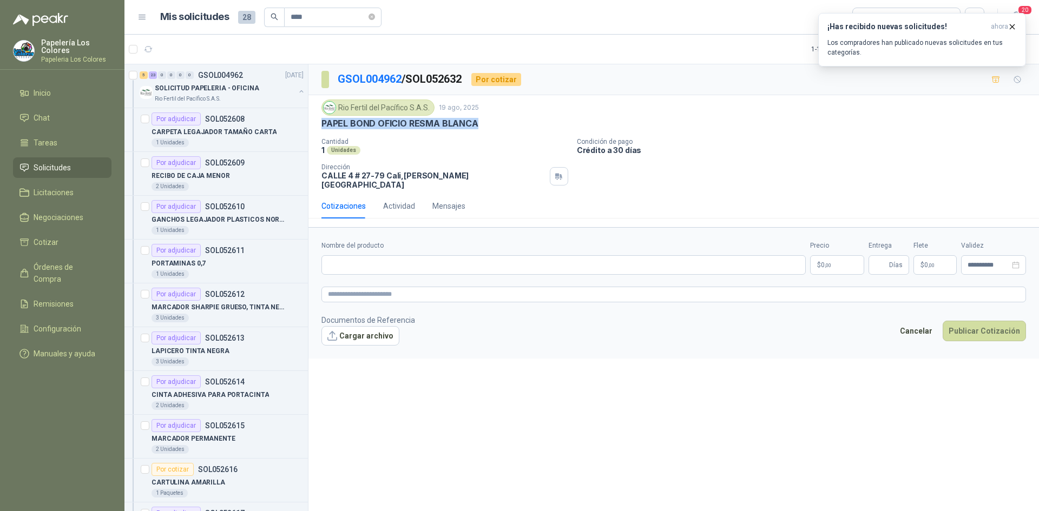
drag, startPoint x: 475, startPoint y: 122, endPoint x: 320, endPoint y: 126, distance: 154.8
click at [320, 126] on div "Rio Fertil del Pacífico S.A.S. 19 ago, 2025 PAPEL BOND OFICIO RESMA BLANCA Cant…" at bounding box center [673, 144] width 730 height 98
click at [391, 260] on input "Nombre del producto" at bounding box center [563, 264] width 484 height 19
paste input "**********"
type input "**********"
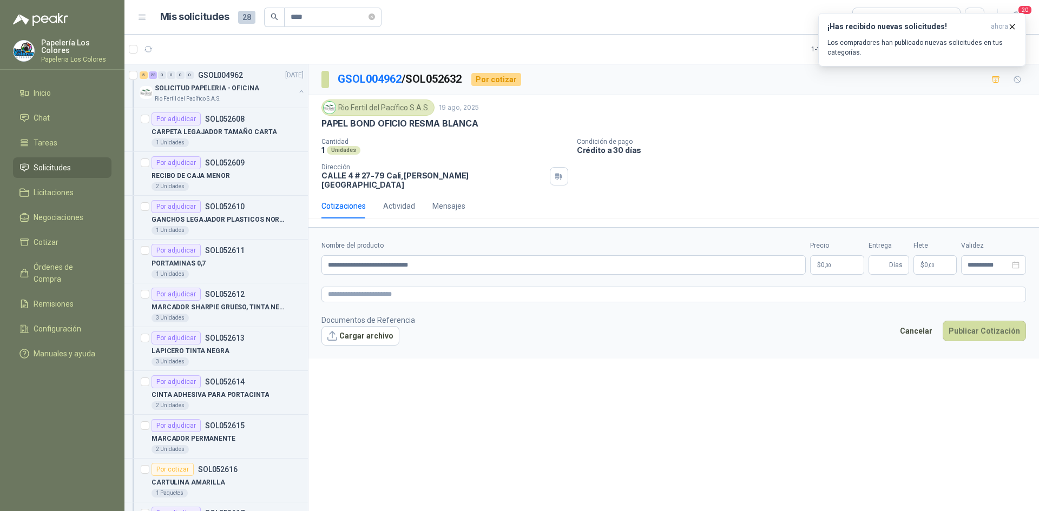
click at [838, 256] on body "Papelería Los Colores Papeleria Los Colores Inicio Chat Tareas Solicitudes Lici…" at bounding box center [519, 255] width 1039 height 511
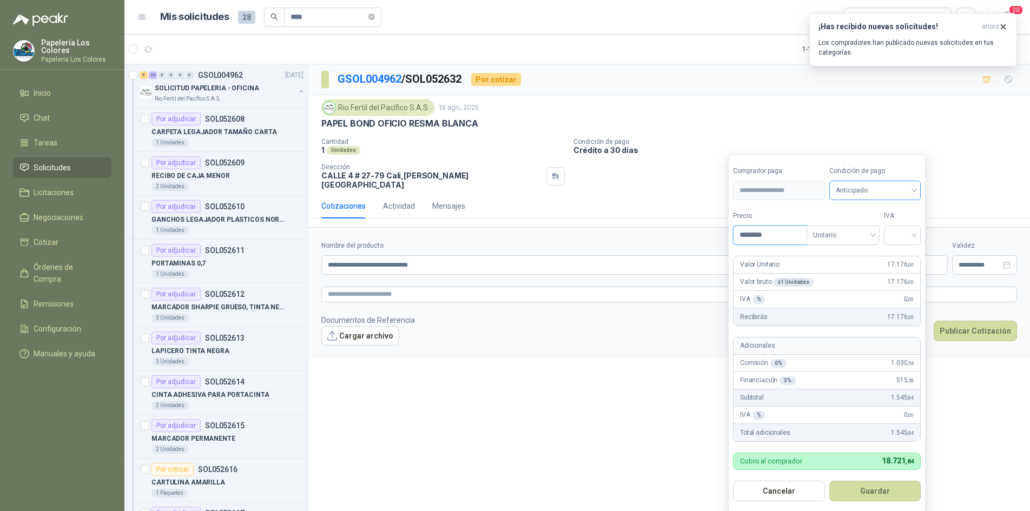
click at [874, 190] on span "Anticipado" at bounding box center [875, 190] width 79 height 16
type input "********"
click at [872, 231] on div "Crédito a 30 días" at bounding box center [877, 231] width 76 height 12
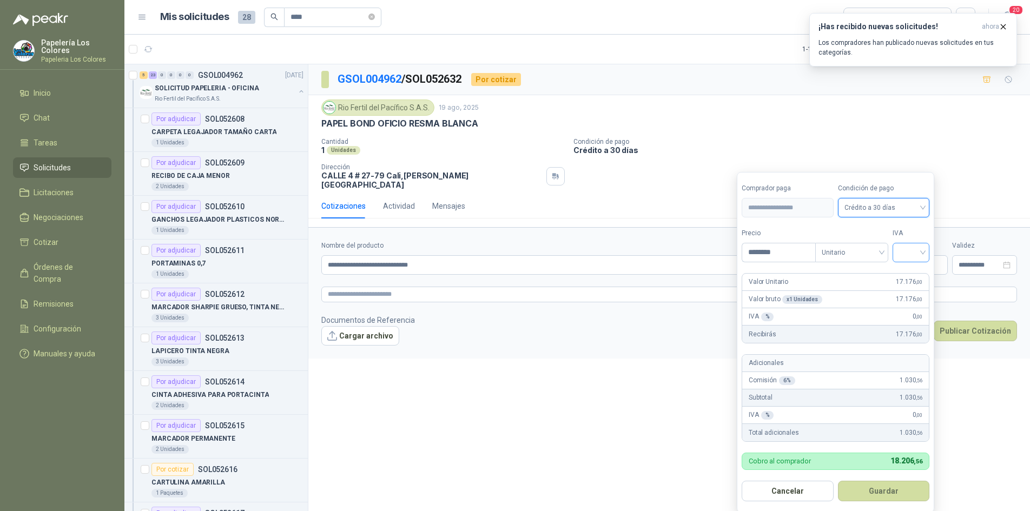
click at [908, 251] on input "search" at bounding box center [911, 251] width 24 height 16
click at [907, 272] on div "19%" at bounding box center [914, 275] width 20 height 12
click at [879, 492] on button "Guardar" at bounding box center [885, 491] width 93 height 21
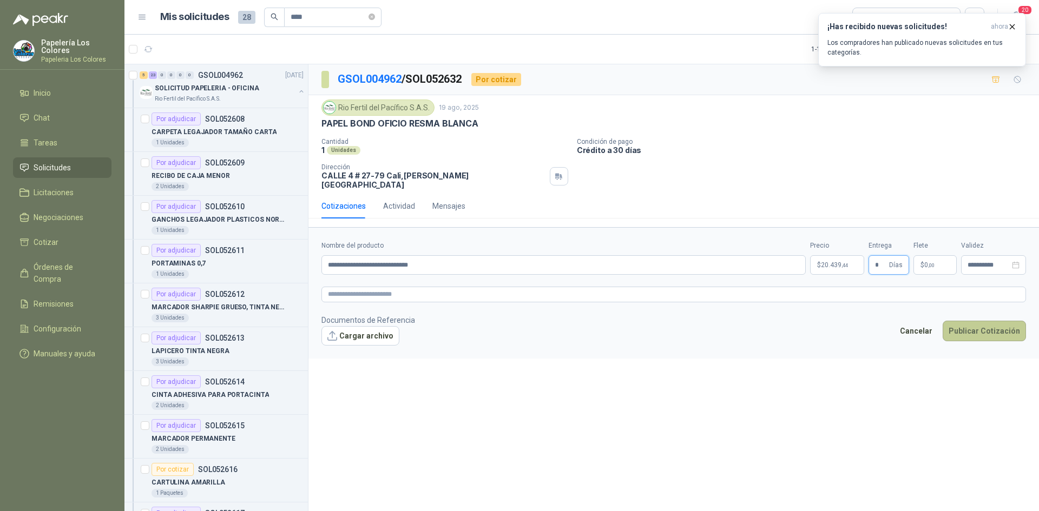
type input "*"
click at [977, 322] on button "Publicar Cotización" at bounding box center [984, 331] width 83 height 21
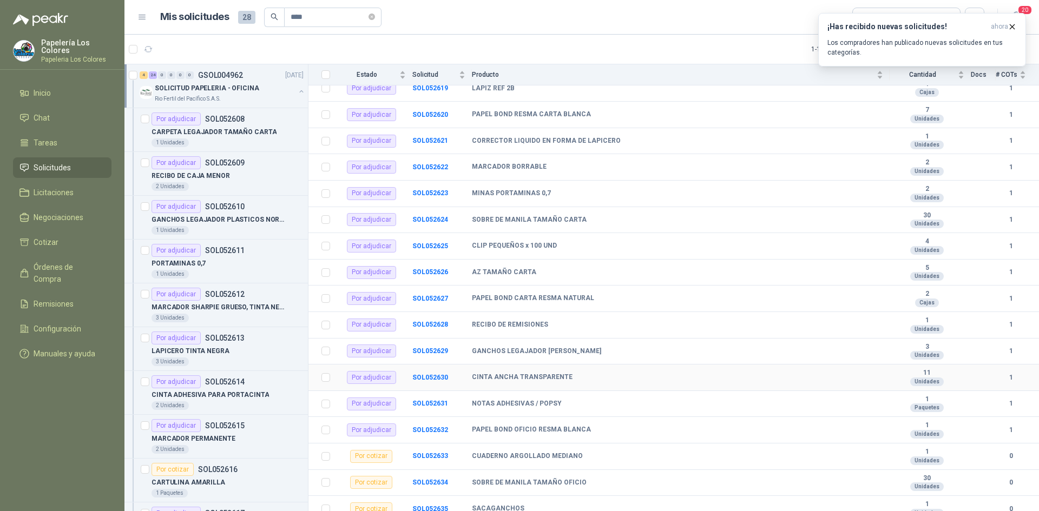
scroll to position [433, 0]
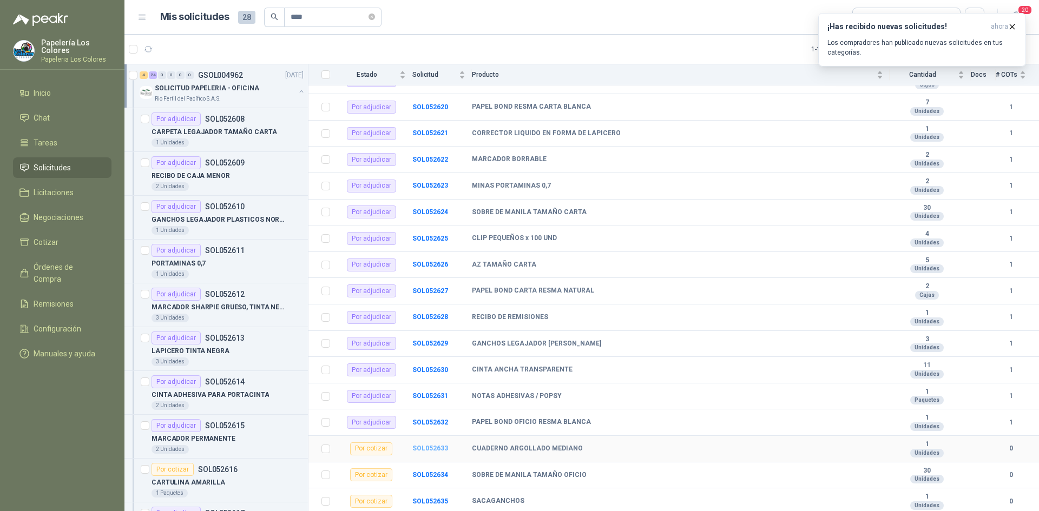
click at [431, 446] on b "SOL052633" at bounding box center [430, 449] width 36 height 8
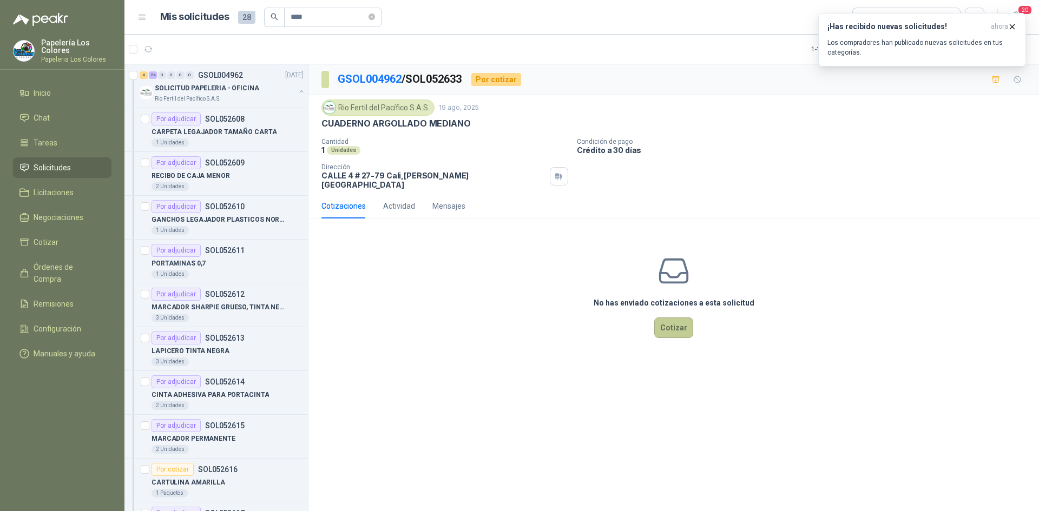
click at [671, 319] on button "Cotizar" at bounding box center [673, 328] width 39 height 21
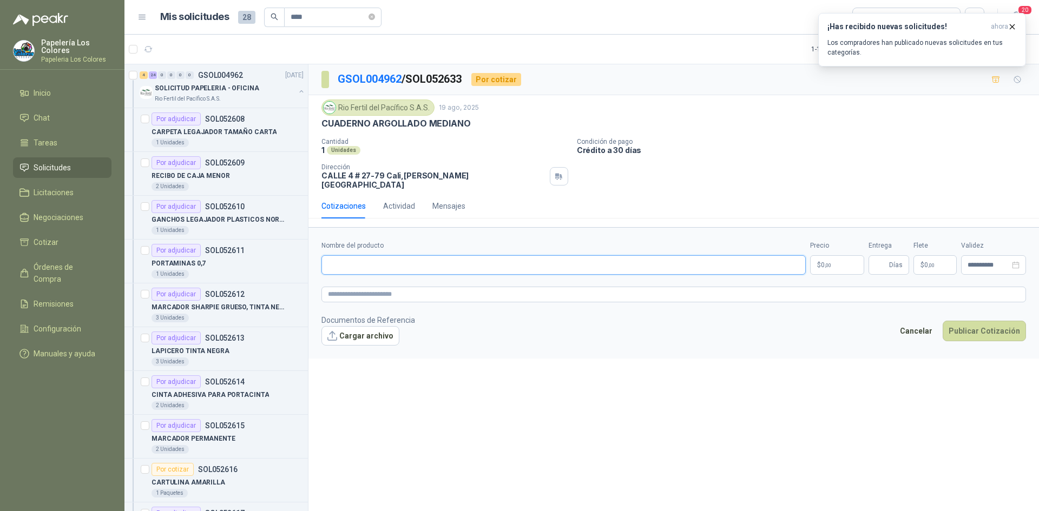
drag, startPoint x: 394, startPoint y: 259, endPoint x: 413, endPoint y: 232, distance: 33.3
click at [394, 259] on input "Nombre del producto" at bounding box center [563, 264] width 484 height 19
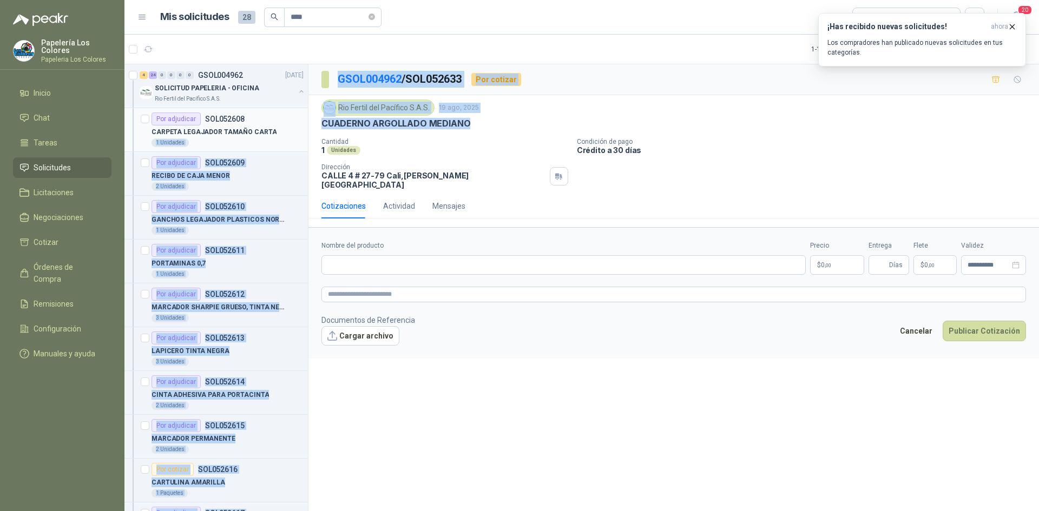
drag, startPoint x: 467, startPoint y: 124, endPoint x: 292, endPoint y: 136, distance: 175.7
click at [292, 136] on div "4 24 0 0 0 0 GSOL004962 19/08/25 SOLICITUD PAPELERIA - OFICINA Rio Fertil del P…" at bounding box center [581, 289] width 914 height 451
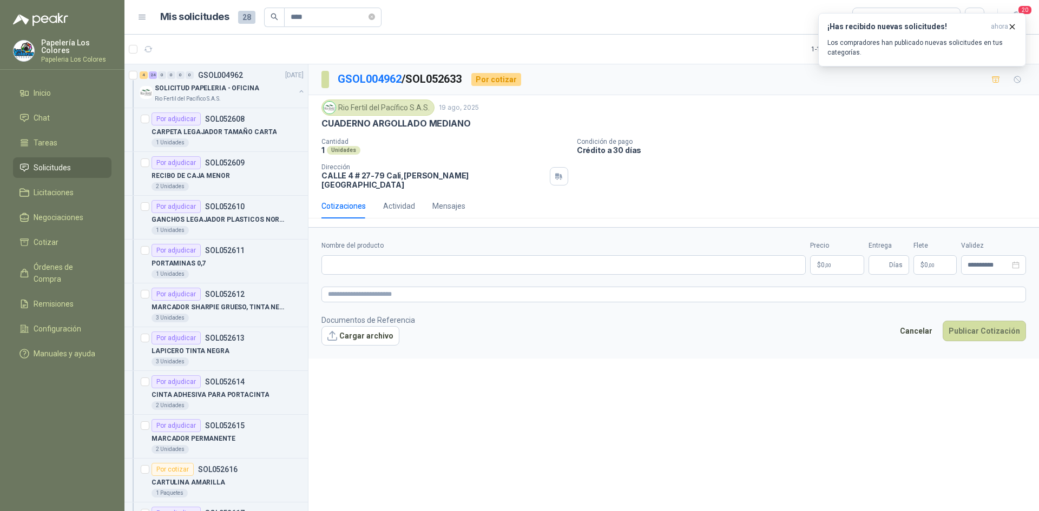
click at [443, 136] on div "Rio Fertil del Pacífico S.A.S. 19 ago, 2025 CUADERNO ARGOLLADO MEDIANO Cantidad…" at bounding box center [673, 145] width 704 height 90
drag, startPoint x: 467, startPoint y: 122, endPoint x: 324, endPoint y: 131, distance: 144.2
click at [324, 131] on div "Rio Fertil del Pacífico S.A.S. 19 ago, 2025 CUADERNO ARGOLLADO MEDIANO Cantidad…" at bounding box center [673, 145] width 704 height 90
click at [412, 262] on input "Nombre del producto" at bounding box center [563, 264] width 484 height 19
paste input "**********"
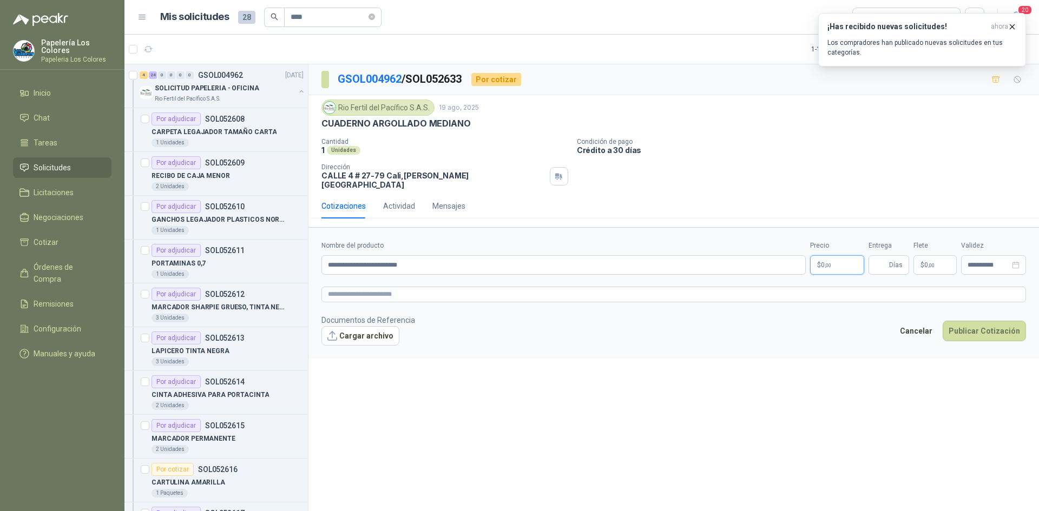
click at [840, 256] on body "Papelería Los Colores Papeleria Los Colores Inicio Chat Tareas Solicitudes Lici…" at bounding box center [519, 255] width 1039 height 511
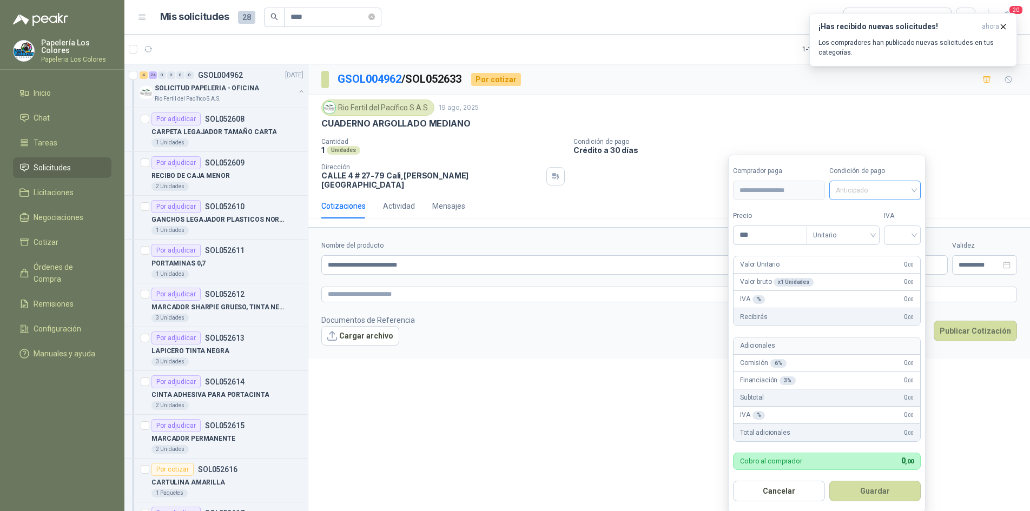
click at [881, 191] on span "Anticipado" at bounding box center [875, 190] width 79 height 16
click at [874, 226] on div "Crédito a 30 días" at bounding box center [877, 231] width 76 height 12
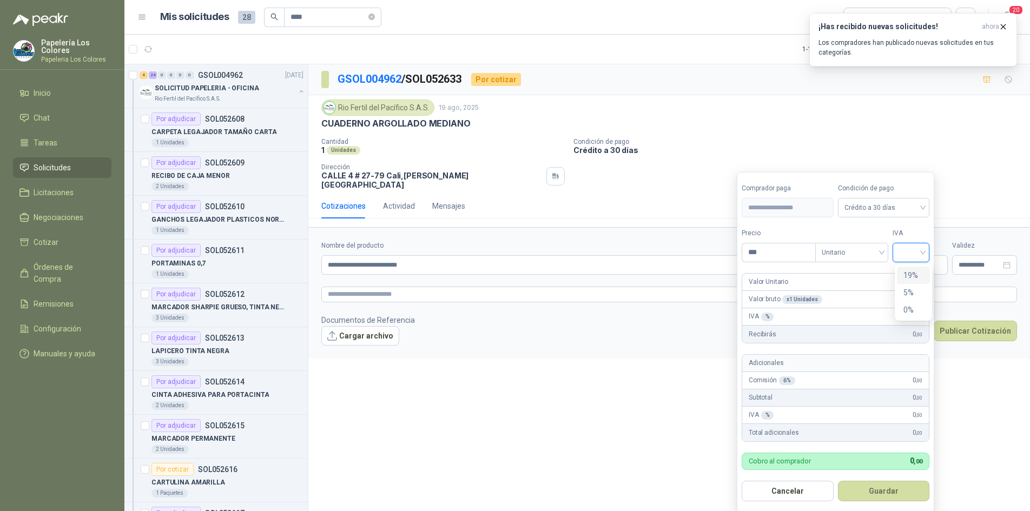
click at [909, 249] on input "search" at bounding box center [911, 251] width 24 height 16
click at [908, 276] on div "19%" at bounding box center [914, 275] width 20 height 12
click at [918, 272] on div "19%" at bounding box center [914, 275] width 20 height 12
click at [770, 254] on input "***" at bounding box center [779, 252] width 75 height 18
click at [925, 254] on span "19%" at bounding box center [913, 253] width 24 height 16
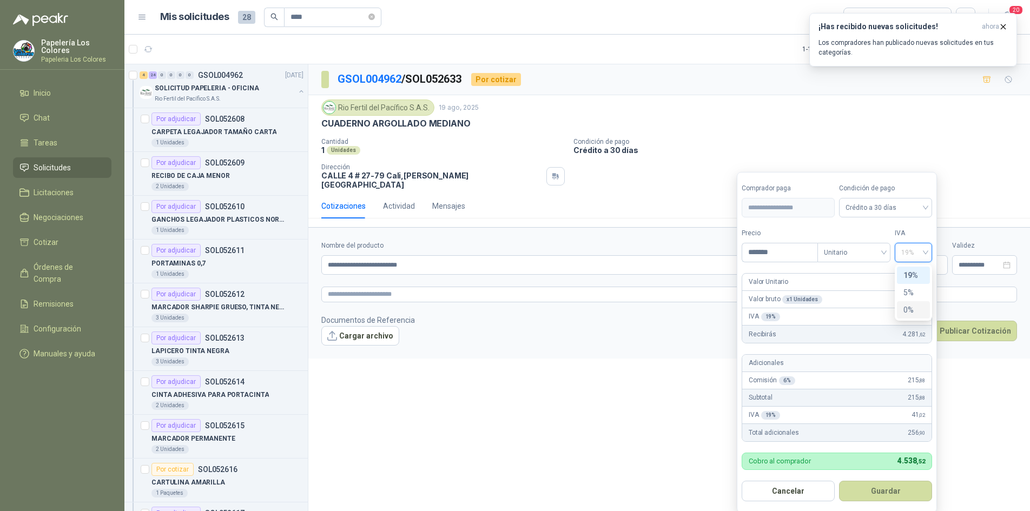
click at [906, 309] on div "0%" at bounding box center [914, 310] width 20 height 12
click at [887, 488] on button "Guardar" at bounding box center [885, 491] width 93 height 21
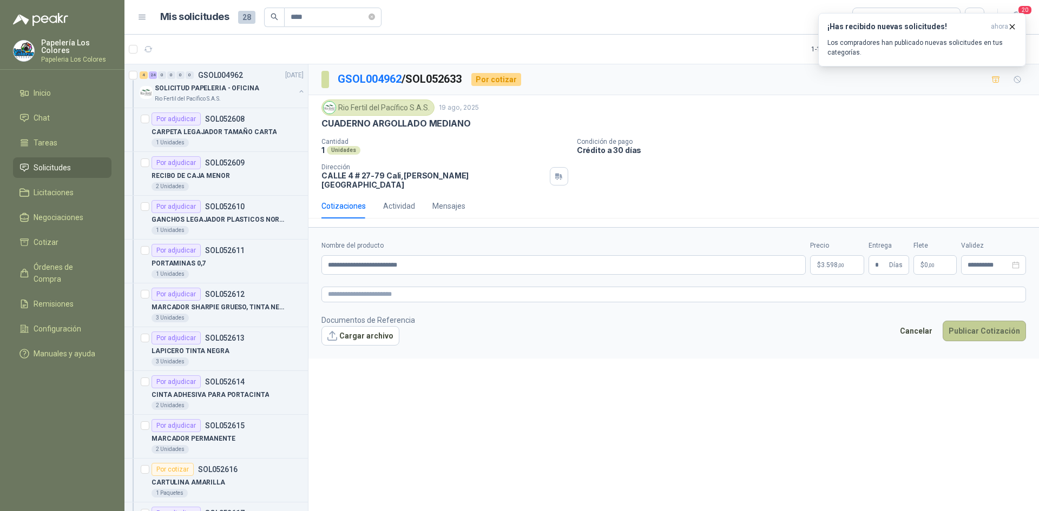
click at [986, 321] on button "Publicar Cotización" at bounding box center [984, 331] width 83 height 21
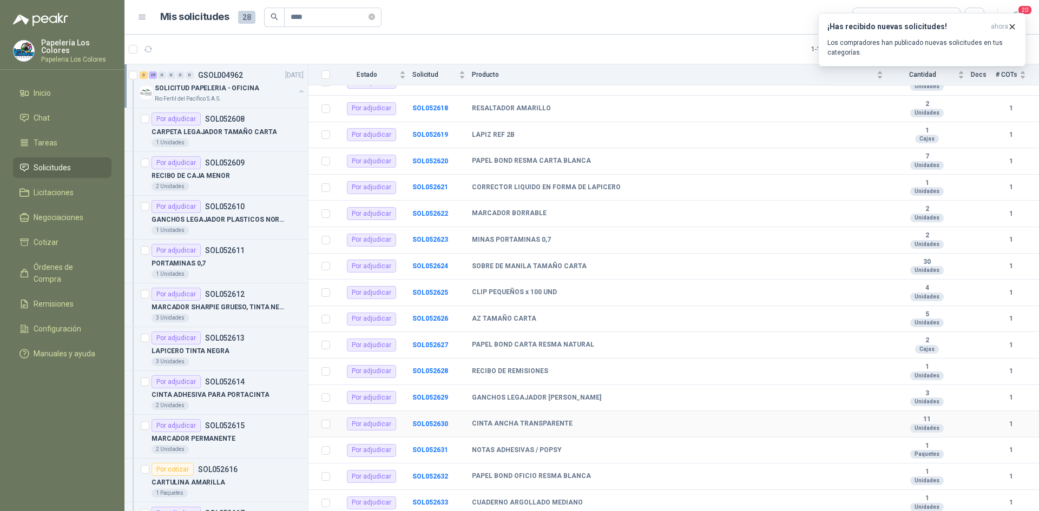
scroll to position [433, 0]
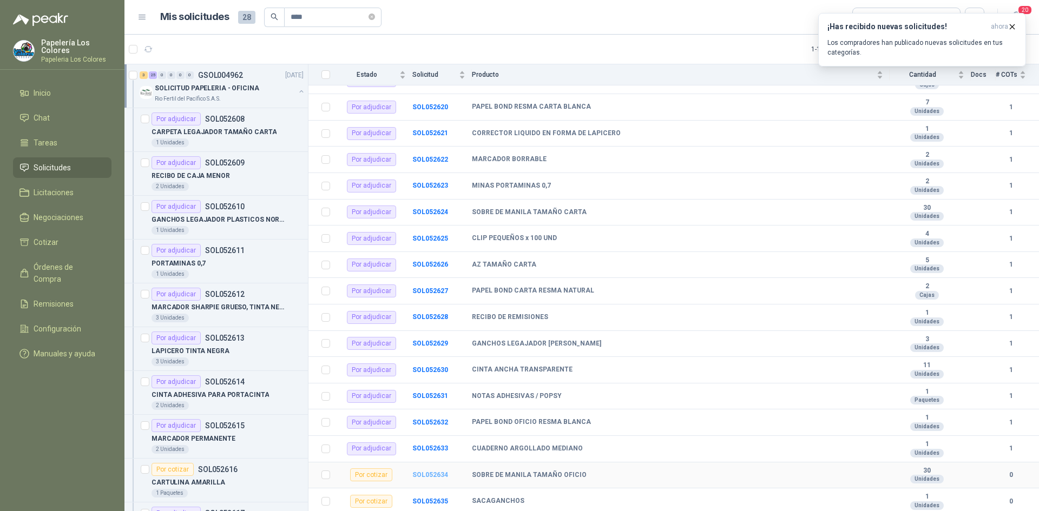
click at [433, 475] on b "SOL052634" at bounding box center [430, 475] width 36 height 8
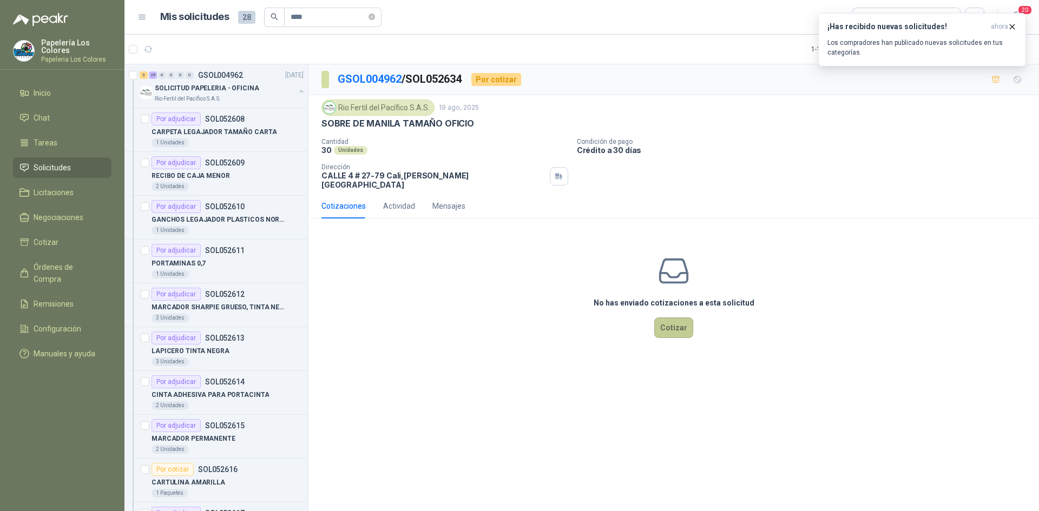
click at [681, 319] on button "Cotizar" at bounding box center [673, 328] width 39 height 21
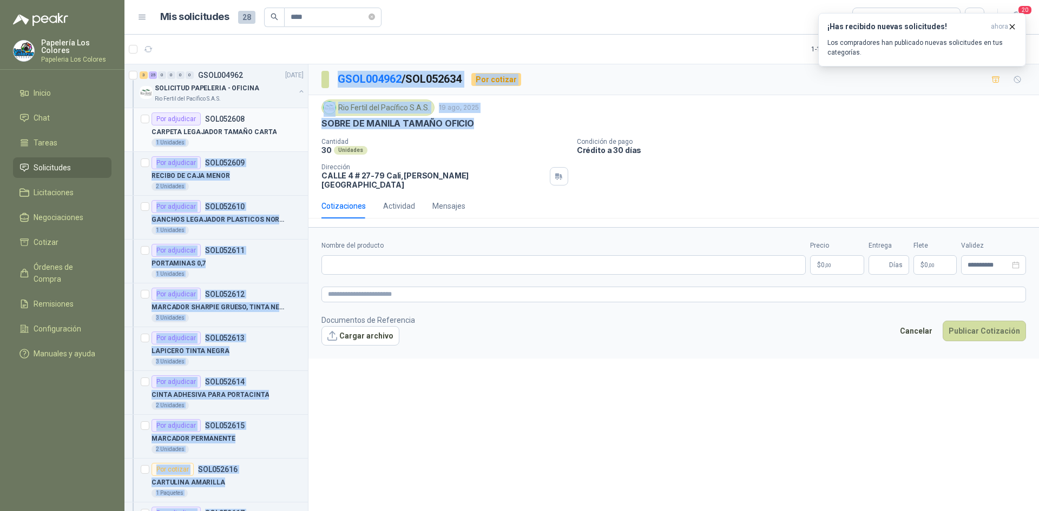
drag, startPoint x: 421, startPoint y: 123, endPoint x: 297, endPoint y: 135, distance: 125.6
click at [297, 135] on div "3 25 0 0 0 0 GSOL004962 19/08/25 SOLICITUD PAPELERIA - OFICINA Rio Fertil del P…" at bounding box center [581, 289] width 914 height 451
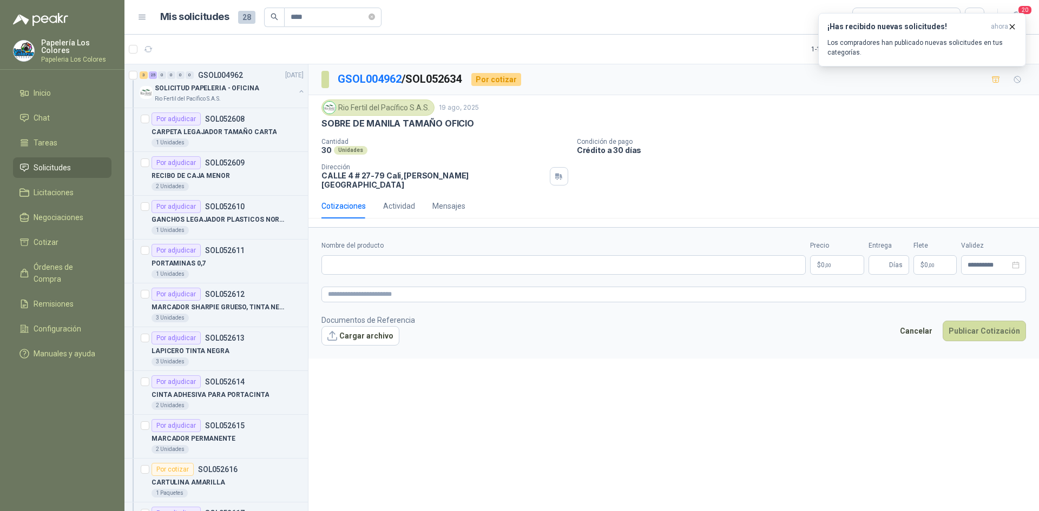
drag, startPoint x: 488, startPoint y: 137, endPoint x: 486, endPoint y: 163, distance: 25.5
click at [487, 142] on div "Rio Fertil del Pacífico S.A.S. 19 ago, 2025 SOBRE DE MANILA TAMAÑO OFICIO Canti…" at bounding box center [673, 145] width 704 height 90
drag, startPoint x: 470, startPoint y: 123, endPoint x: 324, endPoint y: 122, distance: 146.1
click at [324, 122] on p "SOBRE DE MANILA TAMAÑO OFICIO" at bounding box center [397, 123] width 153 height 11
click at [393, 255] on input "Nombre del producto" at bounding box center [563, 264] width 484 height 19
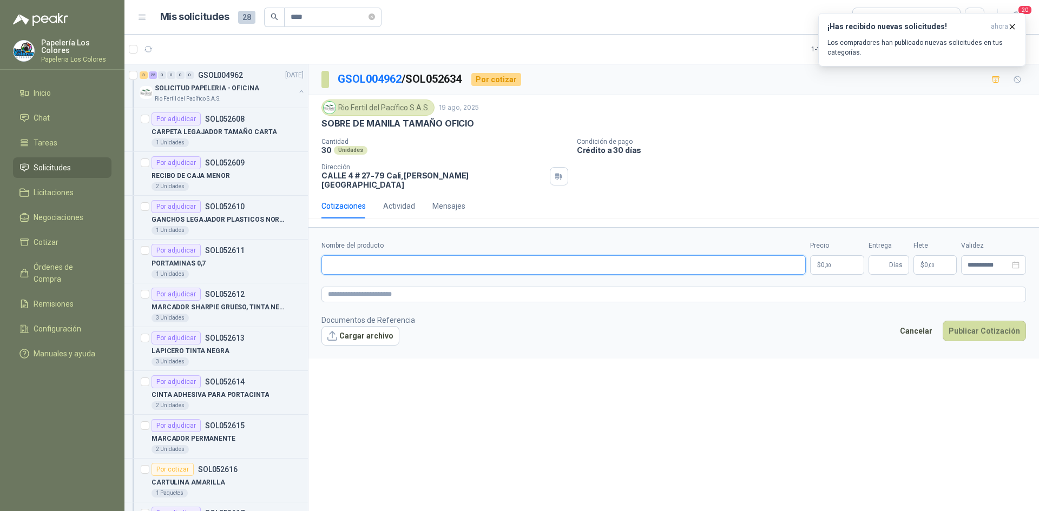
paste input "**********"
click at [844, 259] on body "Papelería Los Colores Papeleria Los Colores Inicio Chat Tareas Solicitudes Lici…" at bounding box center [519, 255] width 1039 height 511
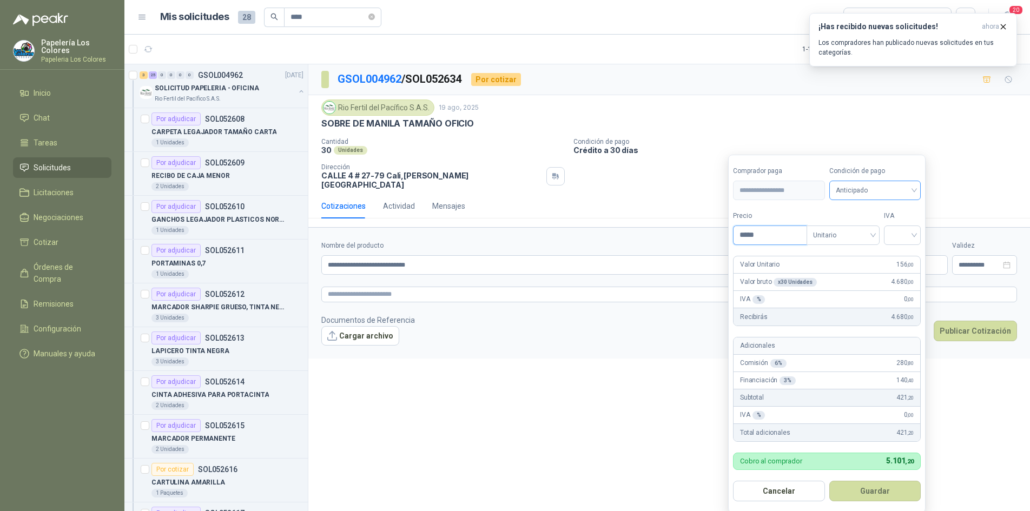
click at [871, 190] on span "Anticipado" at bounding box center [875, 190] width 79 height 16
click at [871, 229] on div "Crédito a 30 días" at bounding box center [877, 231] width 76 height 12
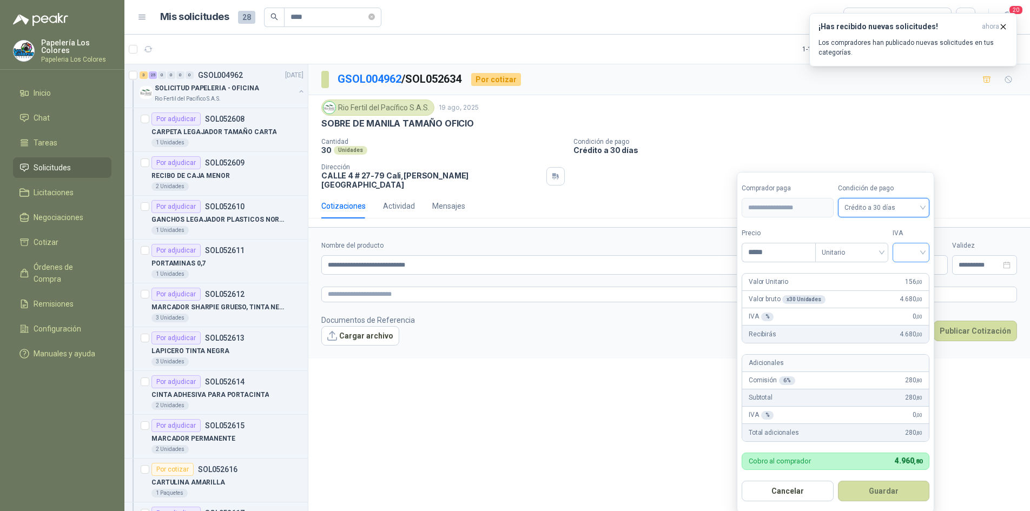
click at [914, 247] on input "search" at bounding box center [911, 251] width 24 height 16
click at [913, 272] on div "19%" at bounding box center [914, 275] width 20 height 12
click at [879, 492] on button "Guardar" at bounding box center [885, 491] width 93 height 21
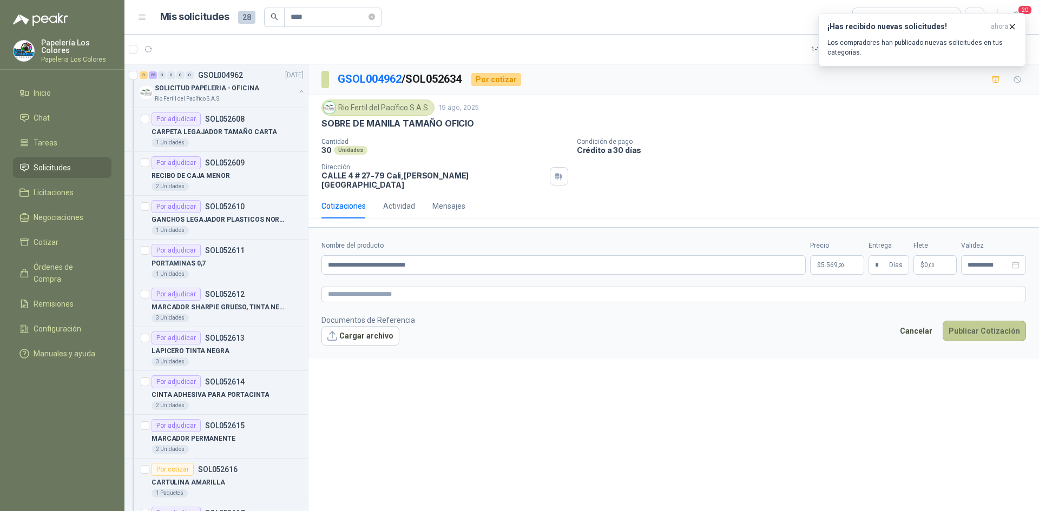
click at [977, 321] on button "Publicar Cotización" at bounding box center [984, 331] width 83 height 21
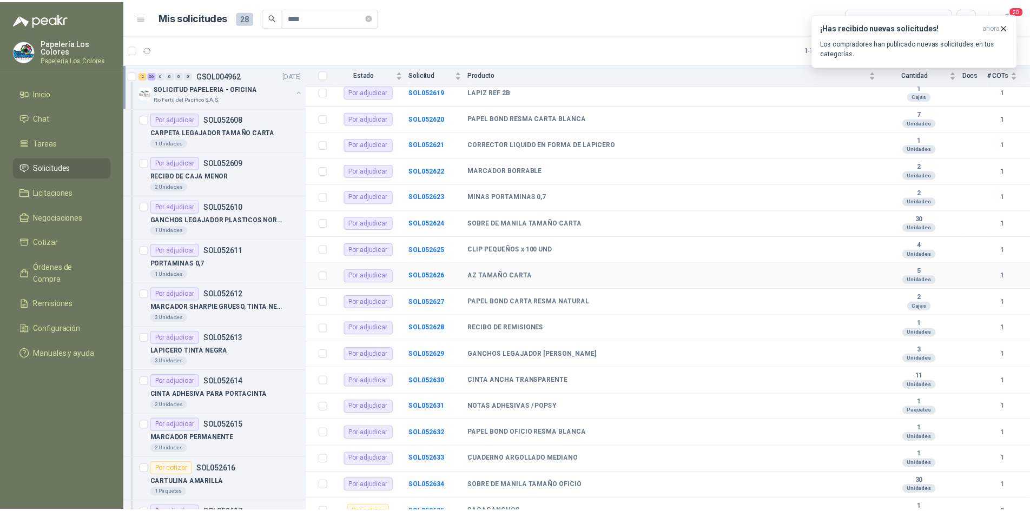
scroll to position [433, 0]
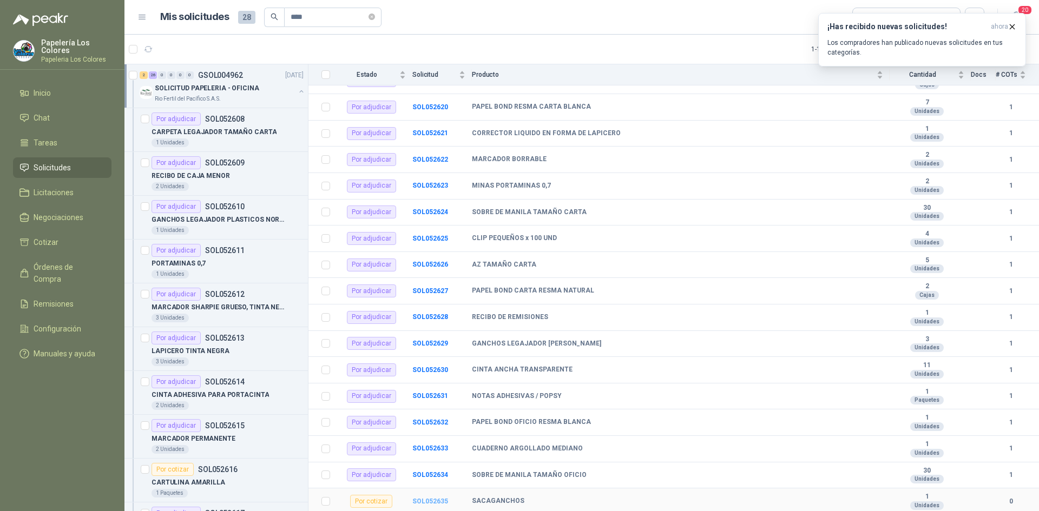
click at [434, 500] on b "SOL052635" at bounding box center [430, 502] width 36 height 8
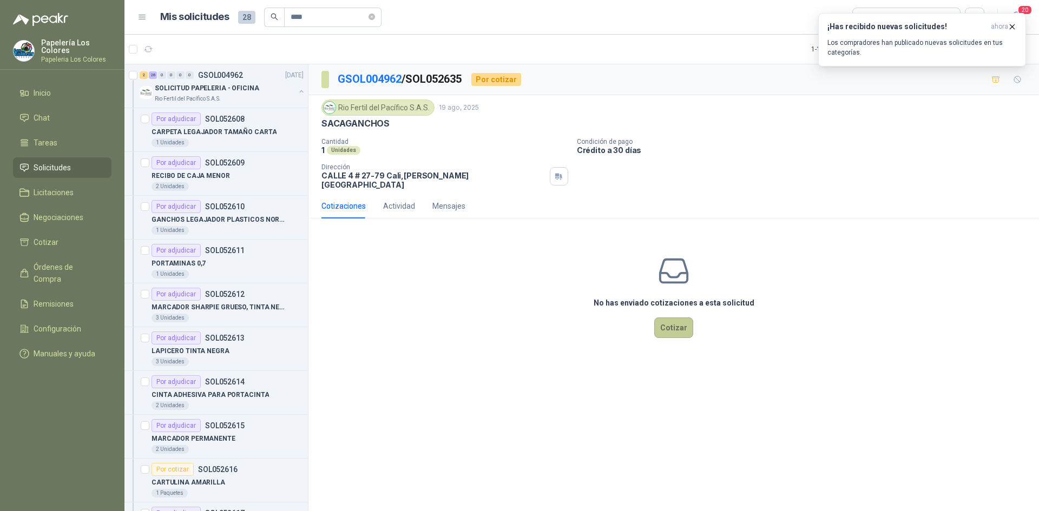
click at [673, 325] on button "Cotizar" at bounding box center [673, 328] width 39 height 21
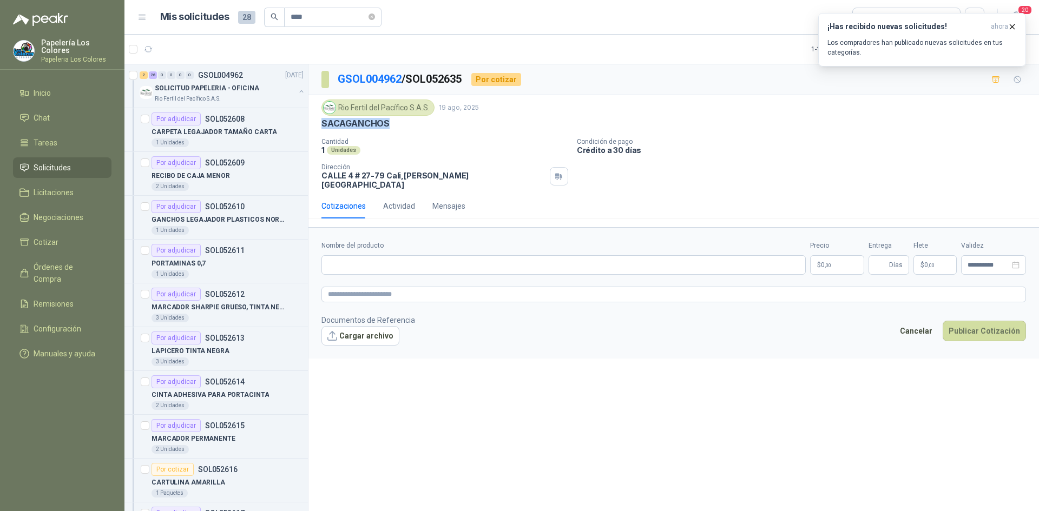
drag, startPoint x: 387, startPoint y: 123, endPoint x: 320, endPoint y: 126, distance: 67.1
click at [320, 126] on div "Rio Fertil del Pacífico S.A.S. 19 ago, 2025 SACAGANCHOS Cantidad 1 Unidades Con…" at bounding box center [673, 144] width 730 height 98
click at [397, 255] on input "Nombre del producto" at bounding box center [563, 264] width 484 height 19
paste input "**********"
click at [842, 256] on body "Papelería Los Colores Papeleria Los Colores Inicio Chat Tareas Solicitudes Lici…" at bounding box center [519, 255] width 1039 height 511
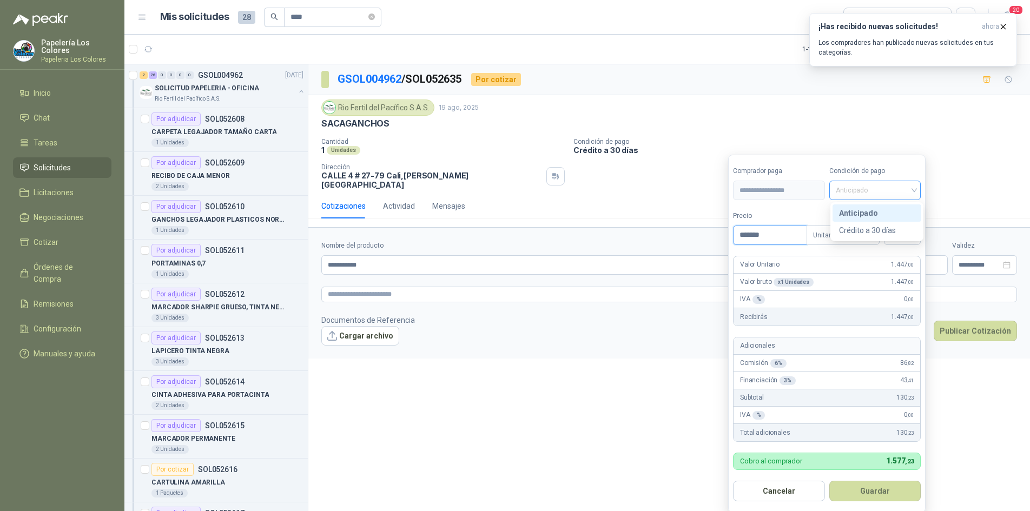
click at [858, 187] on span "Anticipado" at bounding box center [875, 190] width 79 height 16
click at [870, 226] on div "Crédito a 30 días" at bounding box center [877, 231] width 76 height 12
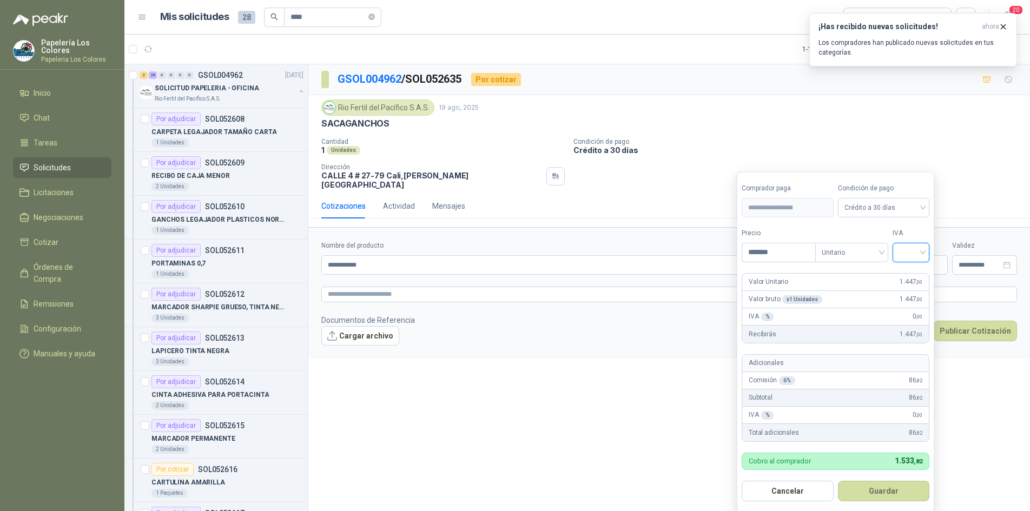
click at [916, 246] on input "search" at bounding box center [911, 251] width 24 height 16
click at [907, 275] on div "19%" at bounding box center [914, 275] width 20 height 12
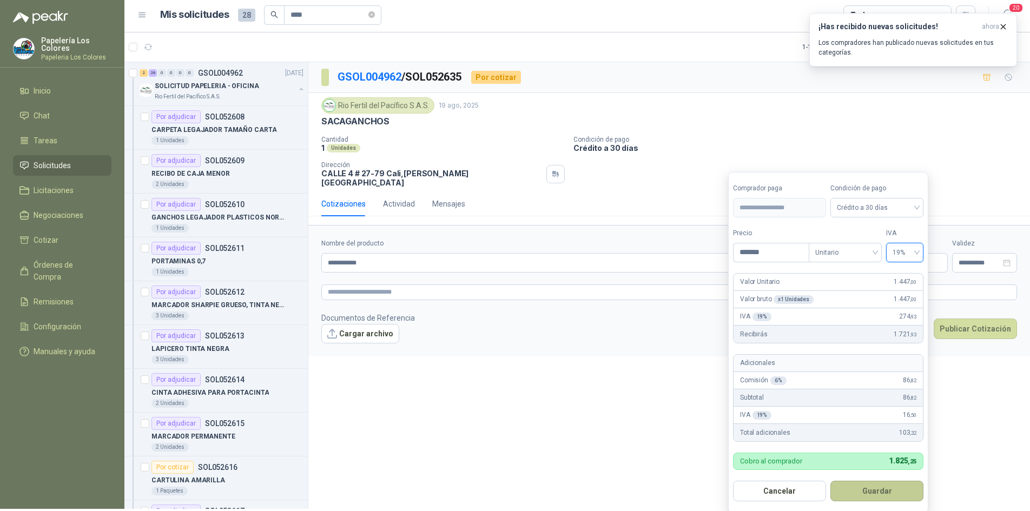
click at [877, 489] on button "Guardar" at bounding box center [877, 491] width 93 height 21
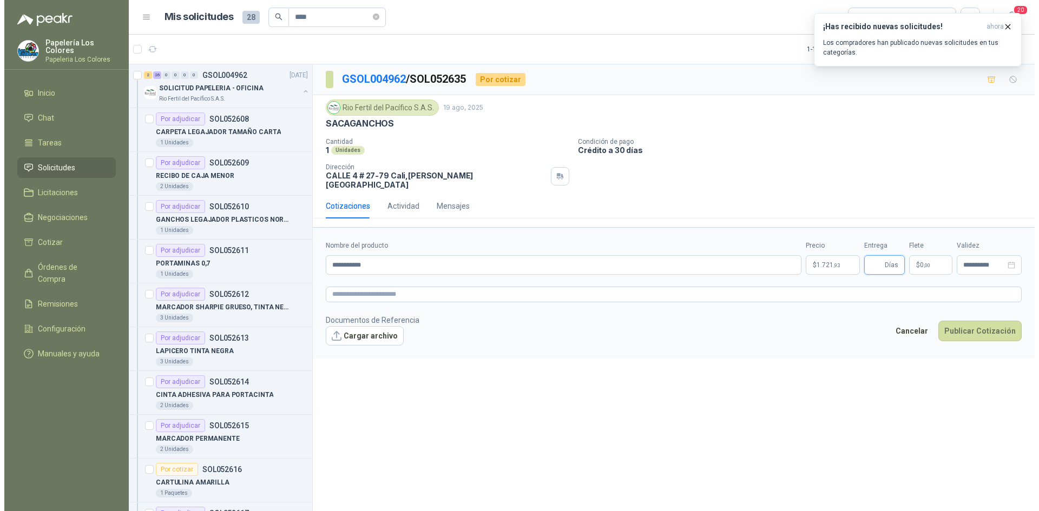
scroll to position [0, 0]
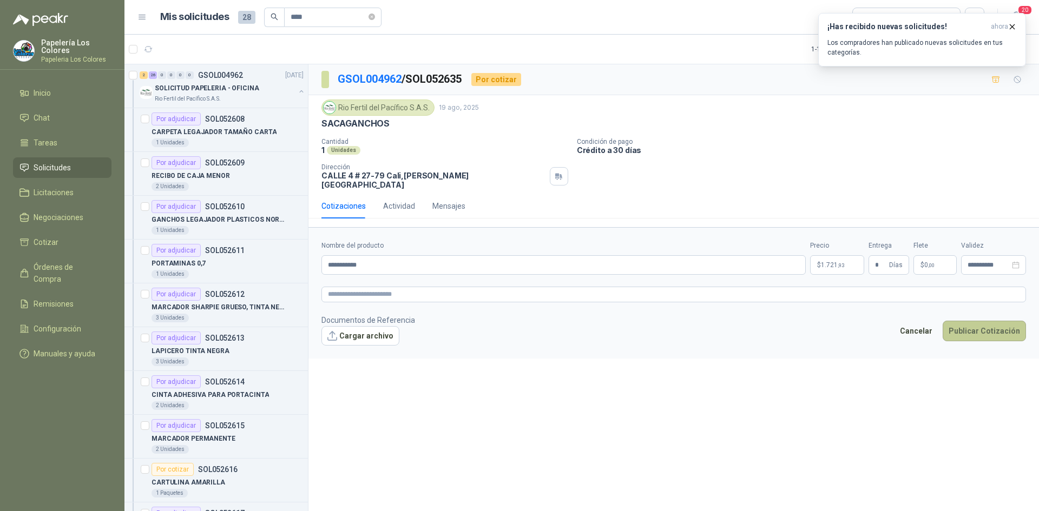
click at [969, 322] on button "Publicar Cotización" at bounding box center [984, 331] width 83 height 21
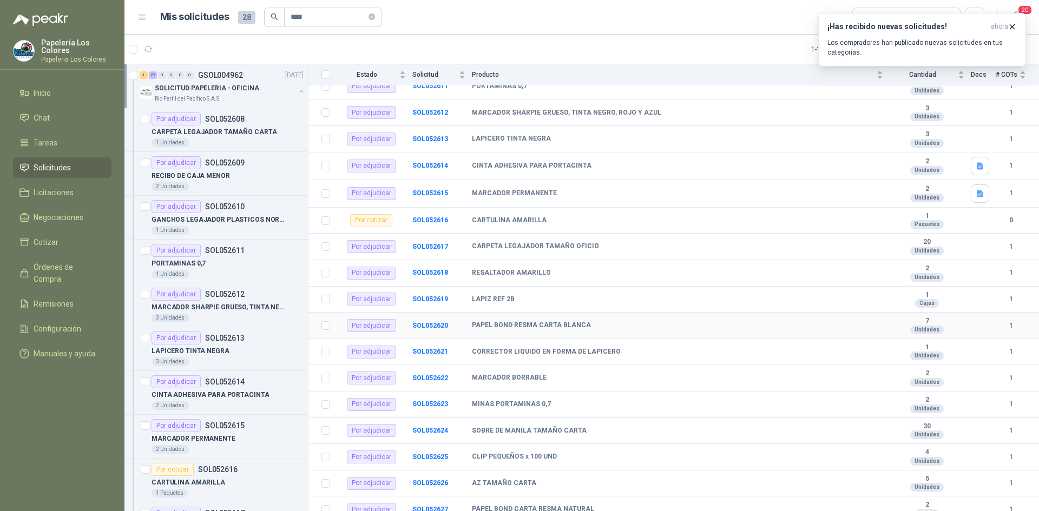
scroll to position [216, 0]
click at [429, 218] on b "SOL052616" at bounding box center [430, 218] width 36 height 8
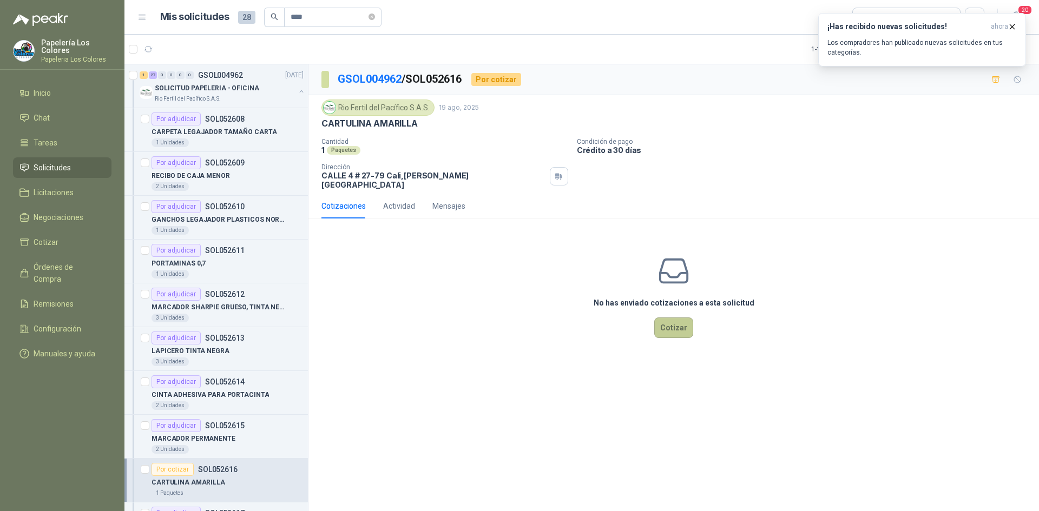
click at [678, 318] on button "Cotizar" at bounding box center [673, 328] width 39 height 21
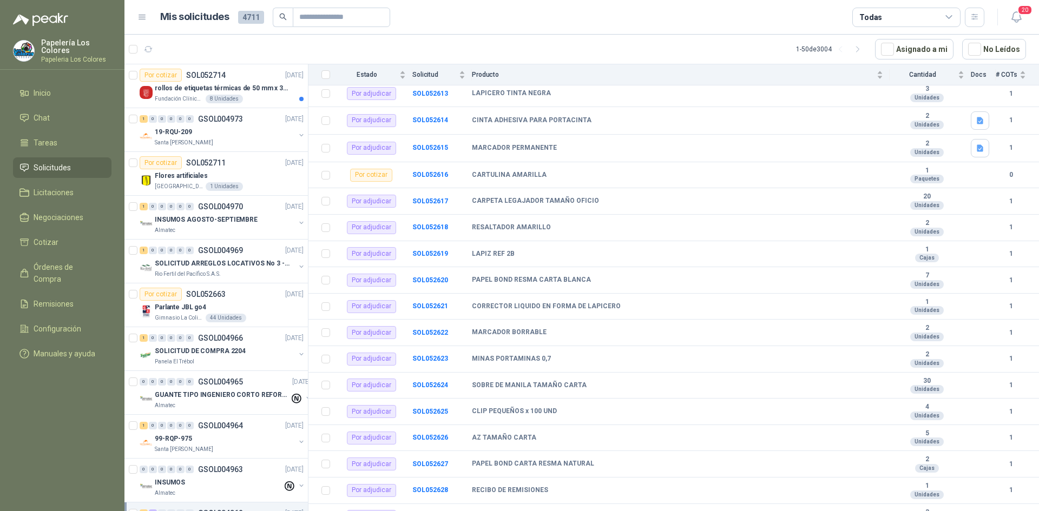
scroll to position [271, 0]
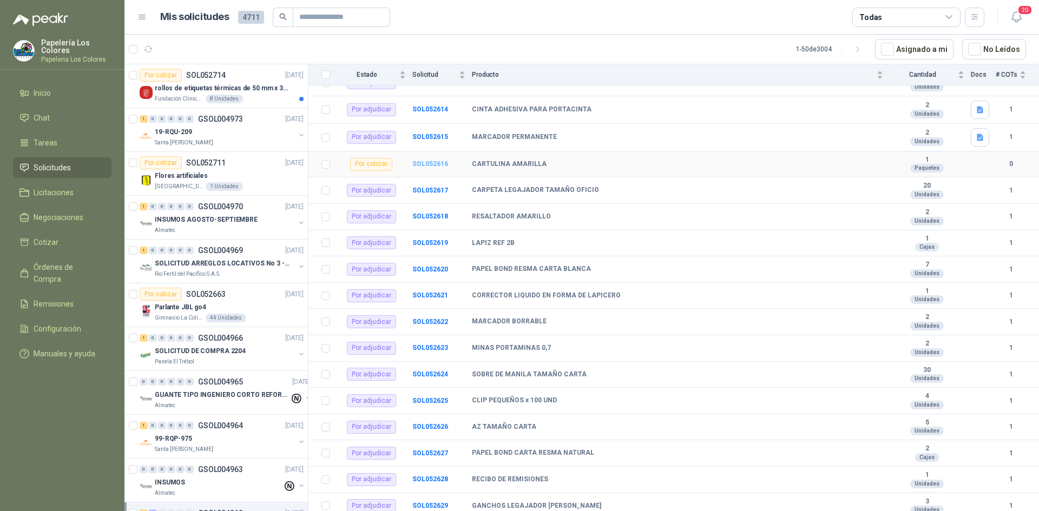
click at [430, 163] on b "SOL052616" at bounding box center [430, 164] width 36 height 8
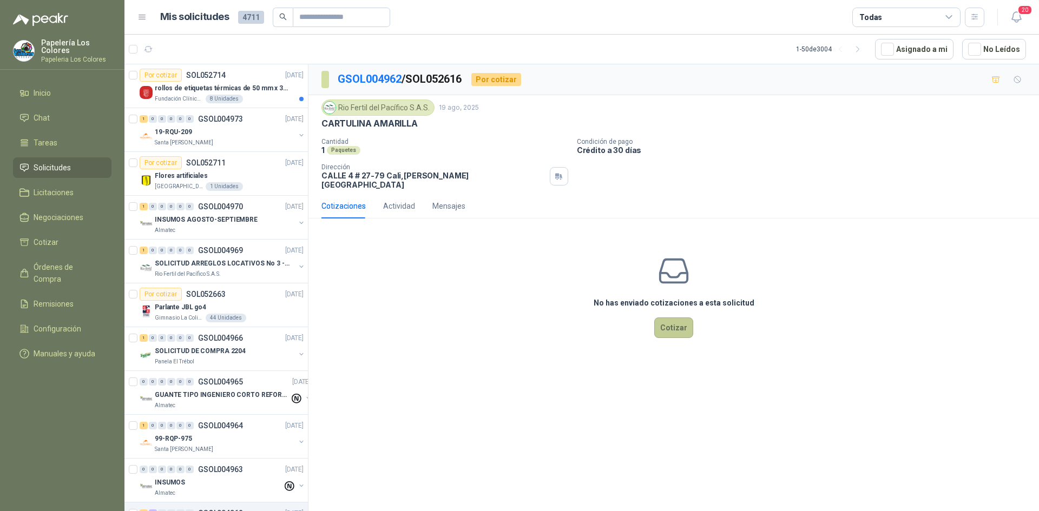
click at [676, 318] on button "Cotizar" at bounding box center [673, 328] width 39 height 21
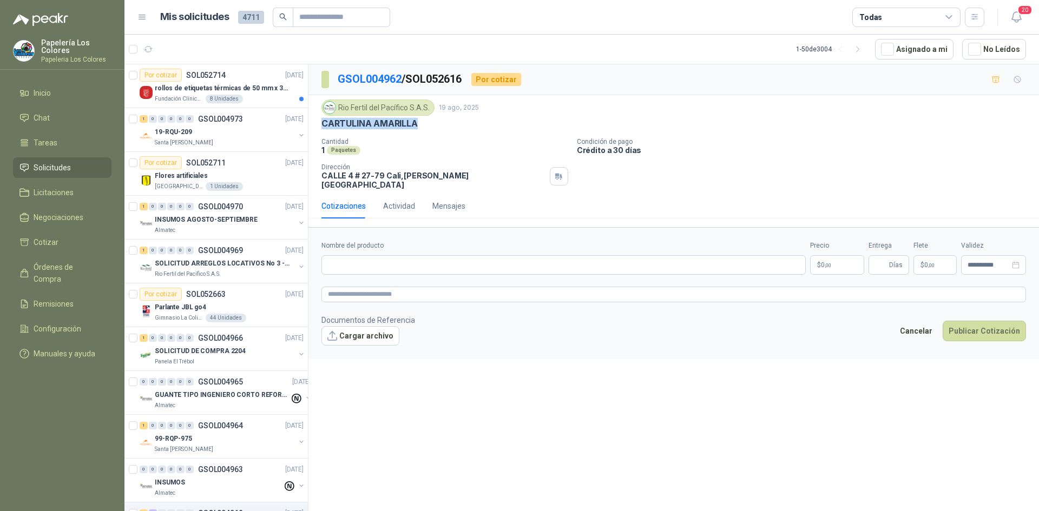
drag, startPoint x: 417, startPoint y: 122, endPoint x: 315, endPoint y: 127, distance: 101.9
click at [315, 127] on div "Rio Fertil [PERSON_NAME] S.A.S. [DATE] CARTULINA AMARILLA Cantidad 1 Paquetes C…" at bounding box center [673, 144] width 730 height 98
copy p "CARTULINA AMARILLA"
click at [443, 256] on input "Nombre del producto" at bounding box center [563, 264] width 484 height 19
paste input "**********"
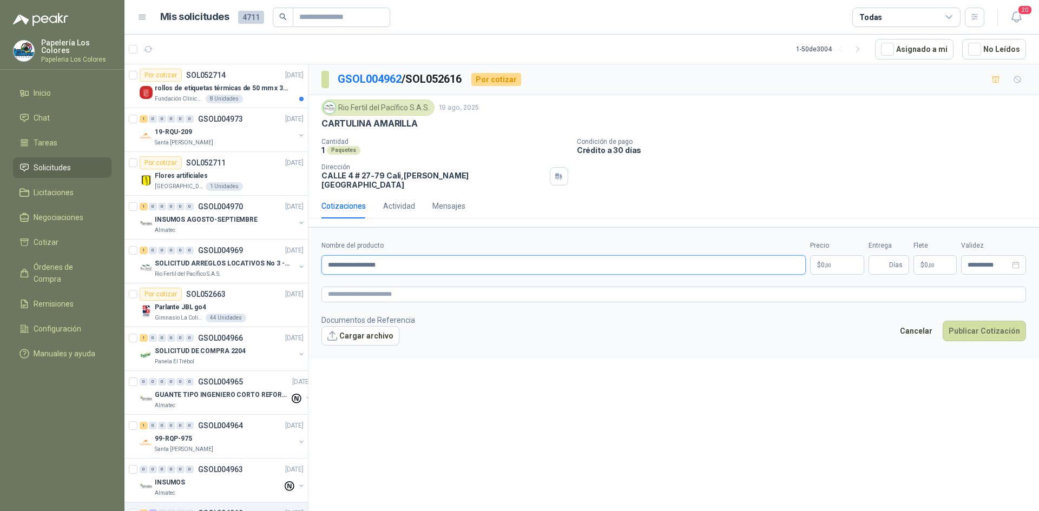
type input "**********"
click at [849, 254] on body "Papelería Los Colores Papeleria Los Colores Inicio Chat Tareas Solicitudes Lici…" at bounding box center [519, 255] width 1039 height 511
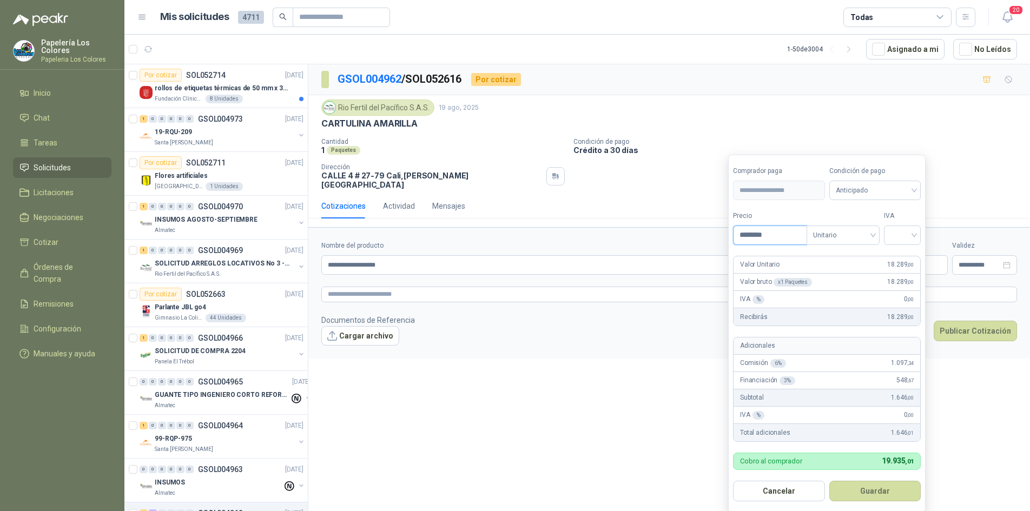
type input "********"
click at [895, 192] on span "Anticipado" at bounding box center [875, 190] width 79 height 16
click at [882, 227] on div "Crédito a 30 días" at bounding box center [877, 231] width 76 height 12
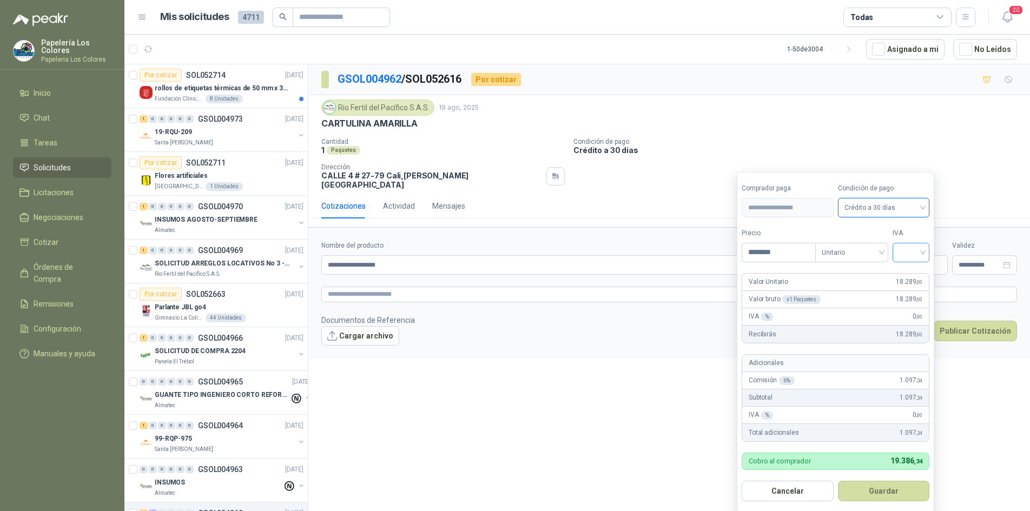
click at [910, 251] on input "search" at bounding box center [911, 251] width 24 height 16
click at [912, 276] on div "19%" at bounding box center [914, 275] width 20 height 12
click at [862, 495] on button "Guardar" at bounding box center [885, 491] width 93 height 21
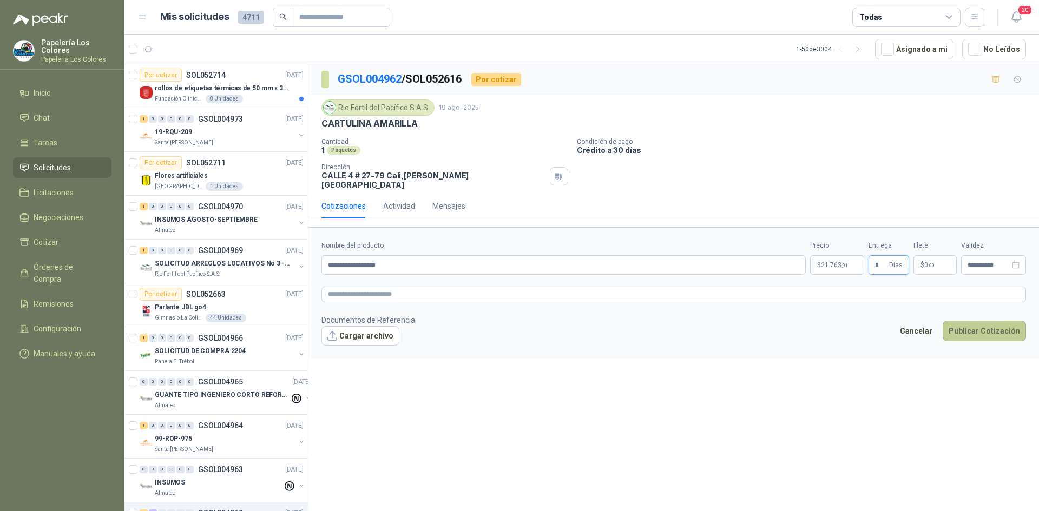
type input "*"
click at [985, 324] on button "Publicar Cotización" at bounding box center [984, 331] width 83 height 21
